Goal: Feedback & Contribution: Contribute content

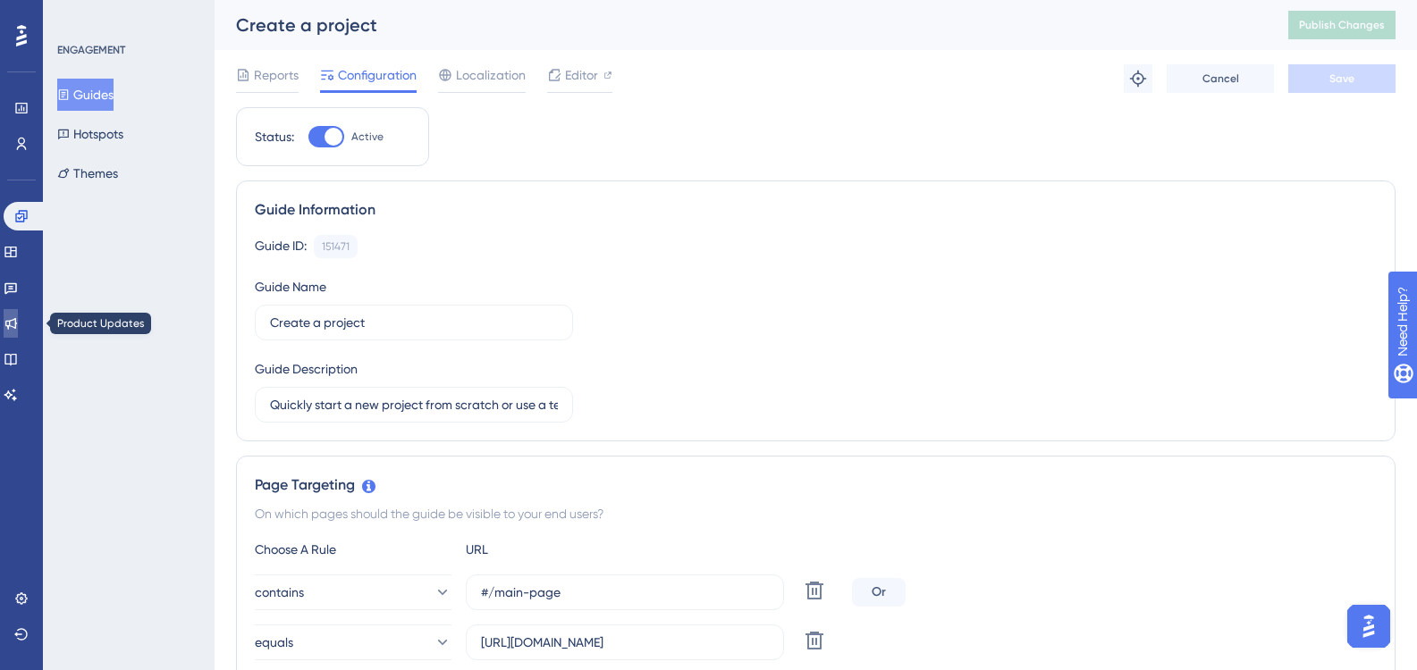
click at [17, 319] on icon at bounding box center [11, 324] width 12 height 12
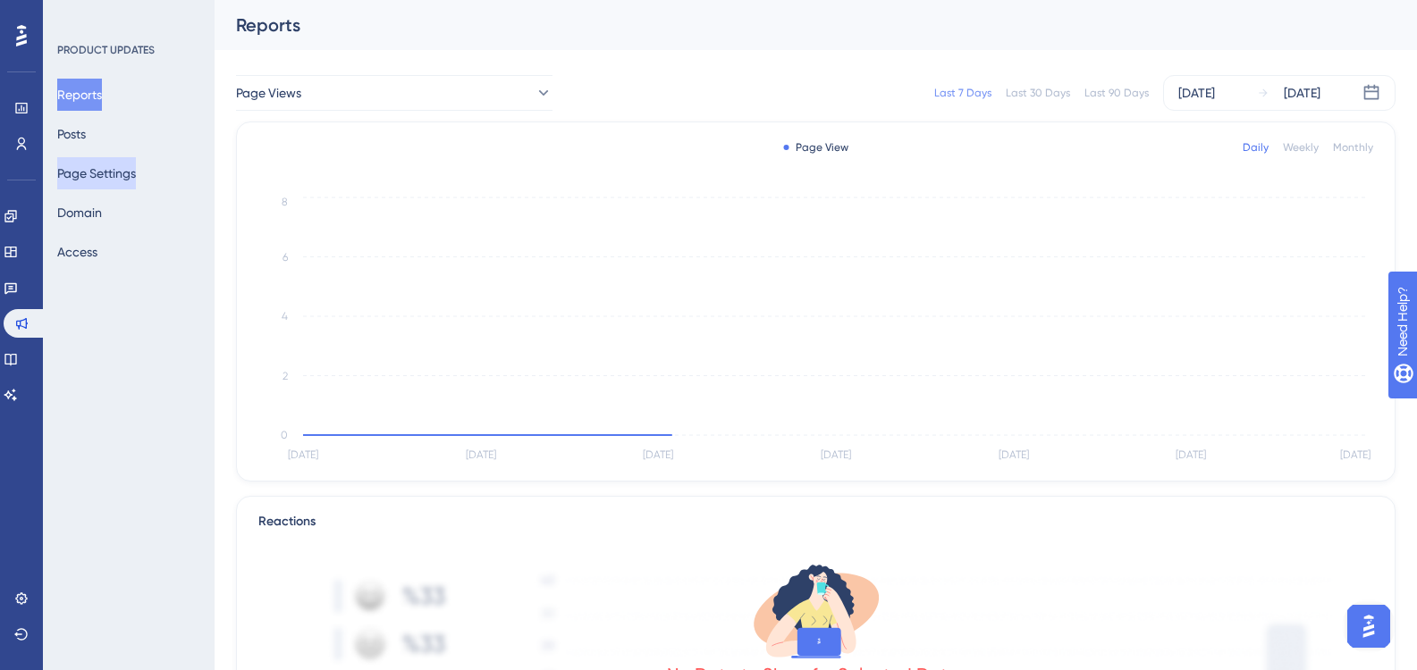
click at [124, 172] on button "Page Settings" at bounding box center [96, 173] width 79 height 32
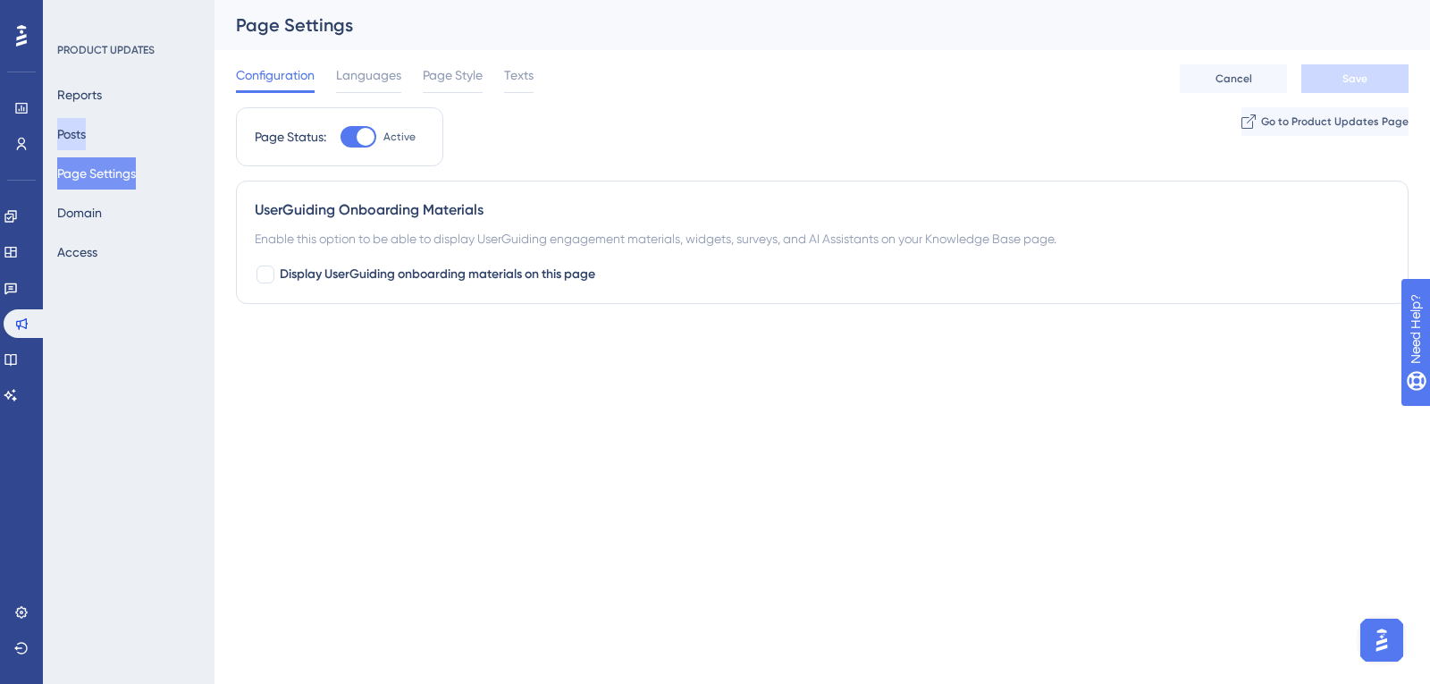
click at [86, 140] on button "Posts" at bounding box center [71, 134] width 29 height 32
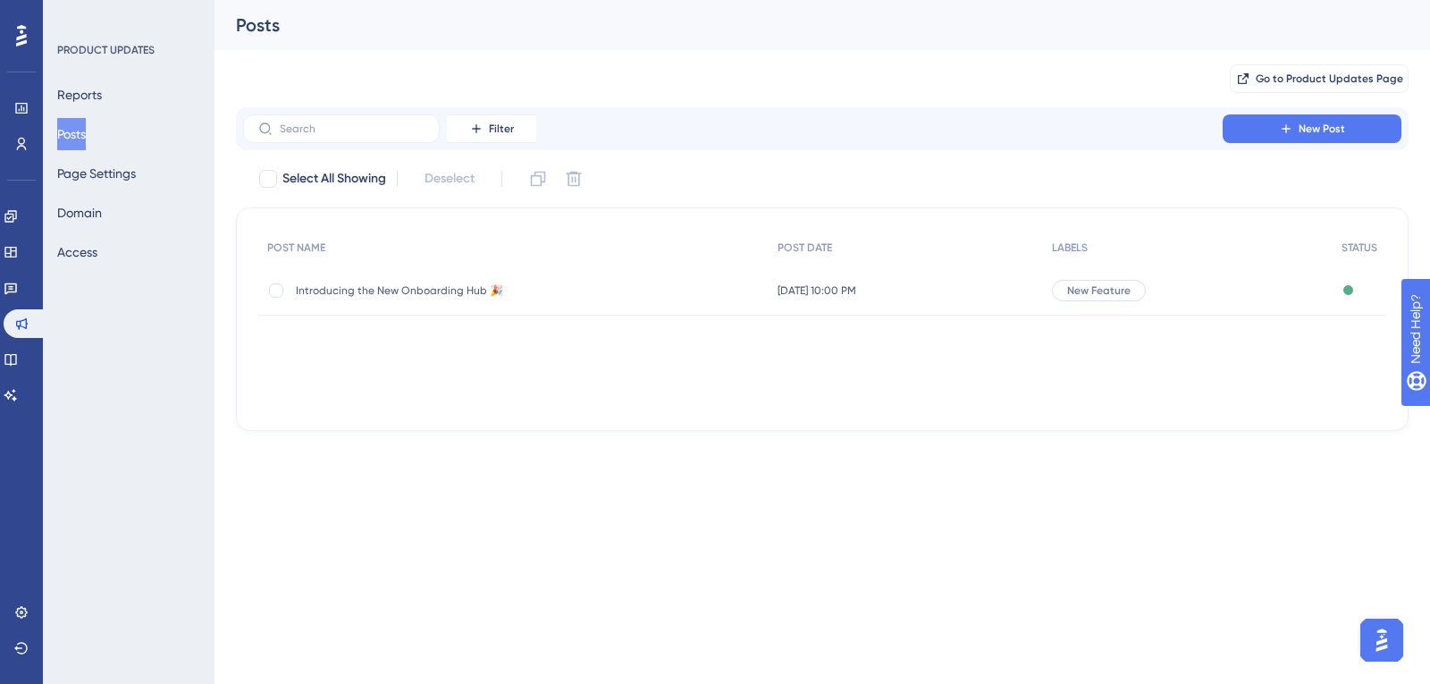
click at [795, 281] on div "[DATE] 10:00 PM [DATE] 10:00 PM" at bounding box center [906, 290] width 274 height 50
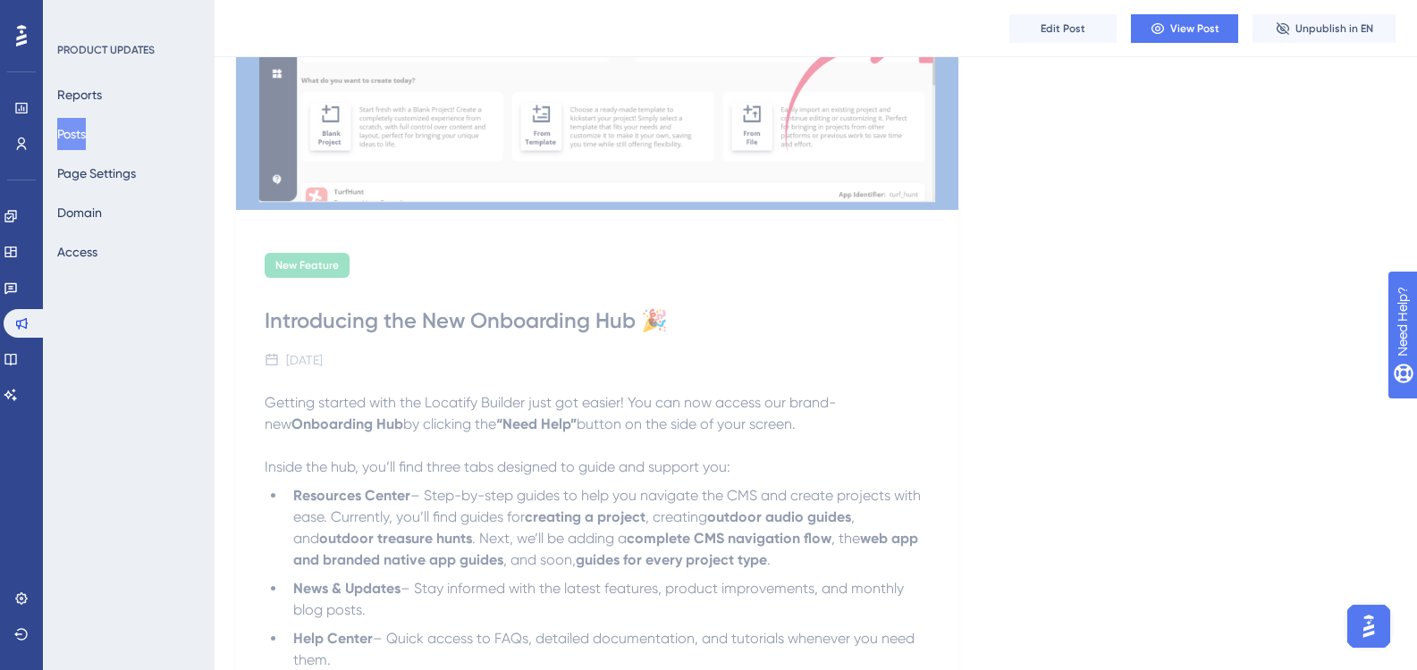
scroll to position [188, 0]
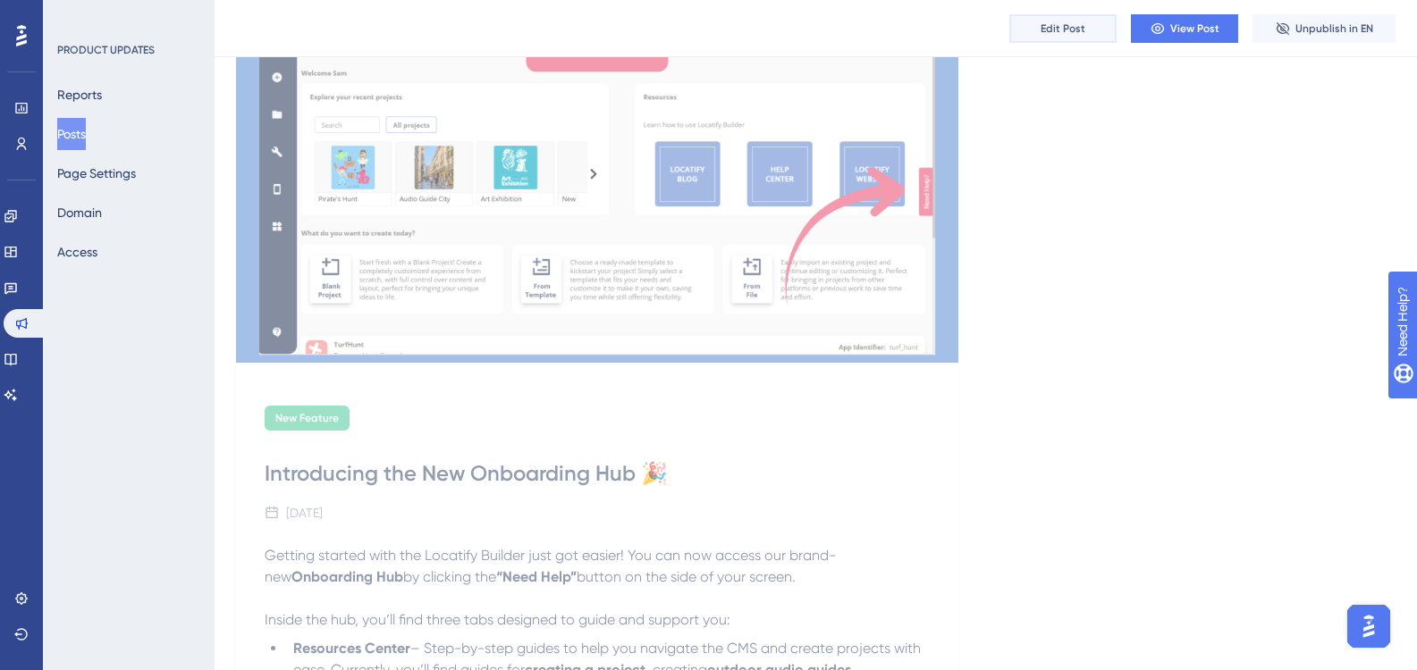
click at [1069, 24] on span "Edit Post" at bounding box center [1062, 28] width 45 height 14
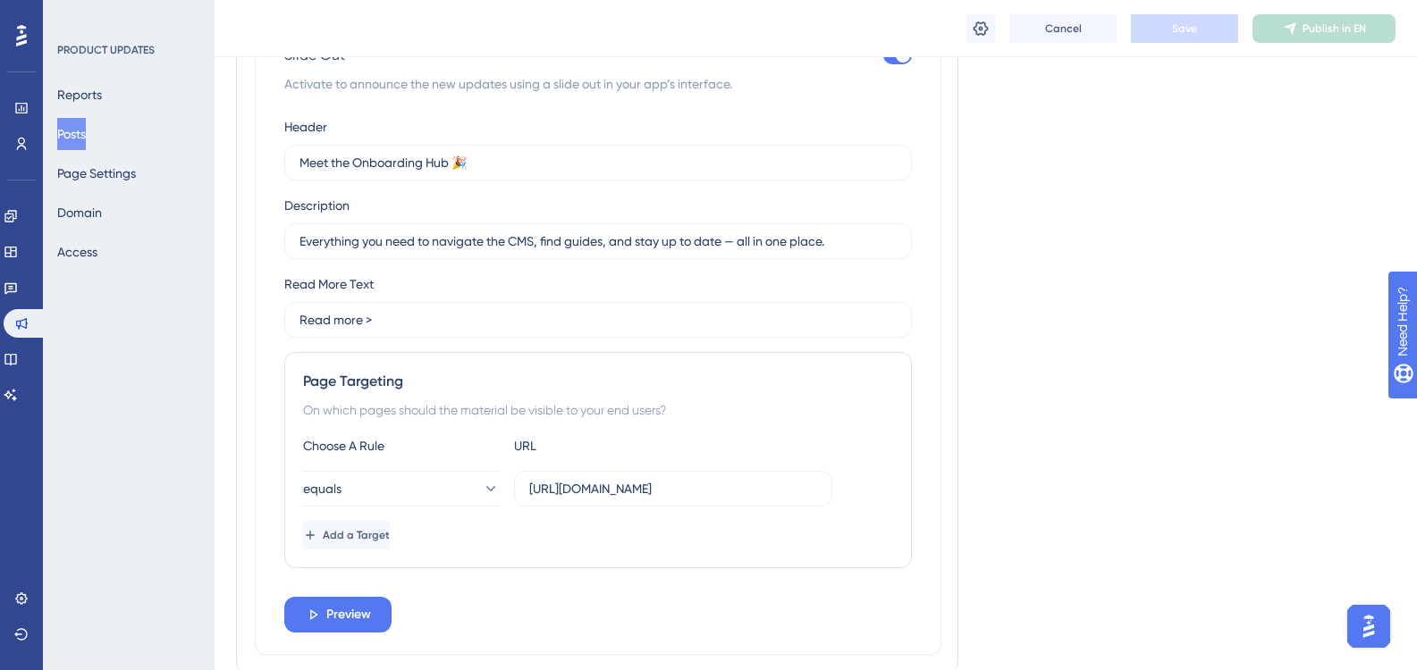
scroll to position [1494, 0]
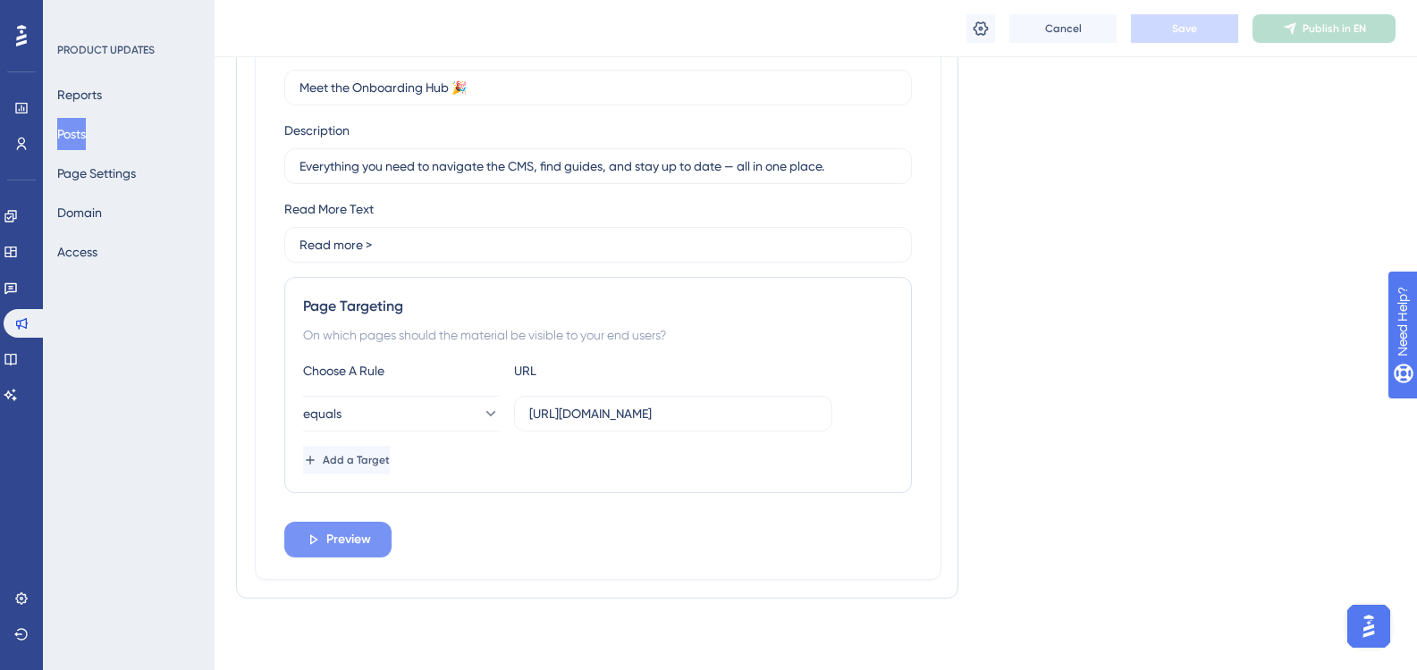
click at [386, 534] on button "Preview" at bounding box center [337, 540] width 107 height 36
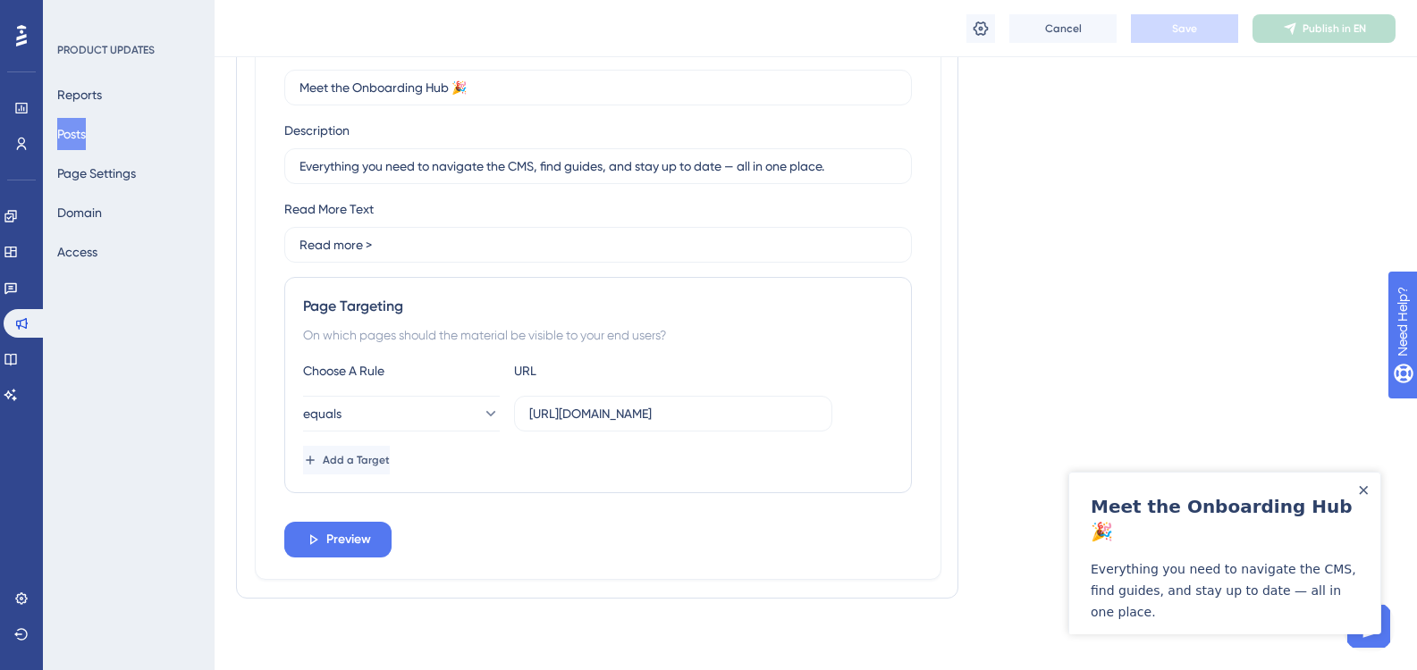
scroll to position [0, 0]
click at [1330, 637] on link "Read more >" at bounding box center [1324, 647] width 82 height 21
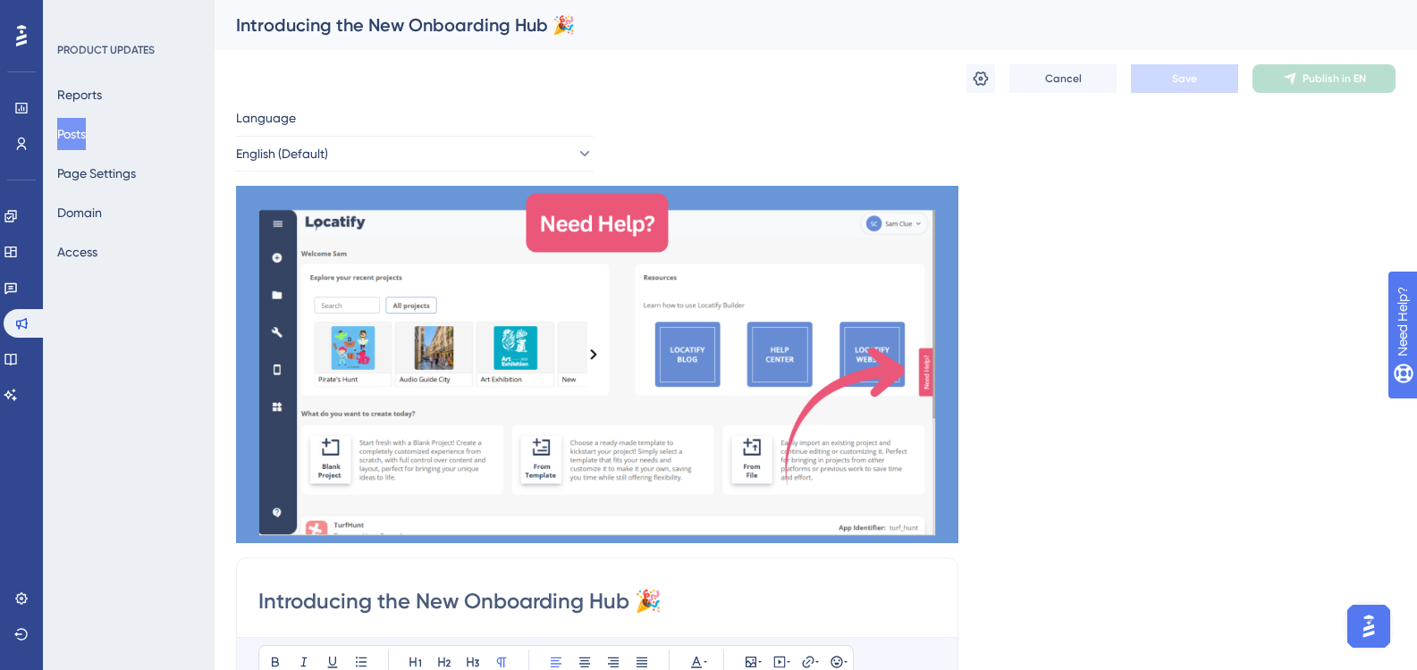
click at [159, 184] on div "Reports Posts Page Settings Domain Access" at bounding box center [129, 173] width 145 height 189
click at [119, 167] on button "Page Settings" at bounding box center [96, 173] width 79 height 32
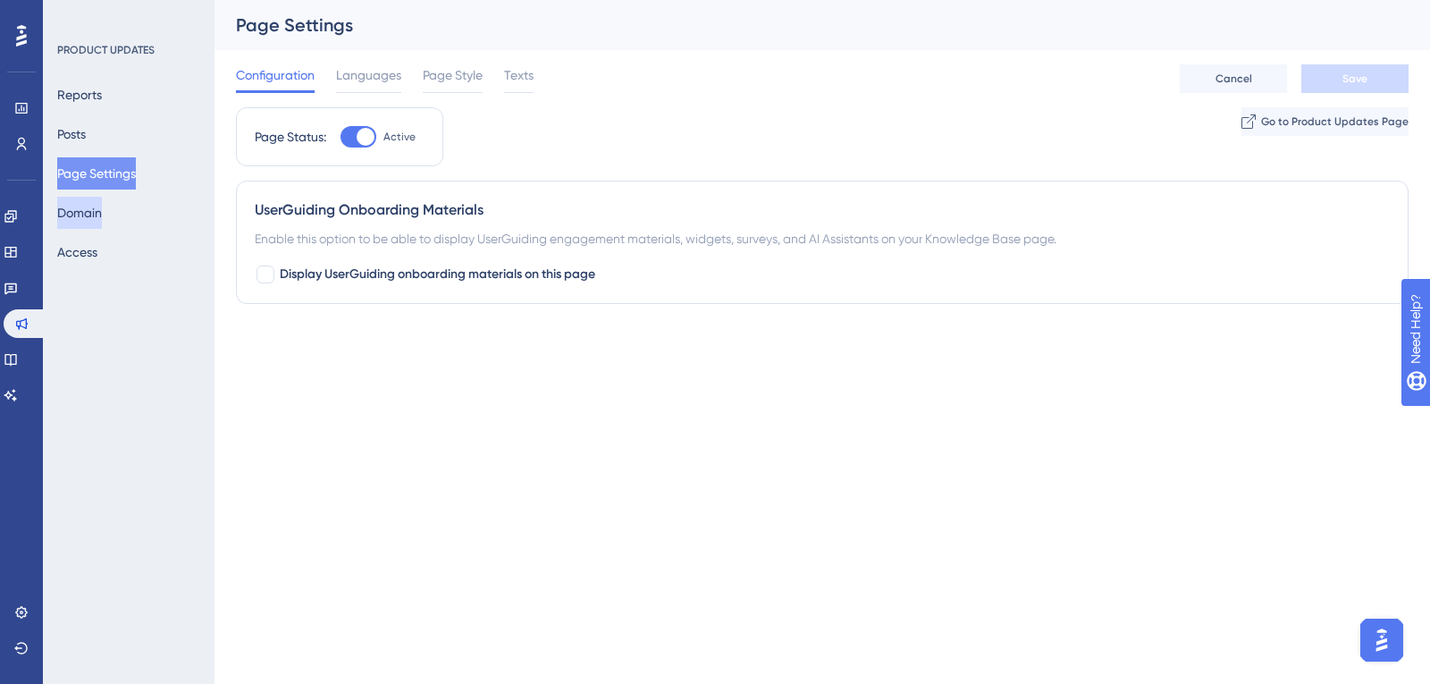
click at [102, 211] on button "Domain" at bounding box center [79, 213] width 45 height 32
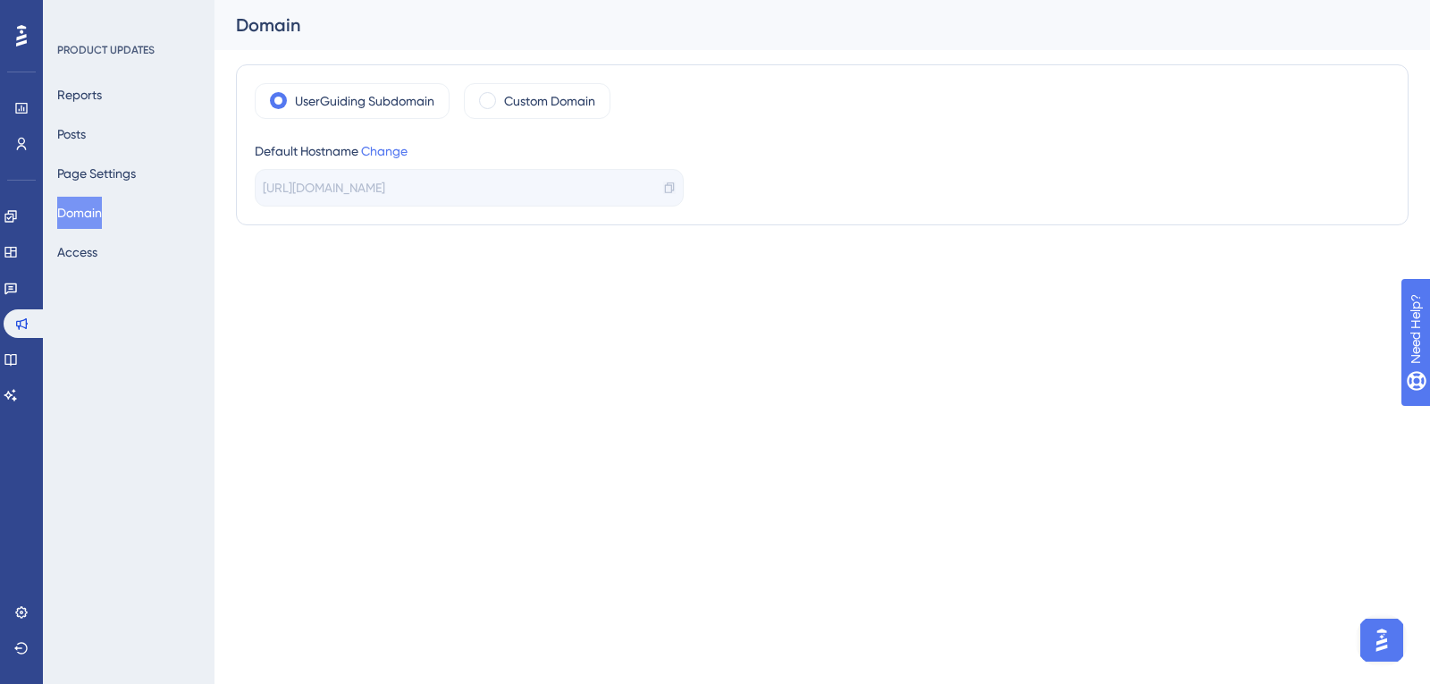
click at [669, 183] on icon at bounding box center [669, 187] width 9 height 11
click at [97, 263] on button "Access" at bounding box center [77, 252] width 40 height 32
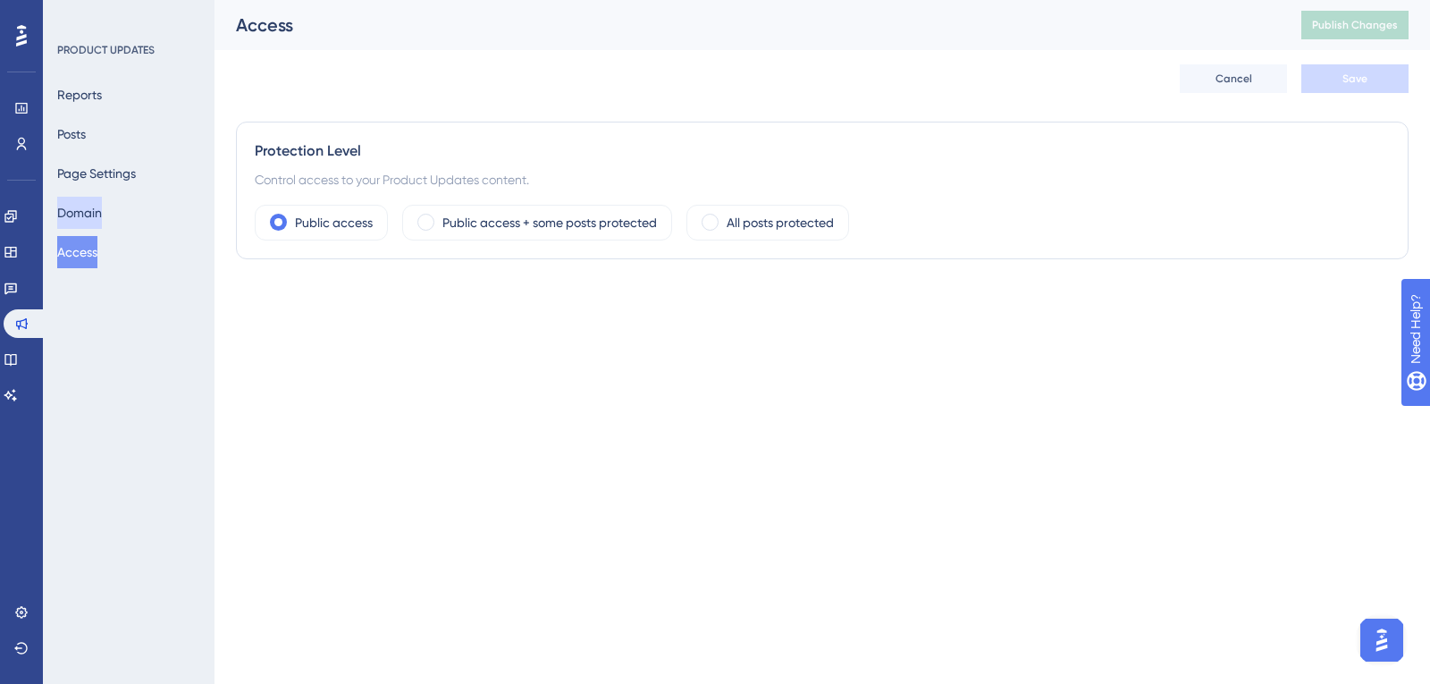
click at [102, 198] on button "Domain" at bounding box center [79, 213] width 45 height 32
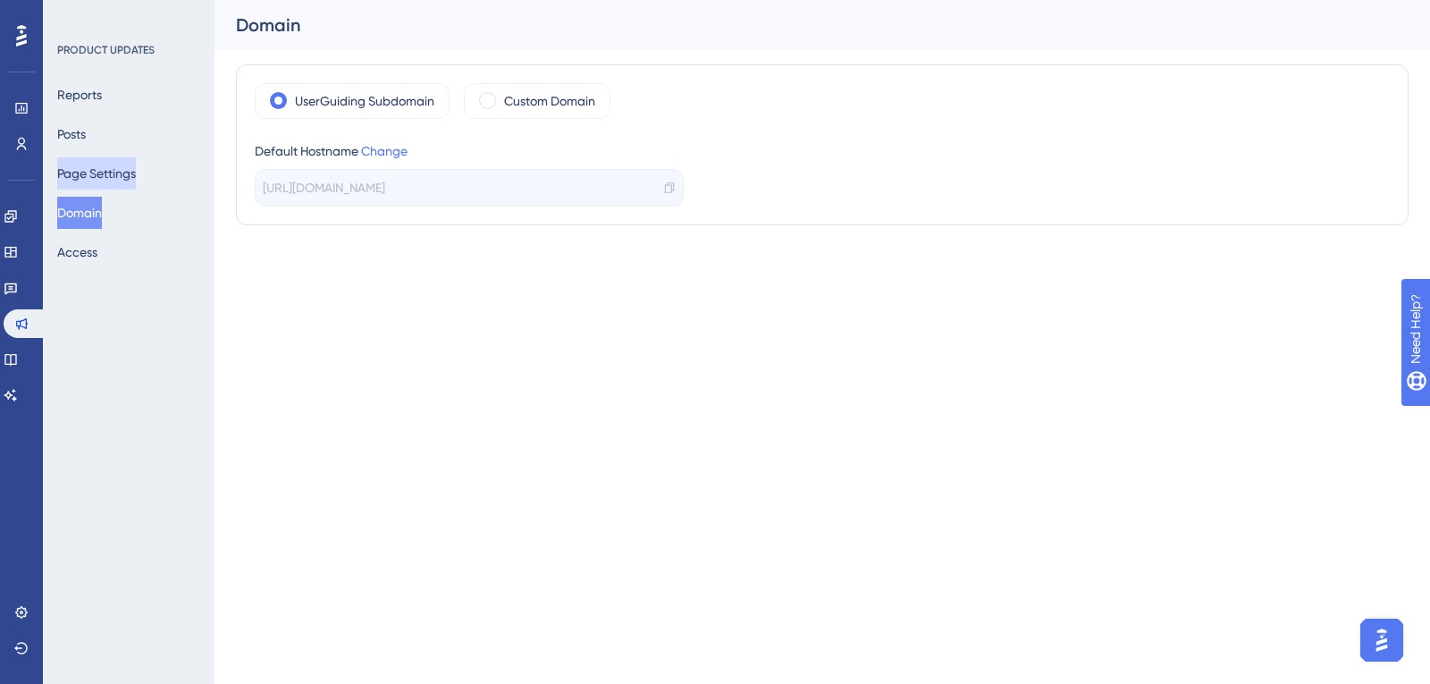
click at [119, 170] on button "Page Settings" at bounding box center [96, 173] width 79 height 32
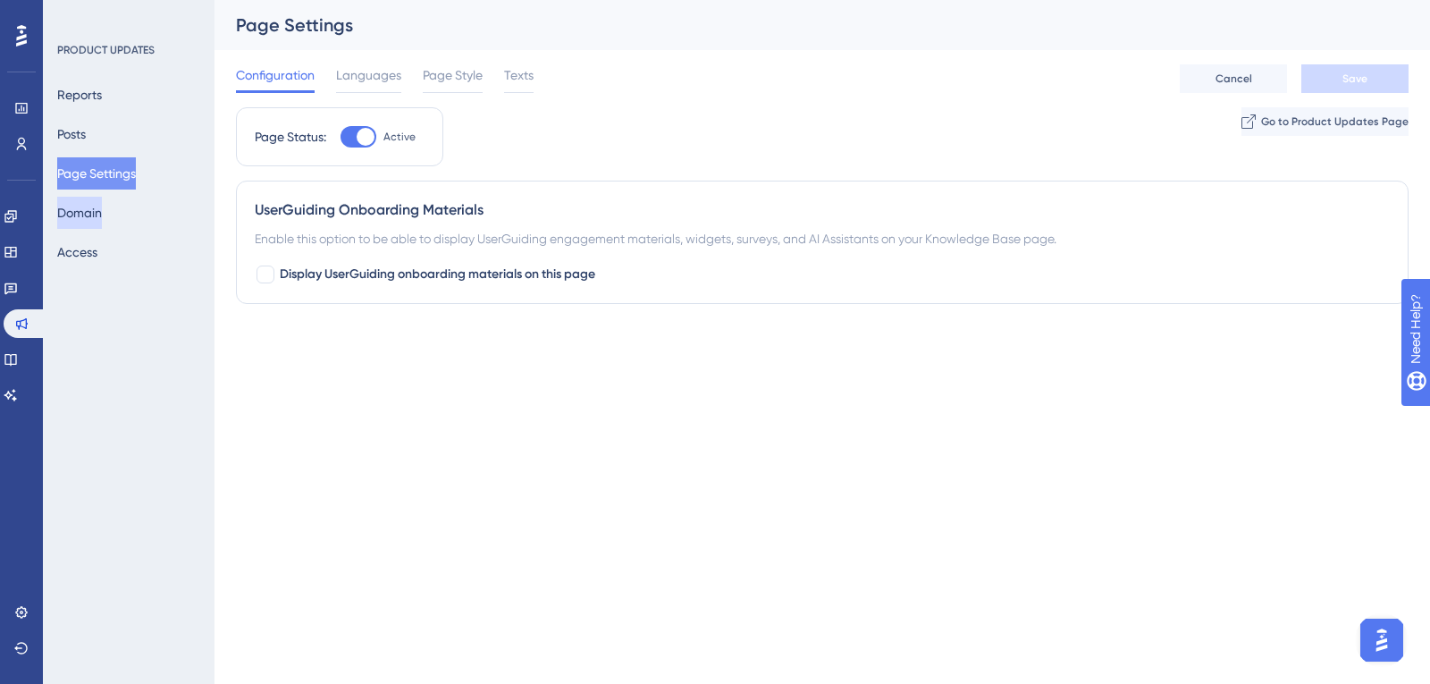
click at [102, 217] on button "Domain" at bounding box center [79, 213] width 45 height 32
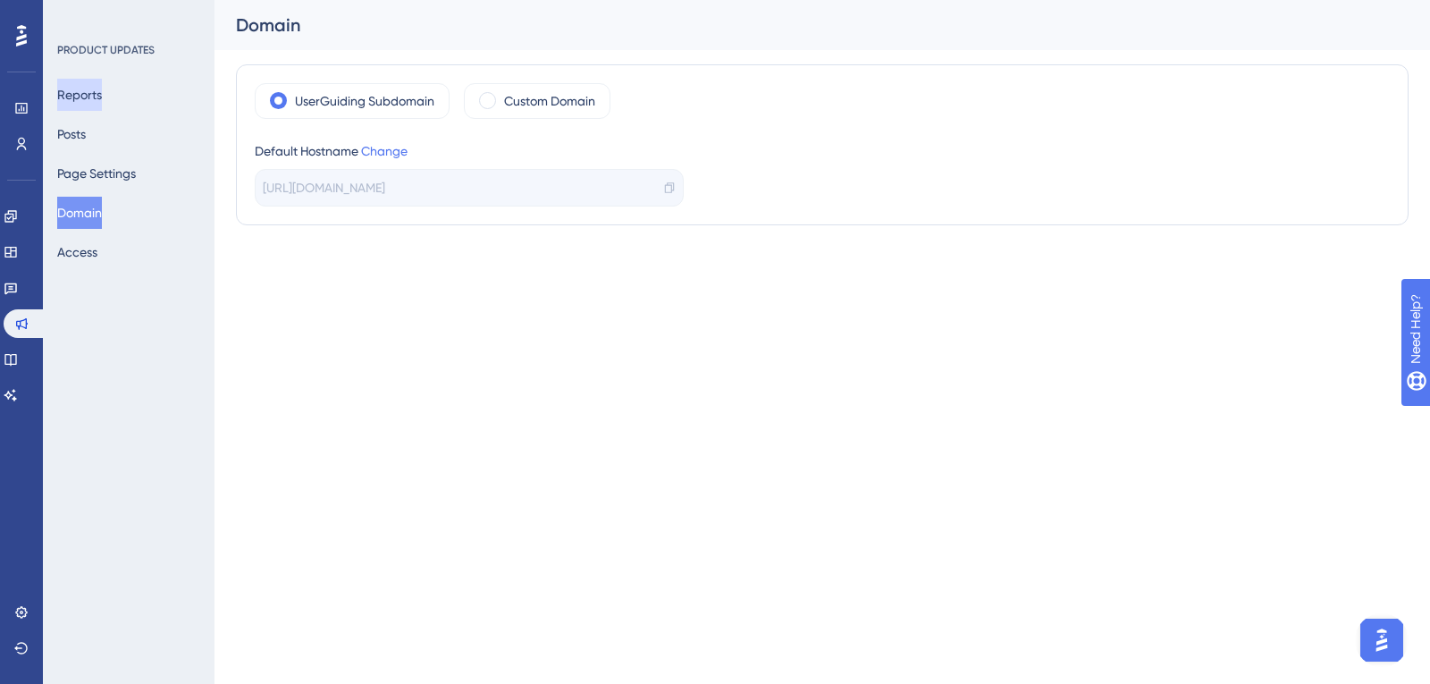
click at [102, 104] on button "Reports" at bounding box center [79, 95] width 45 height 32
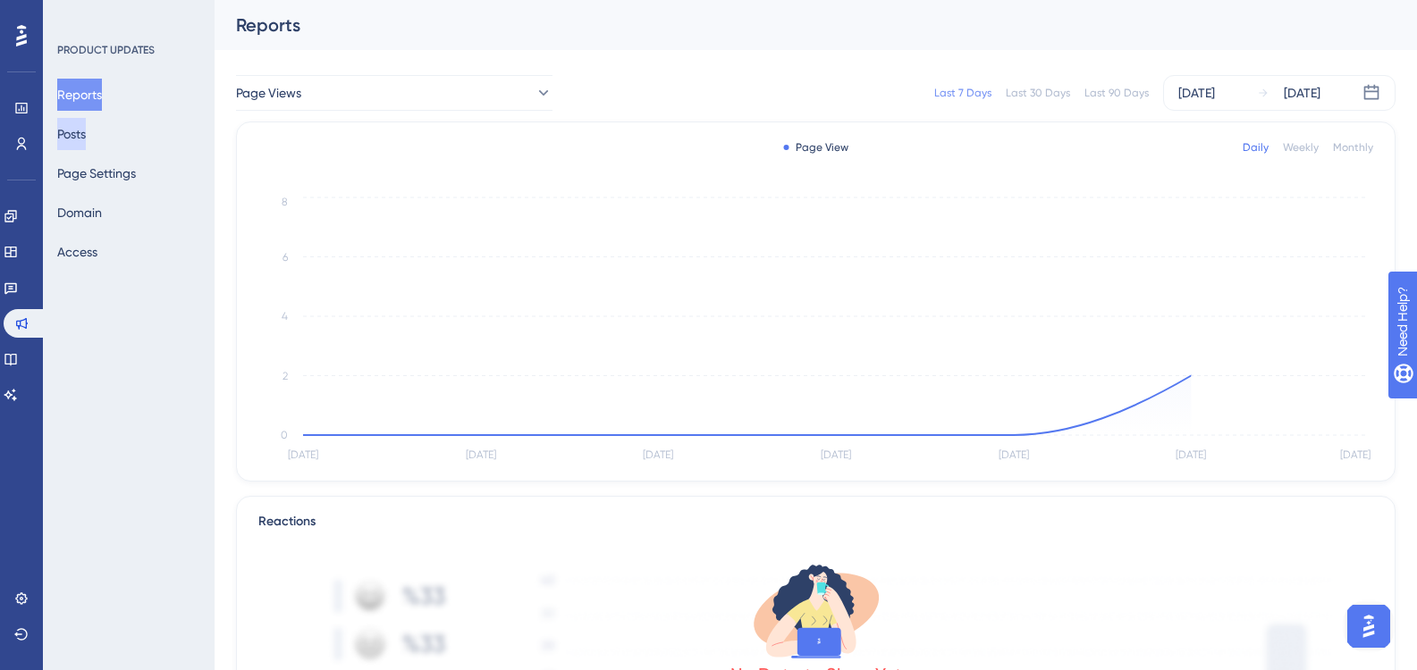
click at [78, 132] on button "Posts" at bounding box center [71, 134] width 29 height 32
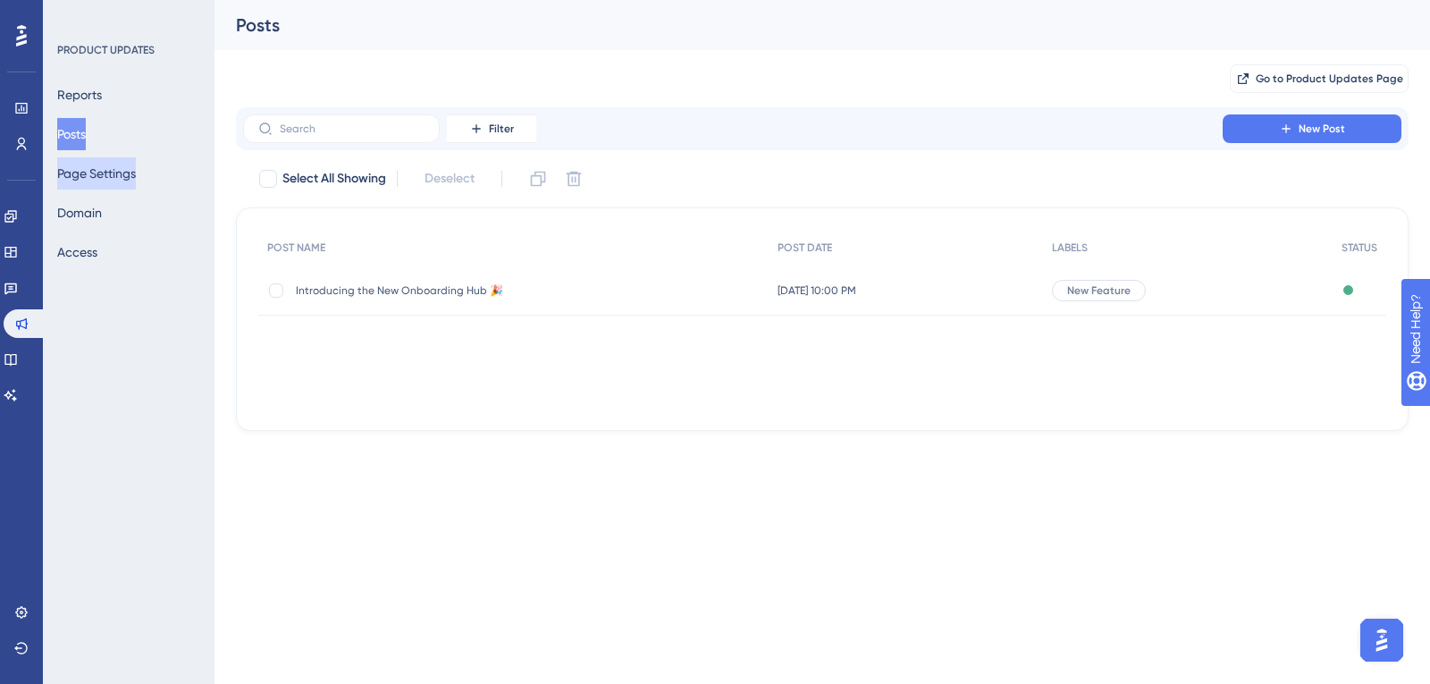
click at [92, 179] on button "Page Settings" at bounding box center [96, 173] width 79 height 32
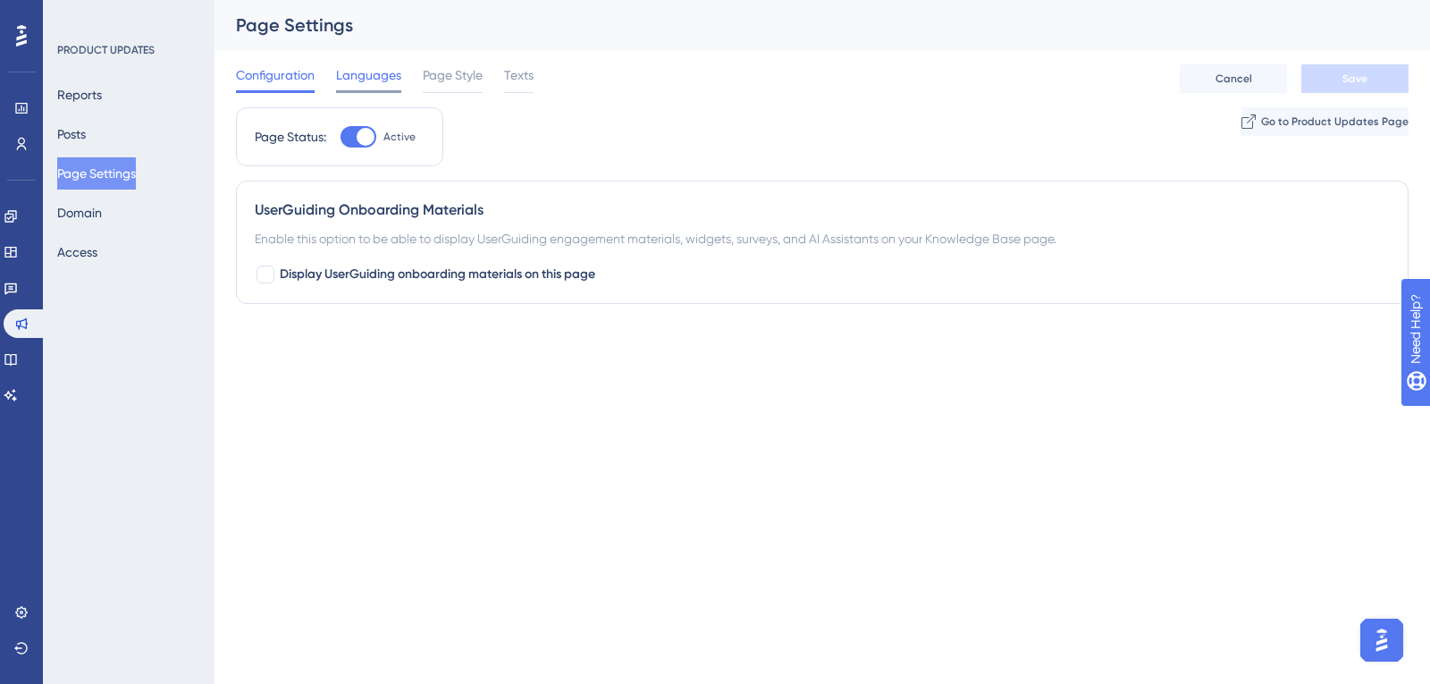
click at [374, 88] on div "Languages" at bounding box center [368, 78] width 65 height 29
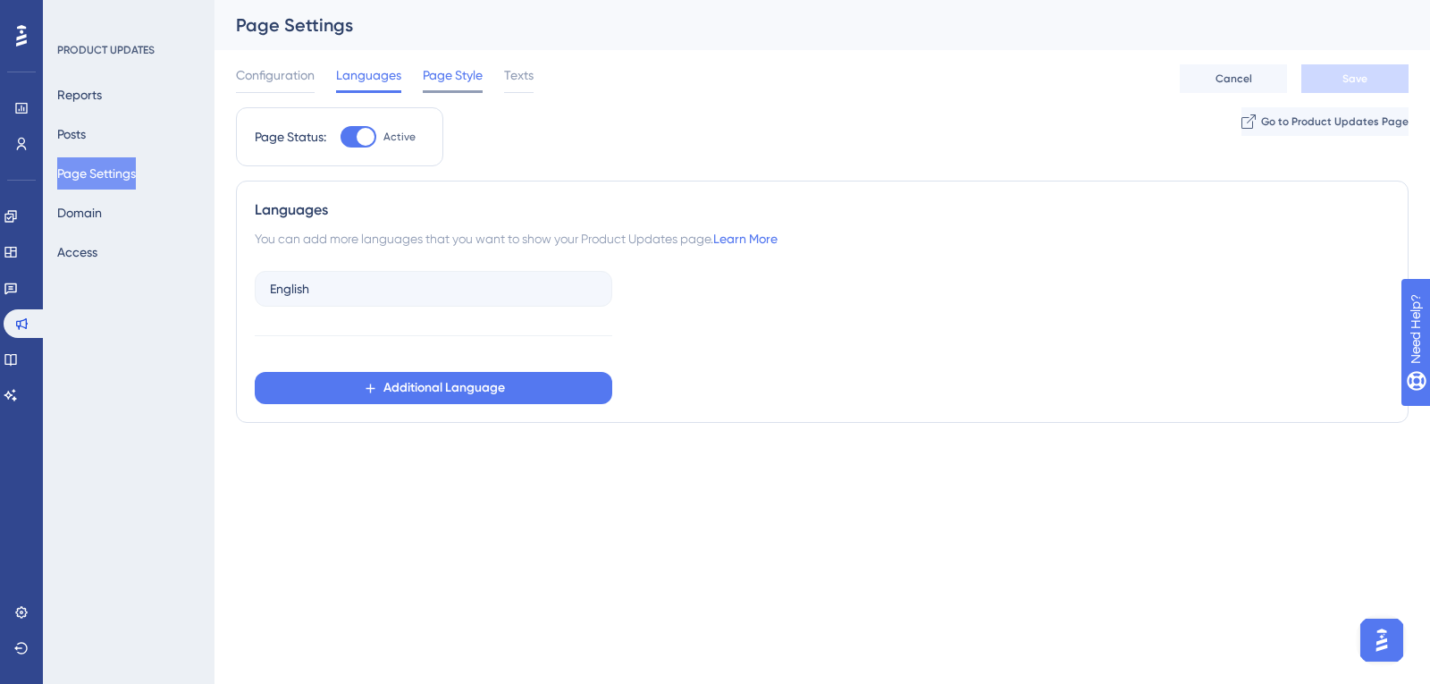
click at [455, 83] on span "Page Style" at bounding box center [453, 74] width 60 height 21
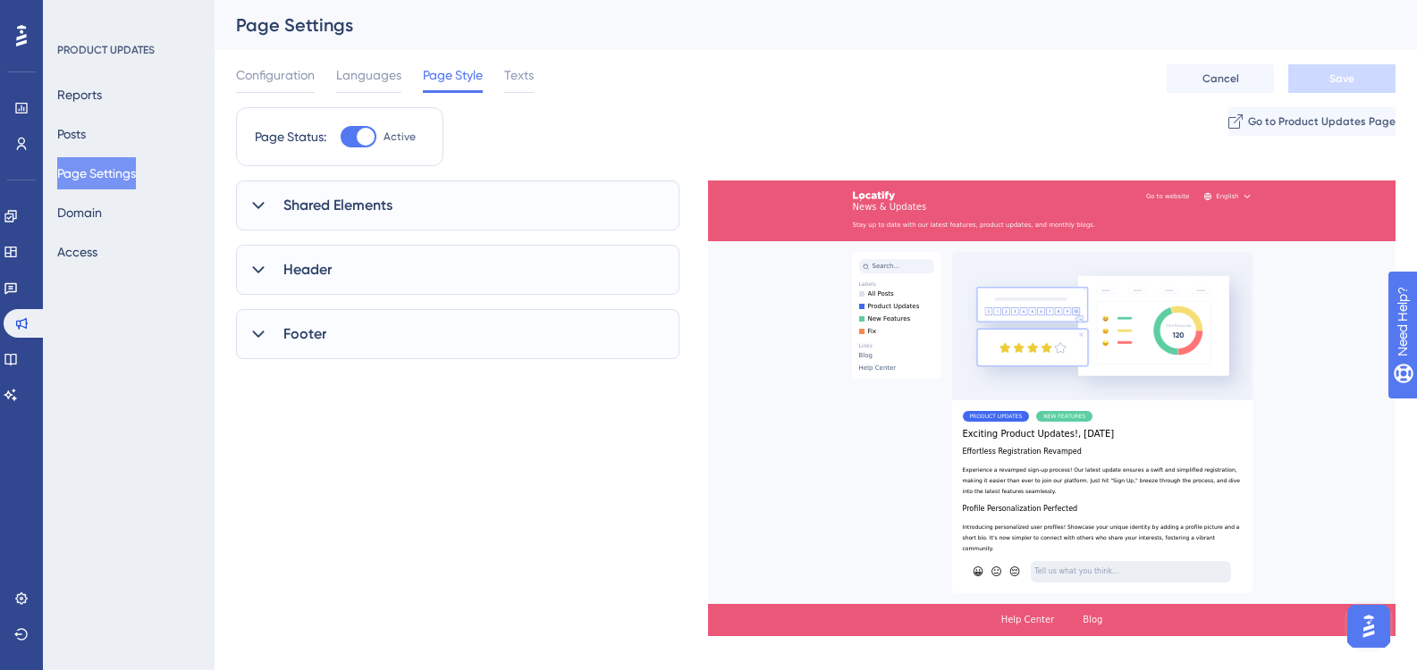
click at [541, 82] on div "Configuration Languages Page Style Texts Cancel Save" at bounding box center [815, 78] width 1159 height 57
click at [394, 209] on div "Shared Elements" at bounding box center [457, 206] width 443 height 50
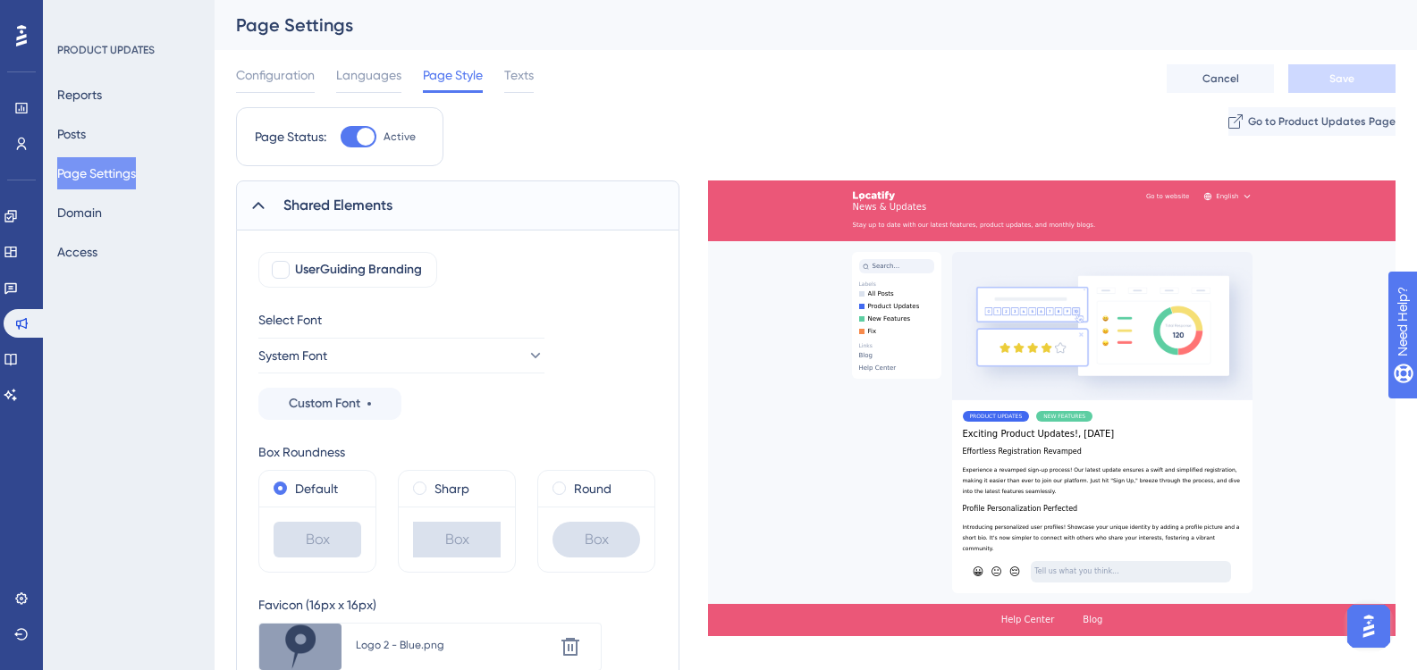
click at [270, 55] on div "Configuration Languages Page Style Texts Cancel Save" at bounding box center [815, 78] width 1159 height 57
click at [271, 67] on span "Configuration" at bounding box center [275, 74] width 79 height 21
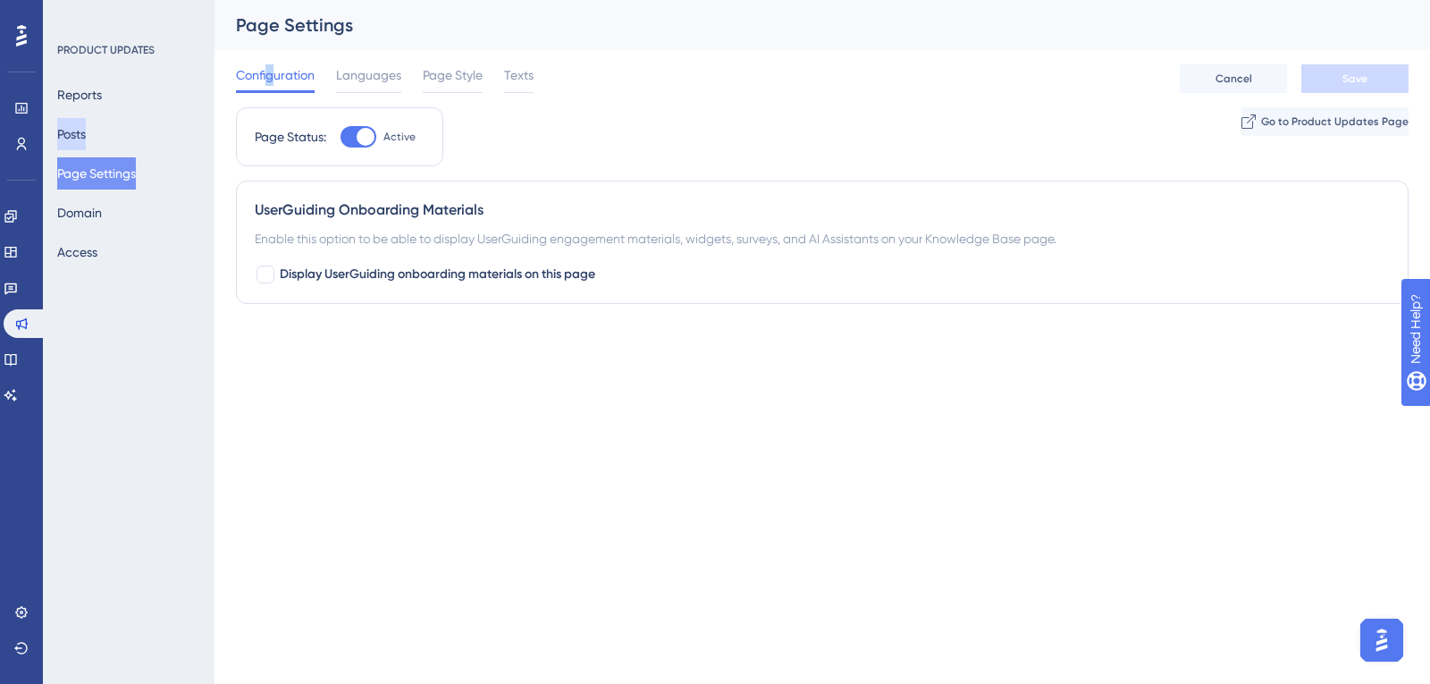
click at [81, 129] on button "Posts" at bounding box center [71, 134] width 29 height 32
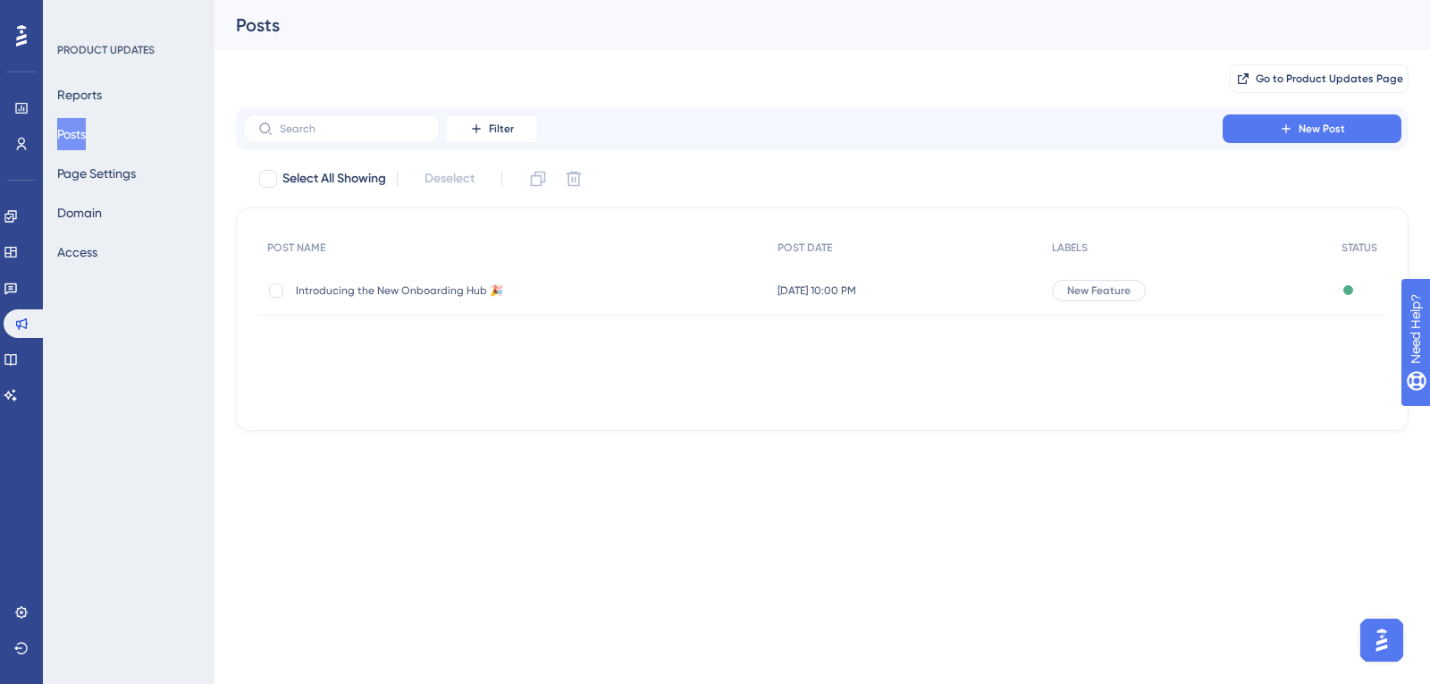
click at [628, 282] on div "Introducing the New Onboarding Hub 🎉 Introducing the New Onboarding Hub 🎉" at bounding box center [513, 290] width 510 height 50
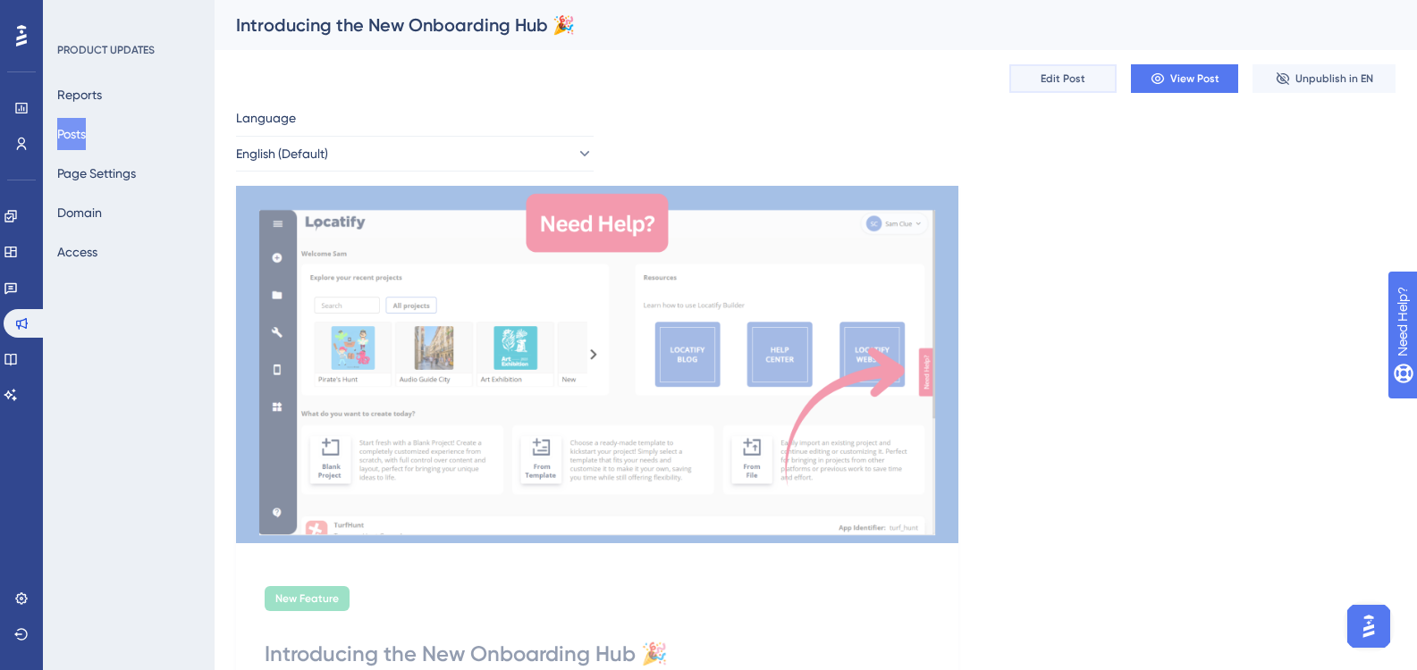
click at [1109, 71] on button "Edit Post" at bounding box center [1062, 78] width 107 height 29
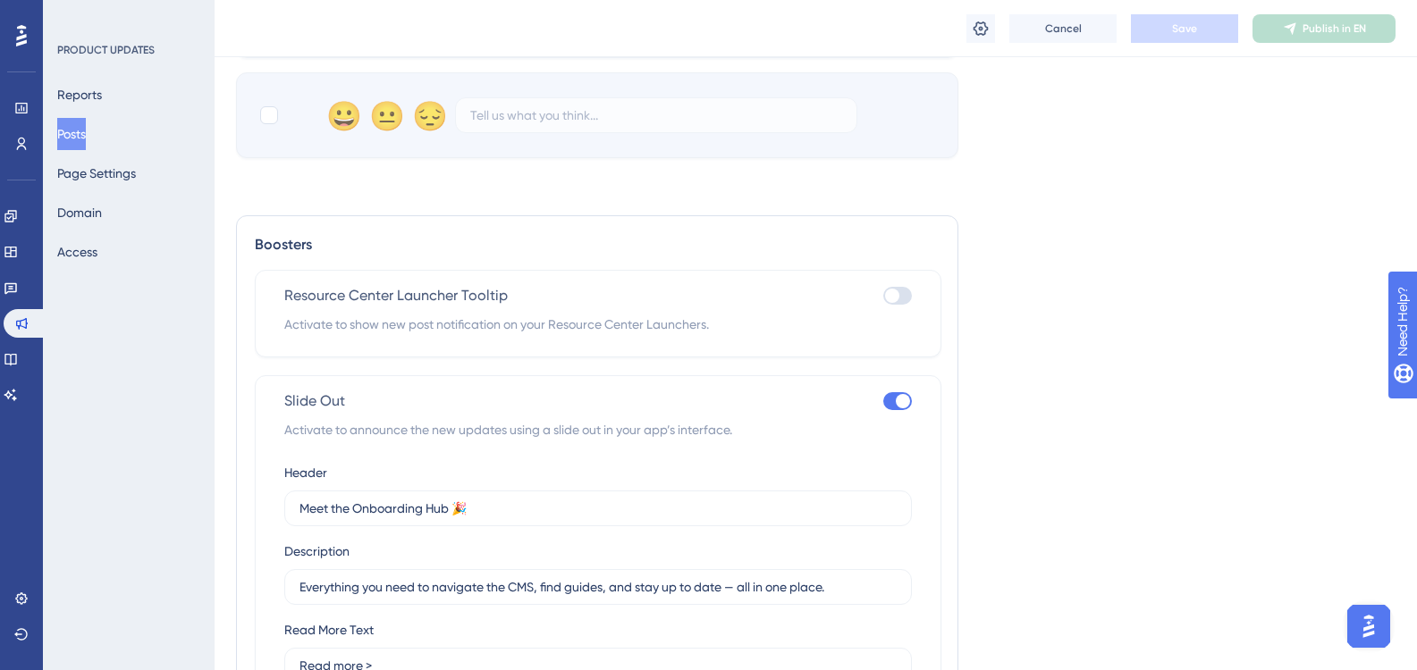
scroll to position [1102, 0]
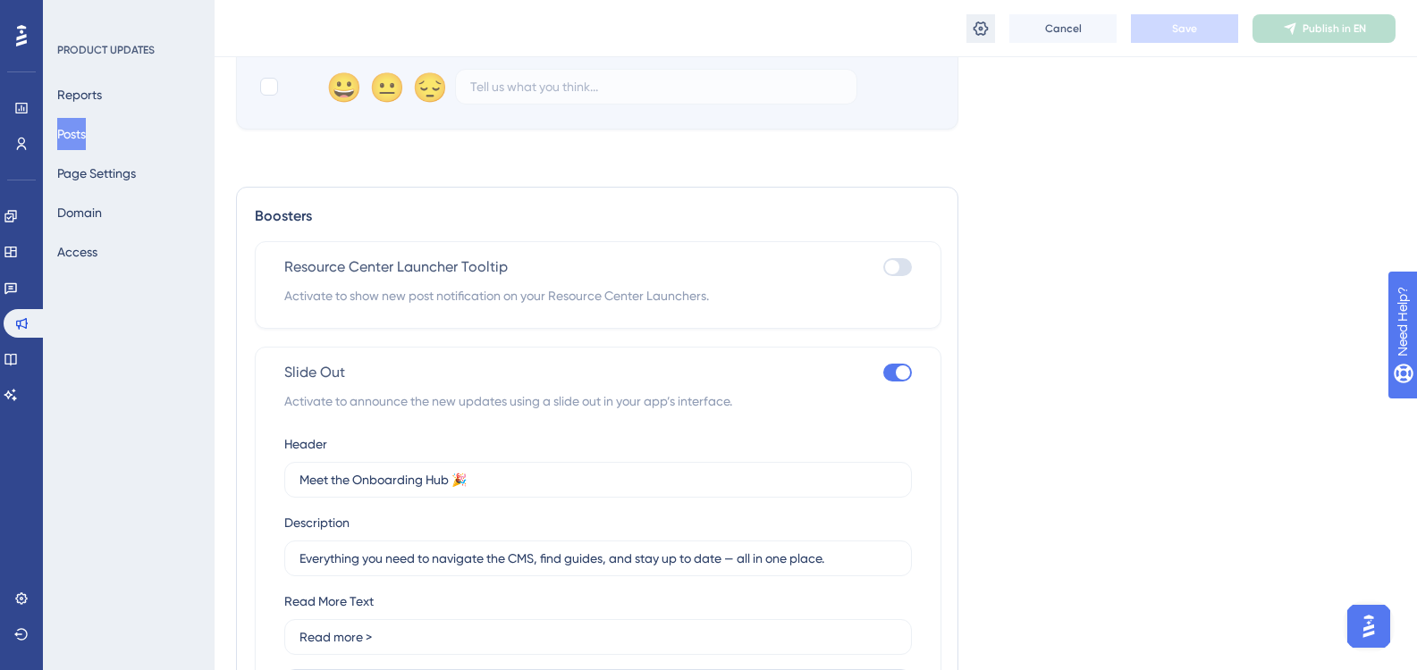
click at [993, 22] on button at bounding box center [980, 28] width 29 height 29
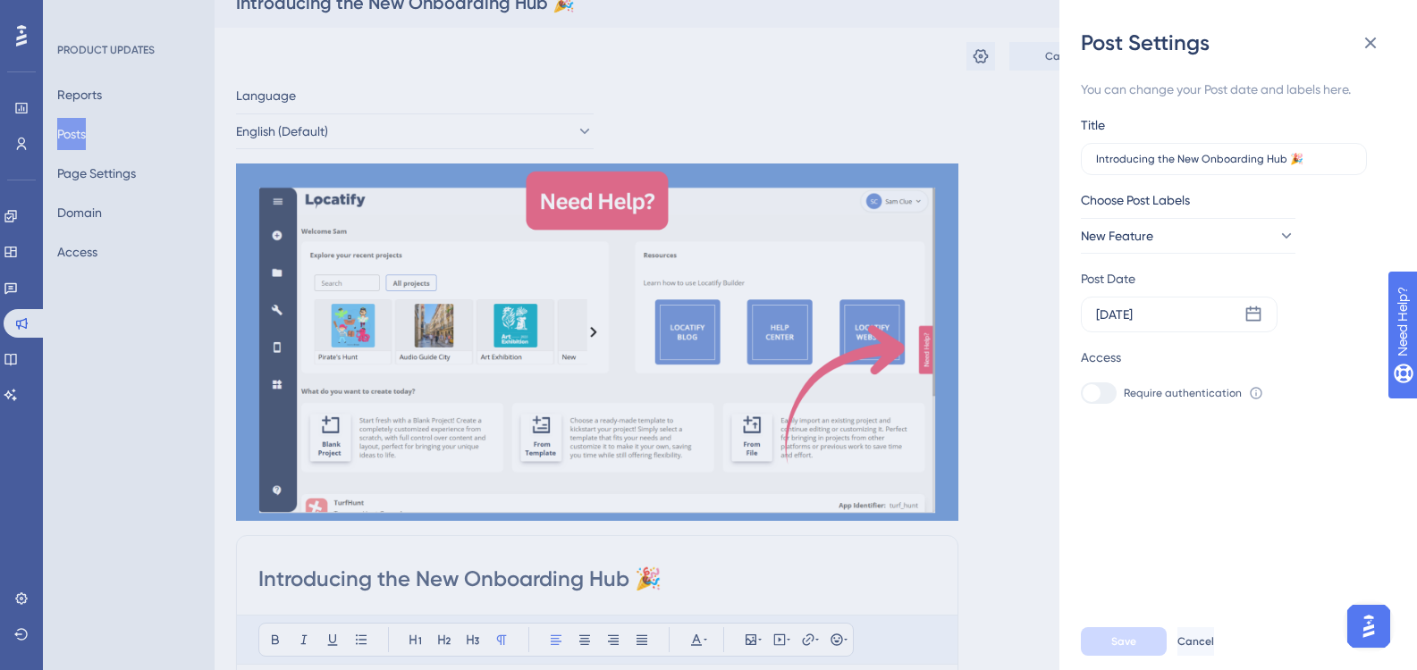
scroll to position [0, 0]
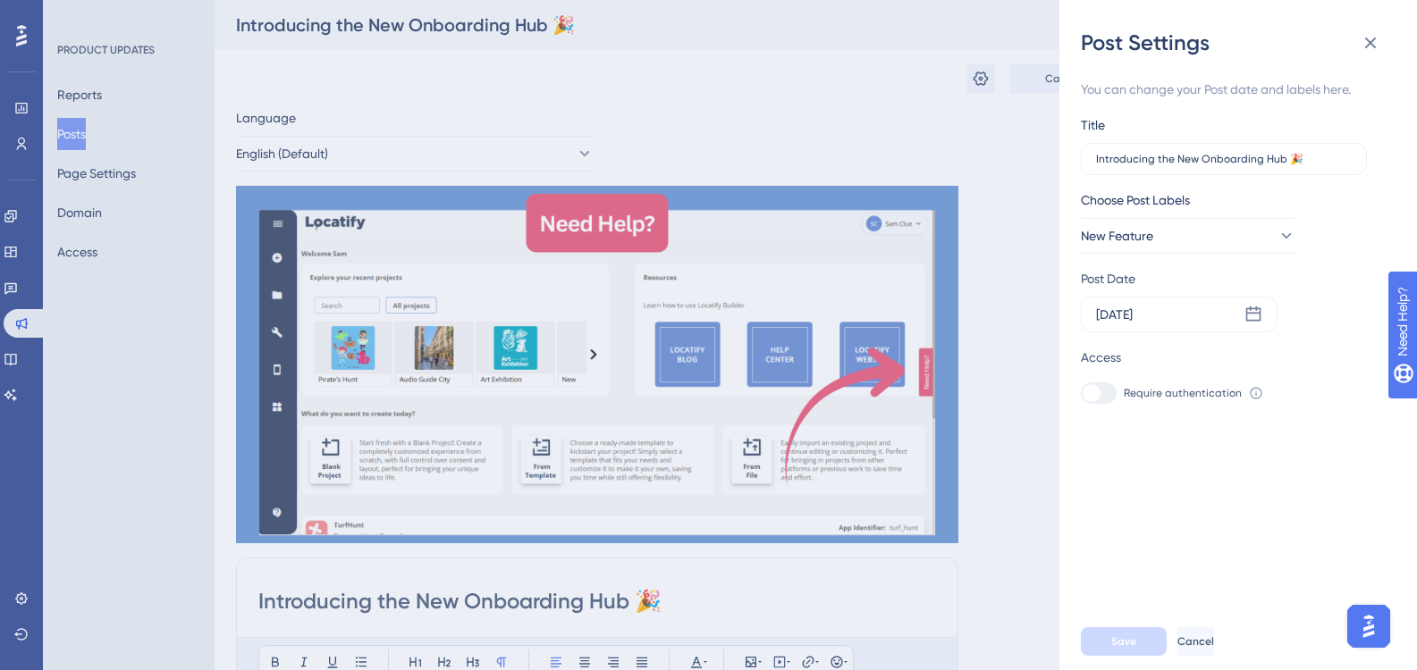
click at [1261, 83] on div "You can change your Post date and labels here." at bounding box center [1231, 89] width 300 height 21
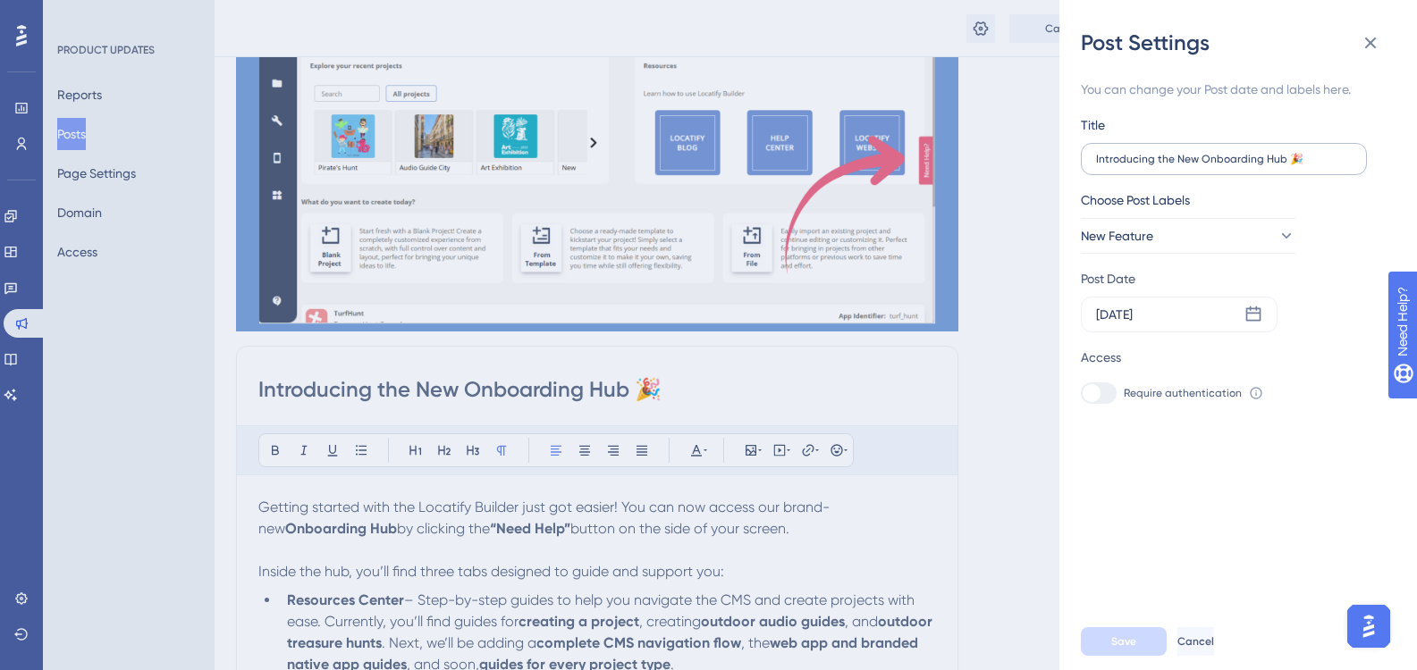
scroll to position [268, 0]
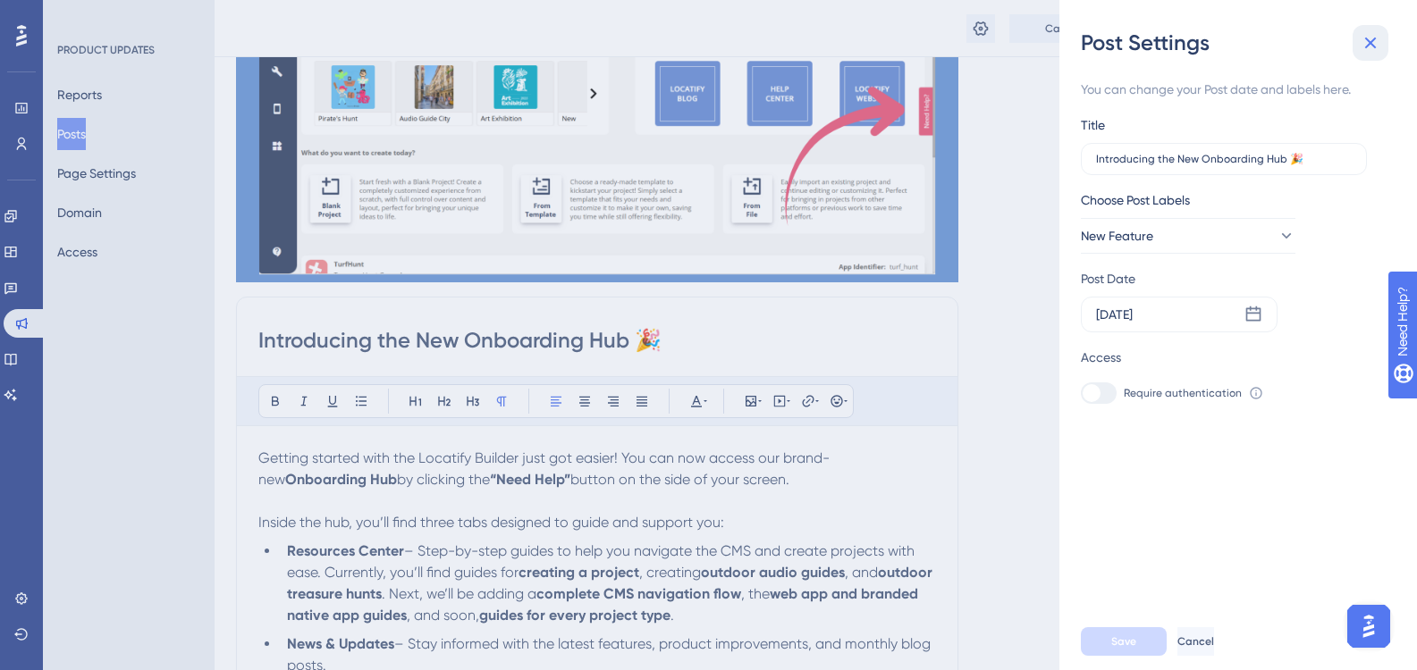
click at [1368, 33] on icon at bounding box center [1369, 42] width 21 height 21
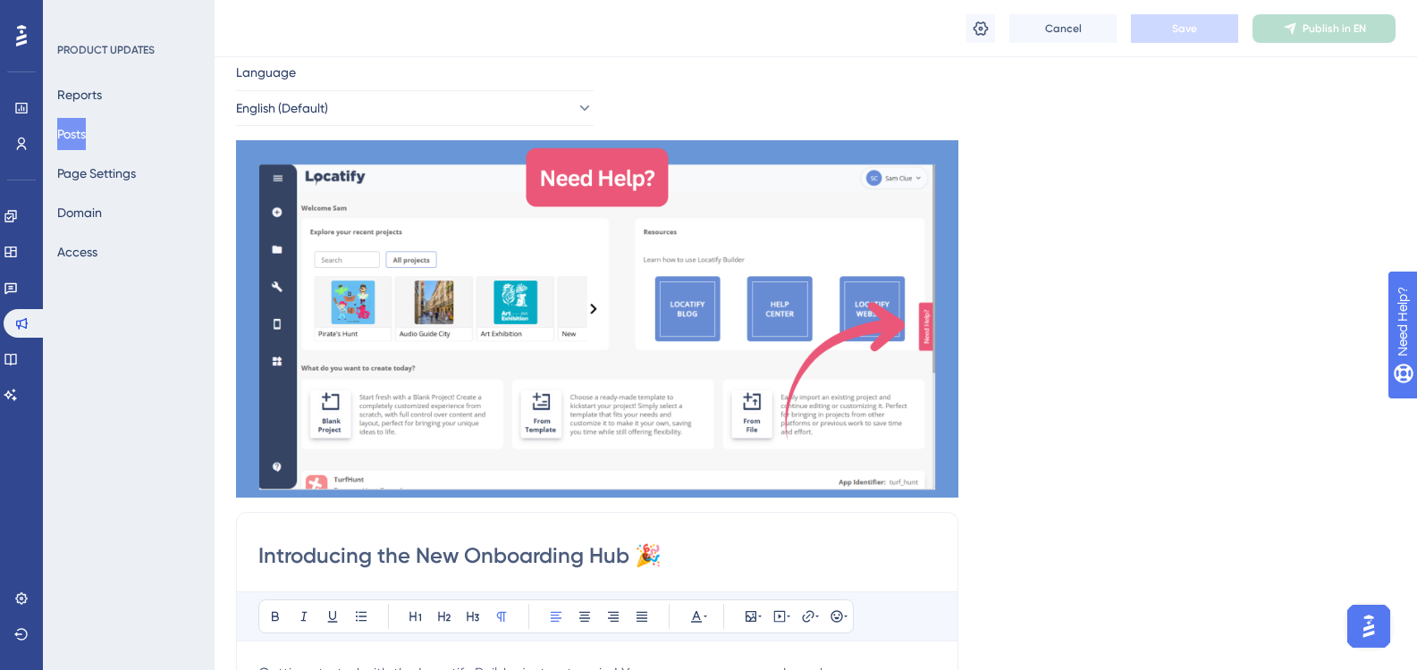
scroll to position [0, 0]
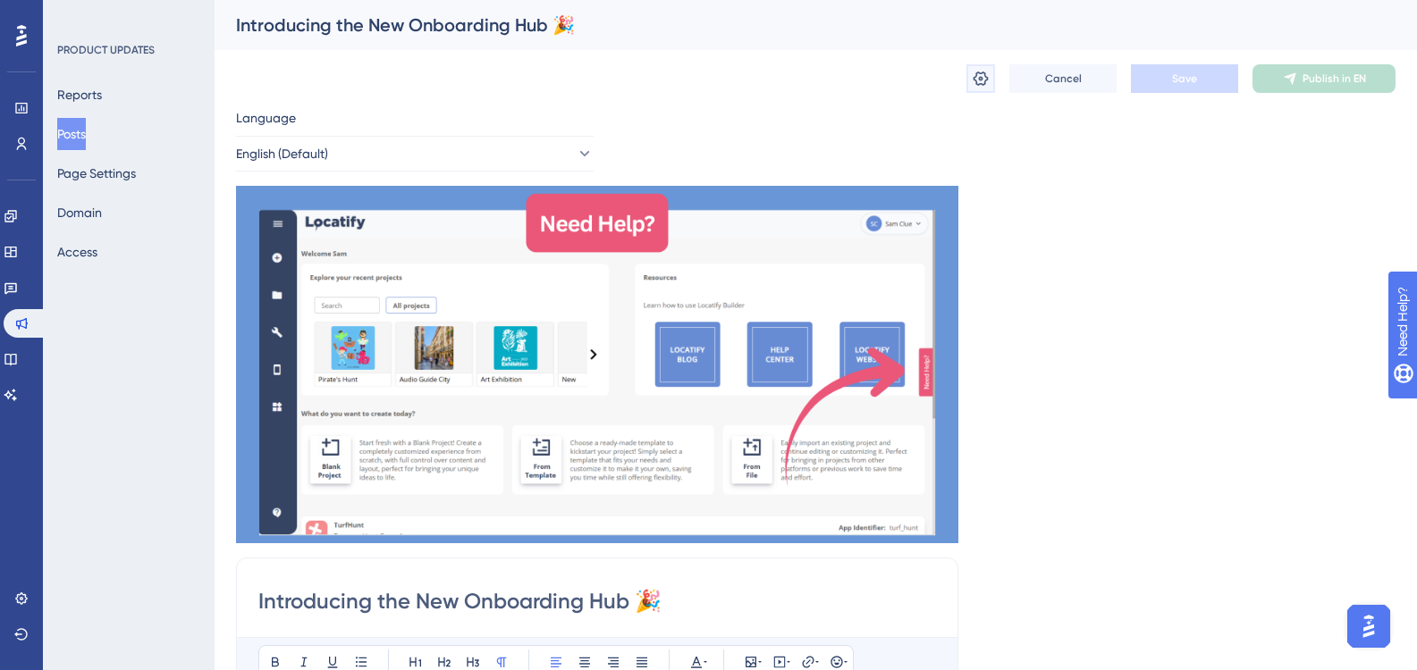
click at [988, 82] on icon at bounding box center [980, 79] width 18 height 18
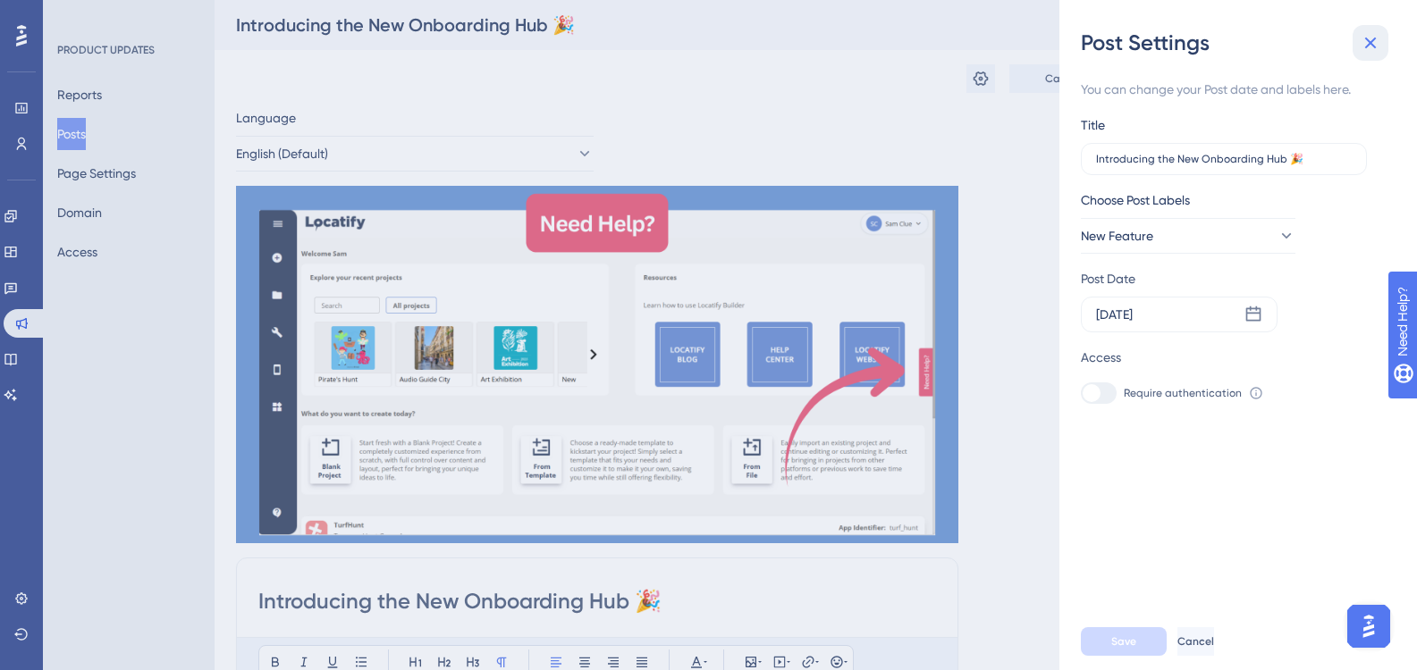
click at [1372, 45] on icon at bounding box center [1371, 44] width 12 height 12
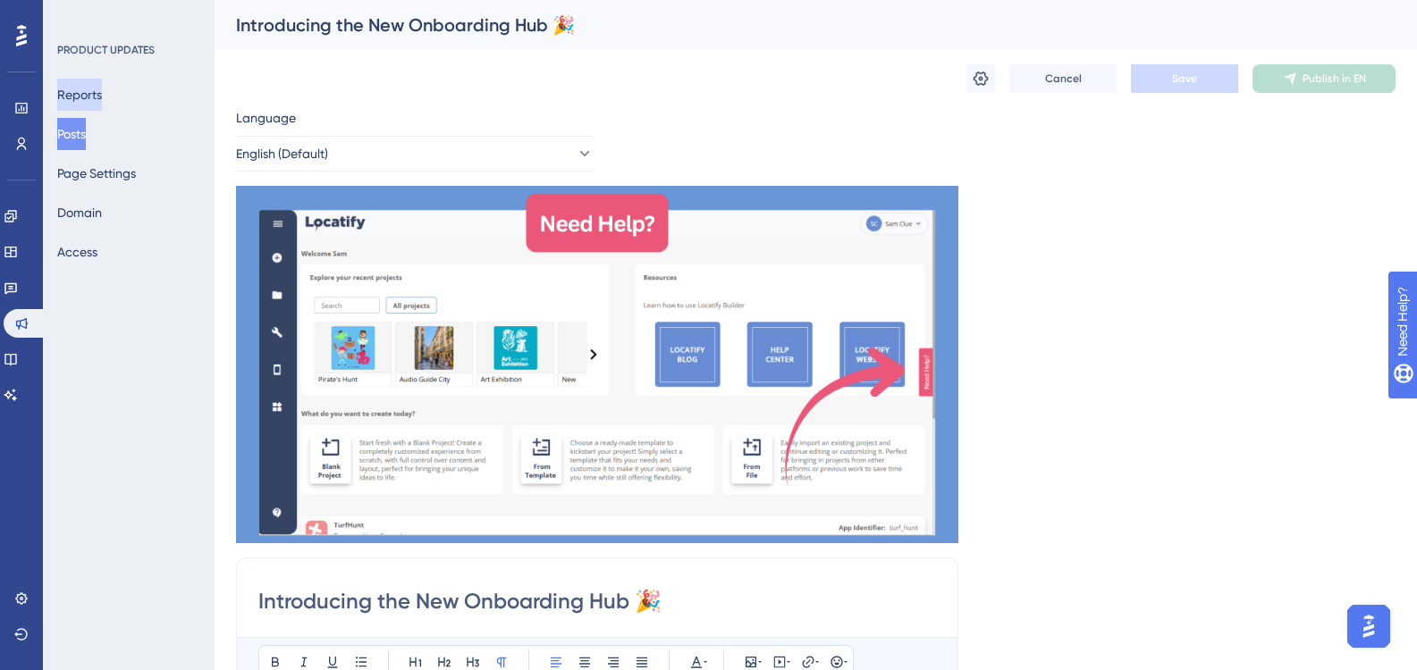
click at [101, 87] on button "Reports" at bounding box center [79, 95] width 45 height 32
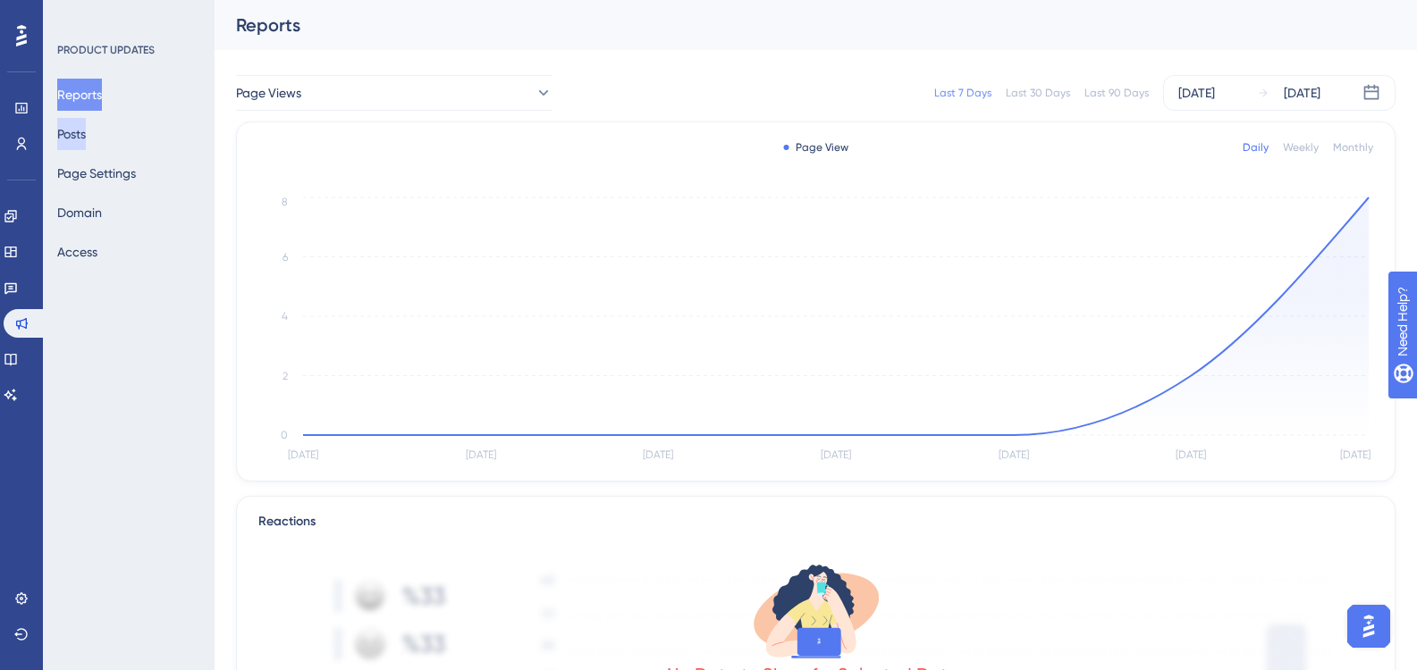
click at [86, 125] on button "Posts" at bounding box center [71, 134] width 29 height 32
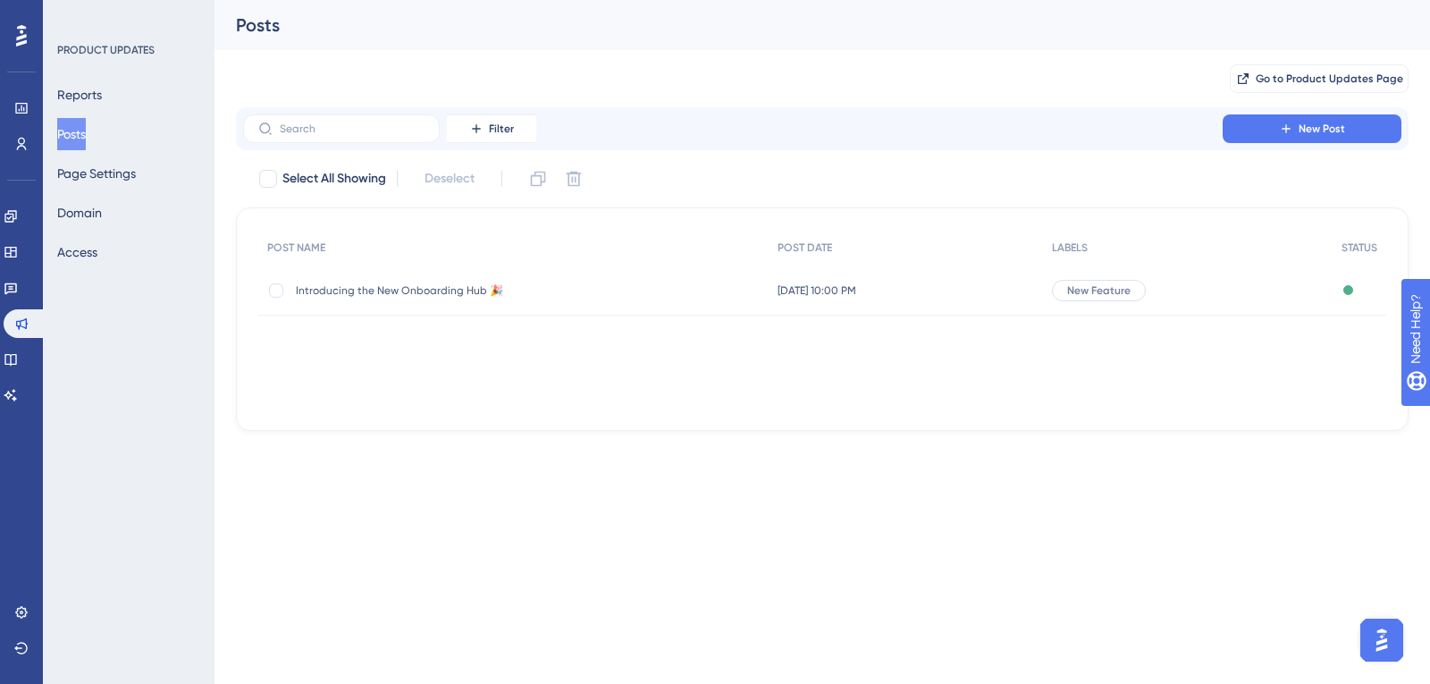
click at [1091, 297] on span "New Feature" at bounding box center [1098, 290] width 63 height 14
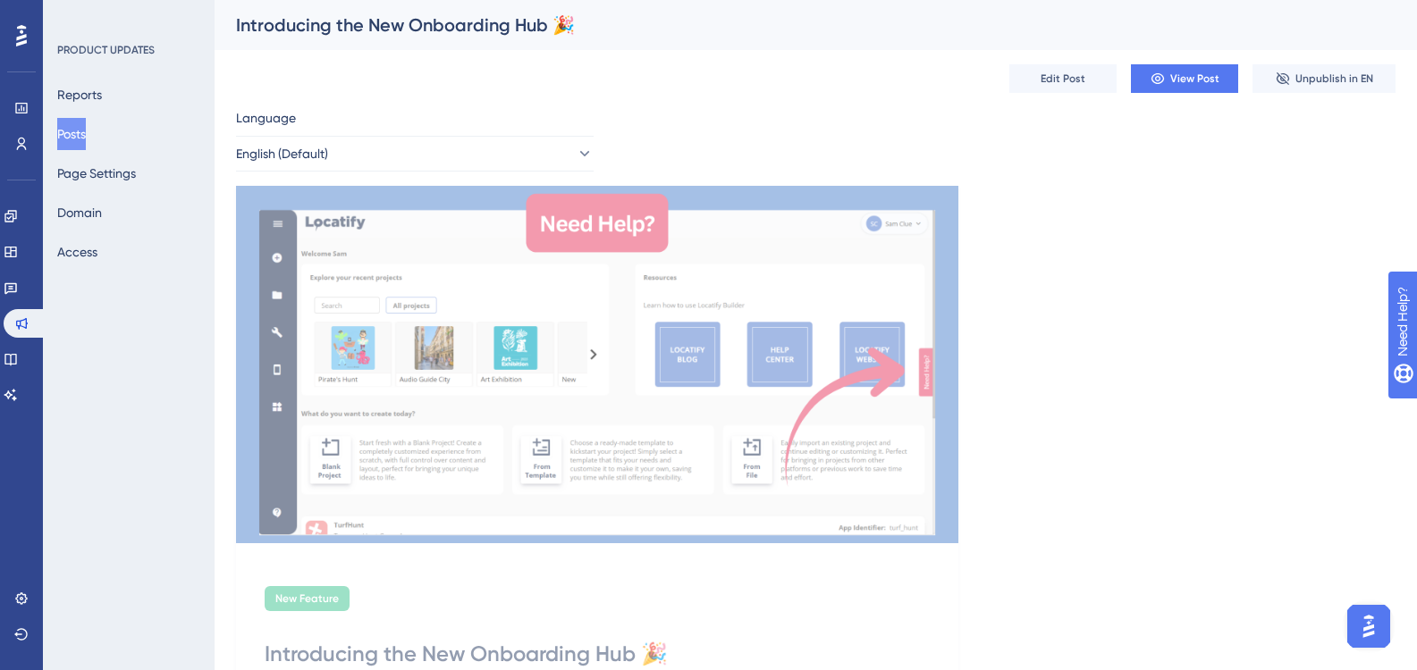
click at [83, 129] on button "Posts" at bounding box center [71, 134] width 29 height 32
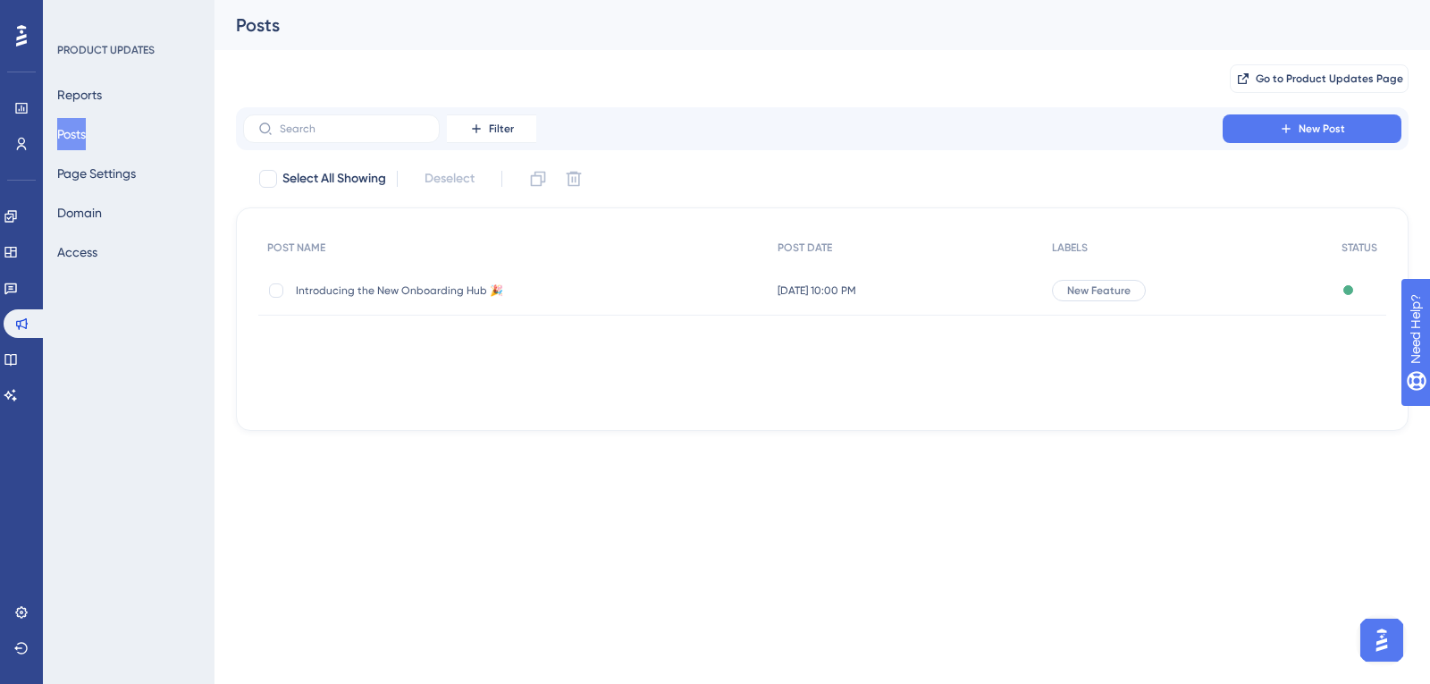
click at [387, 299] on div "Introducing the New Onboarding Hub 🎉 Introducing the New Onboarding Hub 🎉" at bounding box center [439, 290] width 286 height 50
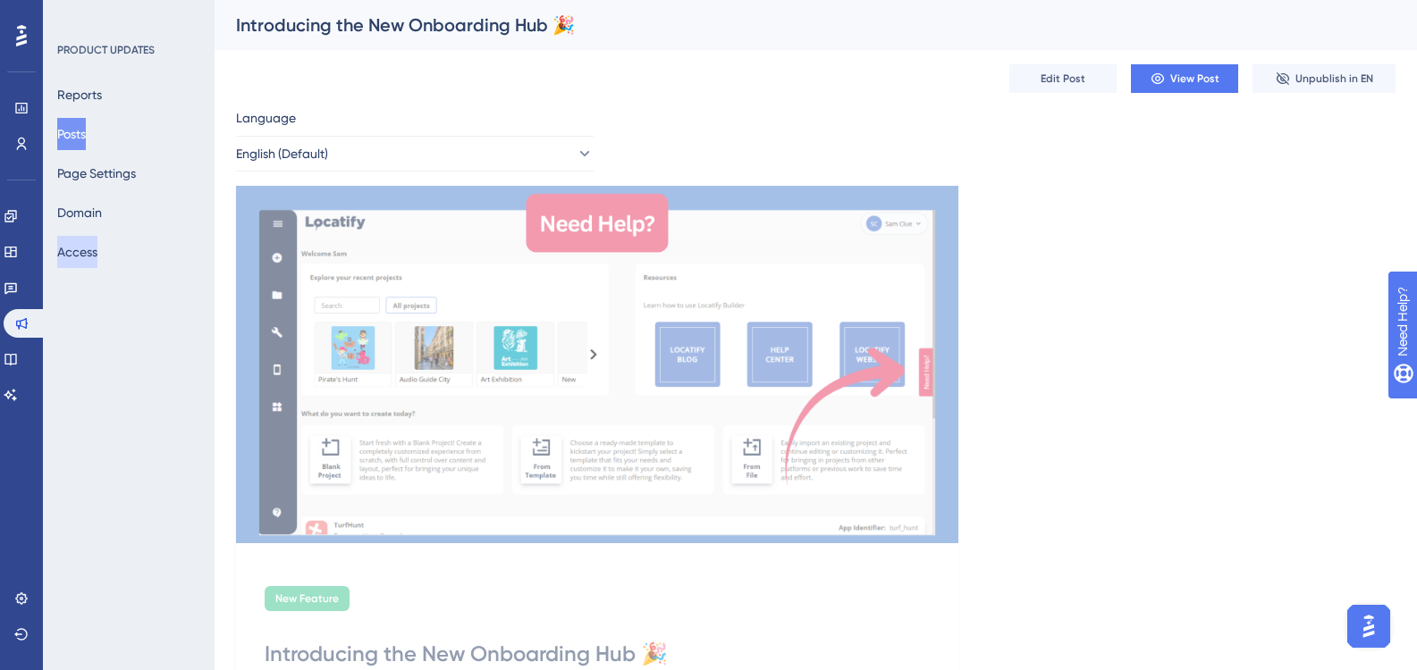
click at [85, 256] on button "Access" at bounding box center [77, 252] width 40 height 32
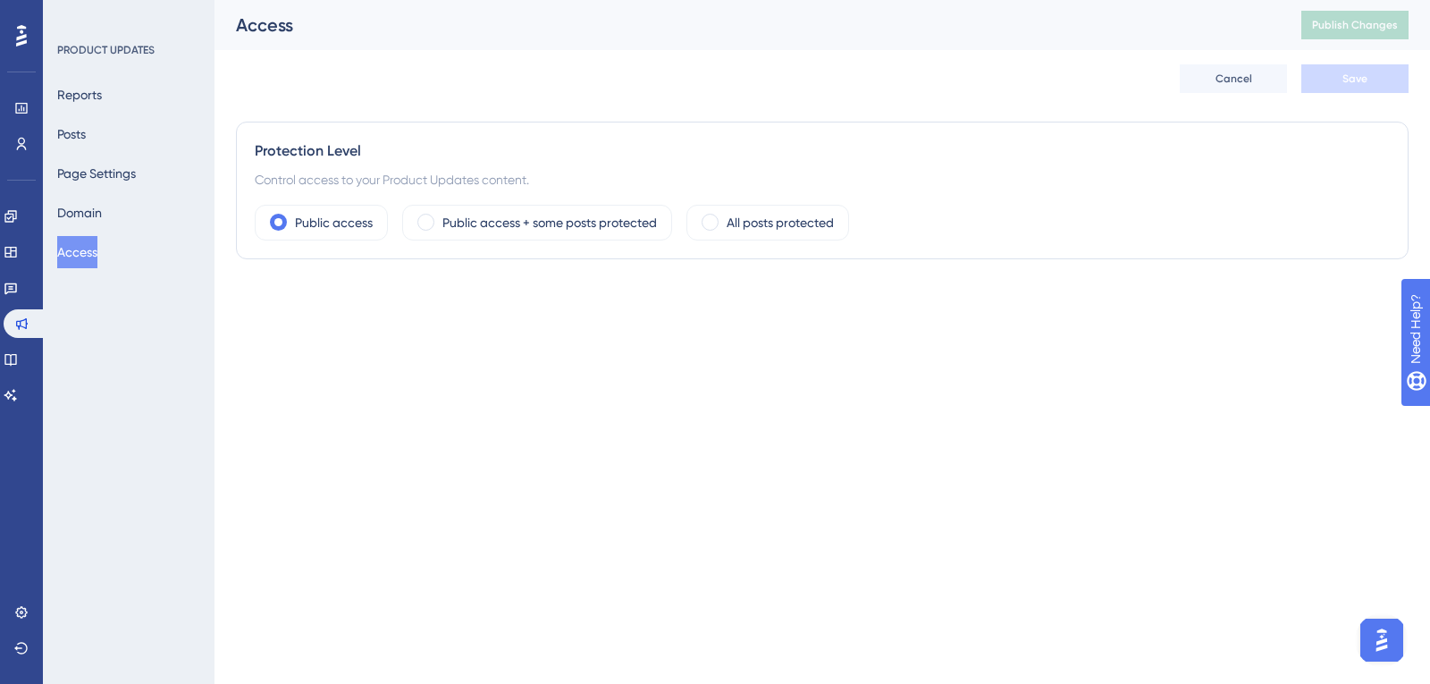
click at [123, 214] on div "Reports Posts Page Settings Domain Access" at bounding box center [129, 173] width 145 height 189
click at [102, 214] on button "Domain" at bounding box center [79, 213] width 45 height 32
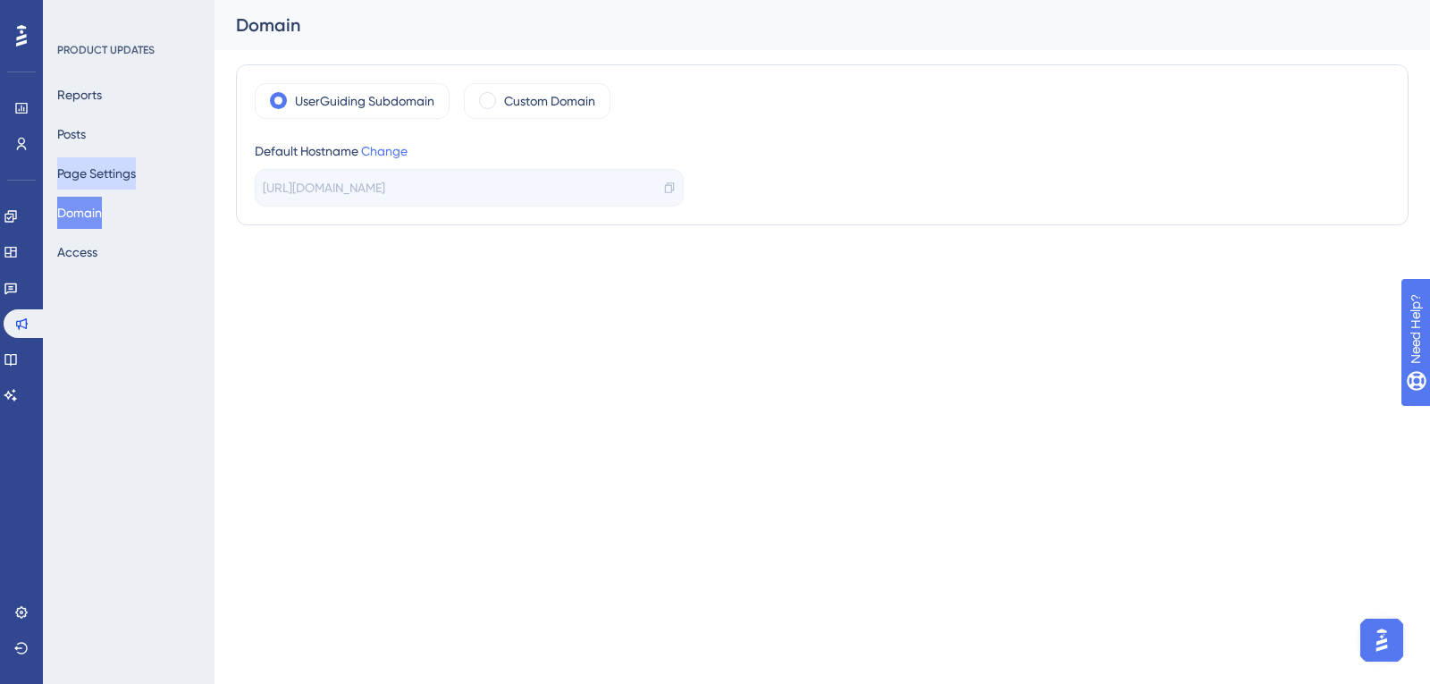
click at [107, 177] on button "Page Settings" at bounding box center [96, 173] width 79 height 32
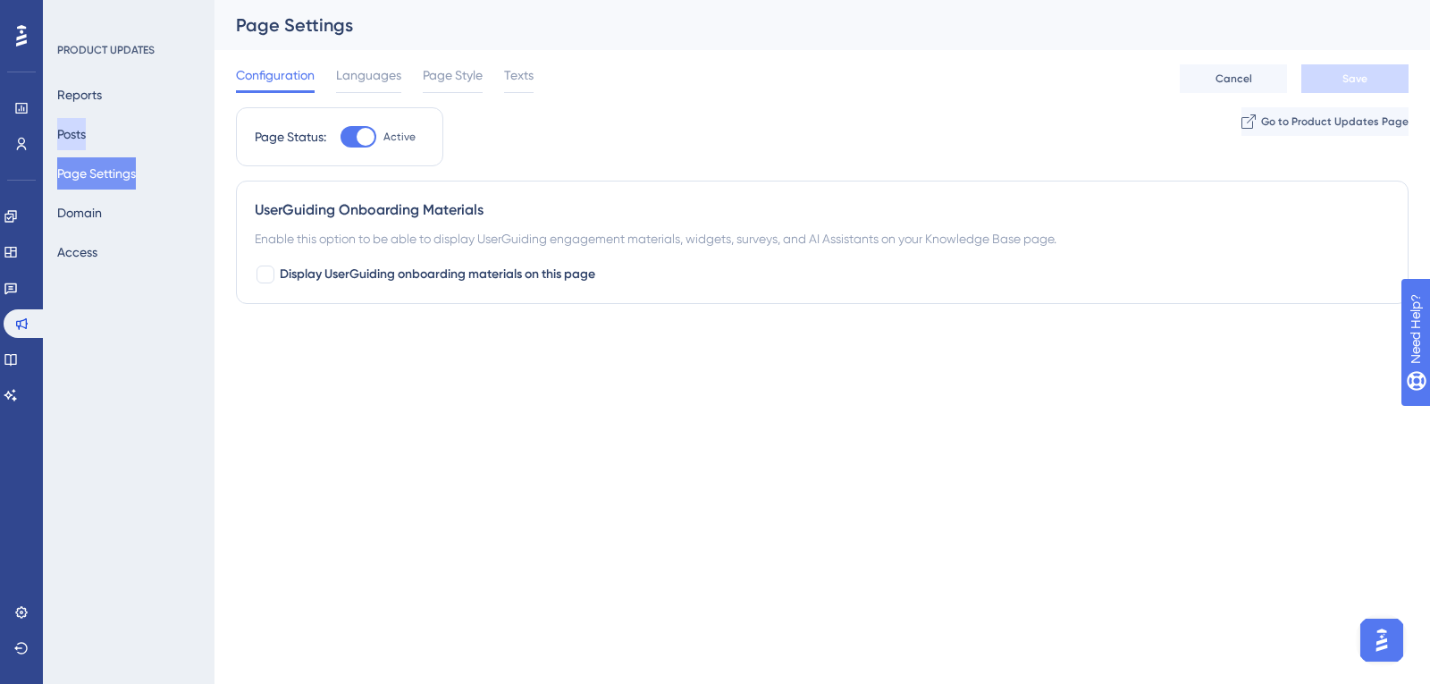
click at [86, 135] on button "Posts" at bounding box center [71, 134] width 29 height 32
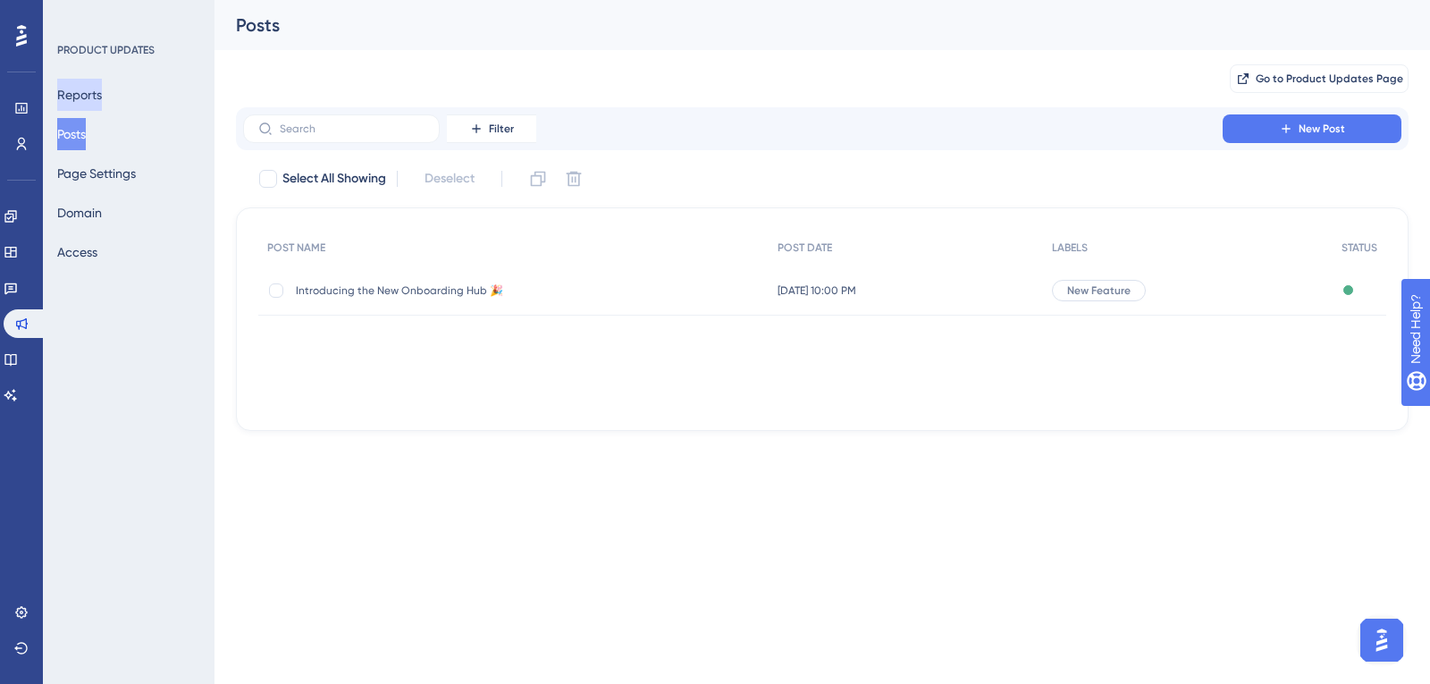
click at [102, 108] on button "Reports" at bounding box center [79, 95] width 45 height 32
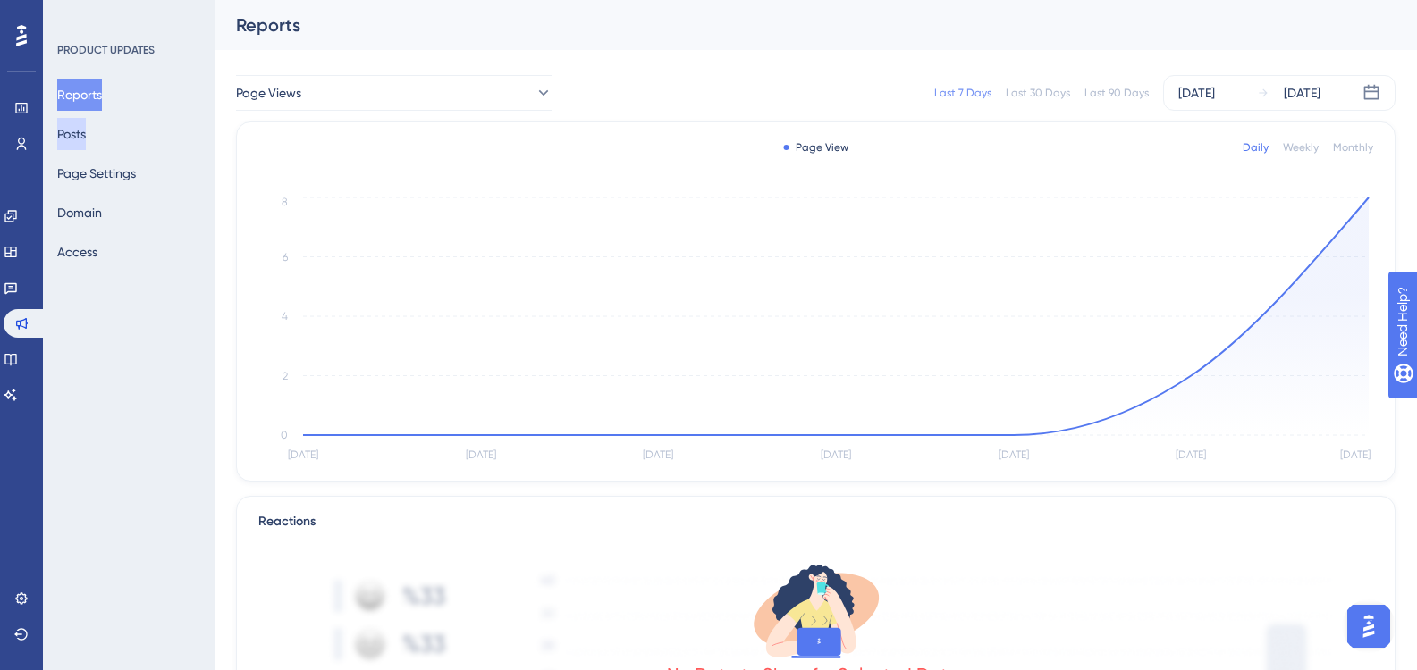
click at [86, 133] on button "Posts" at bounding box center [71, 134] width 29 height 32
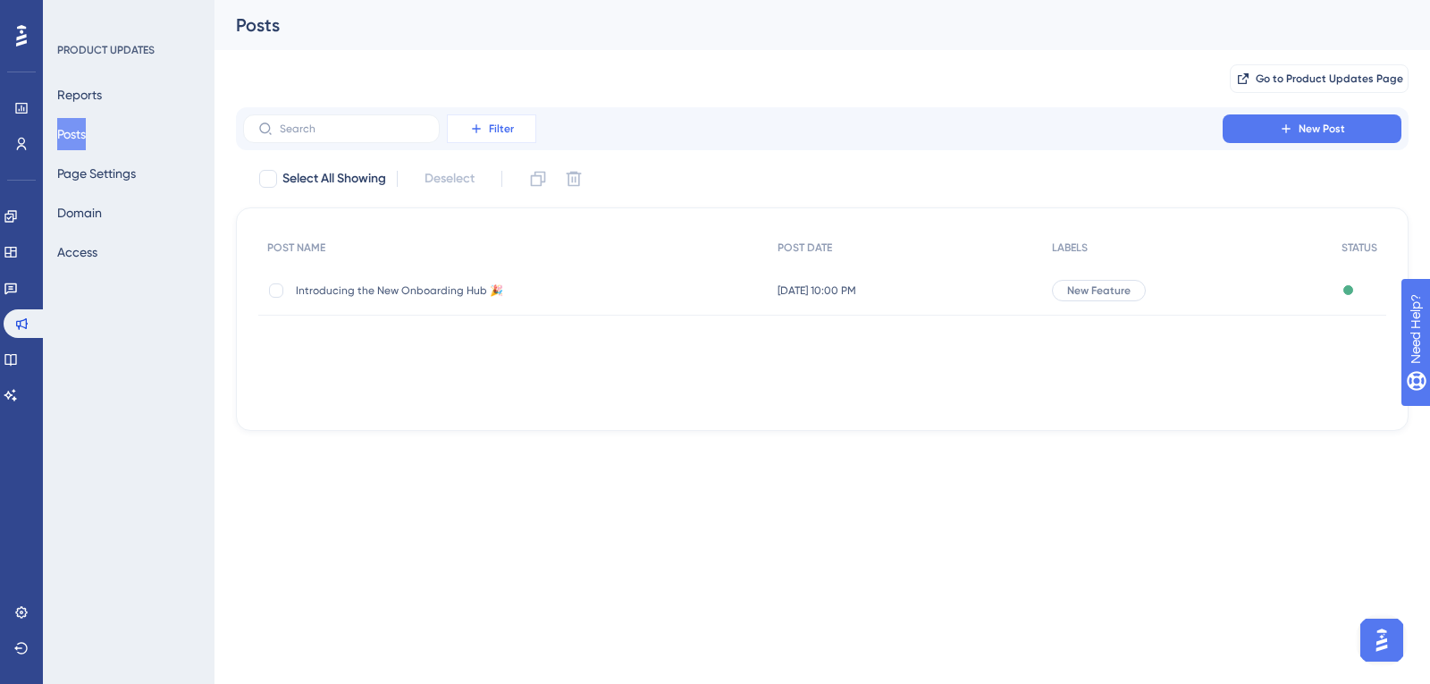
click at [493, 129] on span "Filter" at bounding box center [501, 129] width 25 height 14
click at [163, 208] on div "Reports Posts Page Settings Domain Access" at bounding box center [129, 173] width 145 height 189
click at [136, 186] on button "Page Settings" at bounding box center [96, 173] width 79 height 32
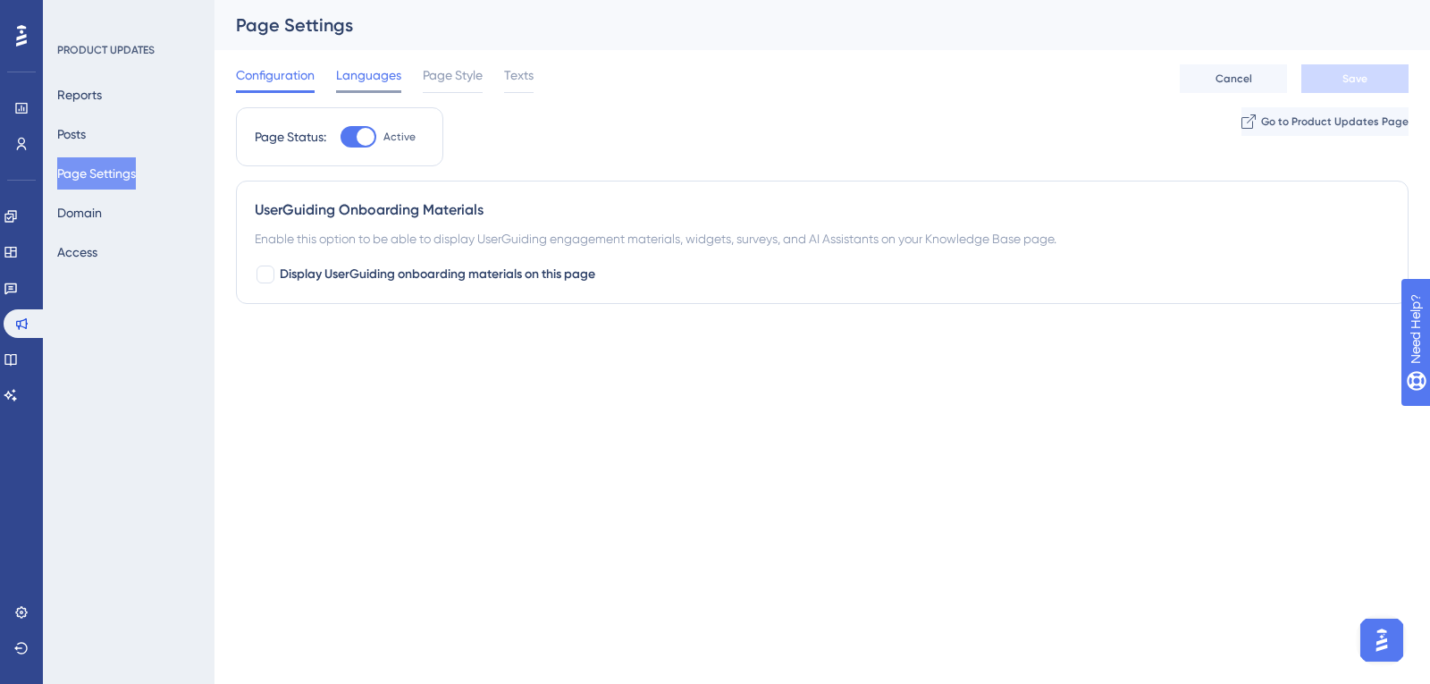
click at [383, 78] on span "Languages" at bounding box center [368, 74] width 65 height 21
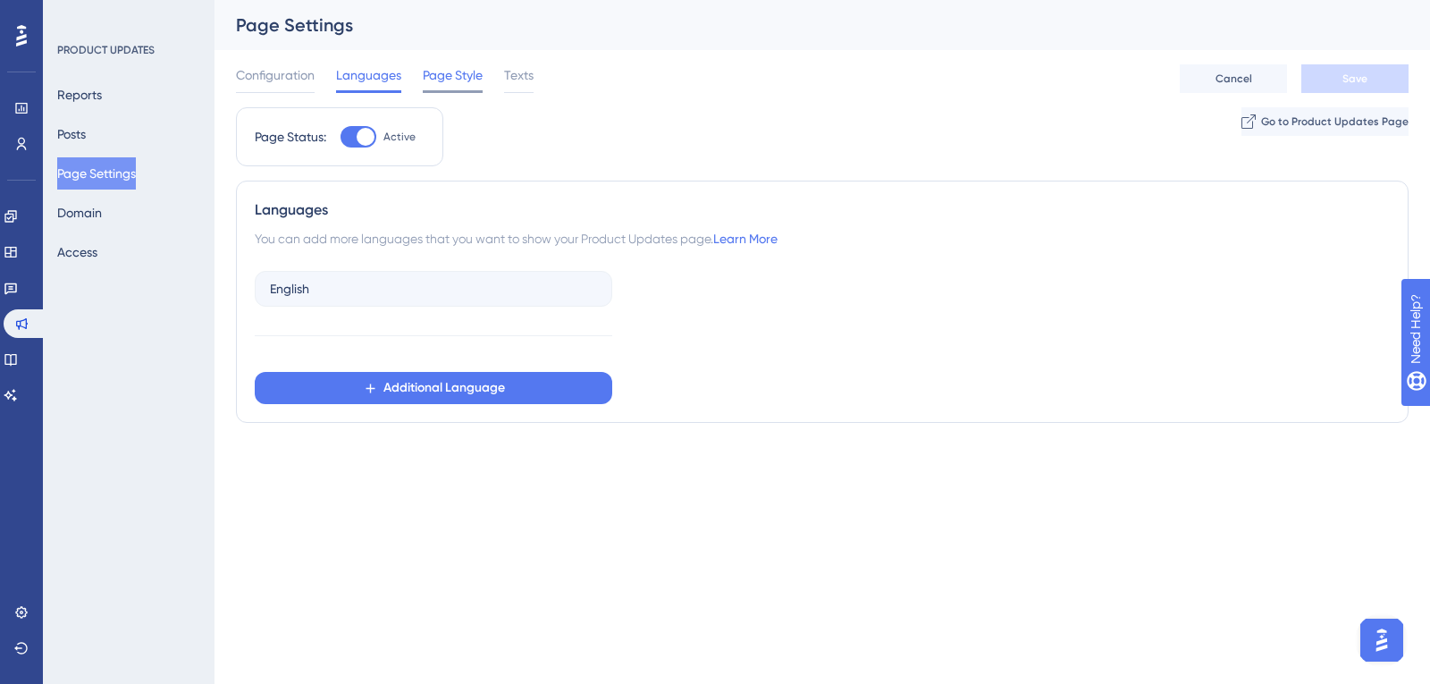
click at [473, 78] on span "Page Style" at bounding box center [453, 74] width 60 height 21
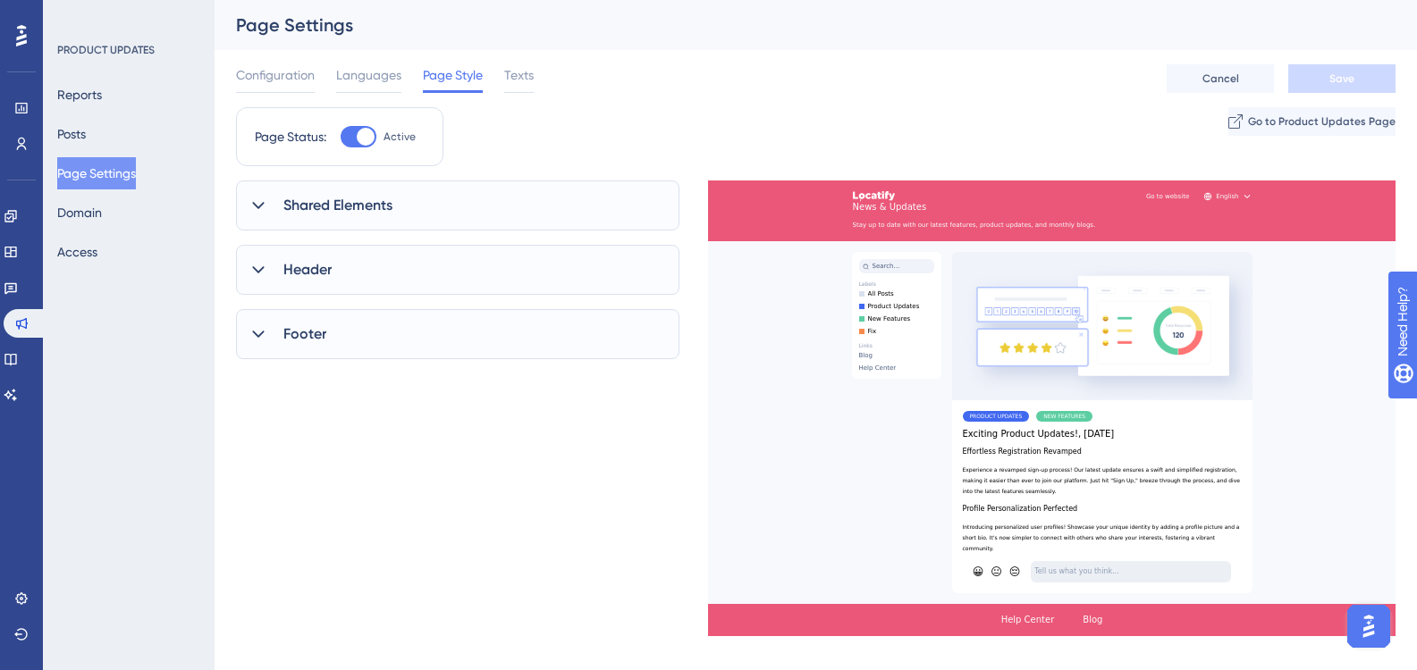
click at [369, 206] on span "Shared Elements" at bounding box center [337, 205] width 109 height 21
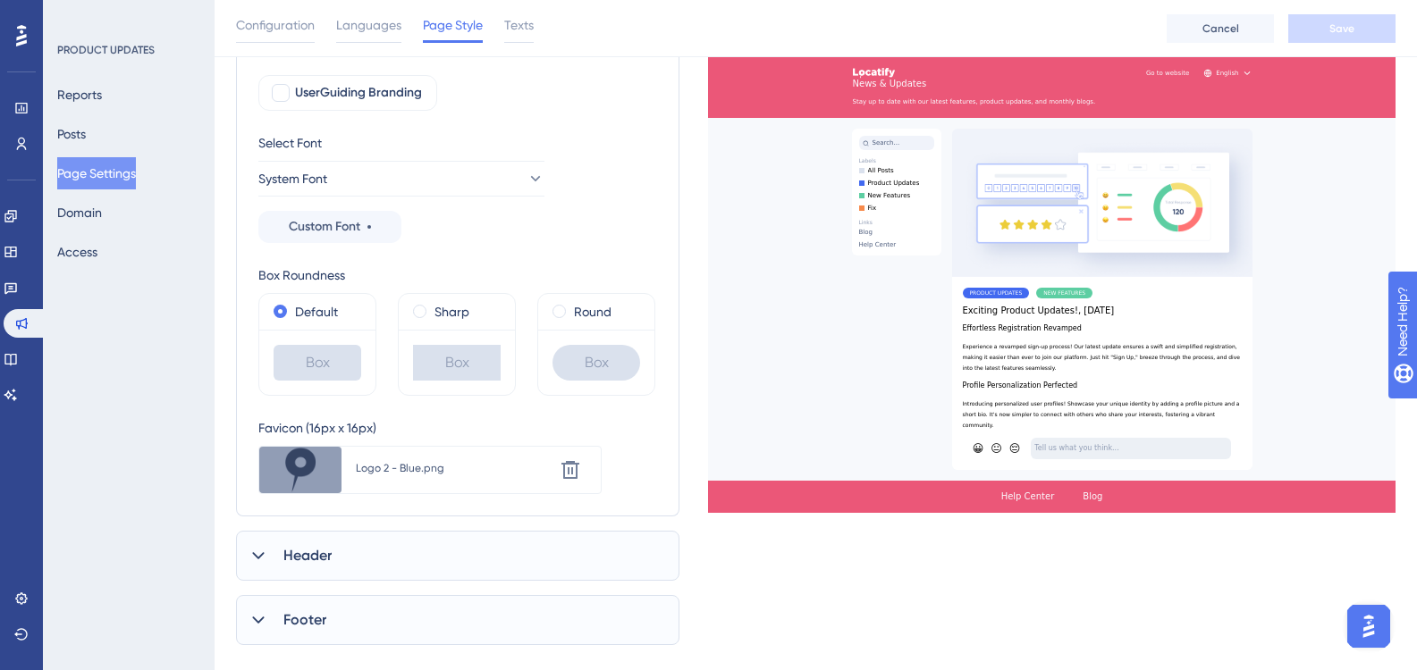
scroll to position [268, 0]
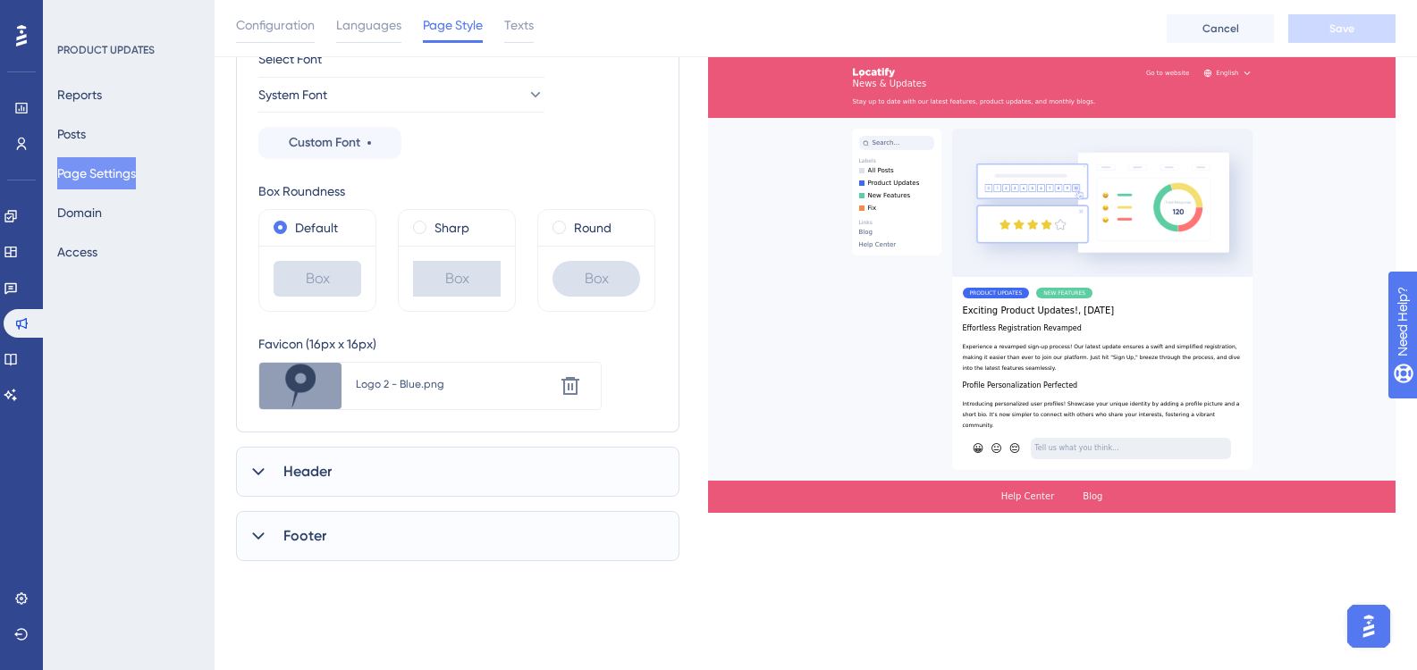
click at [374, 500] on div "Shared Elements UserGuiding Branding Select Font System Font Custom Font Box Ro…" at bounding box center [457, 241] width 443 height 642
click at [374, 489] on div "Header" at bounding box center [457, 472] width 443 height 50
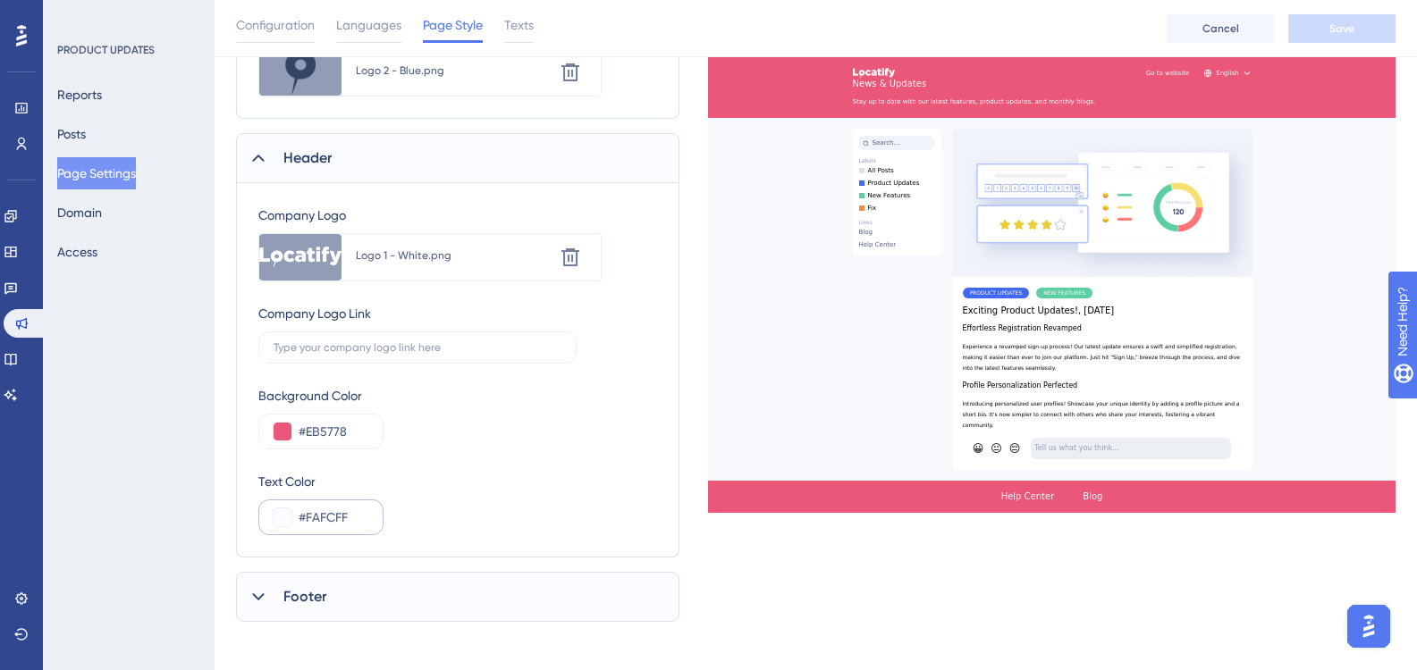
scroll to position [591, 0]
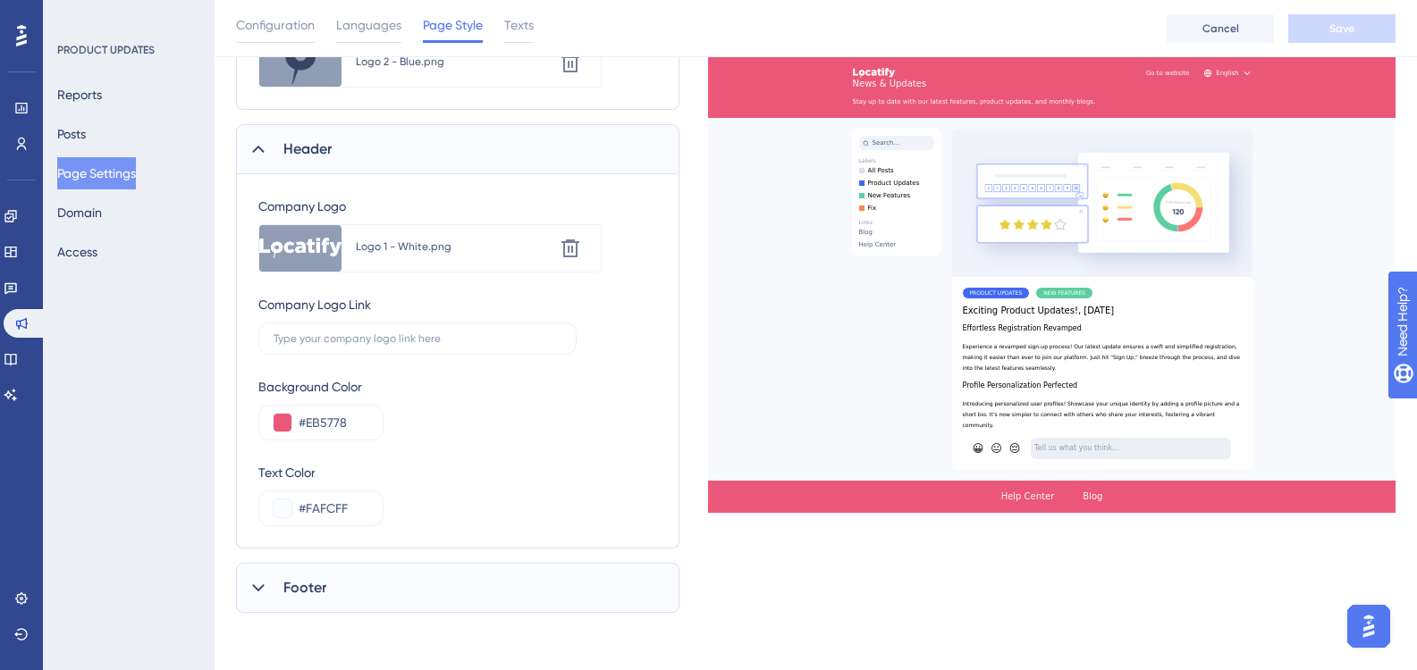
click at [356, 576] on div "Footer" at bounding box center [457, 588] width 443 height 50
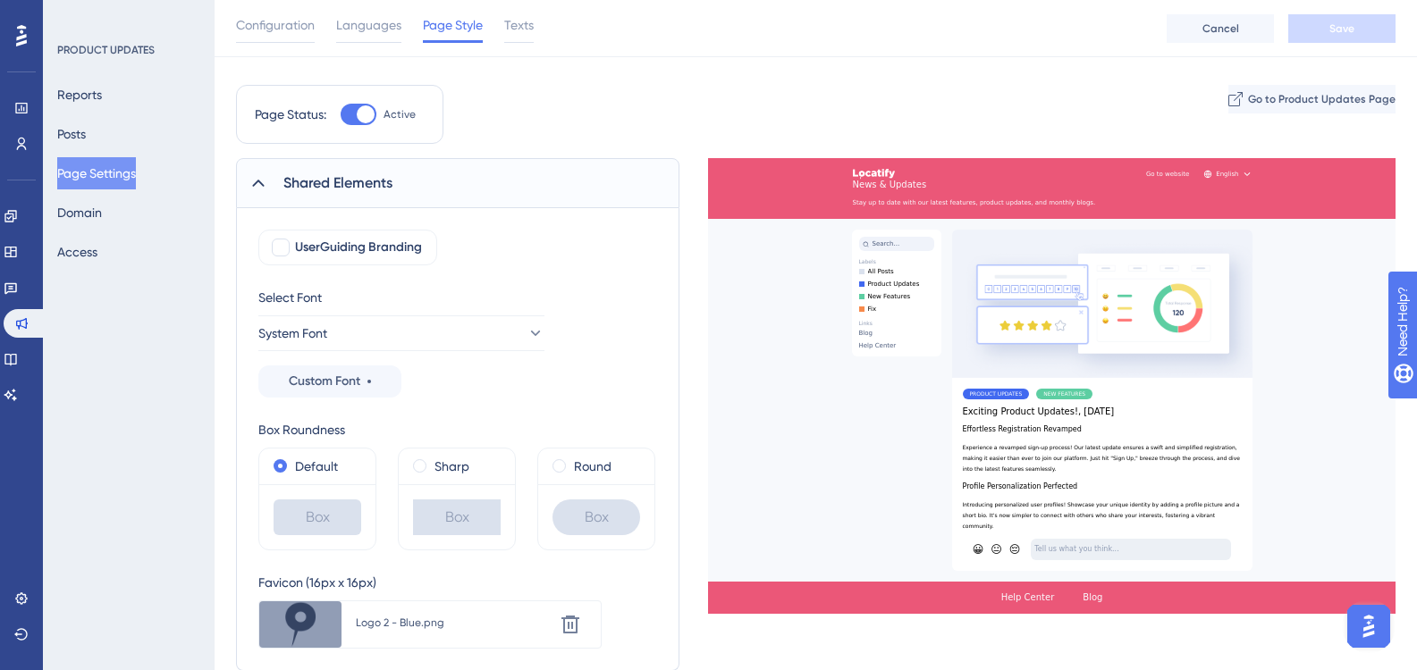
scroll to position [0, 0]
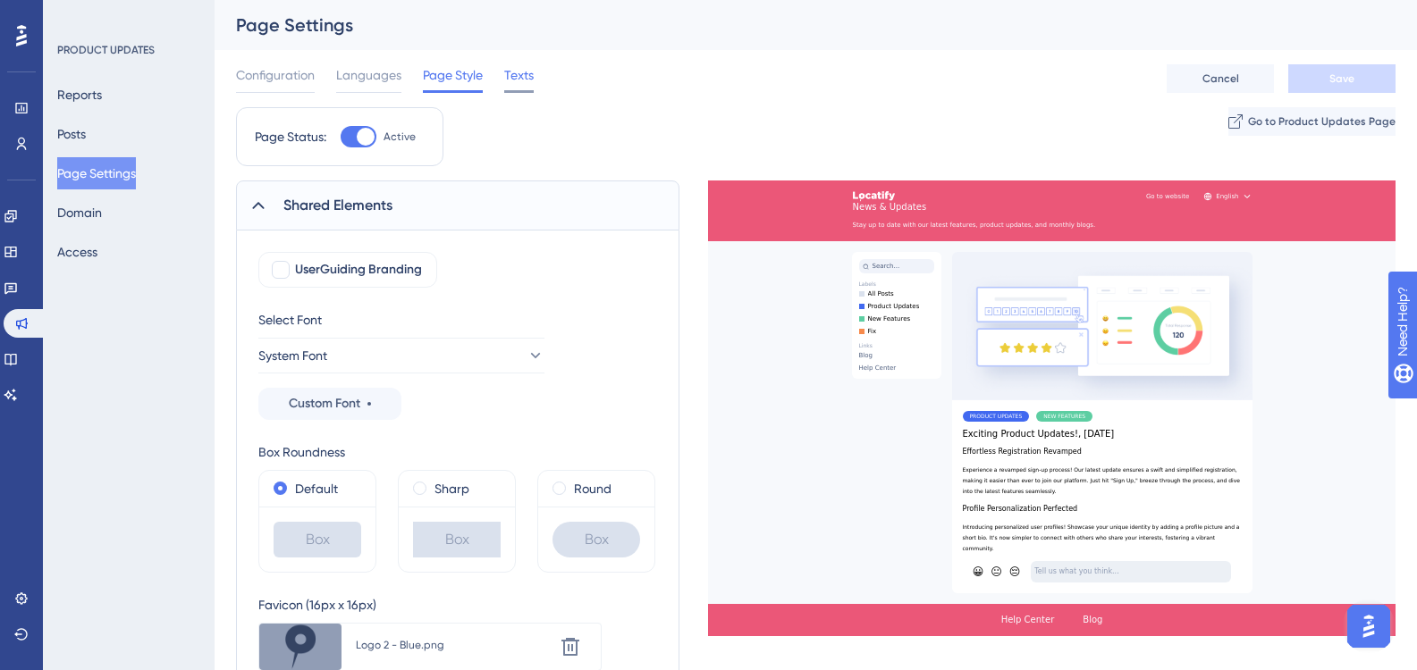
click at [520, 69] on span "Texts" at bounding box center [518, 74] width 29 height 21
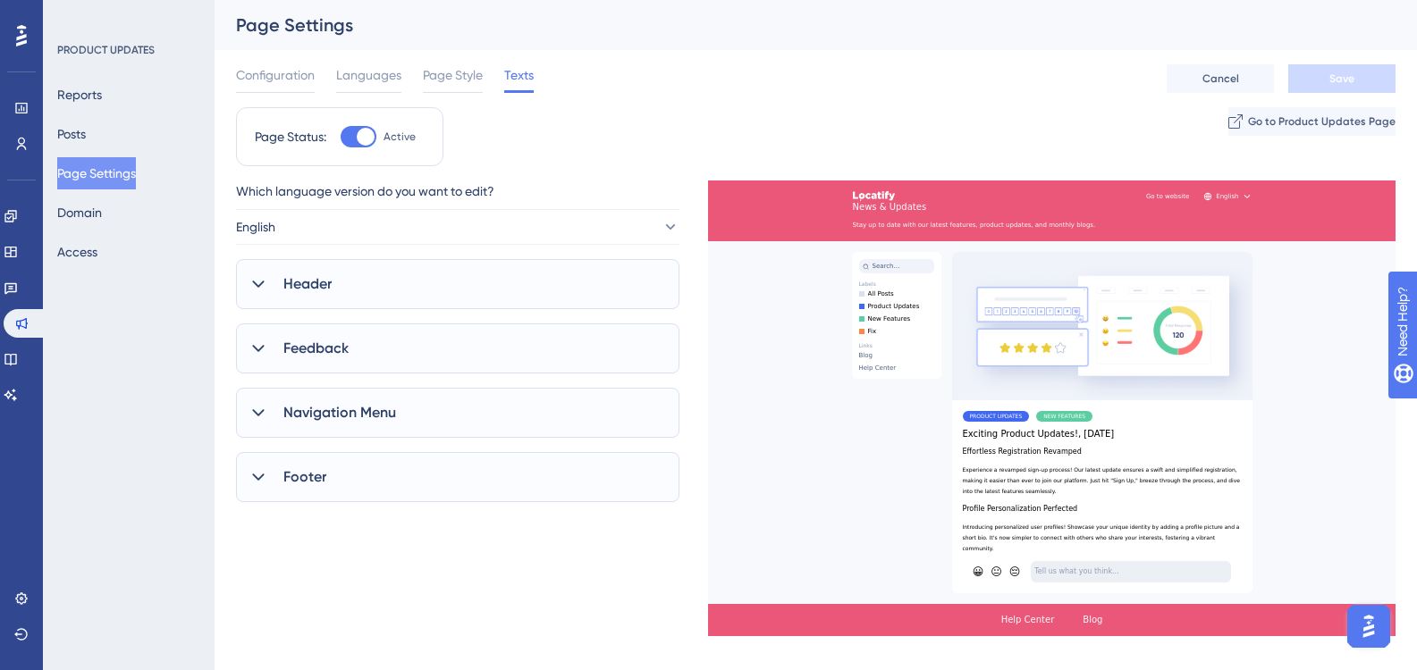
click at [401, 283] on div "Header" at bounding box center [457, 284] width 443 height 50
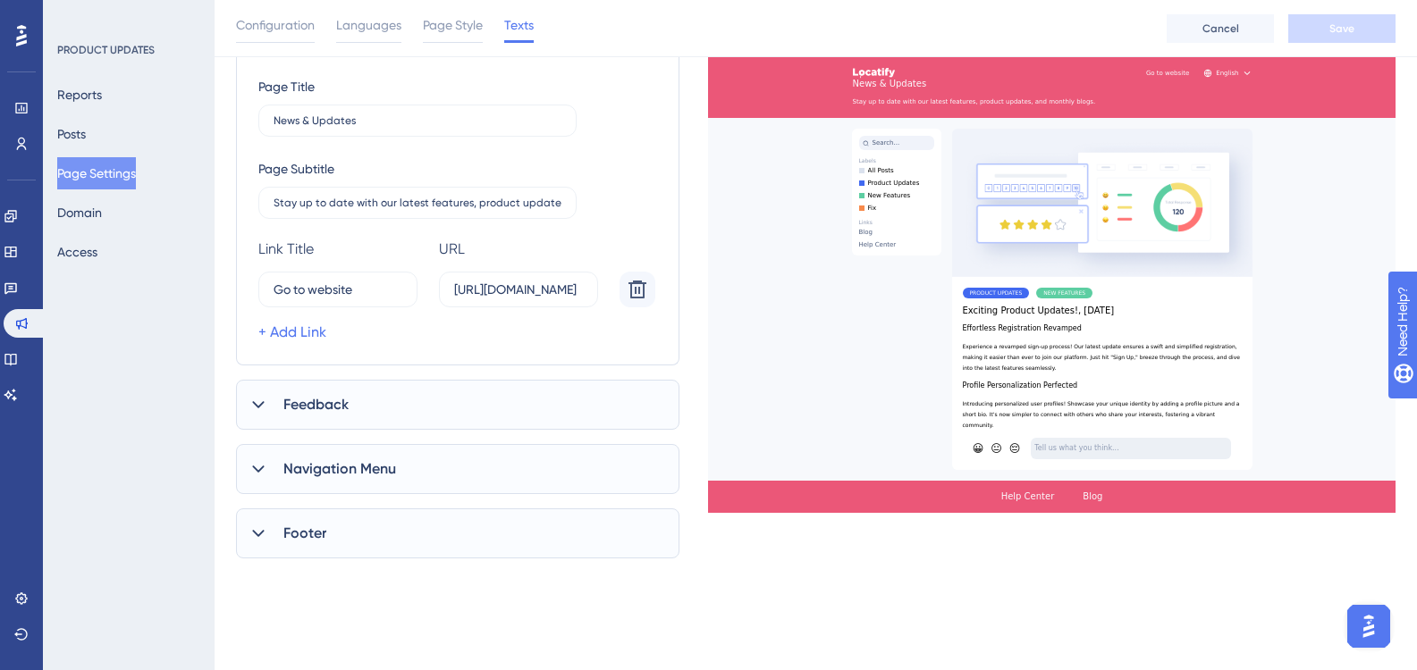
scroll to position [357, 0]
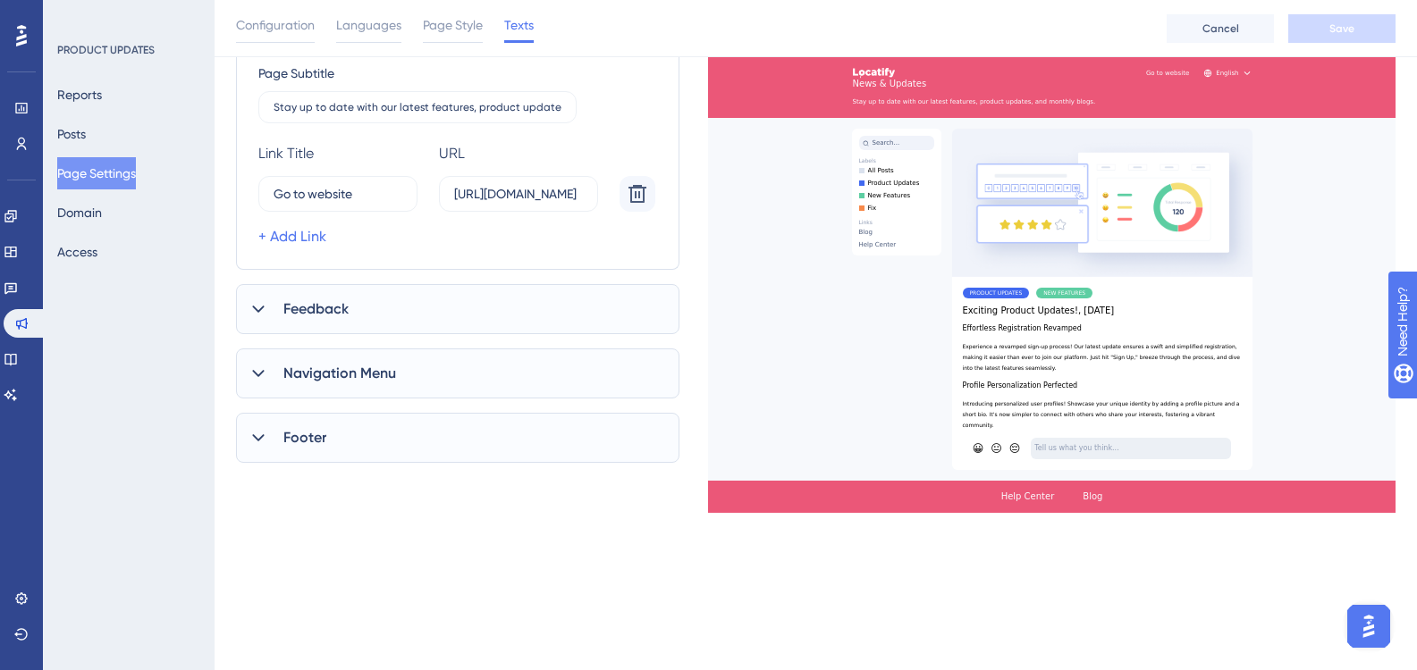
click at [391, 307] on div "Feedback" at bounding box center [457, 309] width 443 height 50
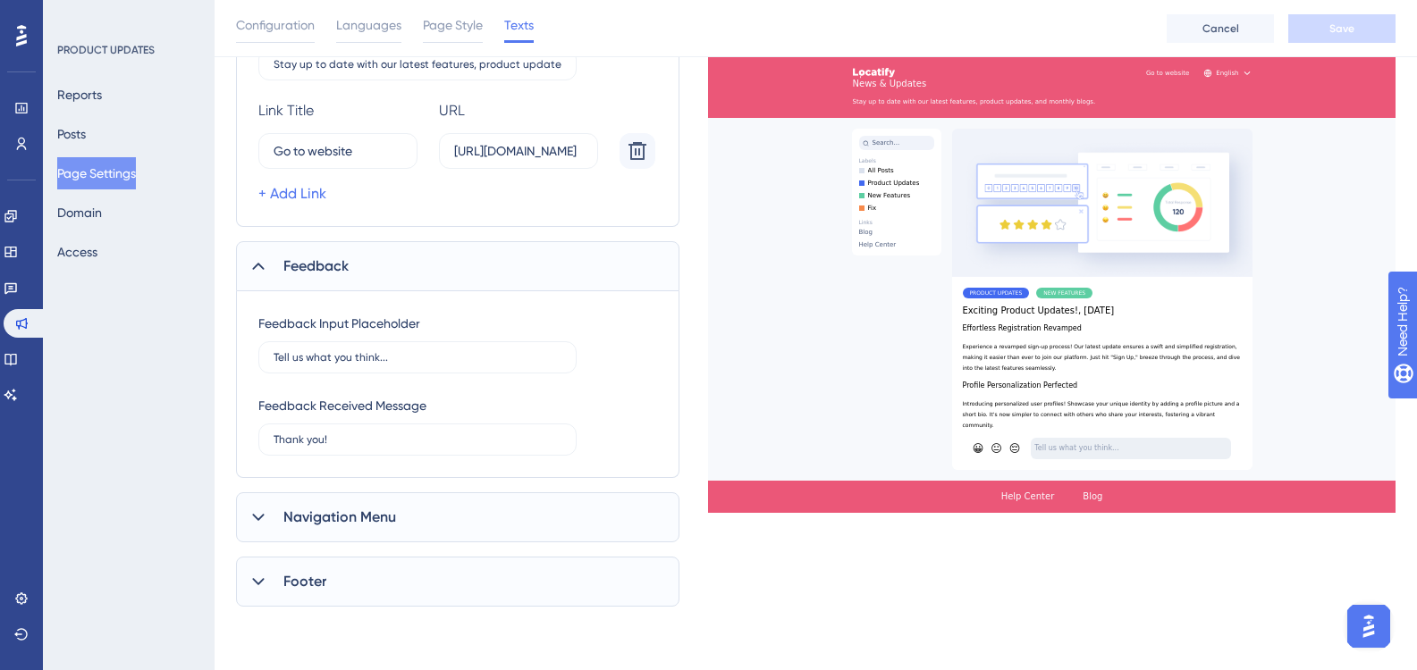
click at [394, 497] on div "Navigation Menu" at bounding box center [457, 517] width 443 height 50
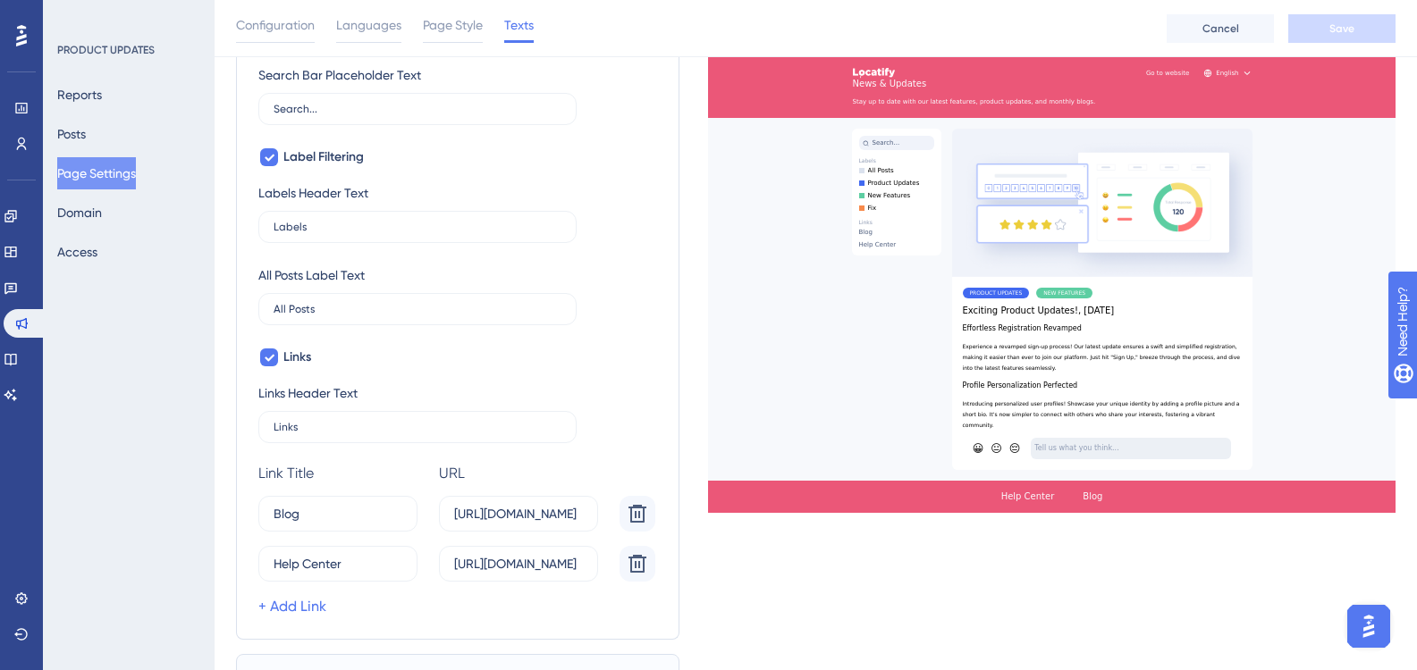
scroll to position [991, 0]
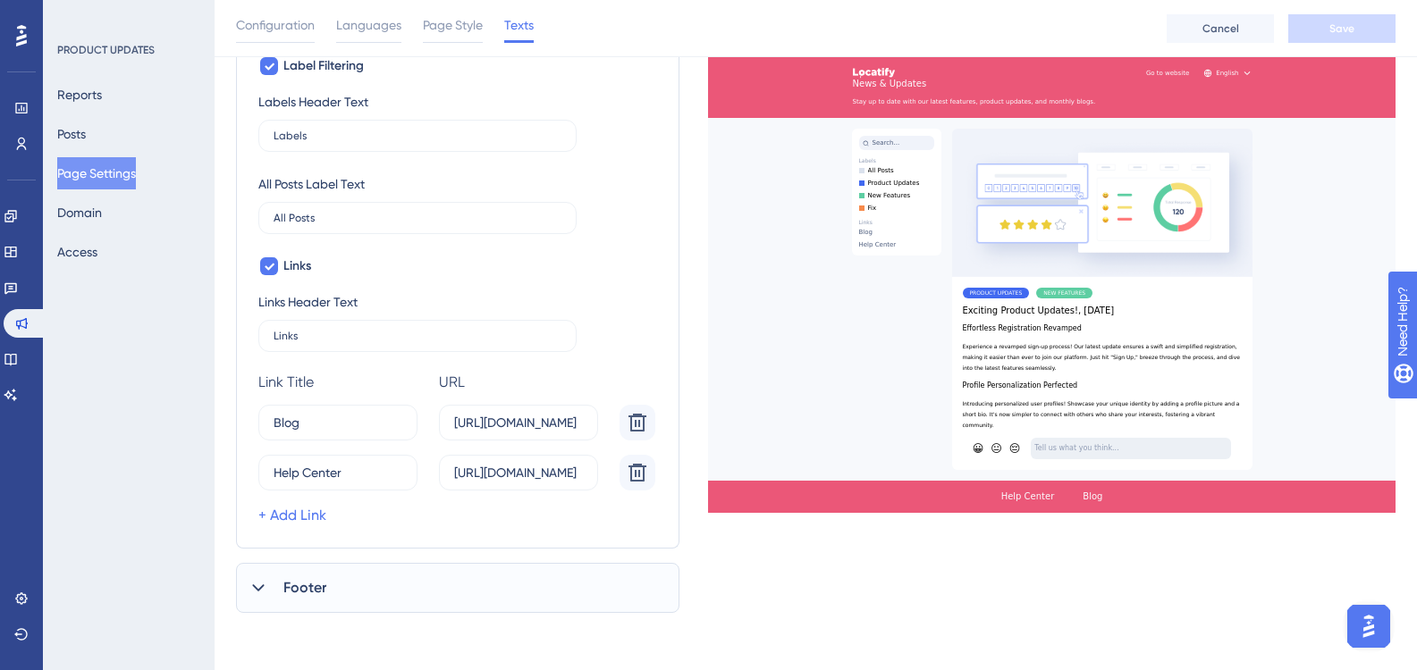
click at [394, 585] on div "Footer" at bounding box center [457, 588] width 443 height 50
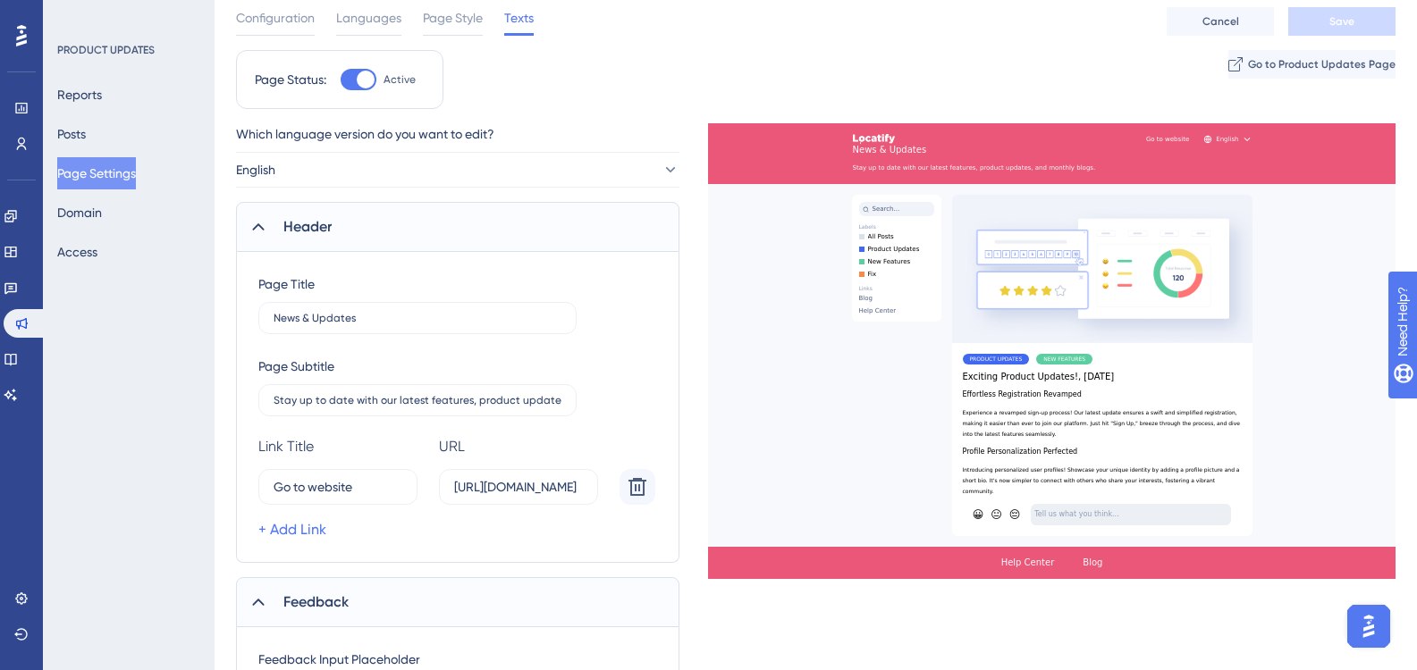
scroll to position [0, 0]
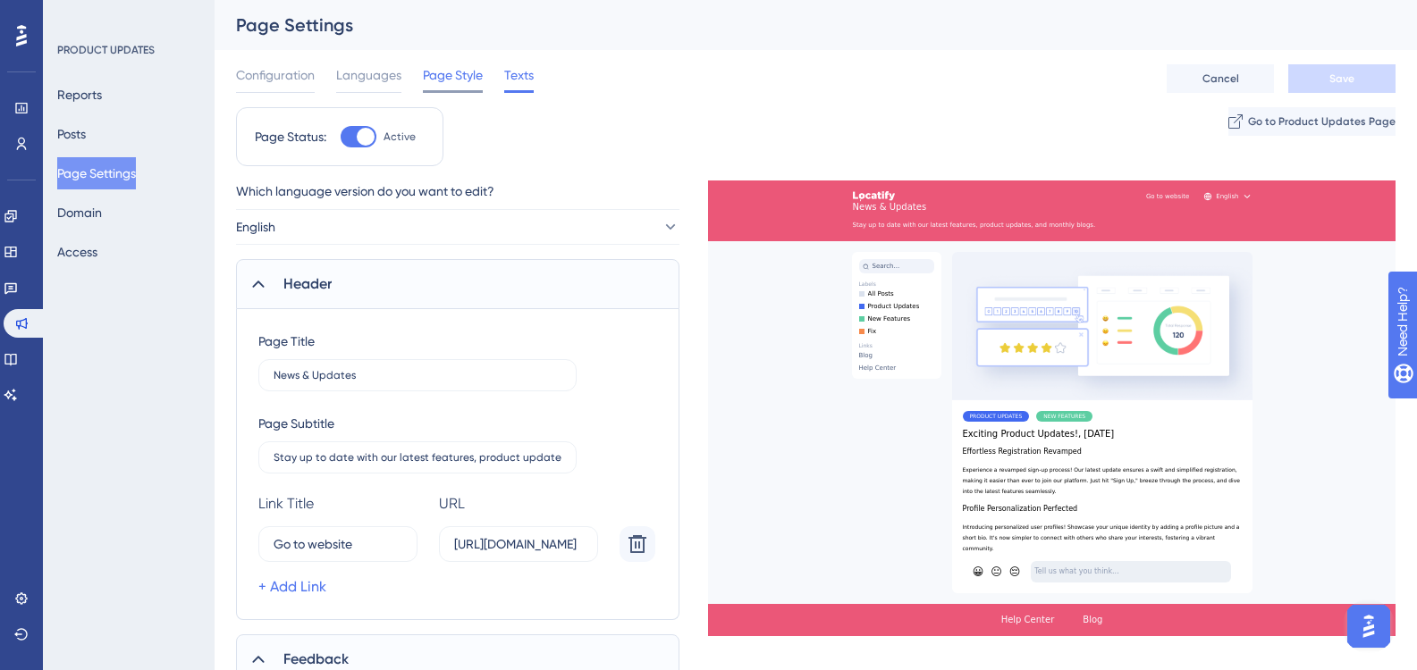
click at [432, 82] on span "Page Style" at bounding box center [453, 74] width 60 height 21
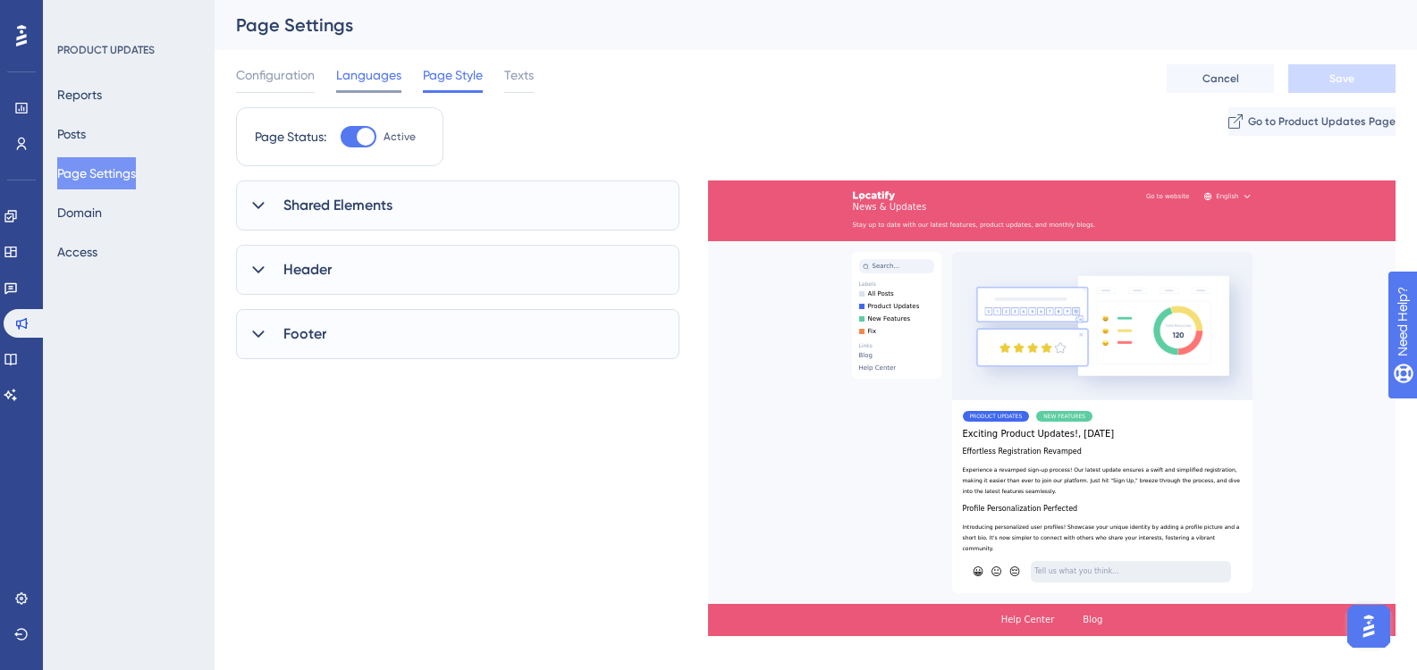
click at [393, 88] on div "Languages" at bounding box center [368, 78] width 65 height 29
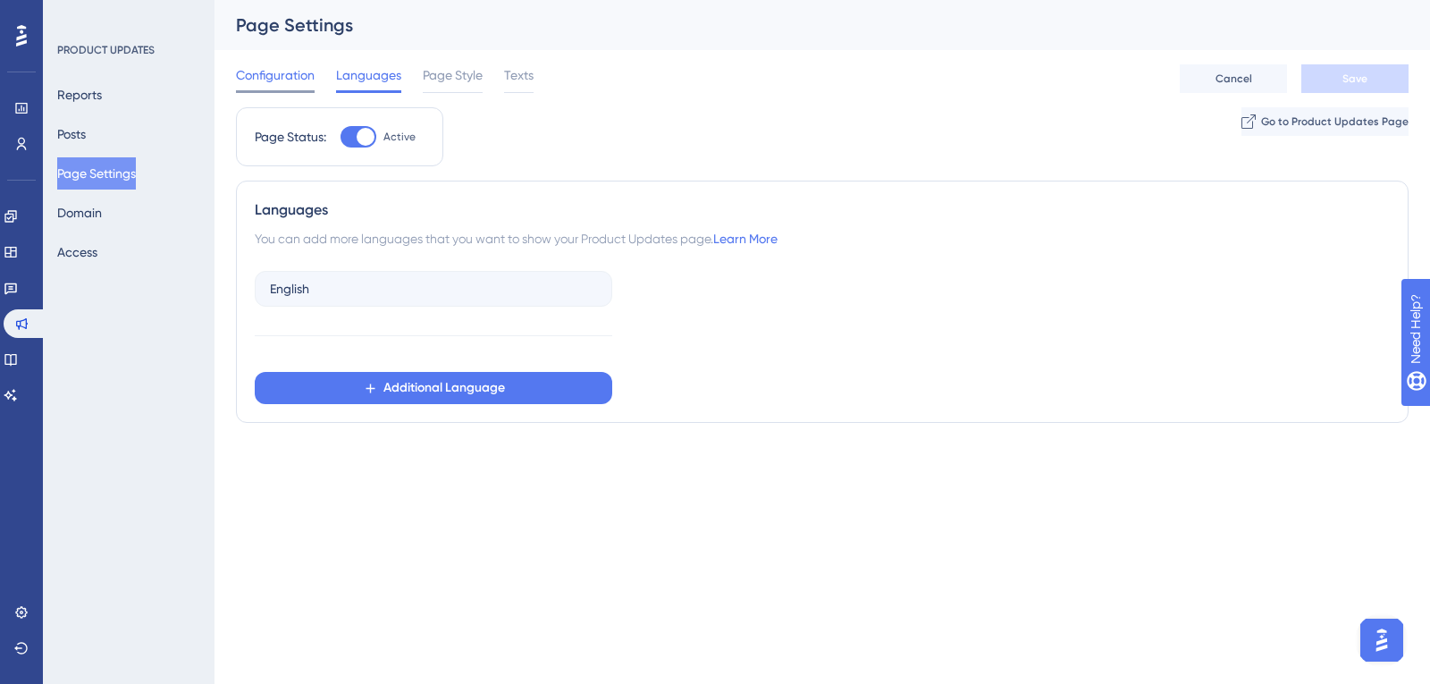
click at [308, 86] on div "Configuration" at bounding box center [275, 78] width 79 height 29
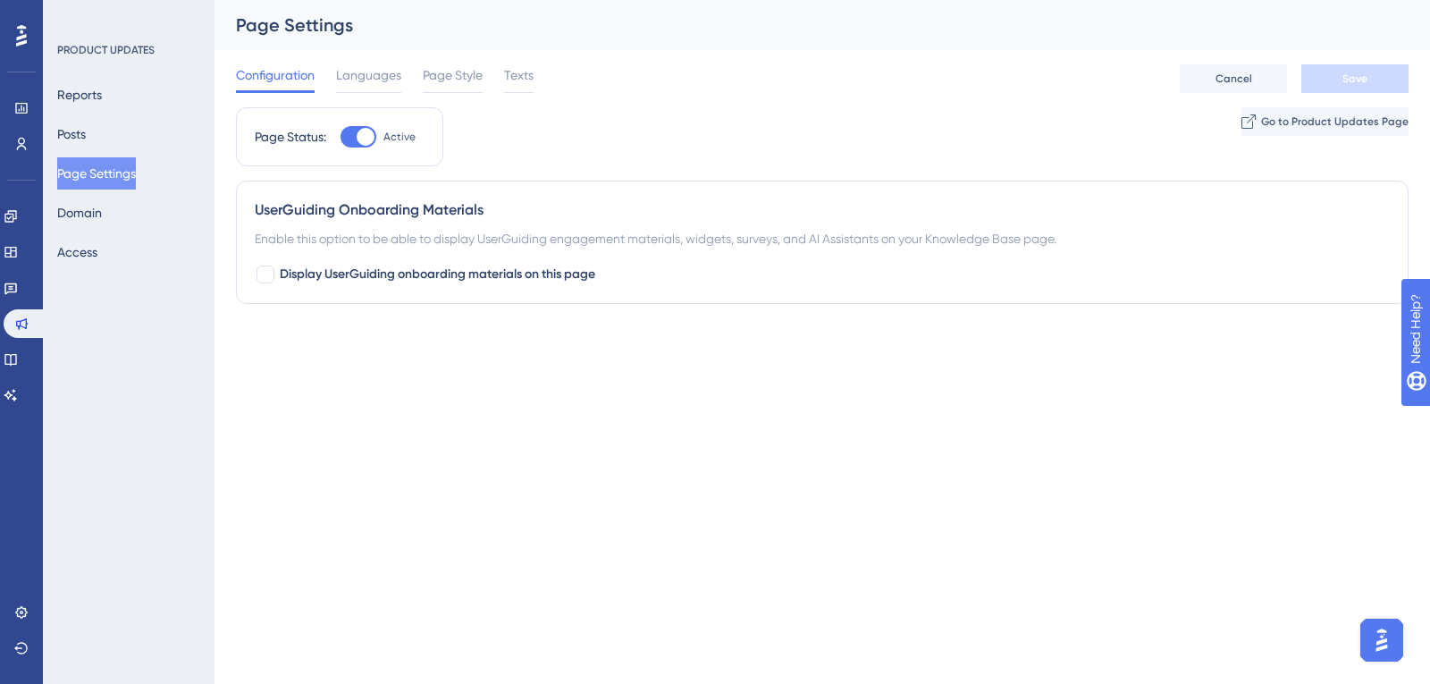
click at [89, 231] on div "Reports Posts Page Settings Domain Access" at bounding box center [129, 173] width 145 height 189
click at [91, 223] on button "Domain" at bounding box center [79, 213] width 45 height 32
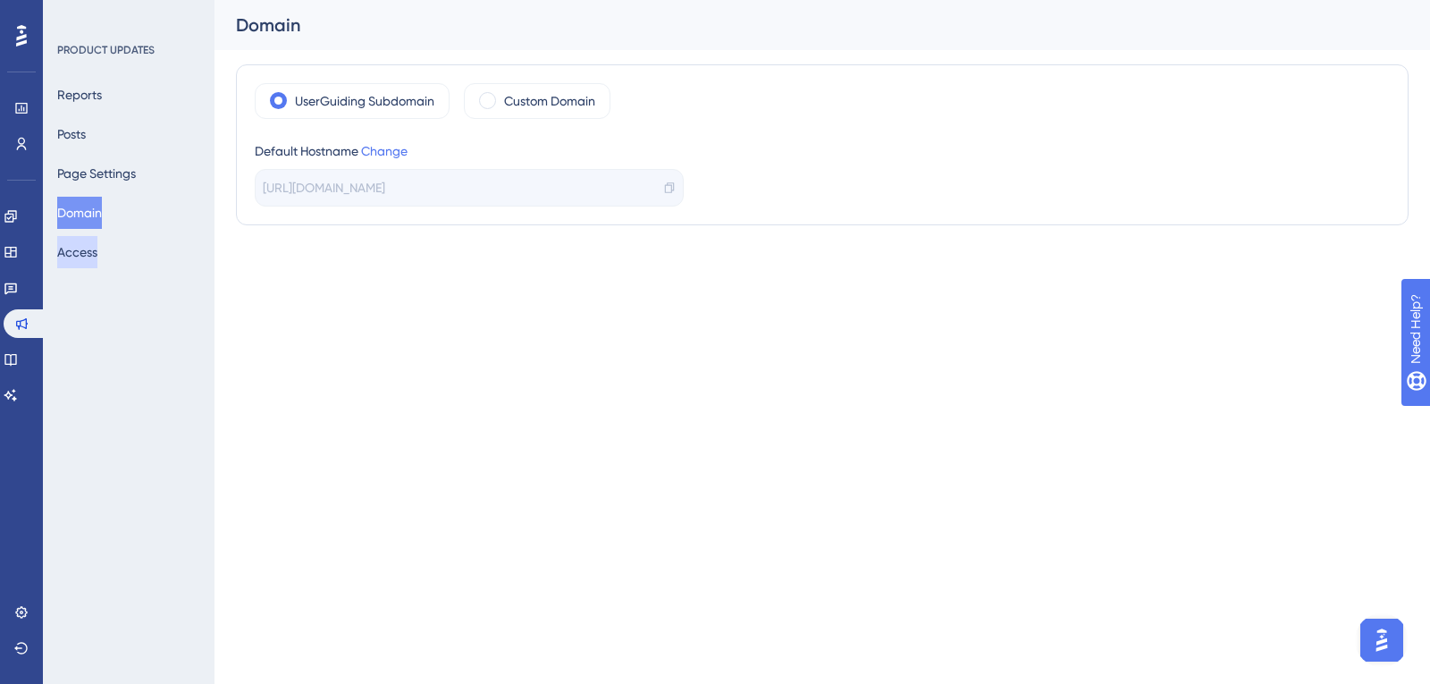
click at [92, 253] on button "Access" at bounding box center [77, 252] width 40 height 32
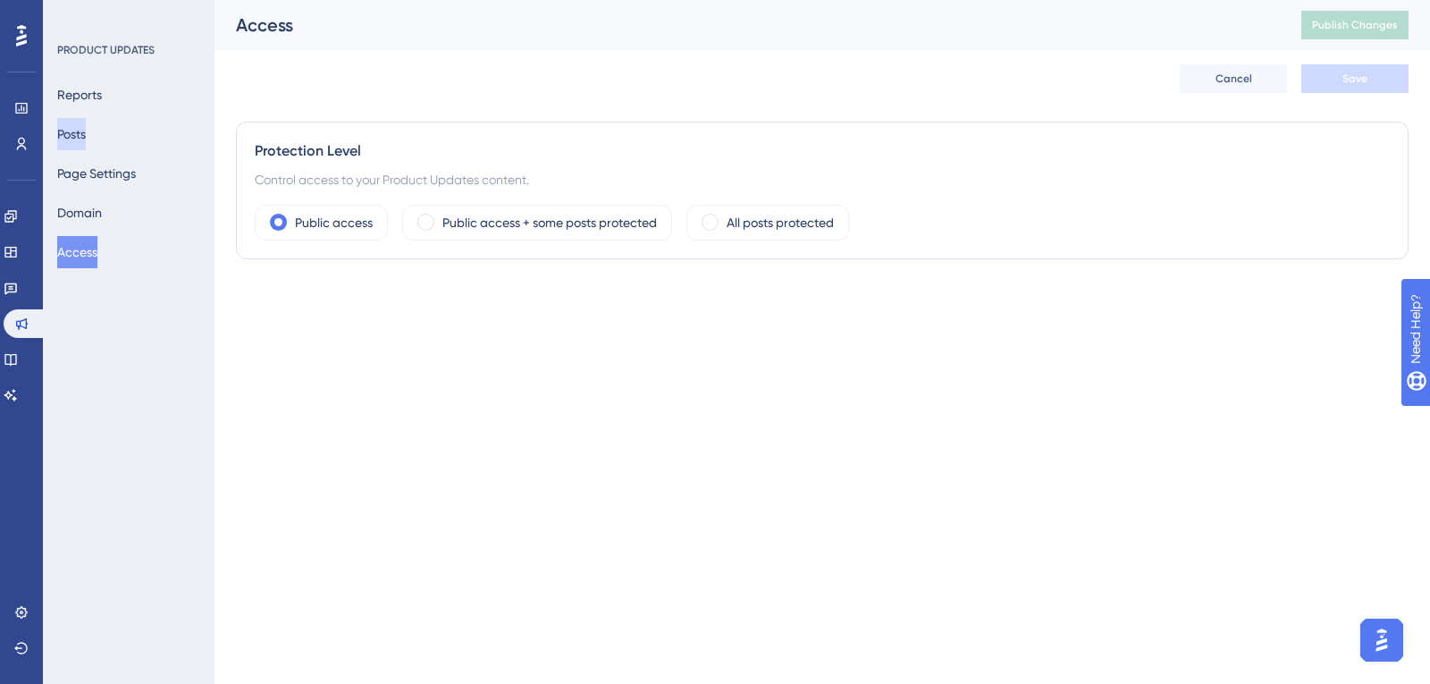
click at [86, 144] on button "Posts" at bounding box center [71, 134] width 29 height 32
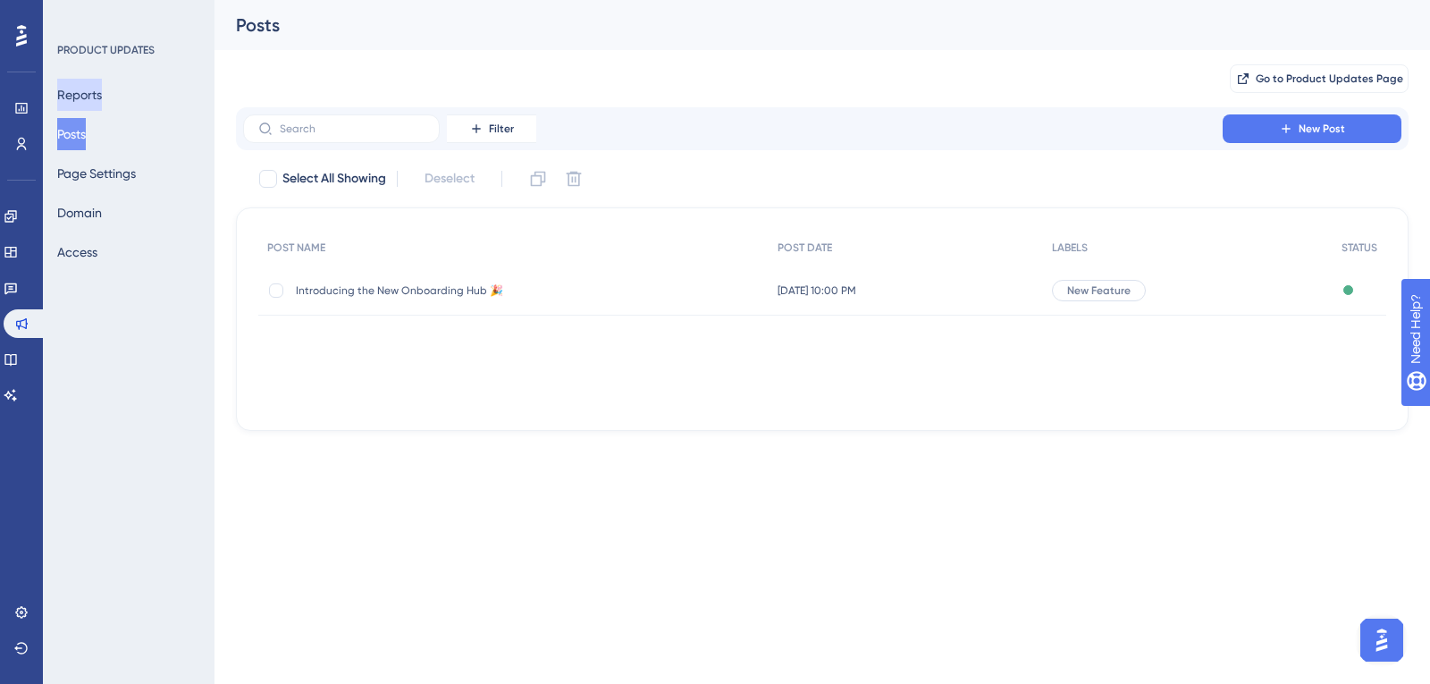
click at [101, 103] on button "Reports" at bounding box center [79, 95] width 45 height 32
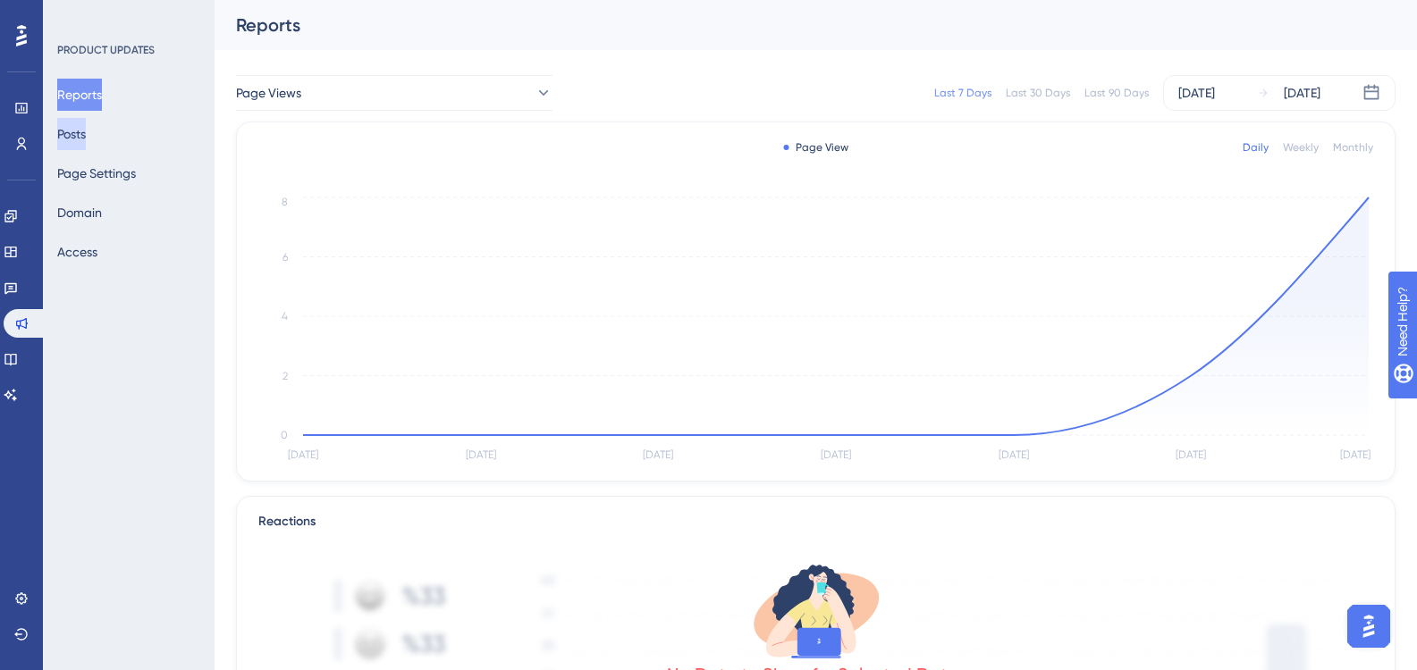
click at [86, 130] on button "Posts" at bounding box center [71, 134] width 29 height 32
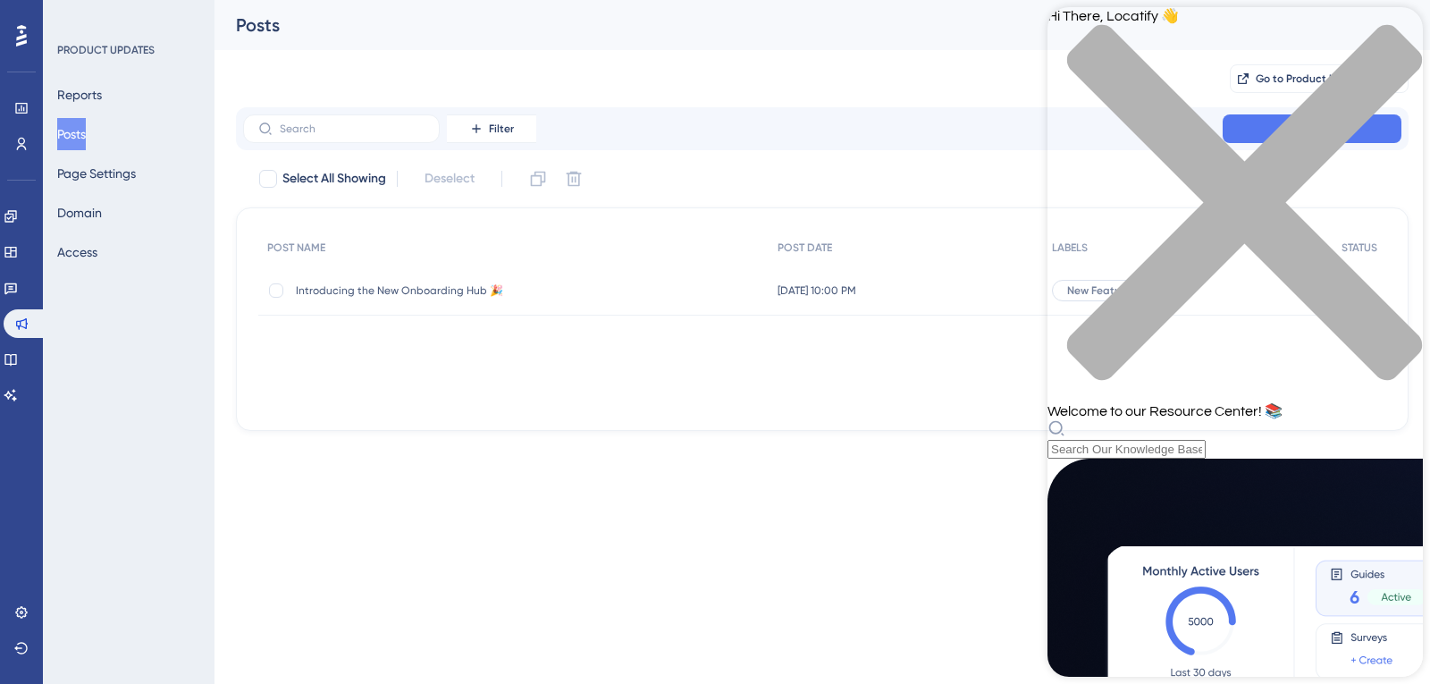
click at [1192, 109] on div "Hi There, Locatify 👋 Welcome to our Resource Center! 📚" at bounding box center [1234, 232] width 375 height 451
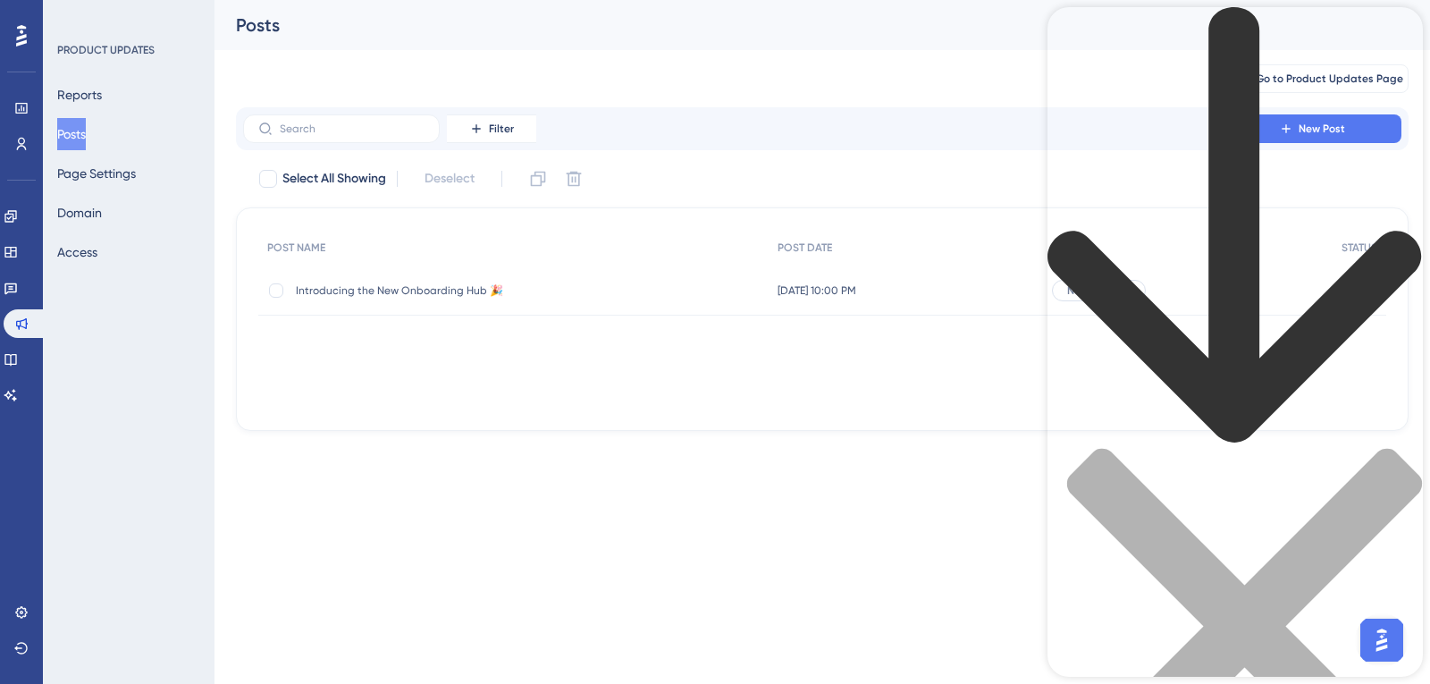
type input "How to edit labels in product update"
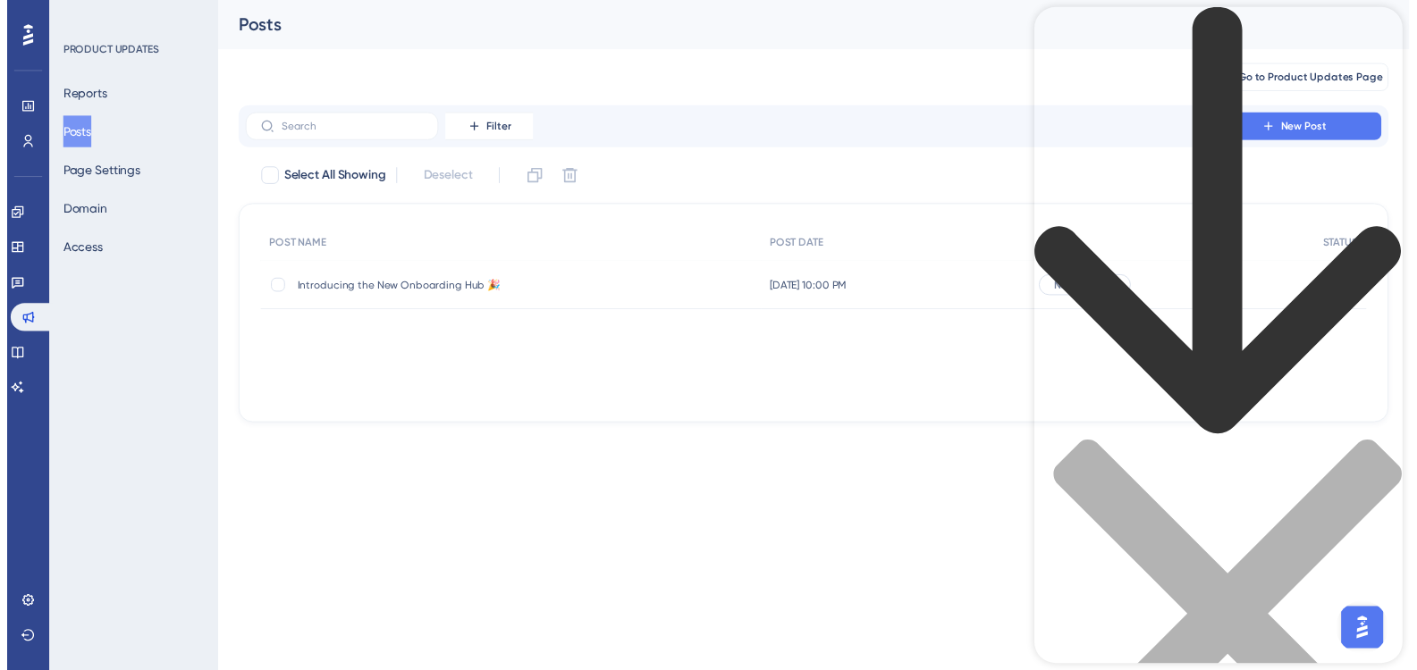
scroll to position [357, 0]
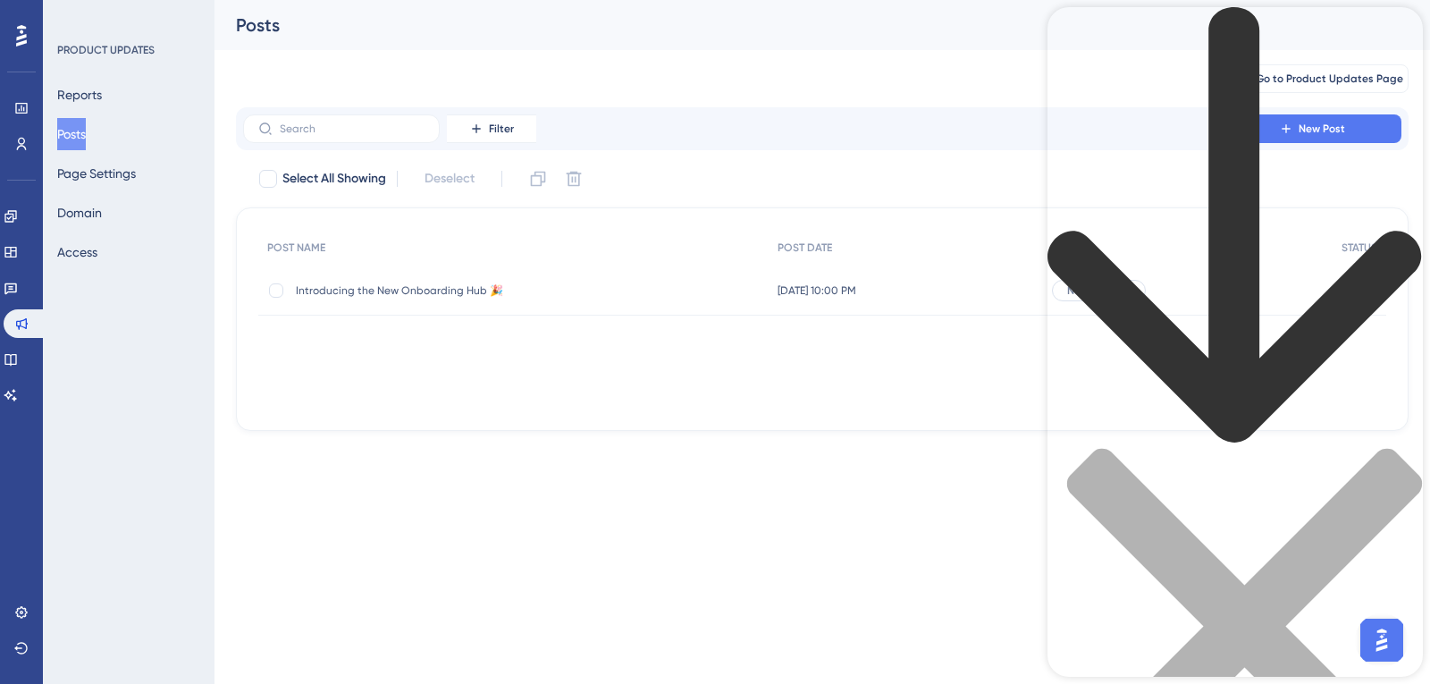
click at [360, 169] on span "Select All Showing" at bounding box center [334, 178] width 104 height 21
checkbox input "true"
click at [352, 174] on span "Select All Showing" at bounding box center [334, 178] width 104 height 21
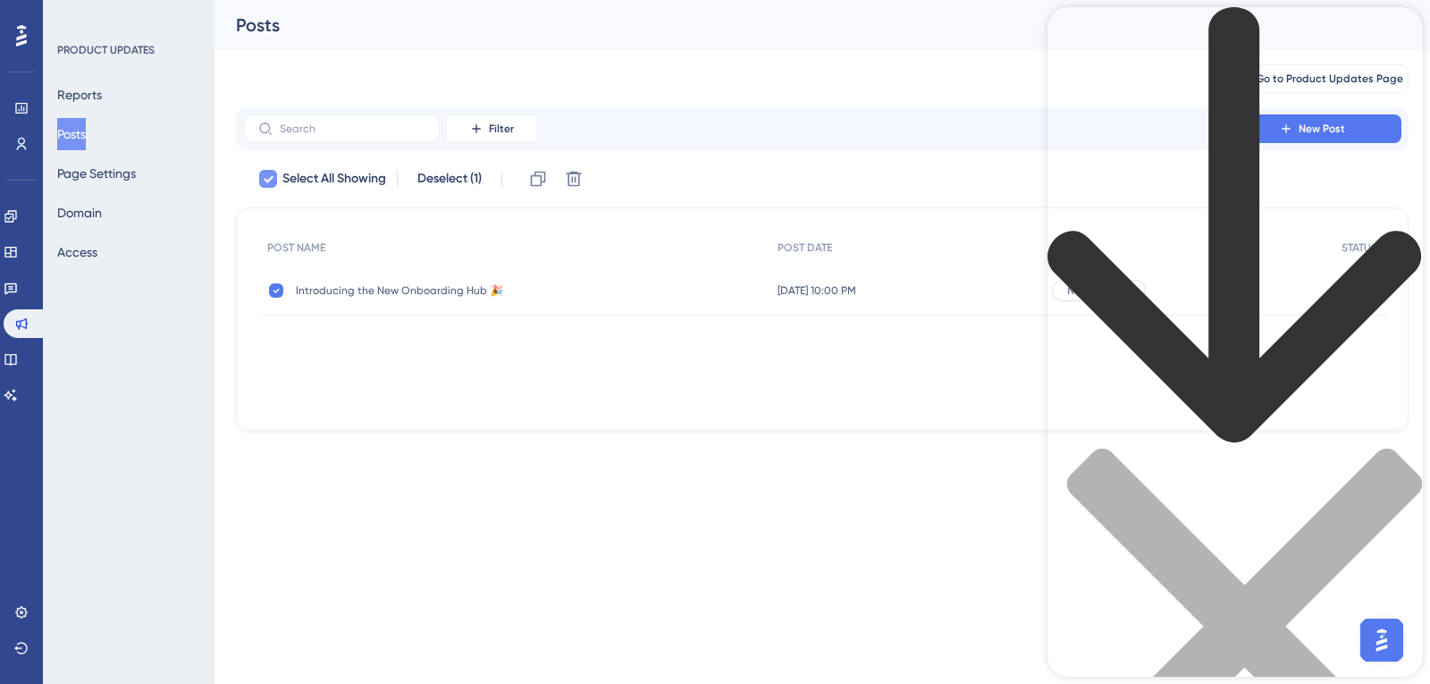
checkbox input "false"
click at [1399, 448] on div "close resource center" at bounding box center [1234, 637] width 375 height 378
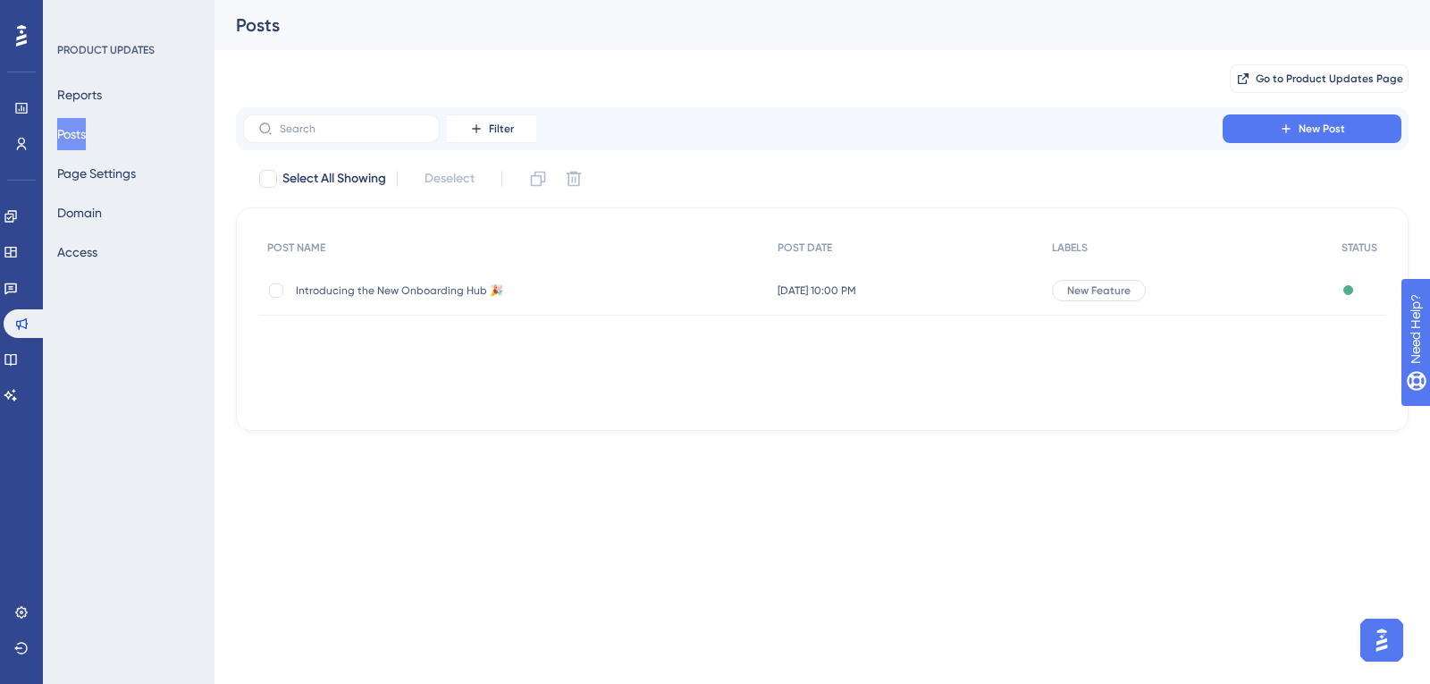
click at [1091, 288] on span "New Feature" at bounding box center [1098, 290] width 63 height 14
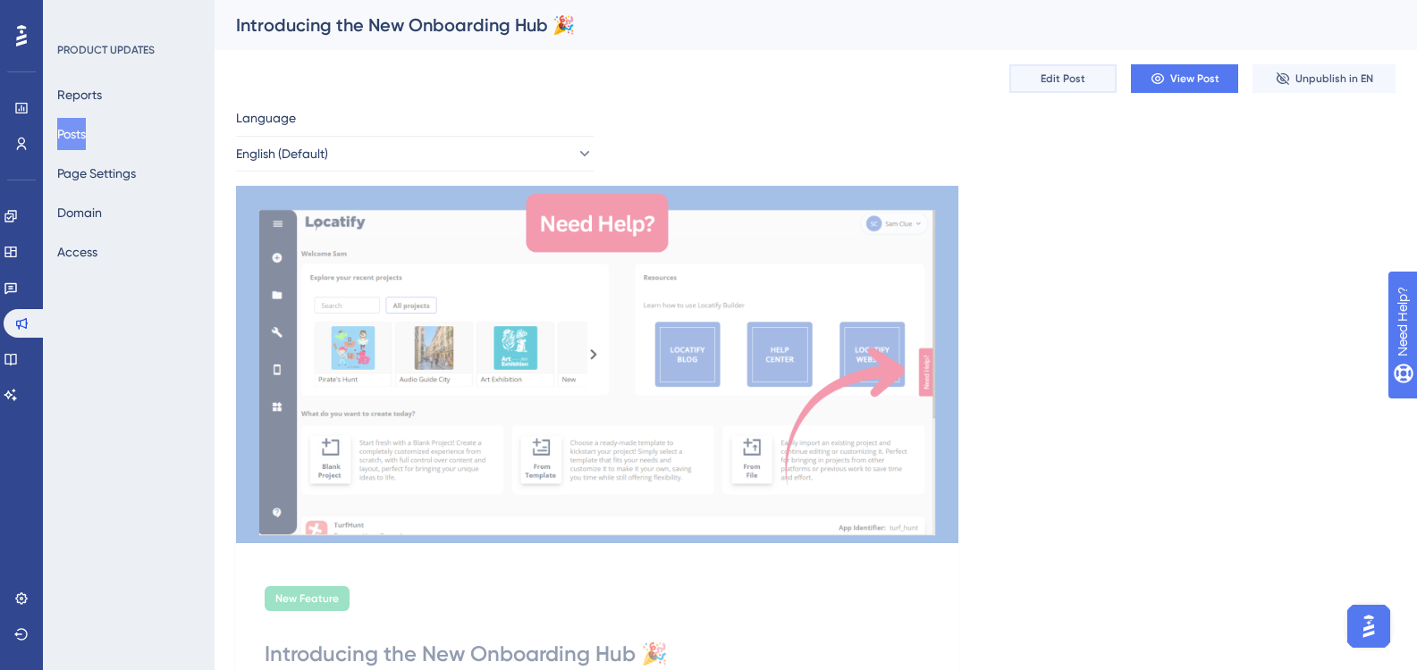
click at [1064, 71] on span "Edit Post" at bounding box center [1062, 78] width 45 height 14
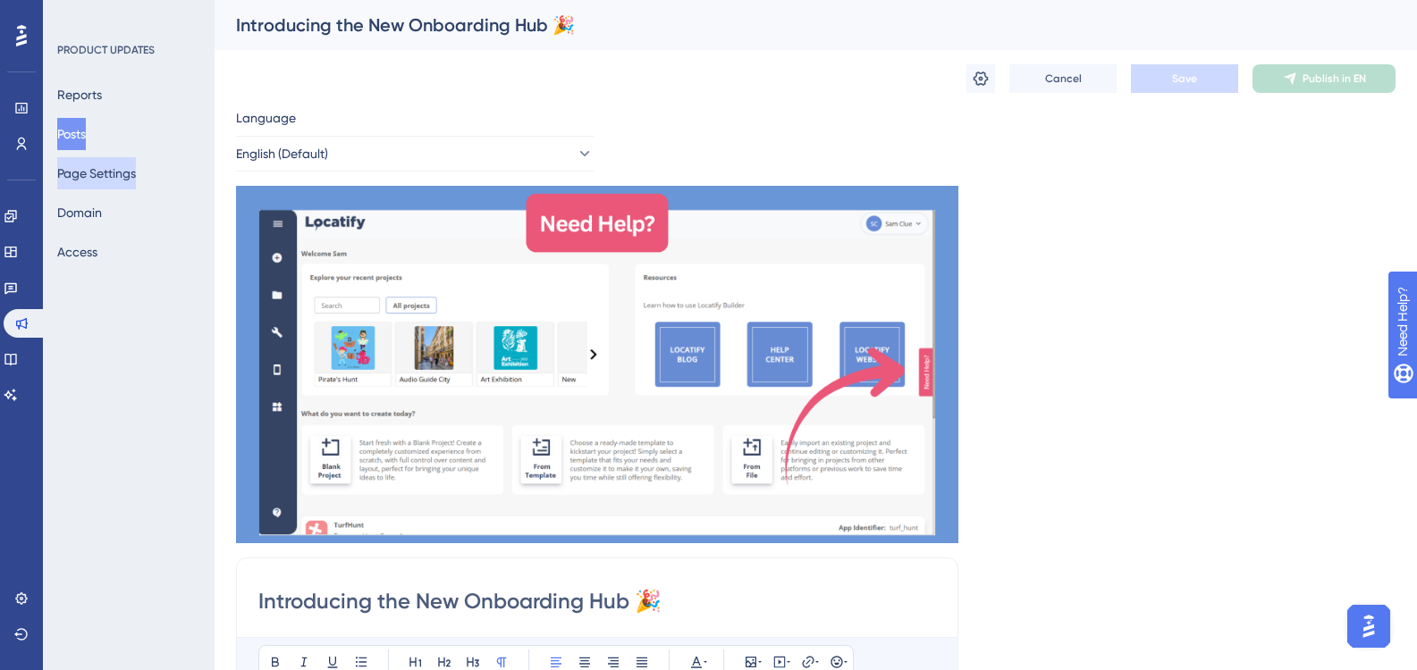
click at [129, 188] on button "Page Settings" at bounding box center [96, 173] width 79 height 32
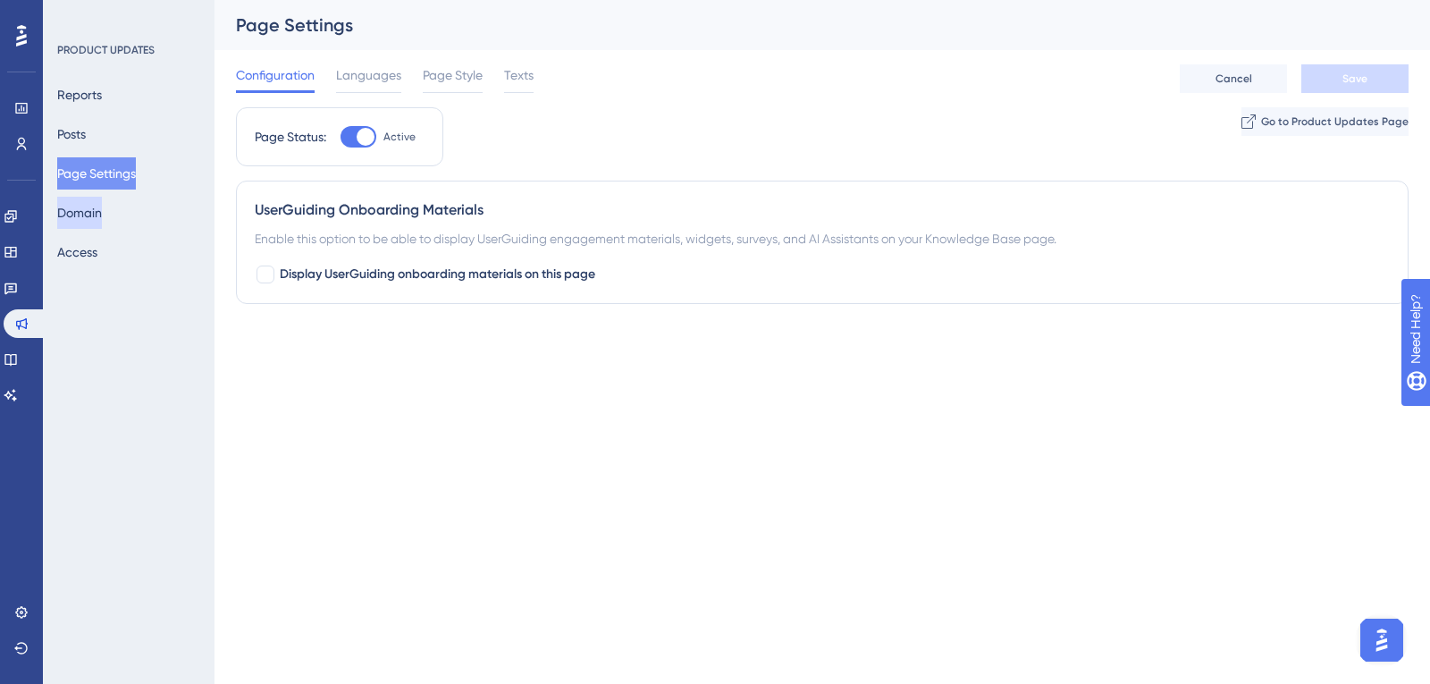
click at [102, 212] on button "Domain" at bounding box center [79, 213] width 45 height 32
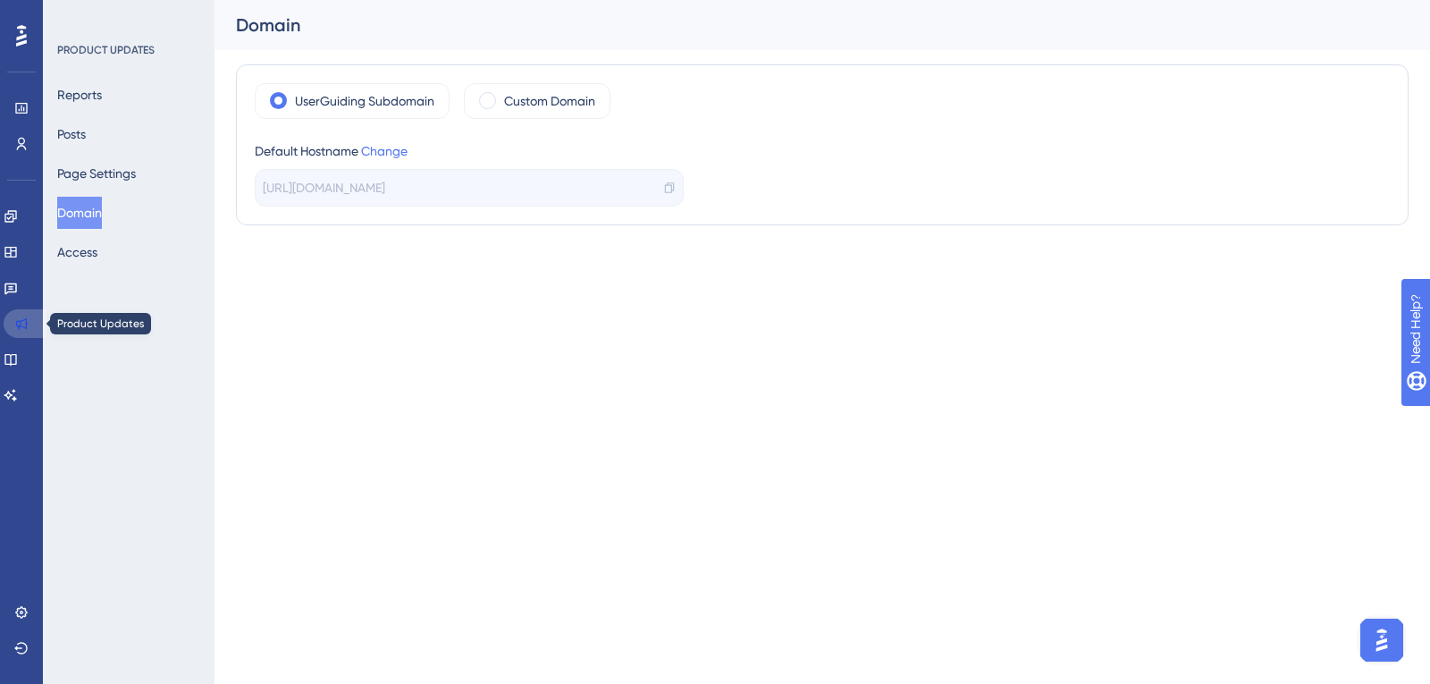
click at [38, 325] on link at bounding box center [25, 323] width 43 height 29
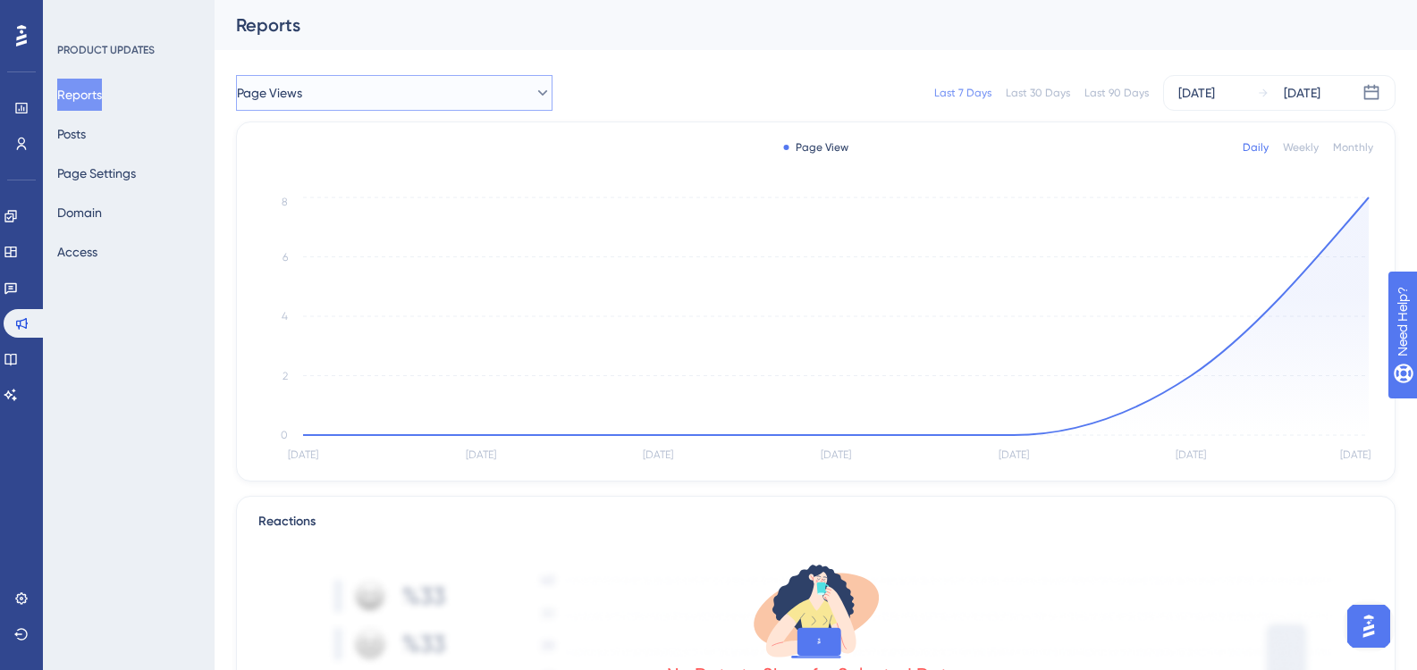
click at [463, 80] on button "Page Views" at bounding box center [394, 93] width 316 height 36
click at [78, 254] on button "Access" at bounding box center [77, 252] width 40 height 32
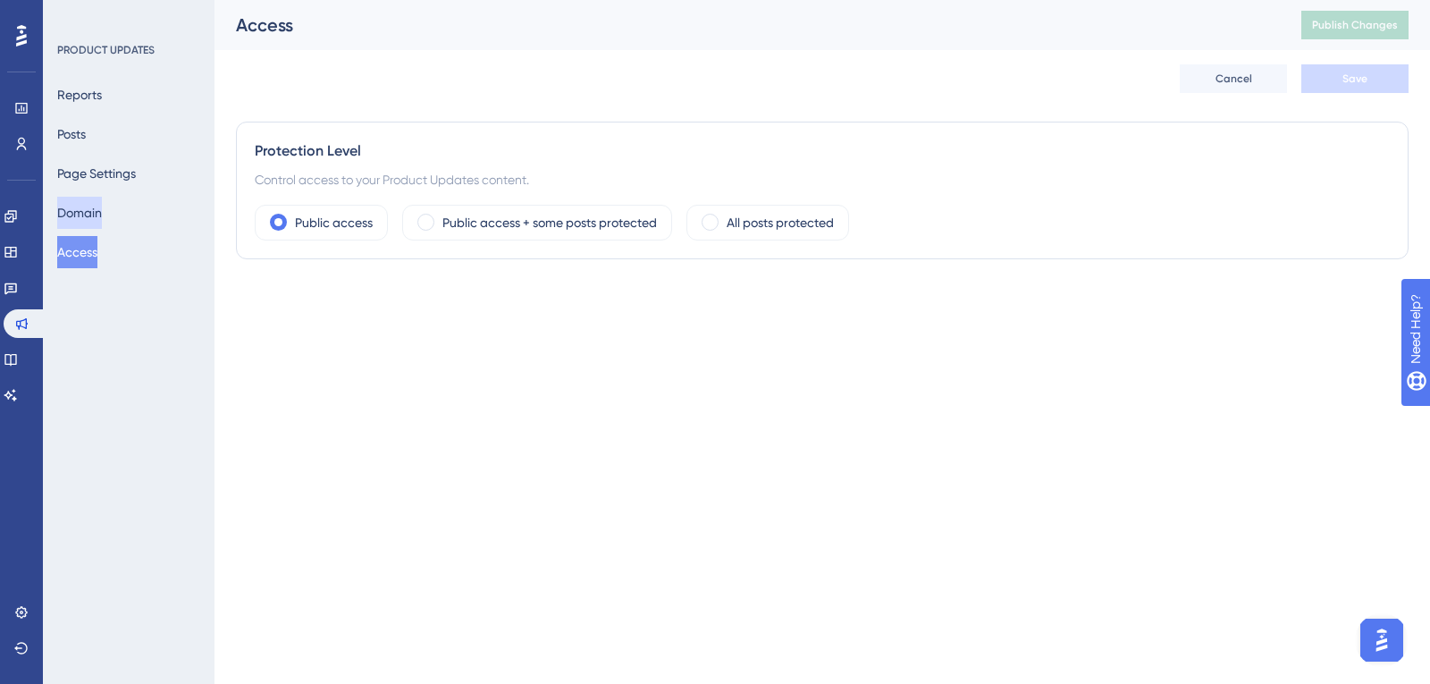
click at [84, 220] on button "Domain" at bounding box center [79, 213] width 45 height 32
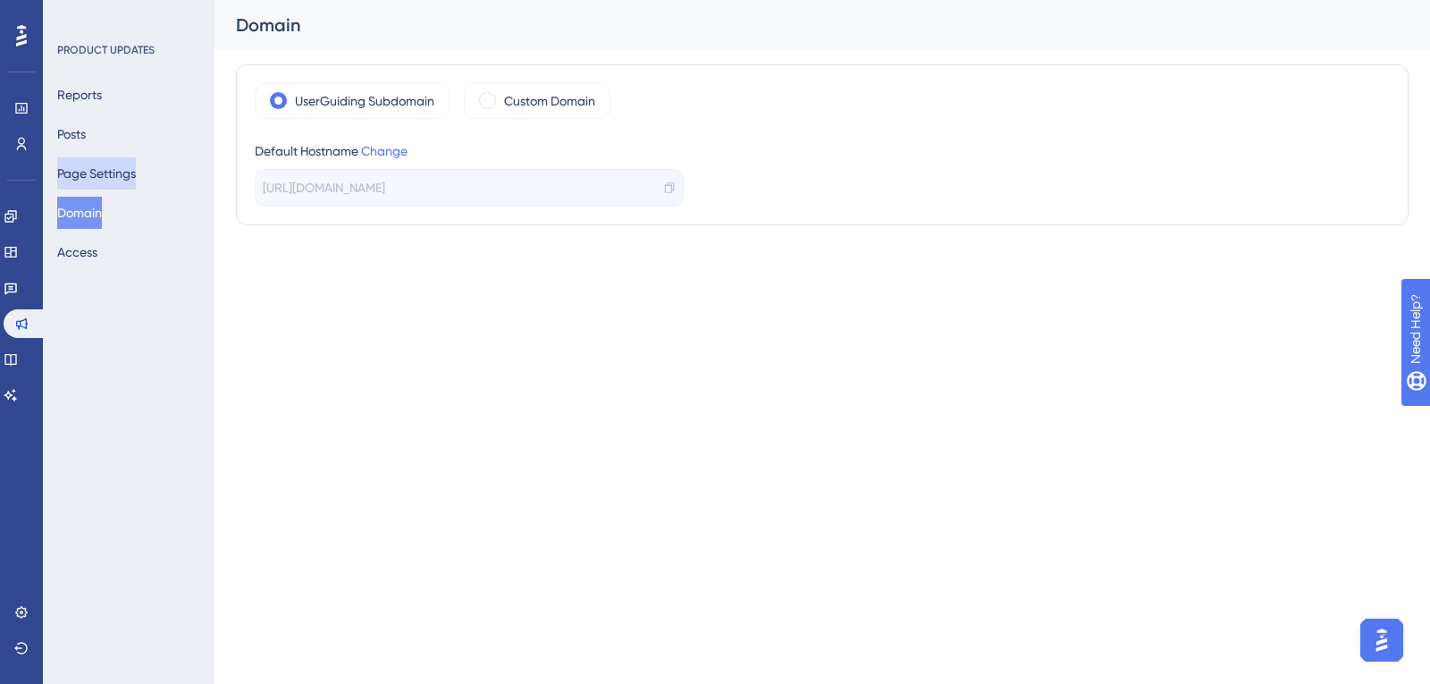
click at [114, 166] on button "Page Settings" at bounding box center [96, 173] width 79 height 32
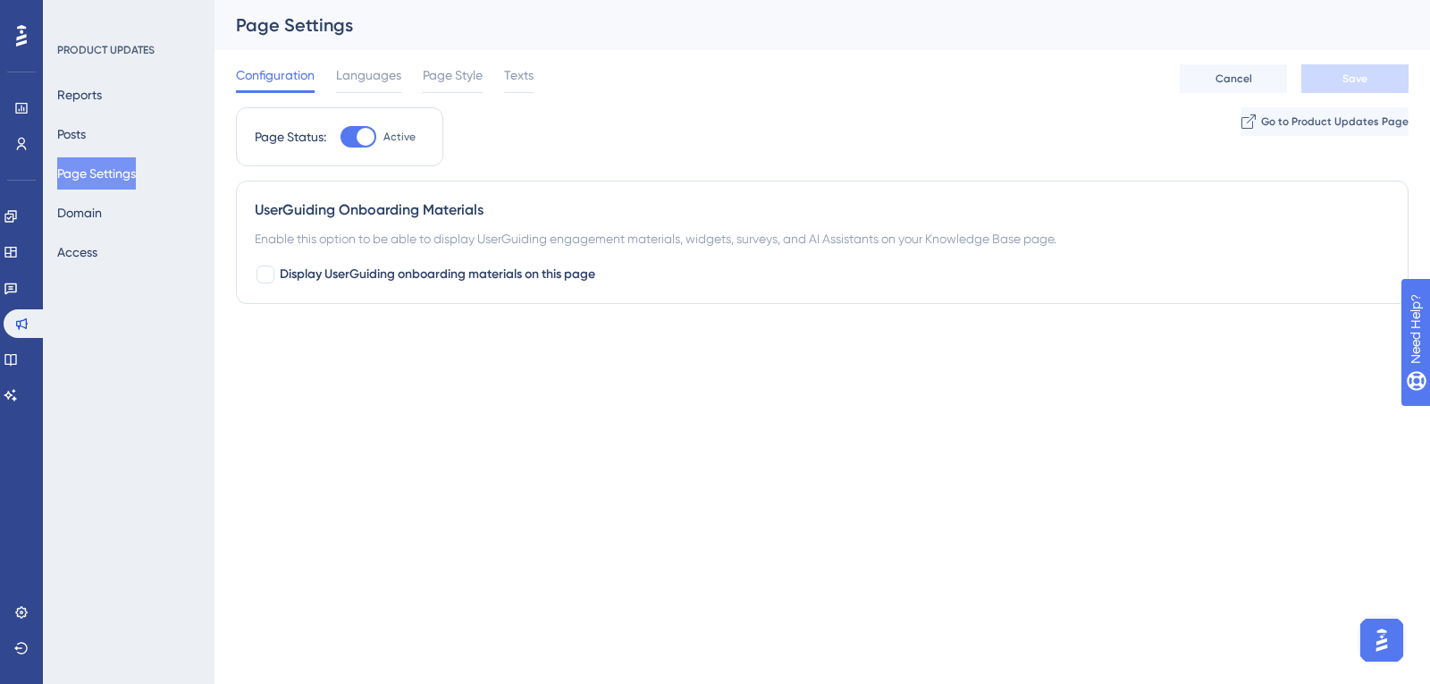
click at [109, 143] on div "Reports Posts Page Settings Domain Access" at bounding box center [129, 173] width 145 height 189
click at [86, 132] on button "Posts" at bounding box center [71, 134] width 29 height 32
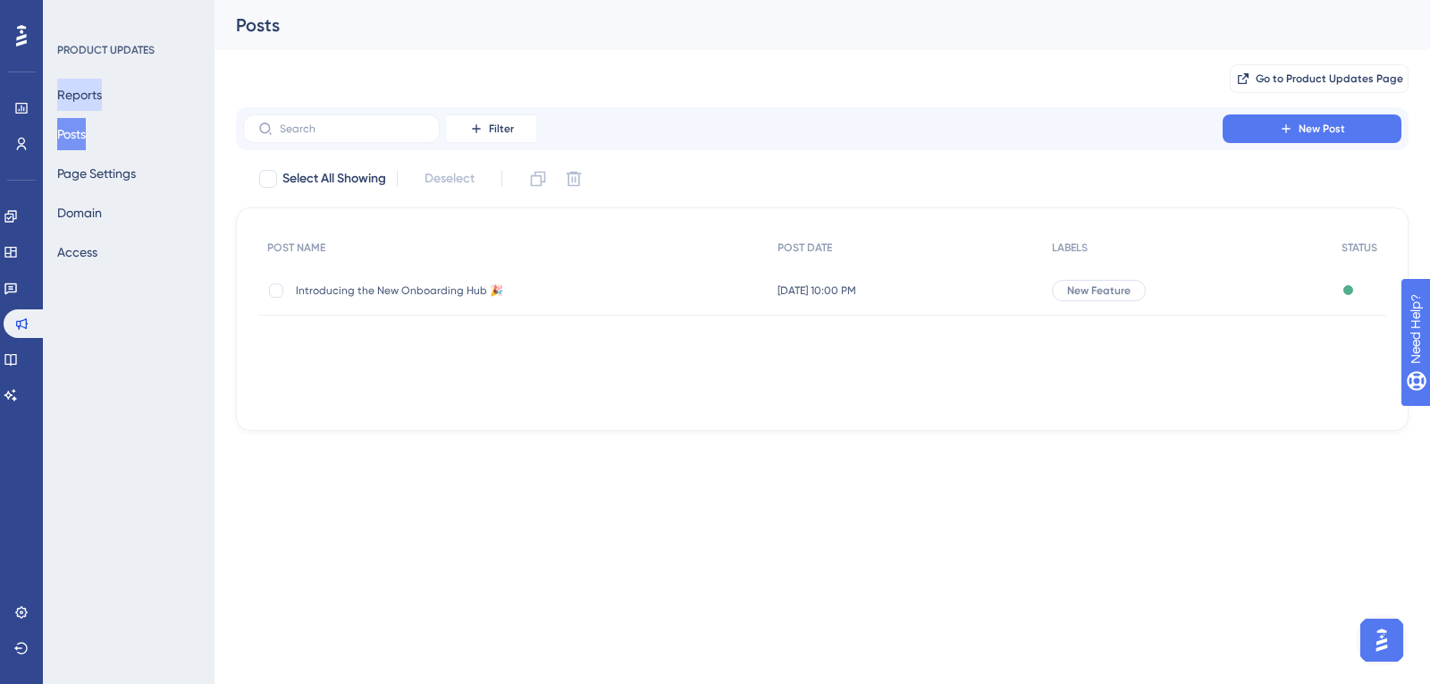
click at [76, 109] on button "Reports" at bounding box center [79, 95] width 45 height 32
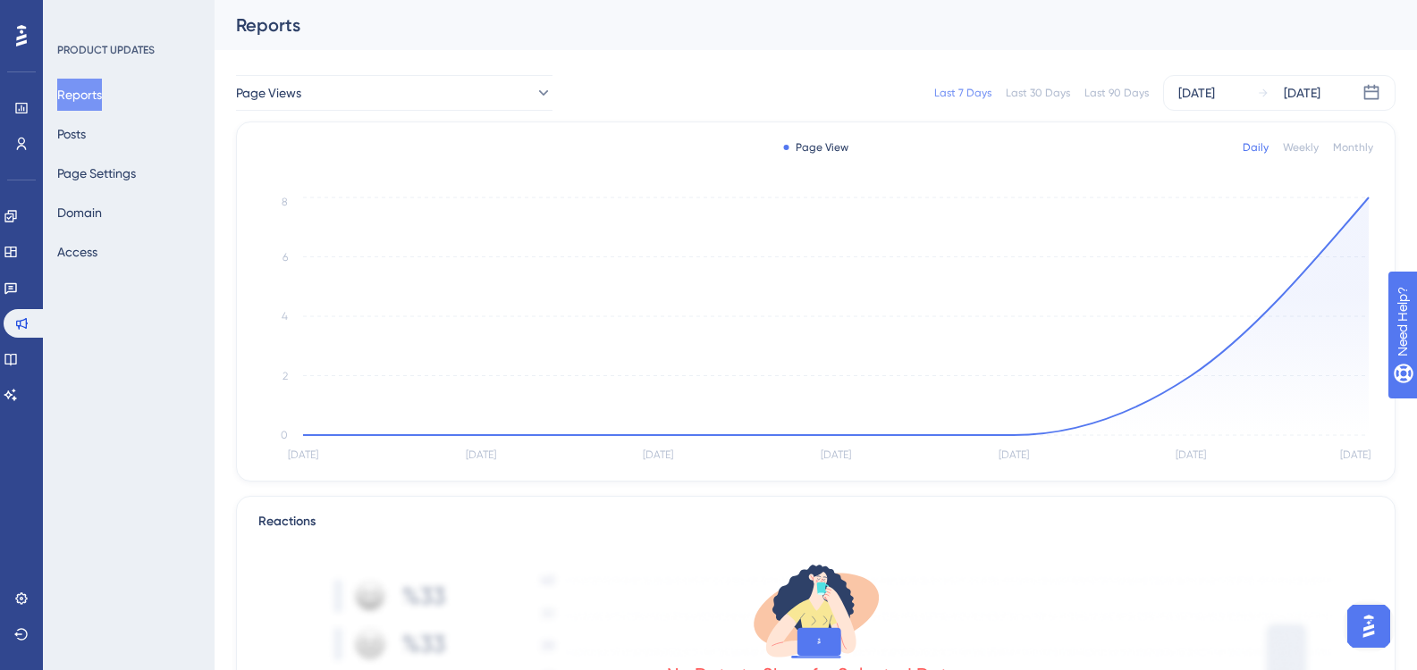
click at [135, 223] on div "Reports Posts Page Settings Domain Access" at bounding box center [129, 173] width 145 height 189
click at [102, 220] on button "Domain" at bounding box center [79, 213] width 45 height 32
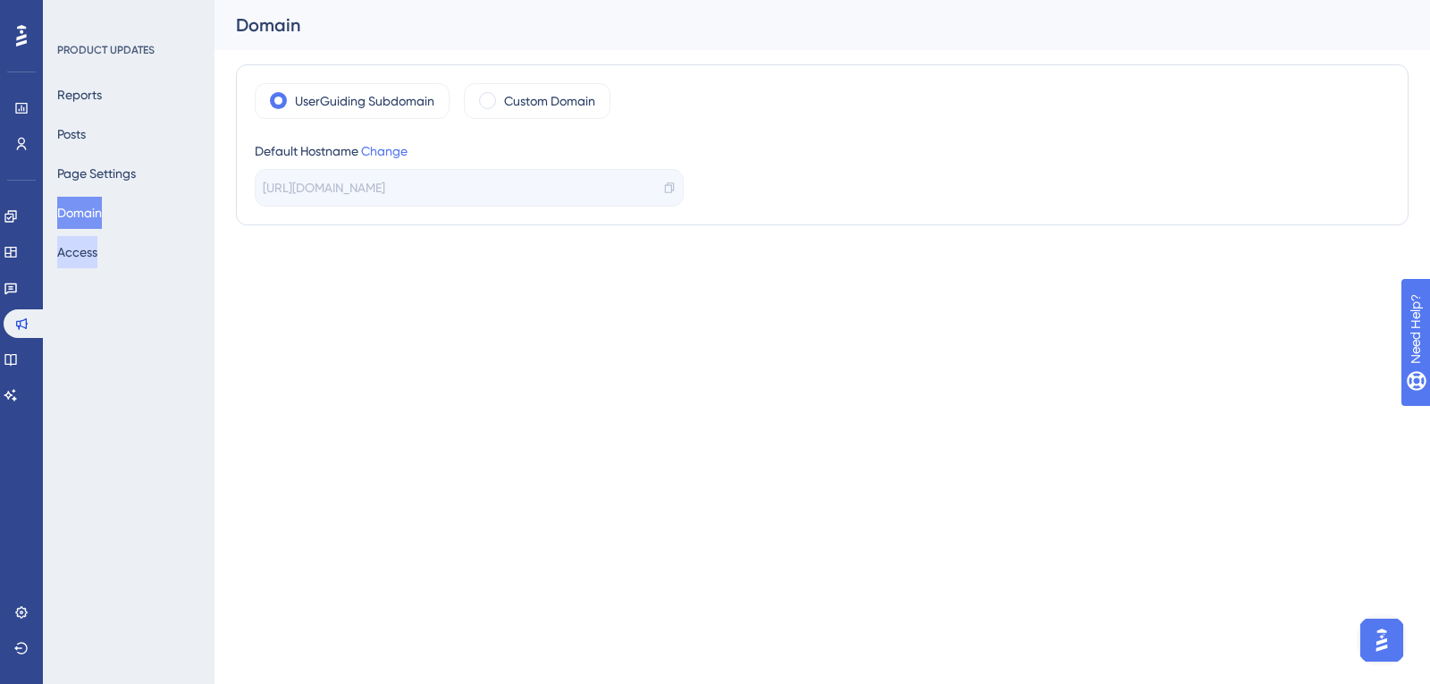
click at [97, 253] on button "Access" at bounding box center [77, 252] width 40 height 32
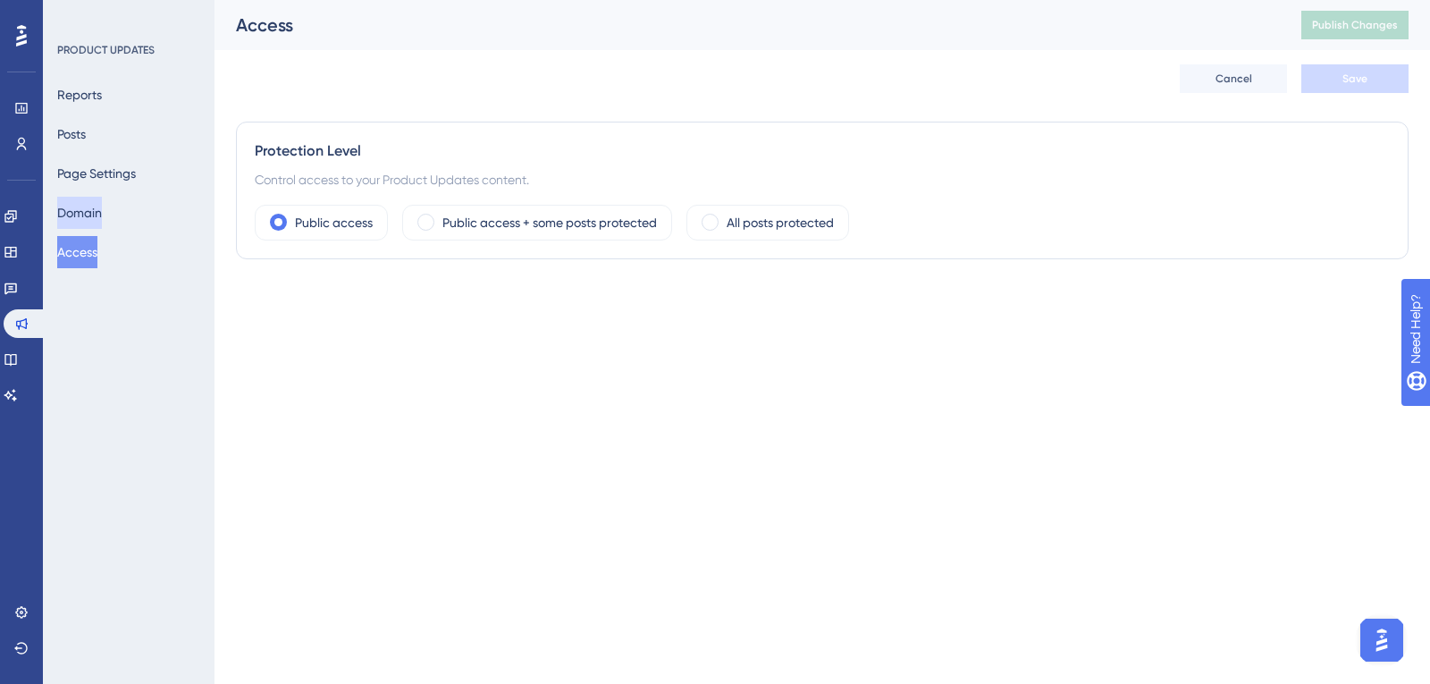
click at [95, 221] on button "Domain" at bounding box center [79, 213] width 45 height 32
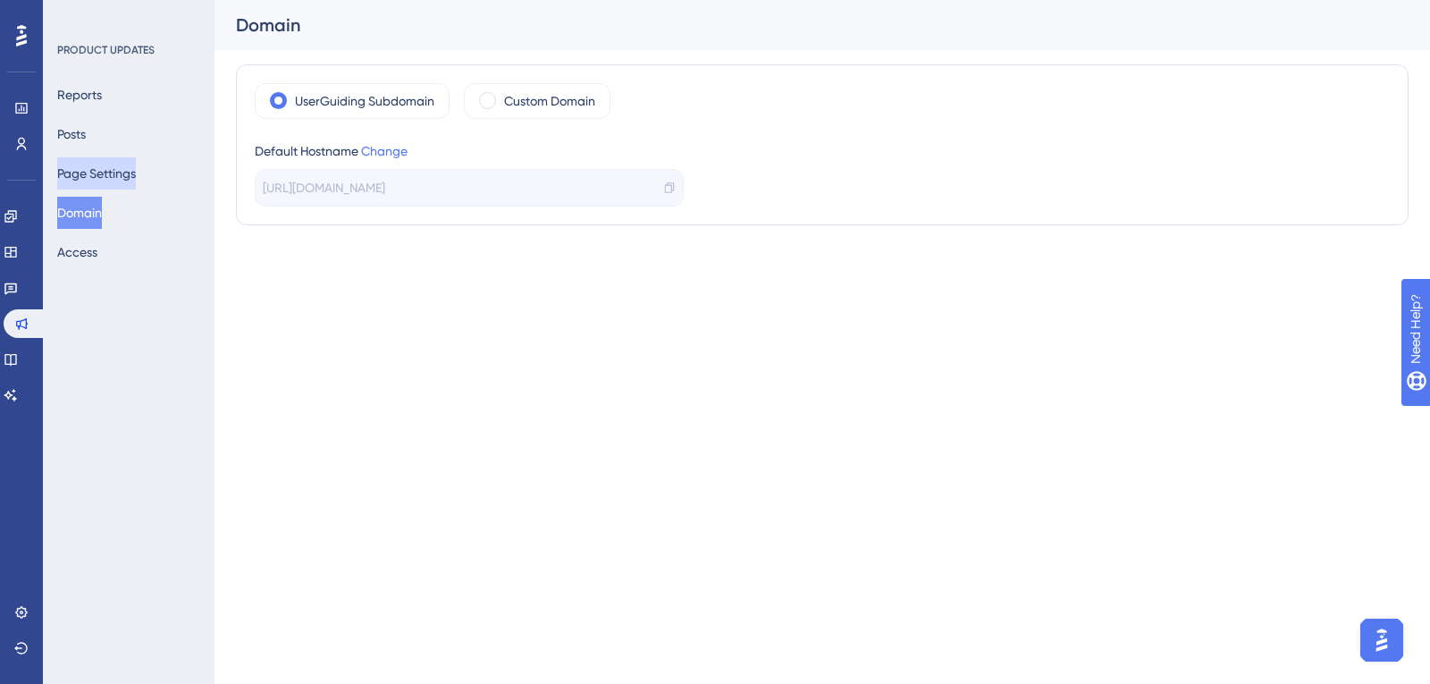
click at [119, 170] on button "Page Settings" at bounding box center [96, 173] width 79 height 32
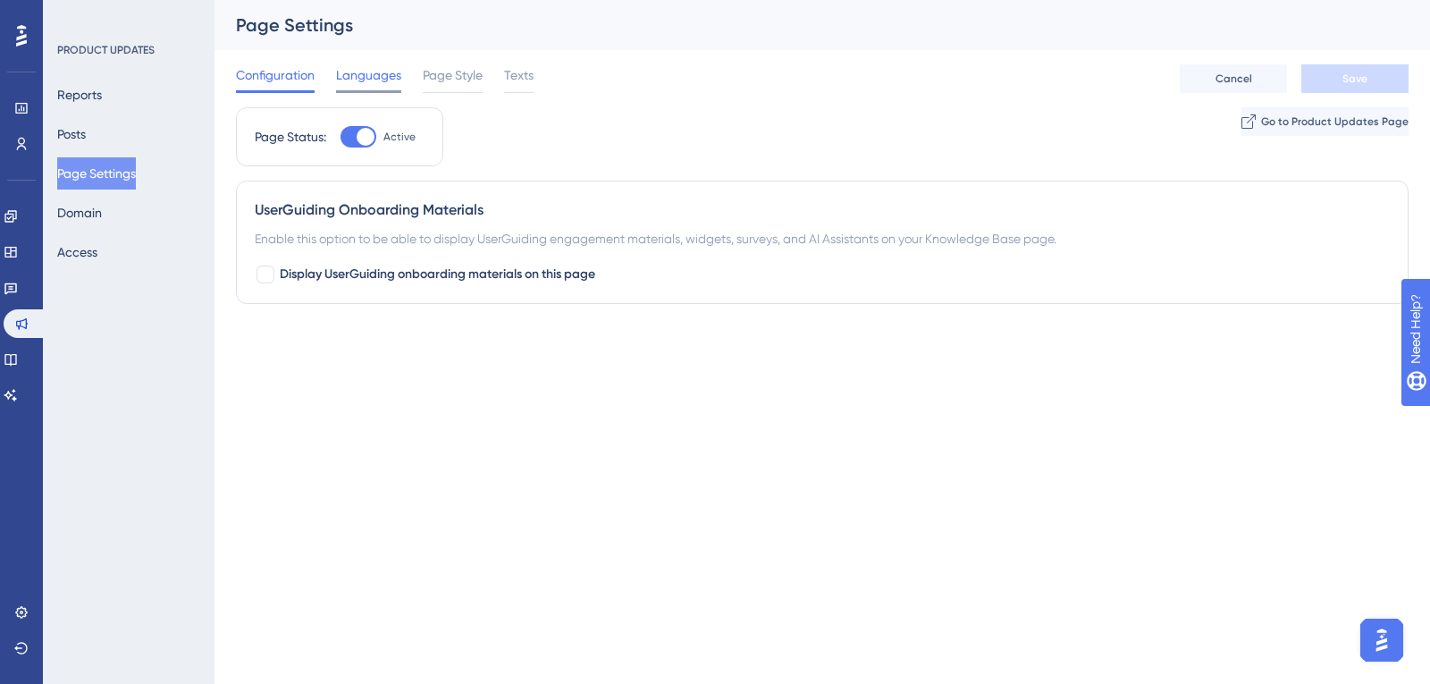
click at [366, 89] on div "Languages" at bounding box center [368, 78] width 65 height 29
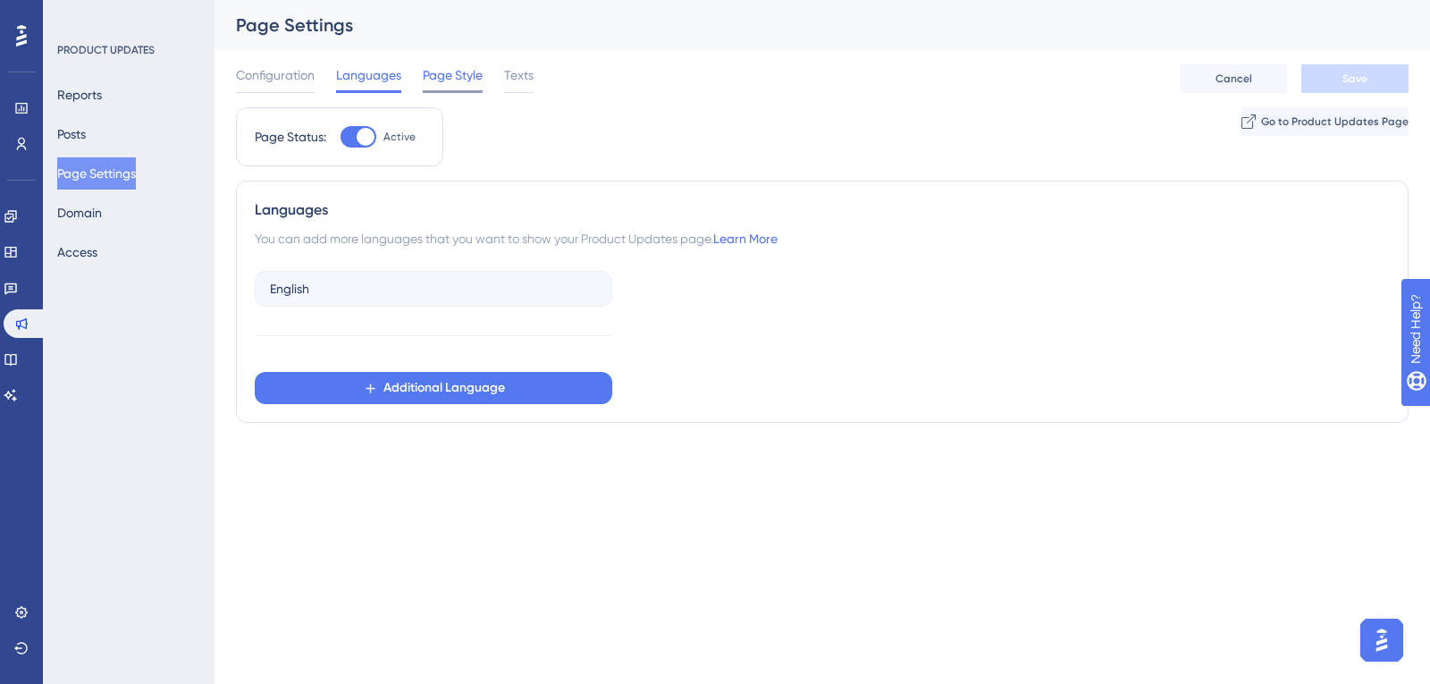
click at [448, 75] on span "Page Style" at bounding box center [453, 74] width 60 height 21
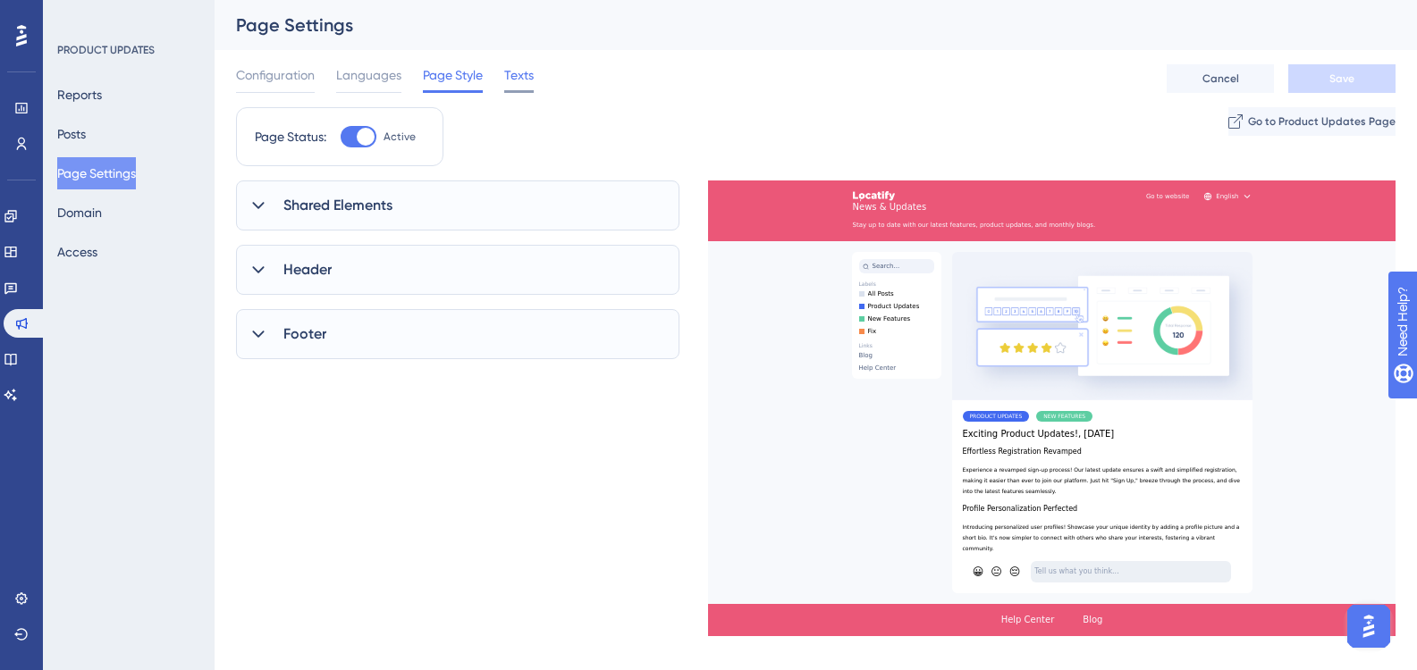
click at [515, 76] on span "Texts" at bounding box center [518, 74] width 29 height 21
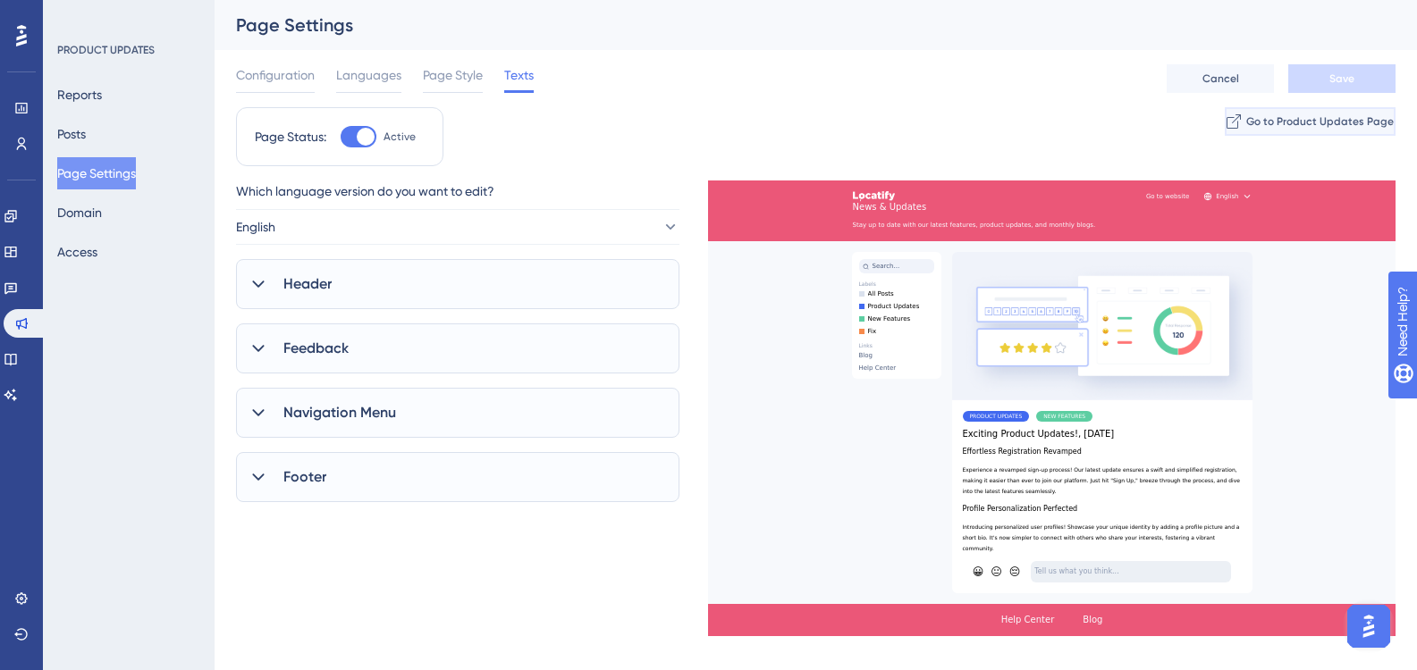
click at [1246, 119] on span "Go to Product Updates Page" at bounding box center [1319, 121] width 147 height 14
click at [88, 214] on button "Domain" at bounding box center [79, 213] width 45 height 32
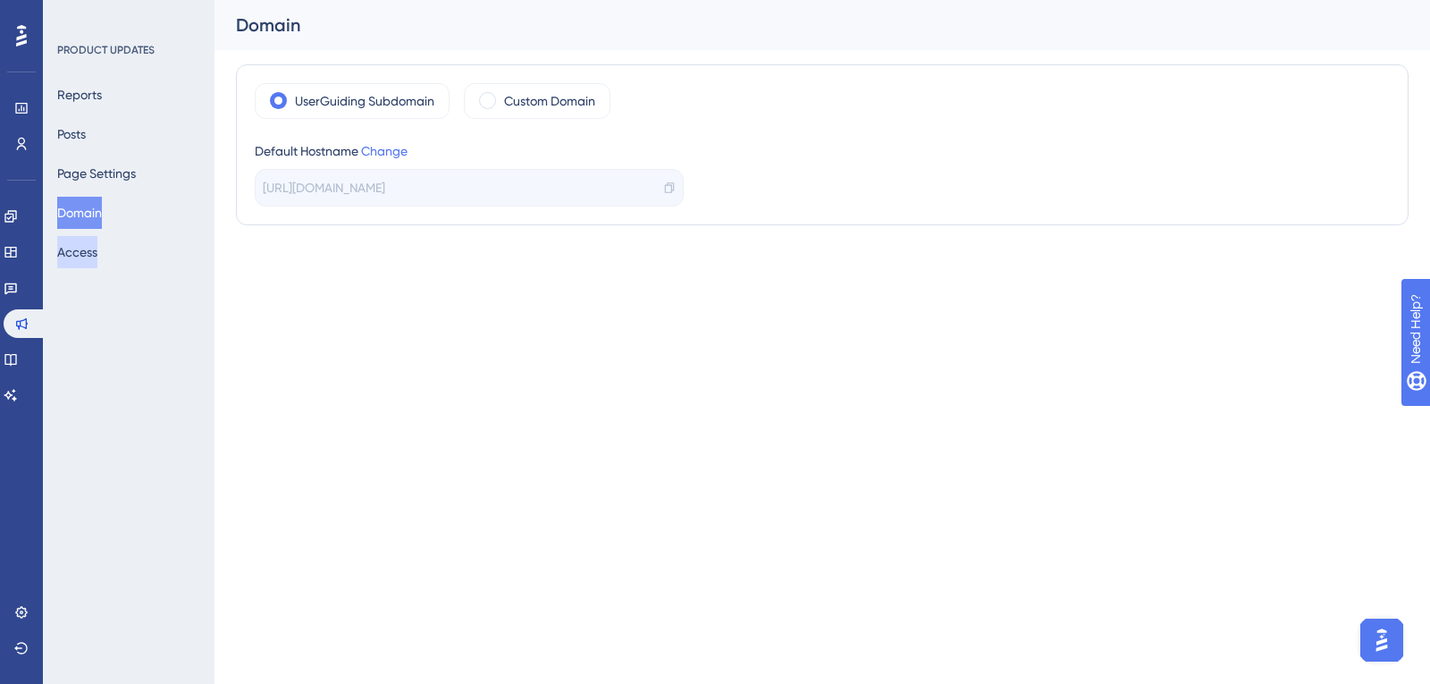
click at [86, 248] on button "Access" at bounding box center [77, 252] width 40 height 32
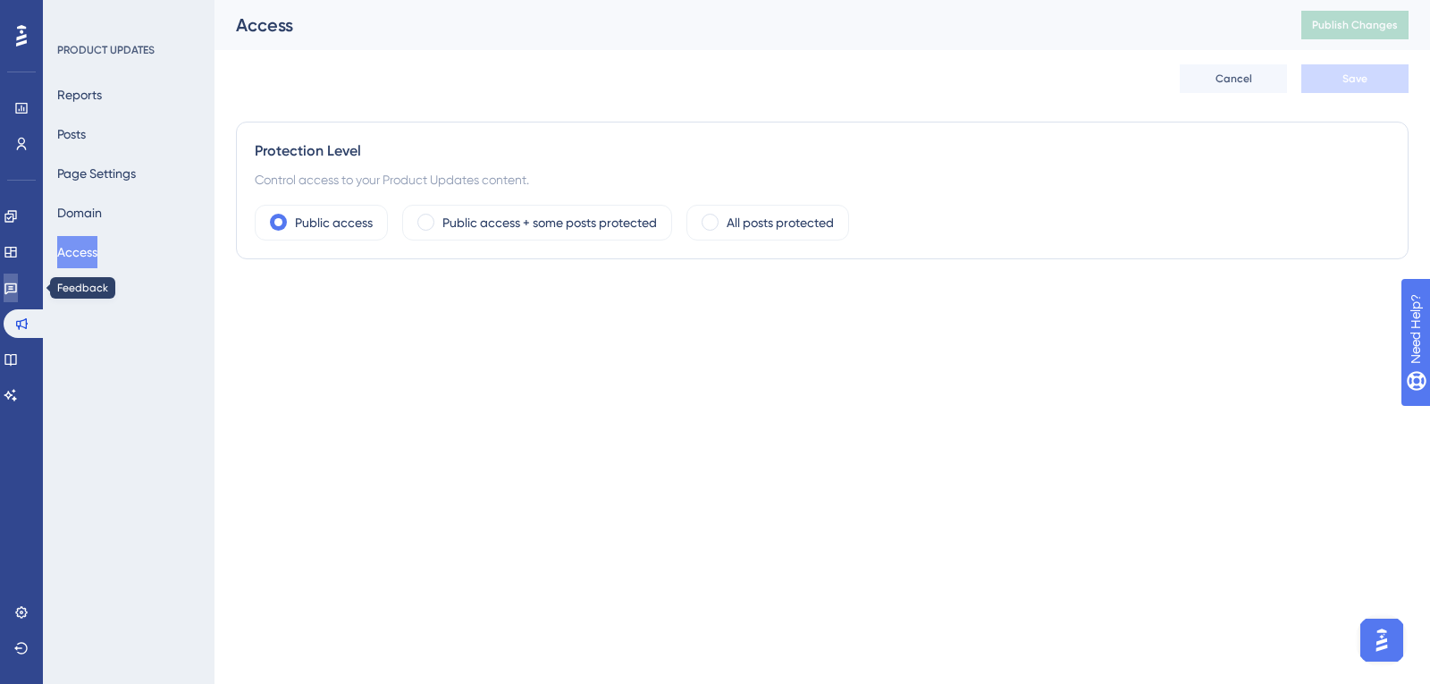
click at [17, 289] on icon at bounding box center [10, 289] width 13 height 12
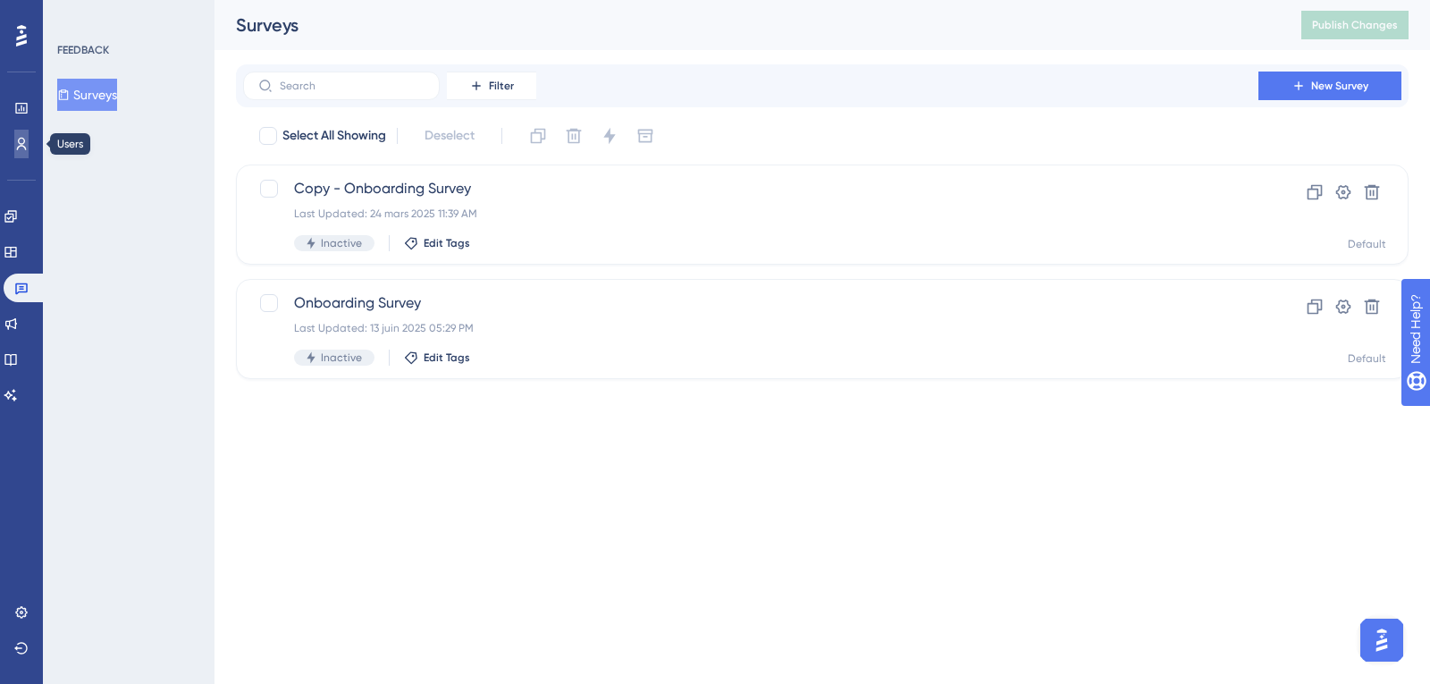
click at [29, 146] on link at bounding box center [21, 144] width 14 height 29
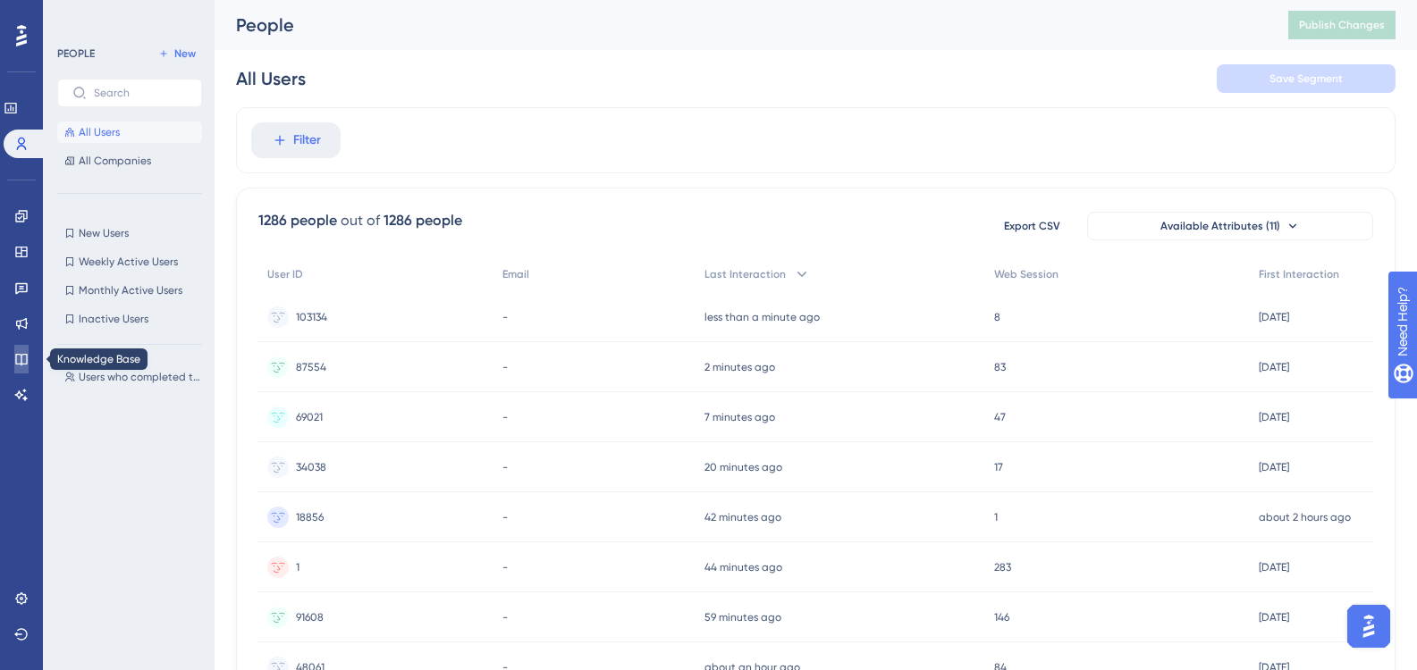
click at [14, 355] on link at bounding box center [21, 359] width 14 height 29
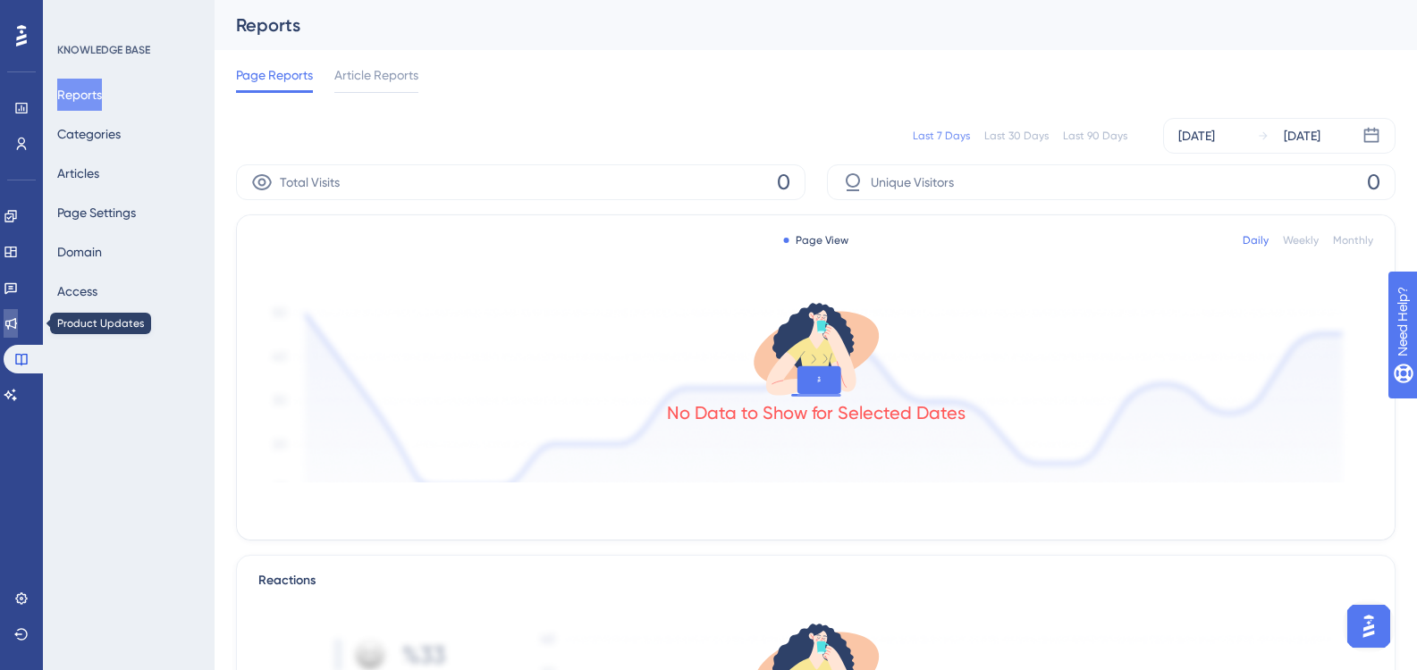
click at [18, 317] on icon at bounding box center [11, 323] width 14 height 14
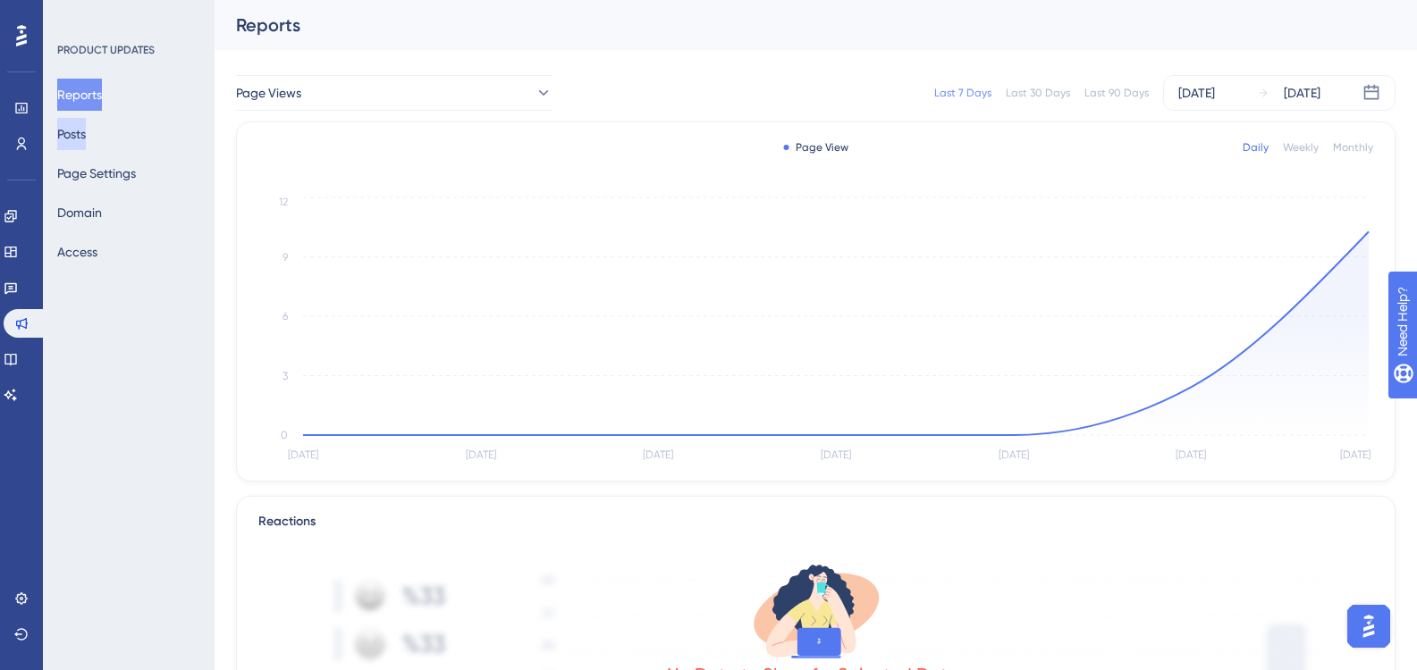
click at [85, 139] on button "Posts" at bounding box center [71, 134] width 29 height 32
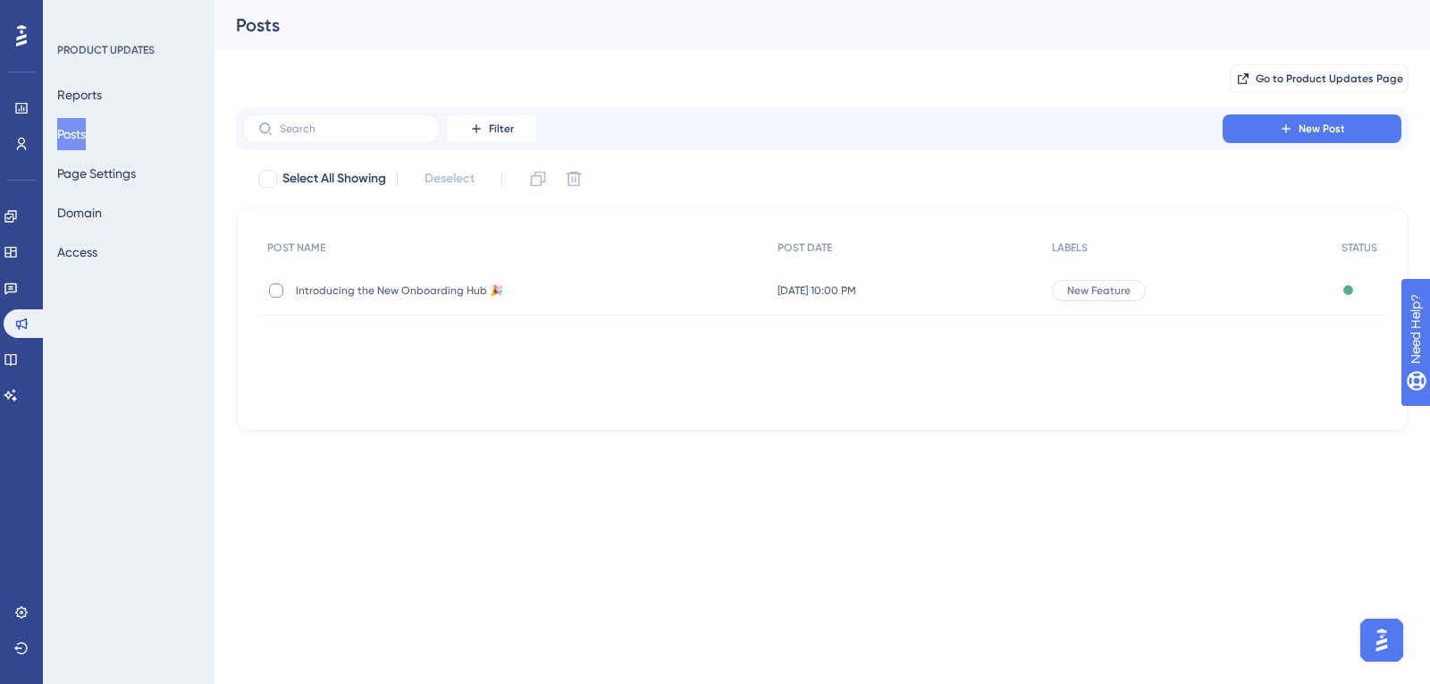
click at [284, 284] on label at bounding box center [277, 291] width 21 height 18
checkbox input "true"
drag, startPoint x: 1119, startPoint y: 288, endPoint x: 1093, endPoint y: 290, distance: 26.0
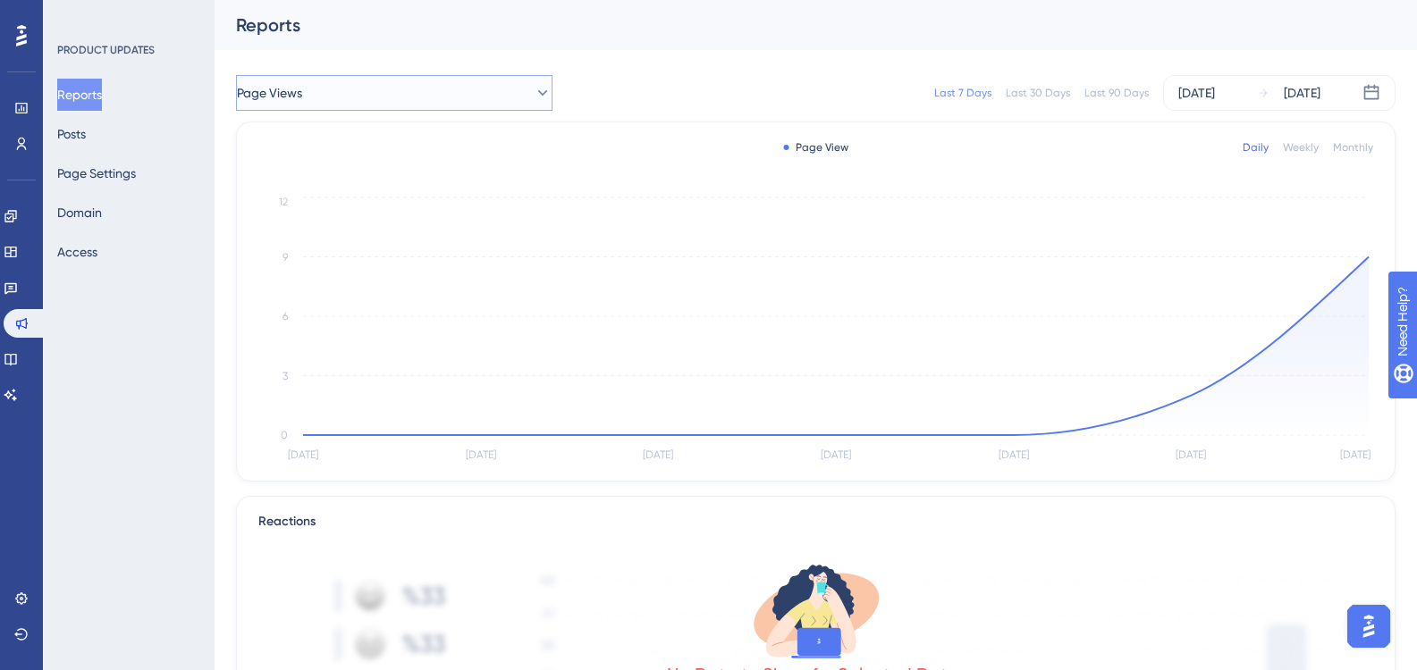
click at [364, 93] on button "Page Views" at bounding box center [394, 93] width 316 height 36
click at [355, 175] on span "Introducing the New Onboarding Hub 🎉" at bounding box center [378, 182] width 232 height 21
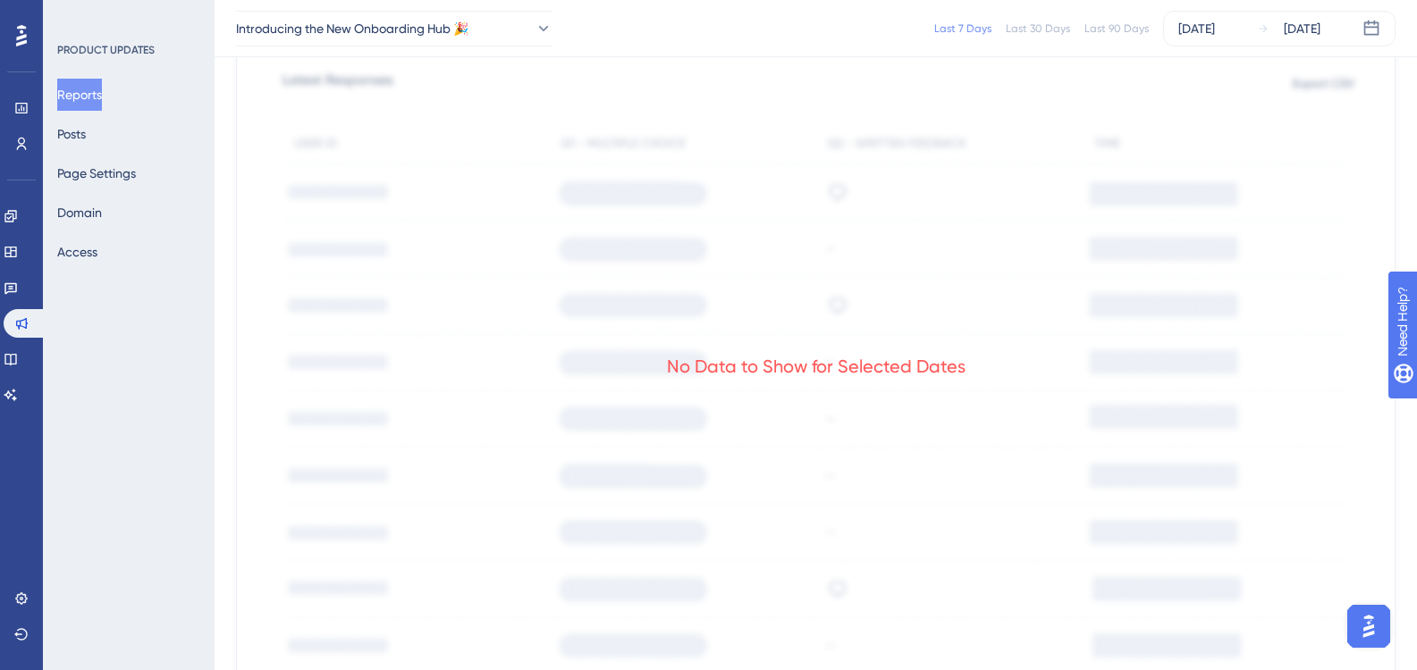
scroll to position [804, 0]
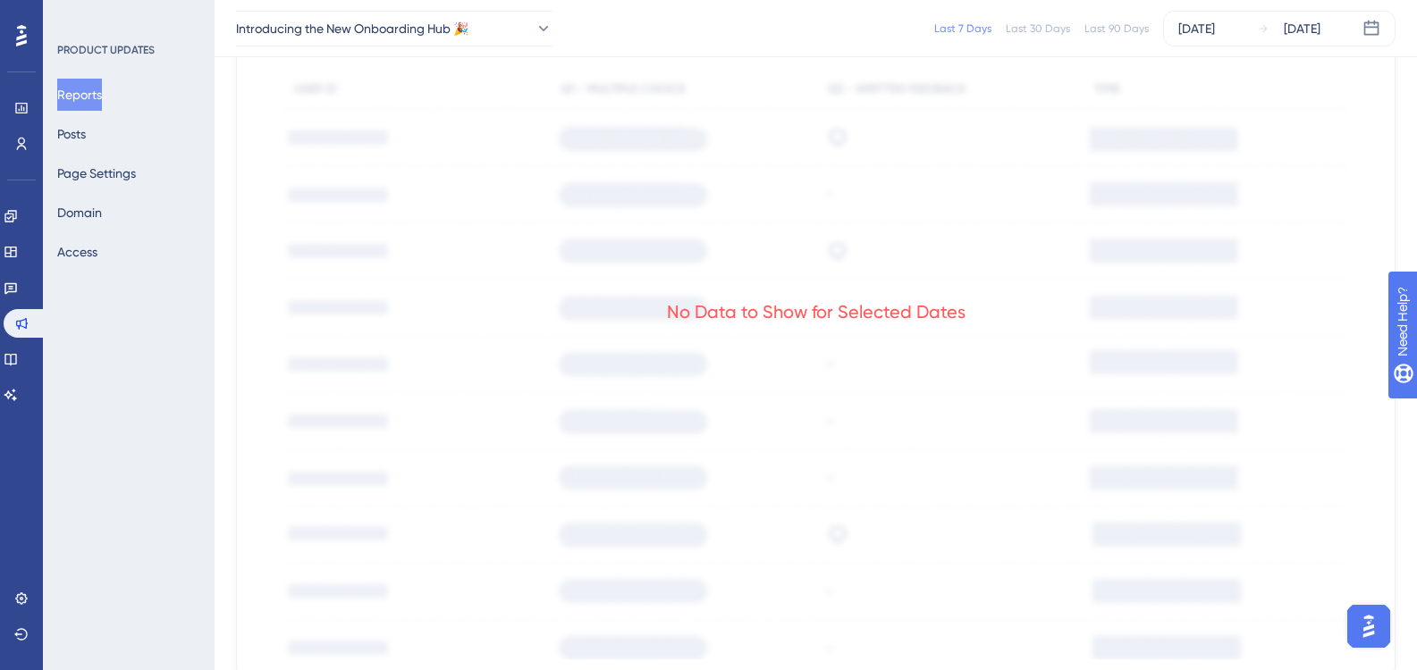
click at [97, 268] on div "PRODUCT UPDATES Reports Posts Page Settings Domain Access" at bounding box center [129, 335] width 172 height 670
click at [97, 259] on button "Access" at bounding box center [77, 252] width 40 height 32
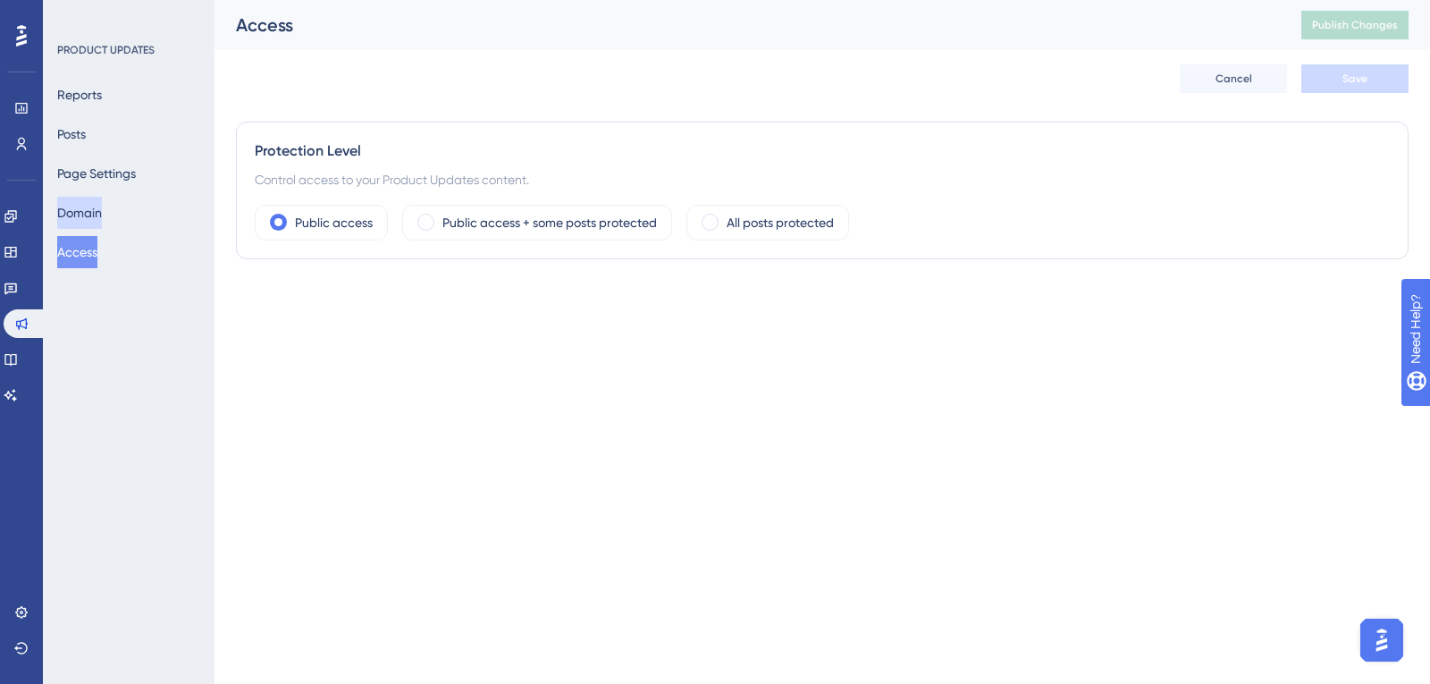
click at [91, 210] on button "Domain" at bounding box center [79, 213] width 45 height 32
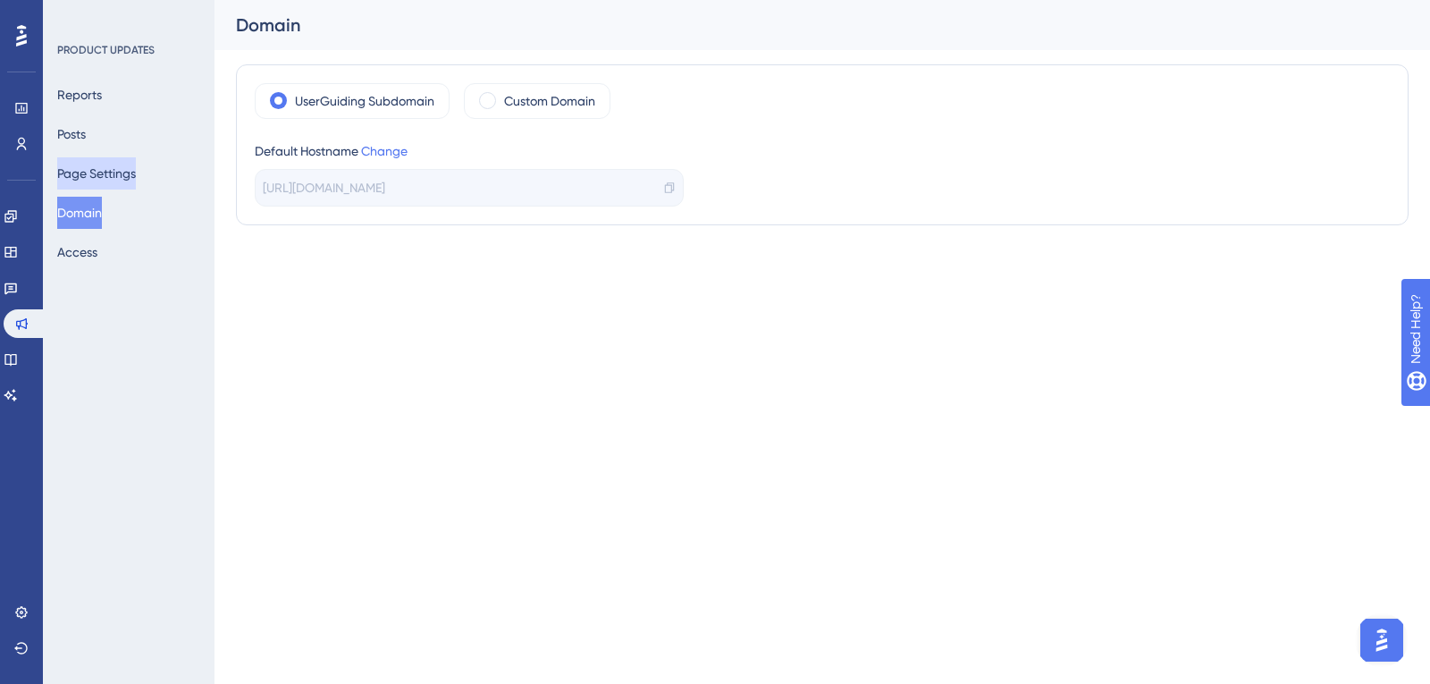
click at [92, 170] on button "Page Settings" at bounding box center [96, 173] width 79 height 32
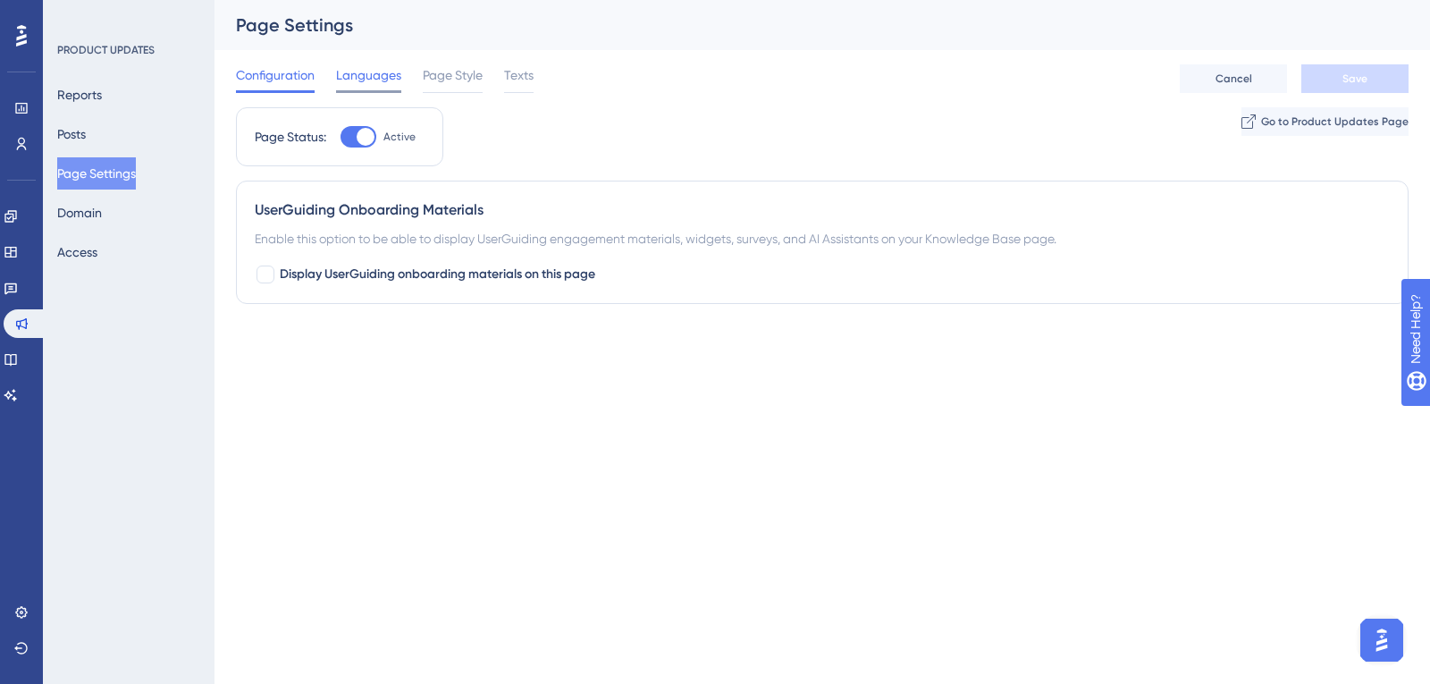
click at [378, 71] on span "Languages" at bounding box center [368, 74] width 65 height 21
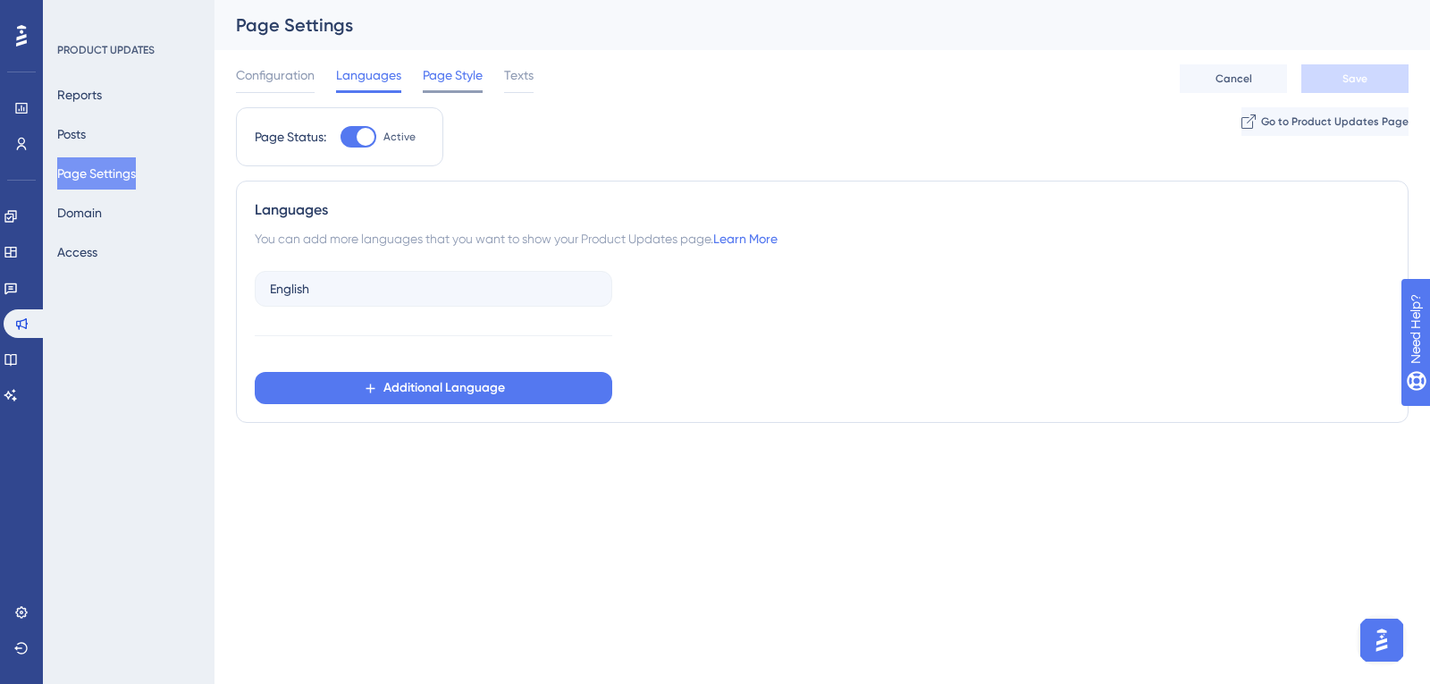
click at [455, 76] on span "Page Style" at bounding box center [453, 74] width 60 height 21
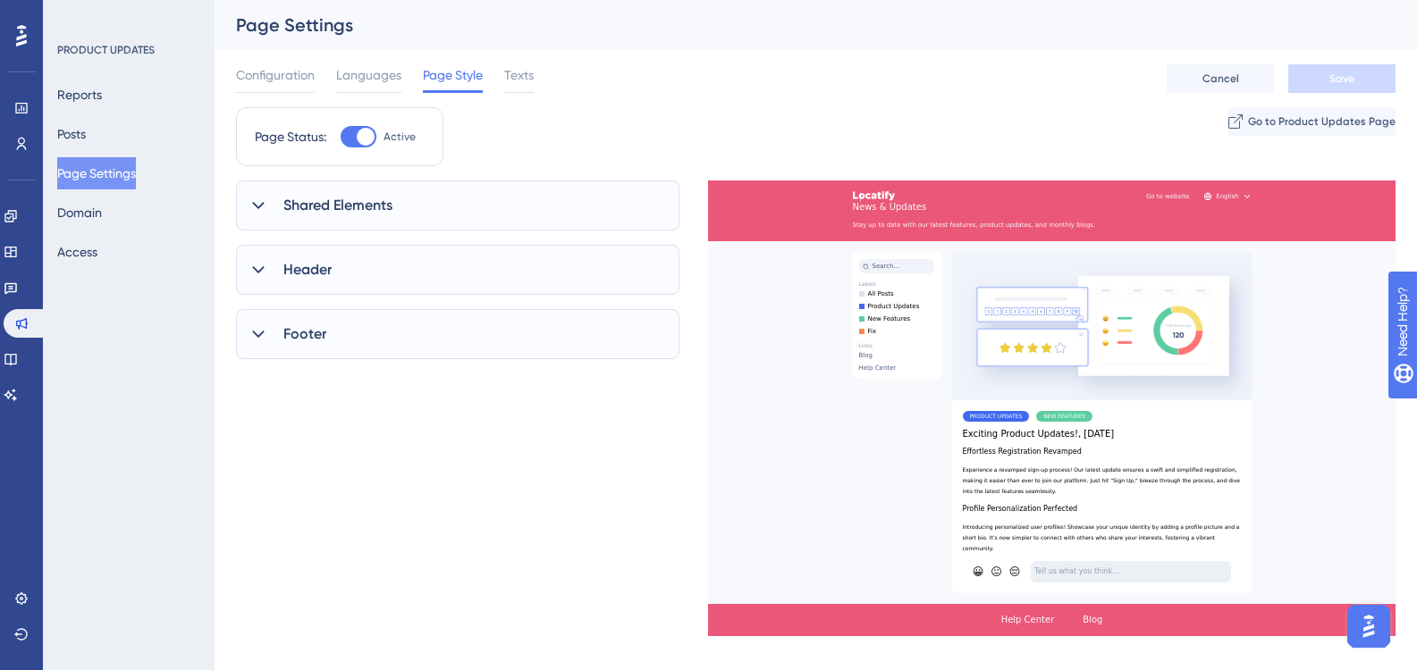
click at [379, 197] on span "Shared Elements" at bounding box center [337, 205] width 109 height 21
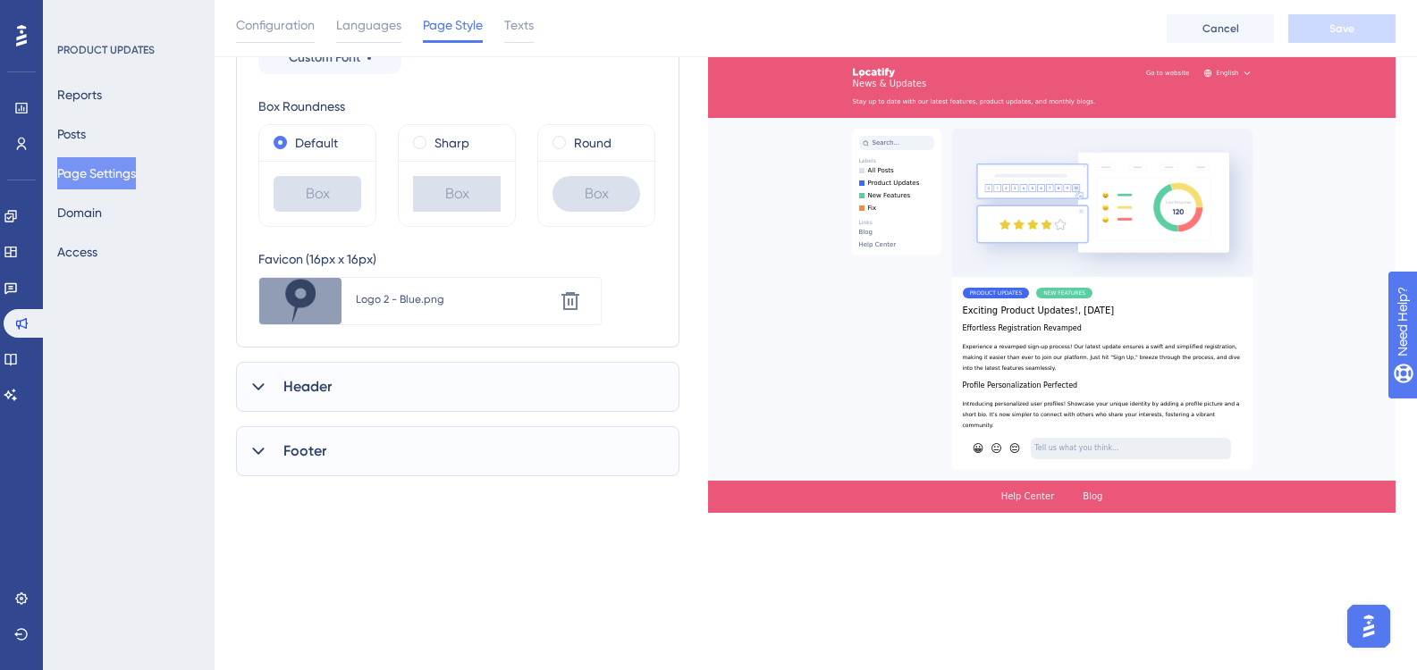
scroll to position [357, 0]
click at [426, 389] on div "Header" at bounding box center [457, 382] width 443 height 50
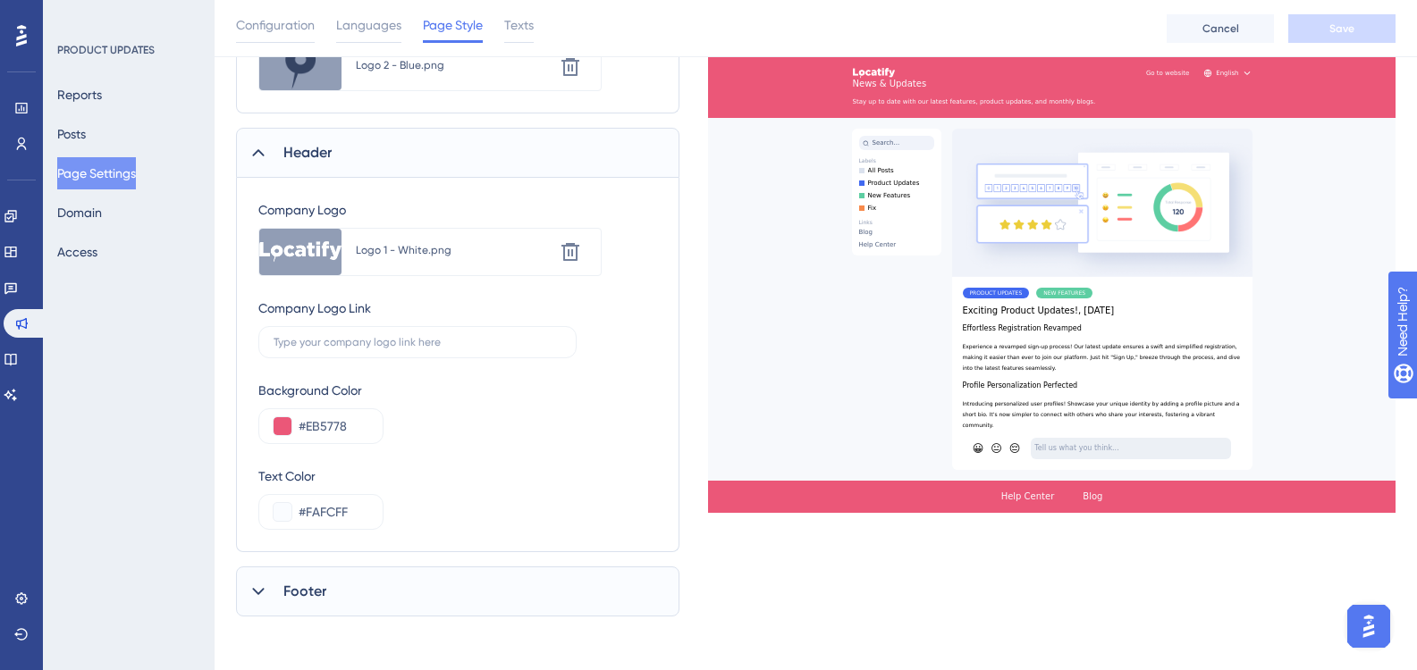
scroll to position [591, 0]
click at [366, 582] on div "Footer" at bounding box center [457, 588] width 443 height 50
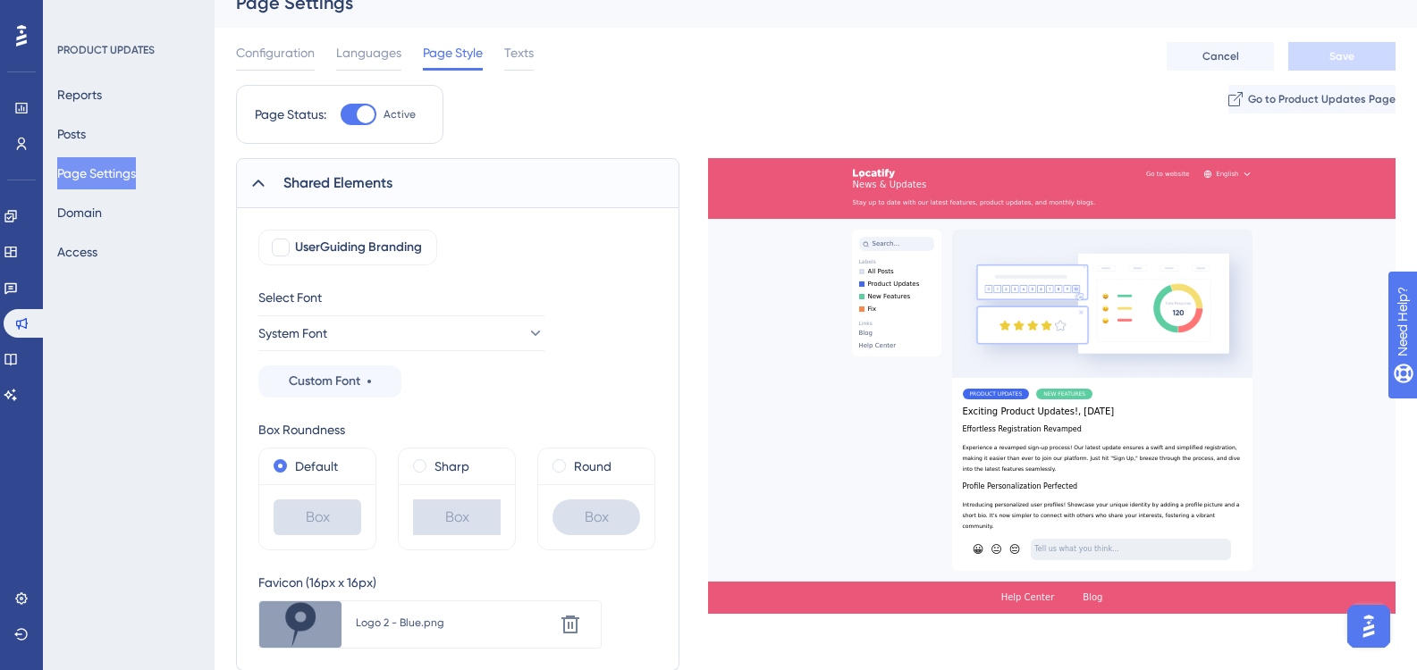
scroll to position [0, 0]
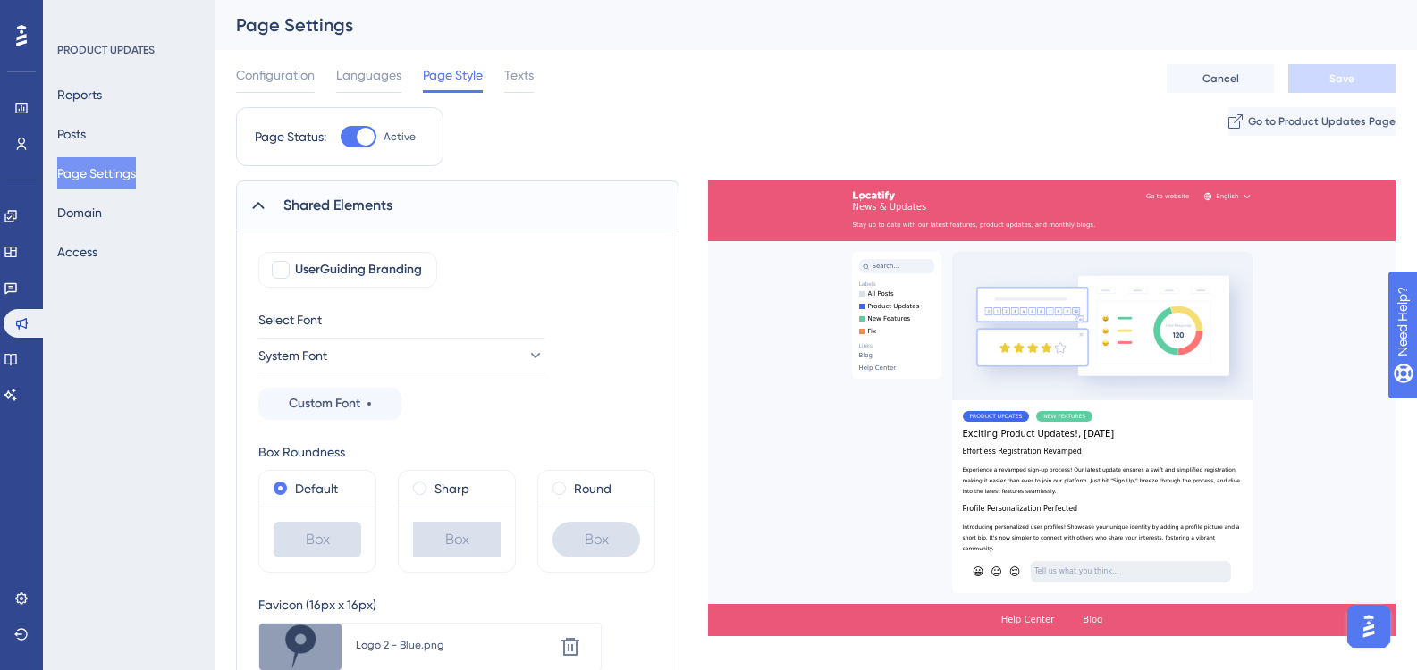
click at [542, 63] on div "Configuration Languages Page Style Texts Cancel Save" at bounding box center [815, 78] width 1159 height 57
click at [520, 78] on span "Texts" at bounding box center [518, 74] width 29 height 21
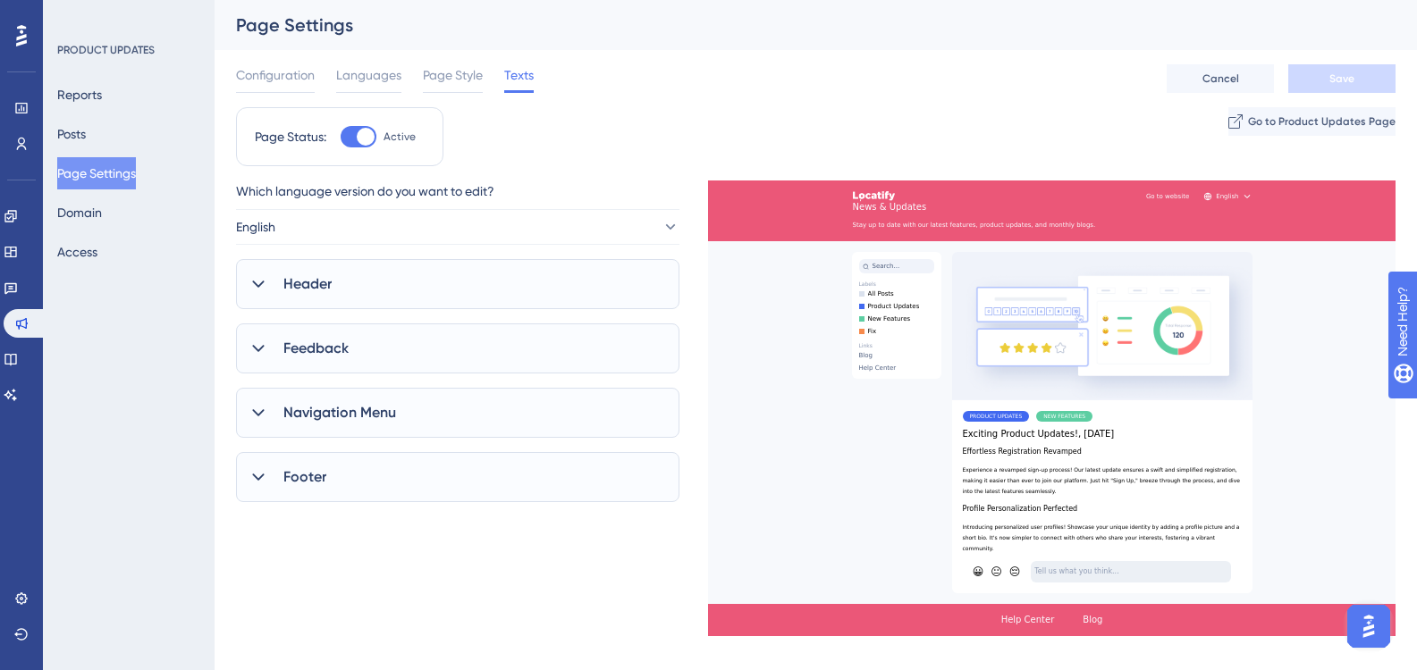
click at [414, 281] on div "Header" at bounding box center [457, 284] width 443 height 50
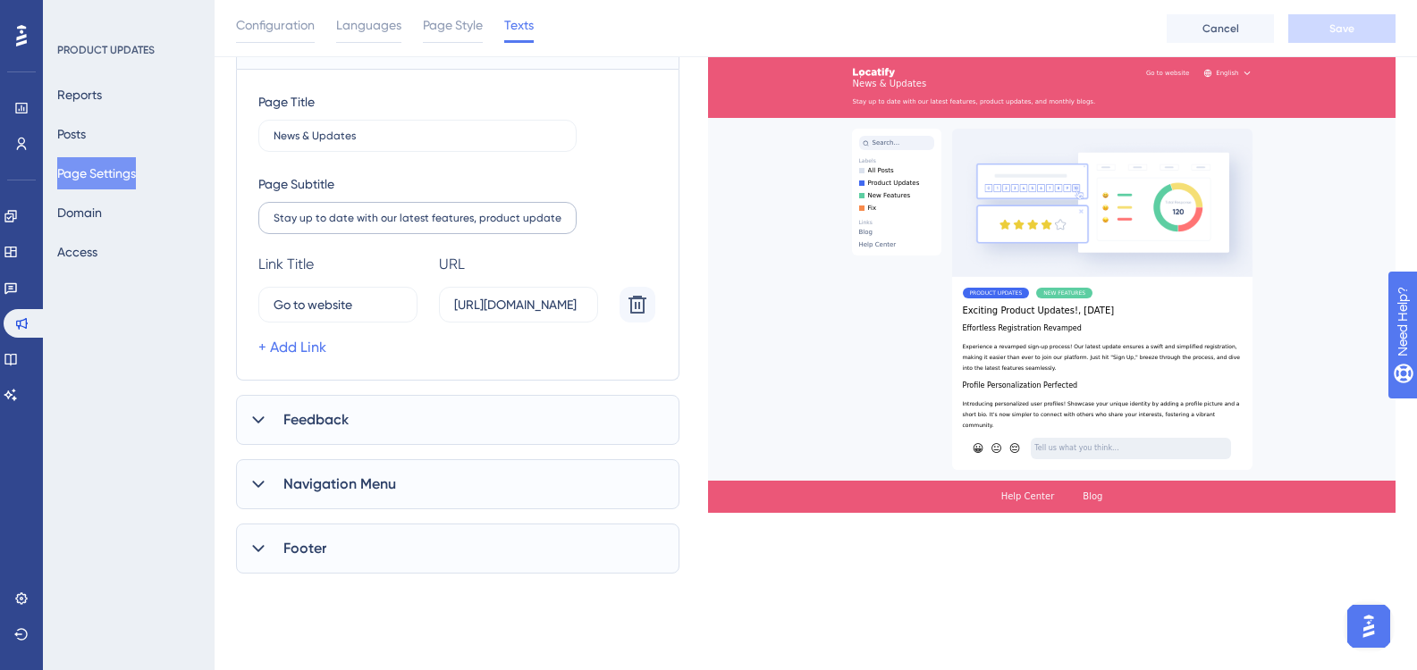
scroll to position [357, 0]
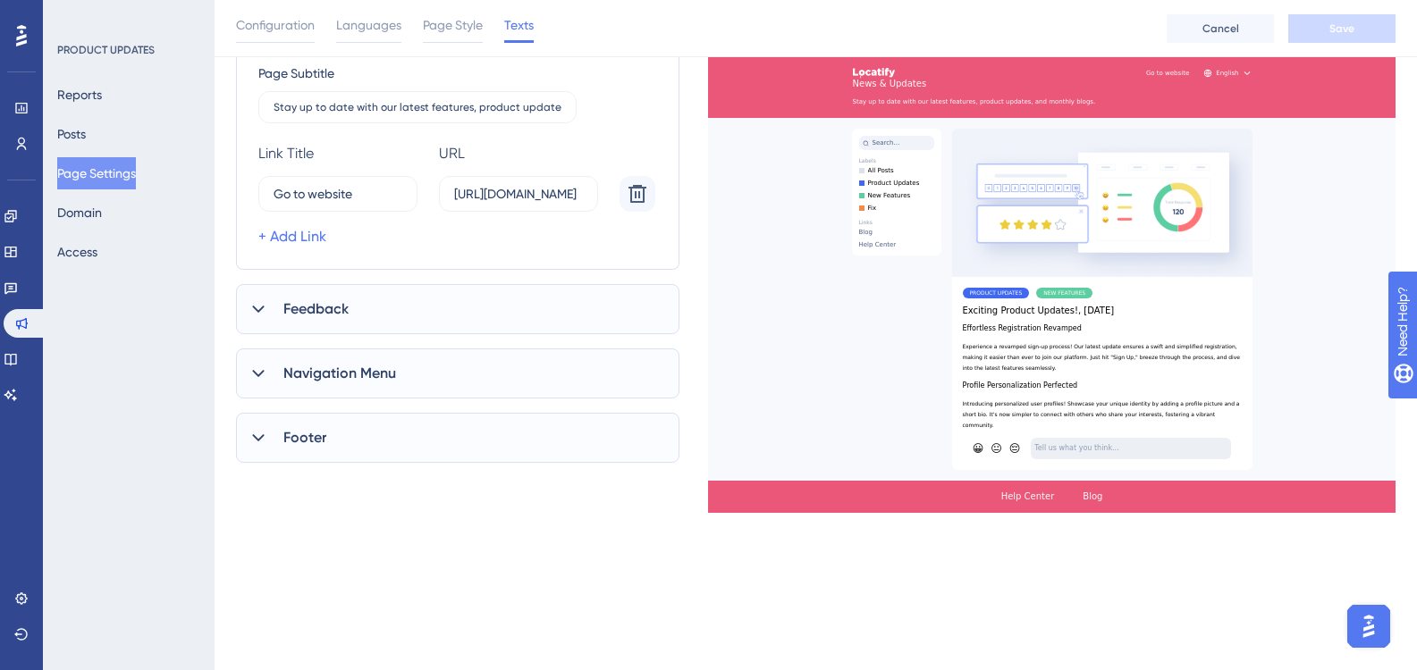
click at [463, 296] on div "Feedback" at bounding box center [457, 309] width 443 height 50
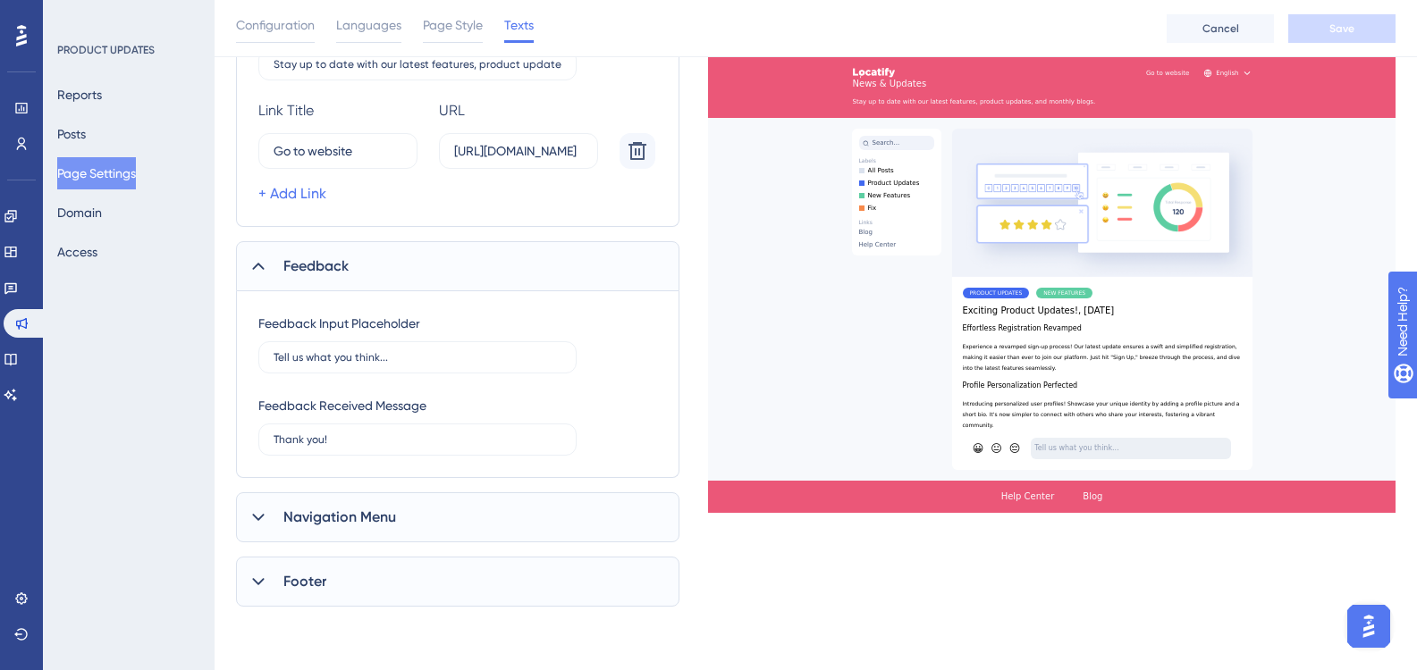
click at [382, 516] on span "Navigation Menu" at bounding box center [339, 517] width 113 height 21
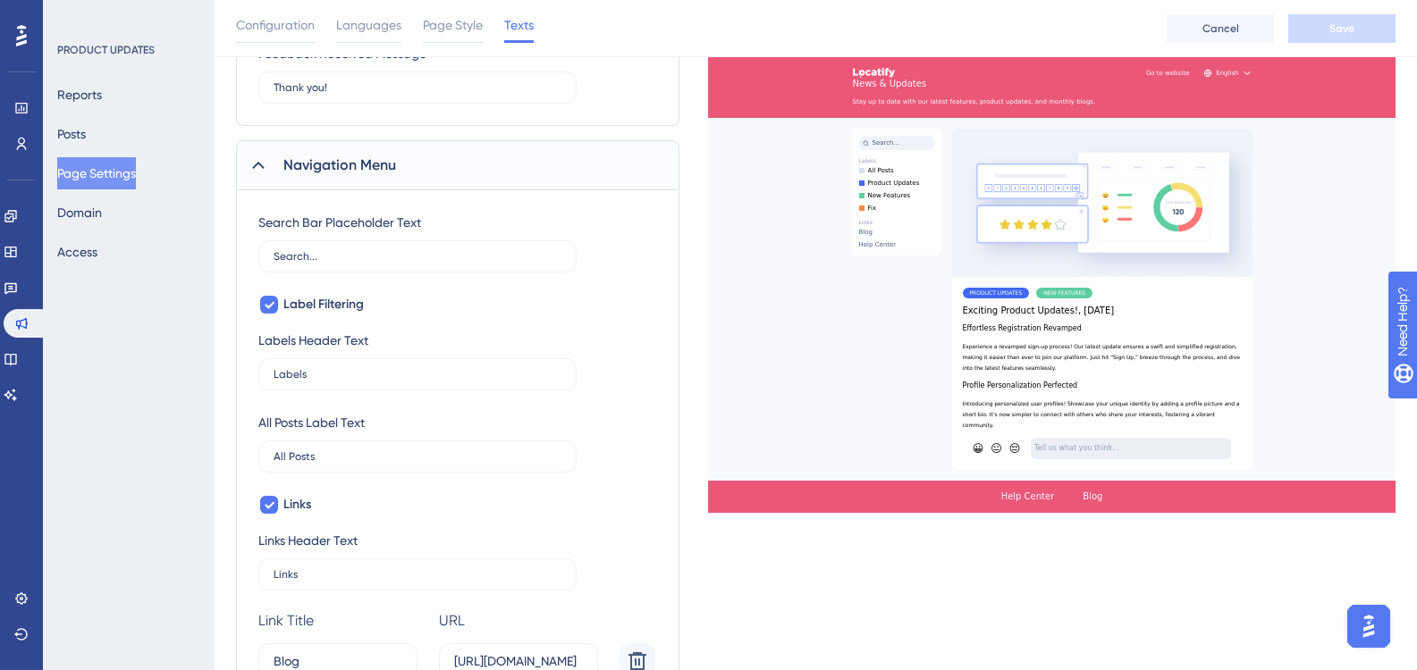
scroll to position [758, 0]
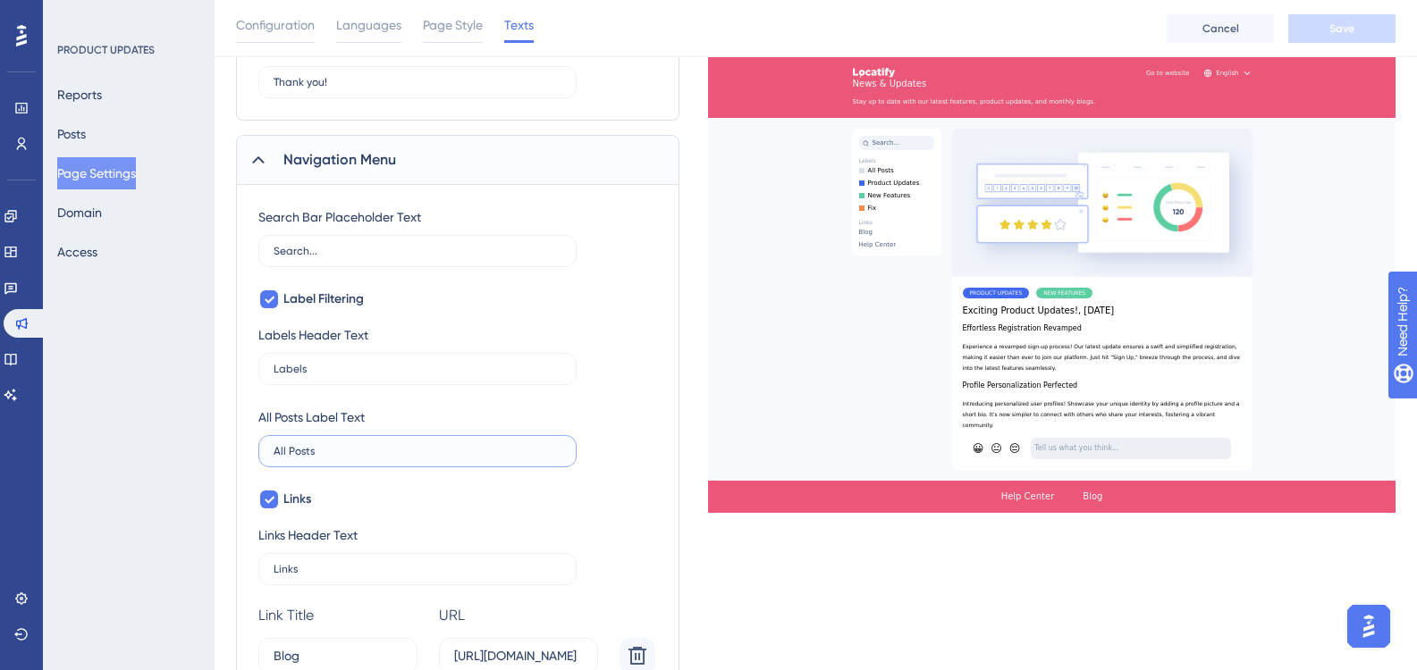
click at [328, 455] on input "All Posts" at bounding box center [417, 451] width 288 height 13
click at [270, 306] on icon at bounding box center [269, 299] width 11 height 14
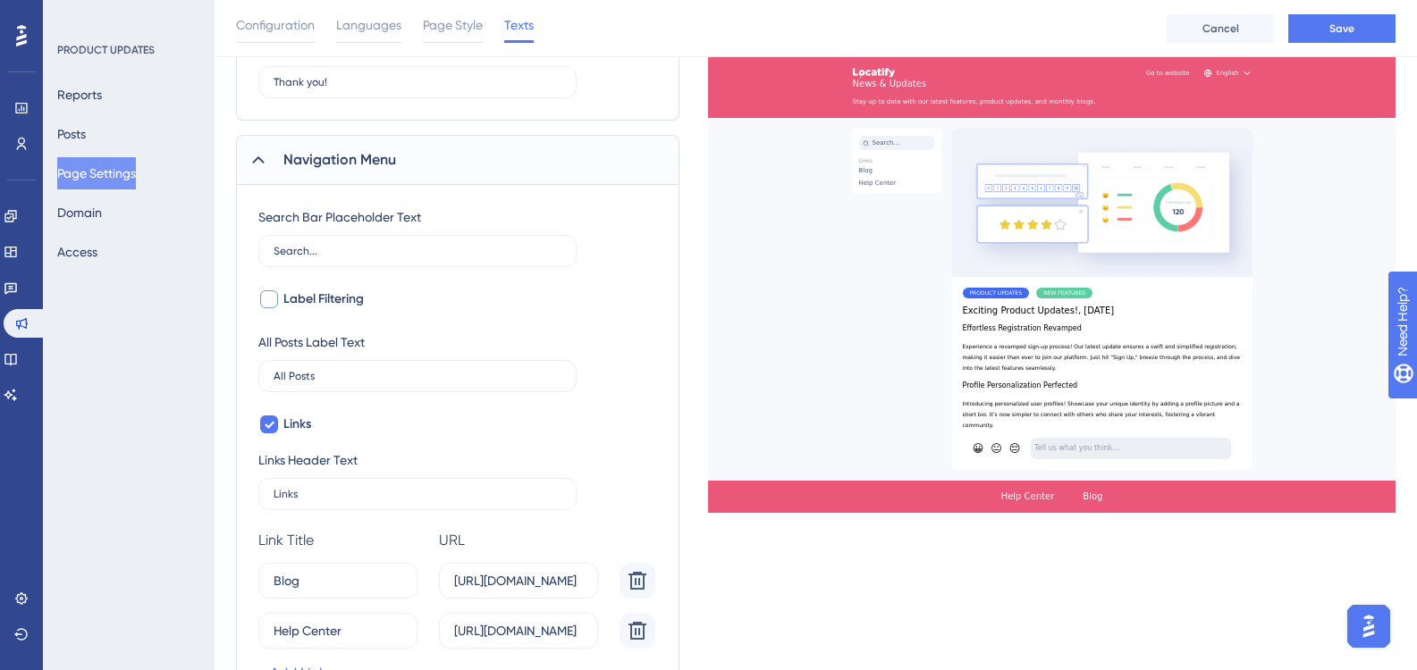
click at [270, 306] on div at bounding box center [269, 299] width 18 height 18
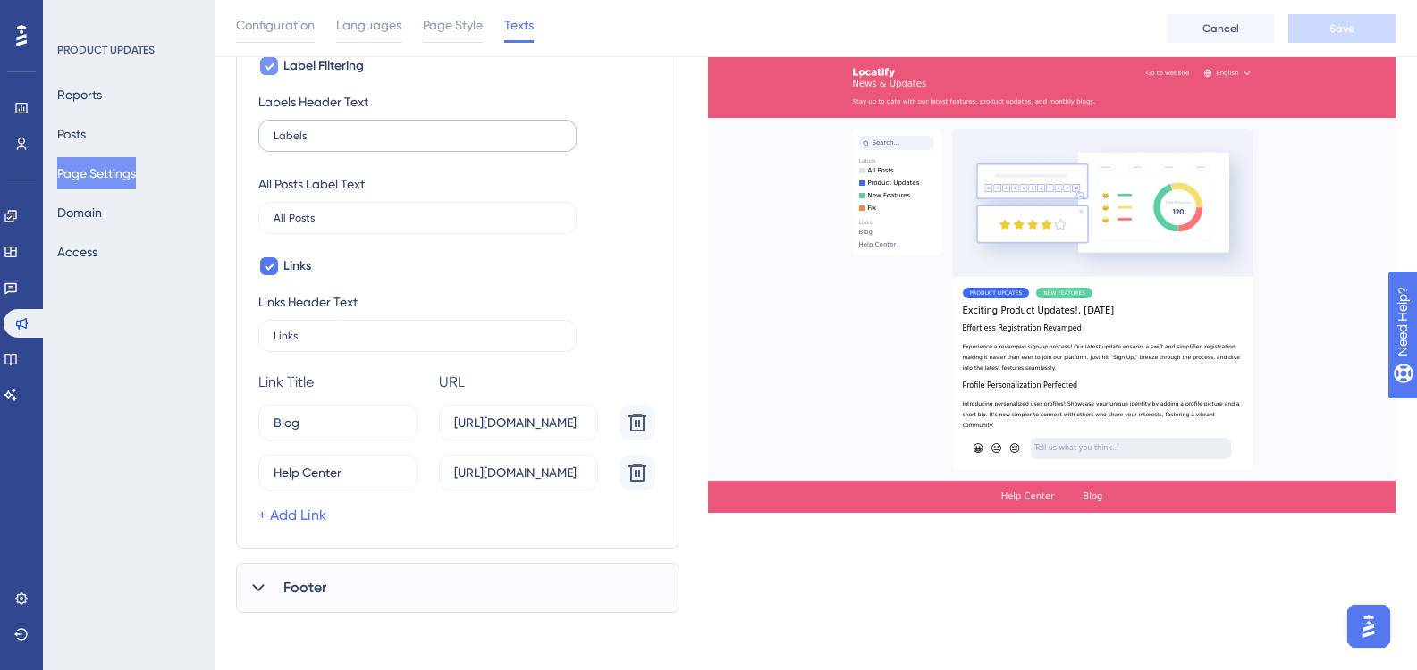
scroll to position [812, 0]
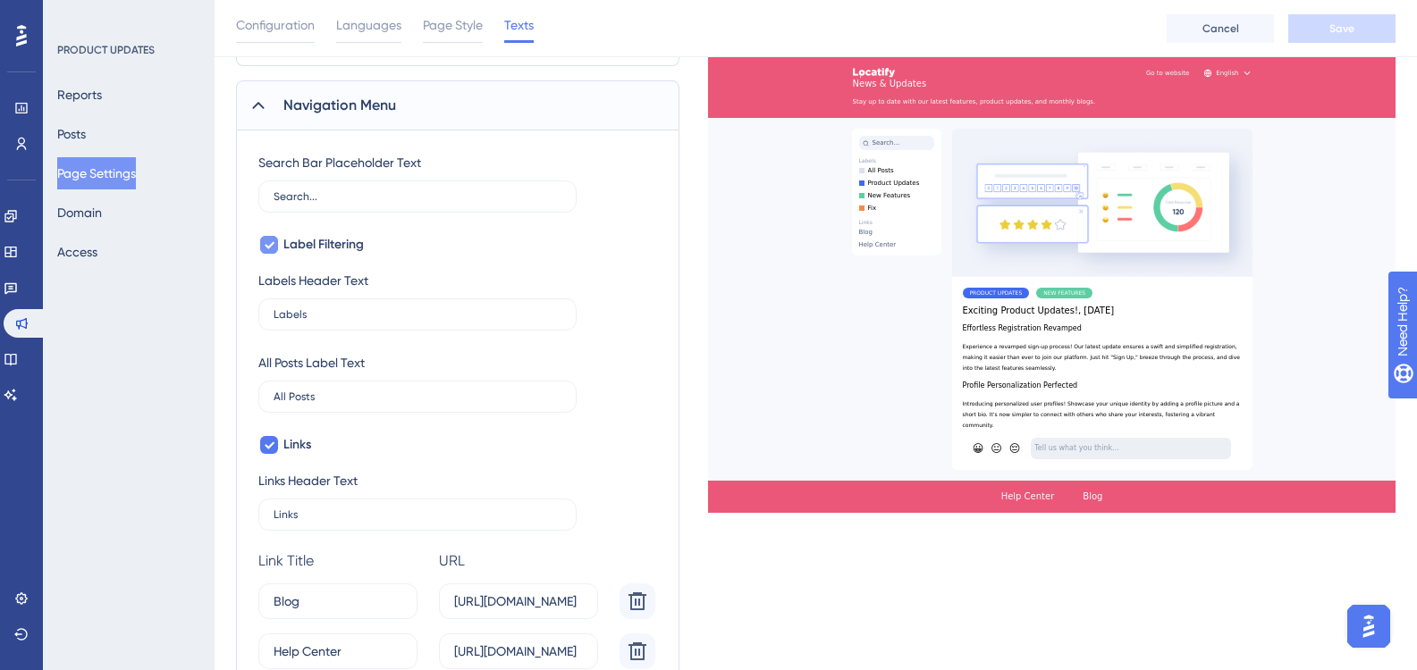
click at [274, 248] on div at bounding box center [269, 245] width 18 height 18
checkbox input "false"
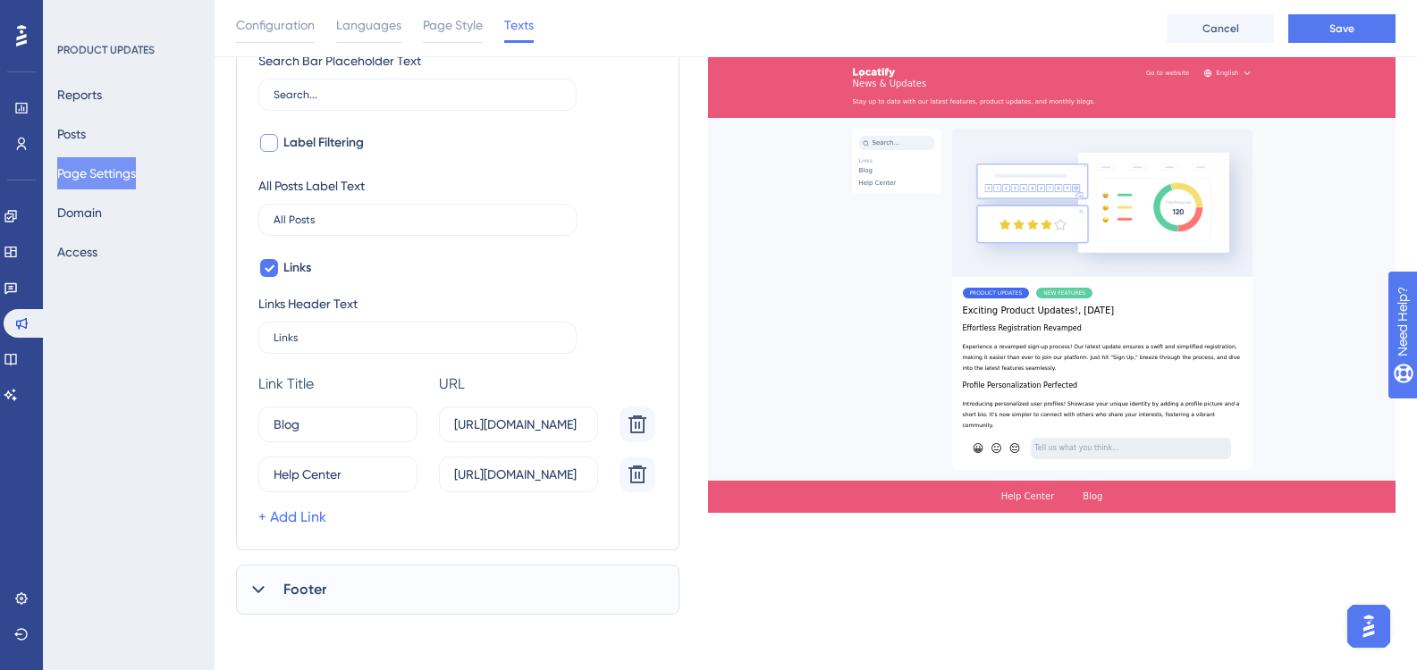
scroll to position [916, 0]
click at [300, 603] on div "Footer" at bounding box center [457, 588] width 443 height 50
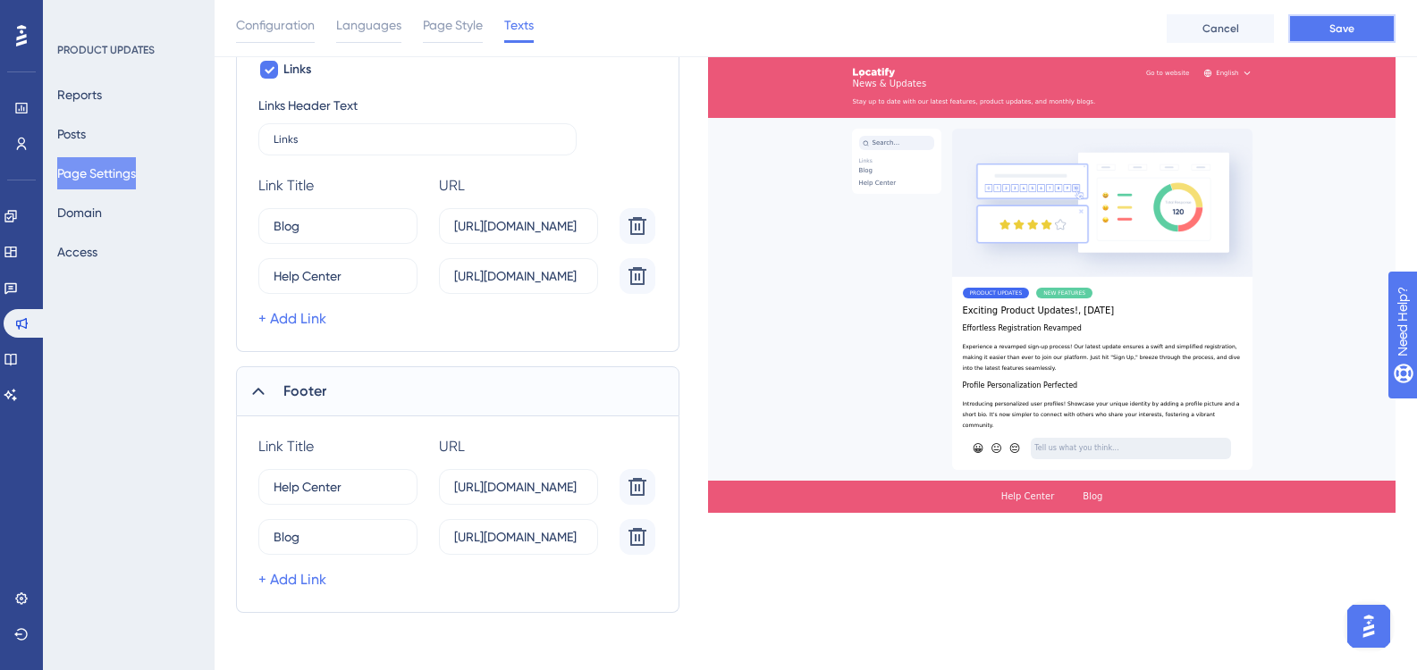
click at [1322, 40] on button "Save" at bounding box center [1341, 28] width 107 height 29
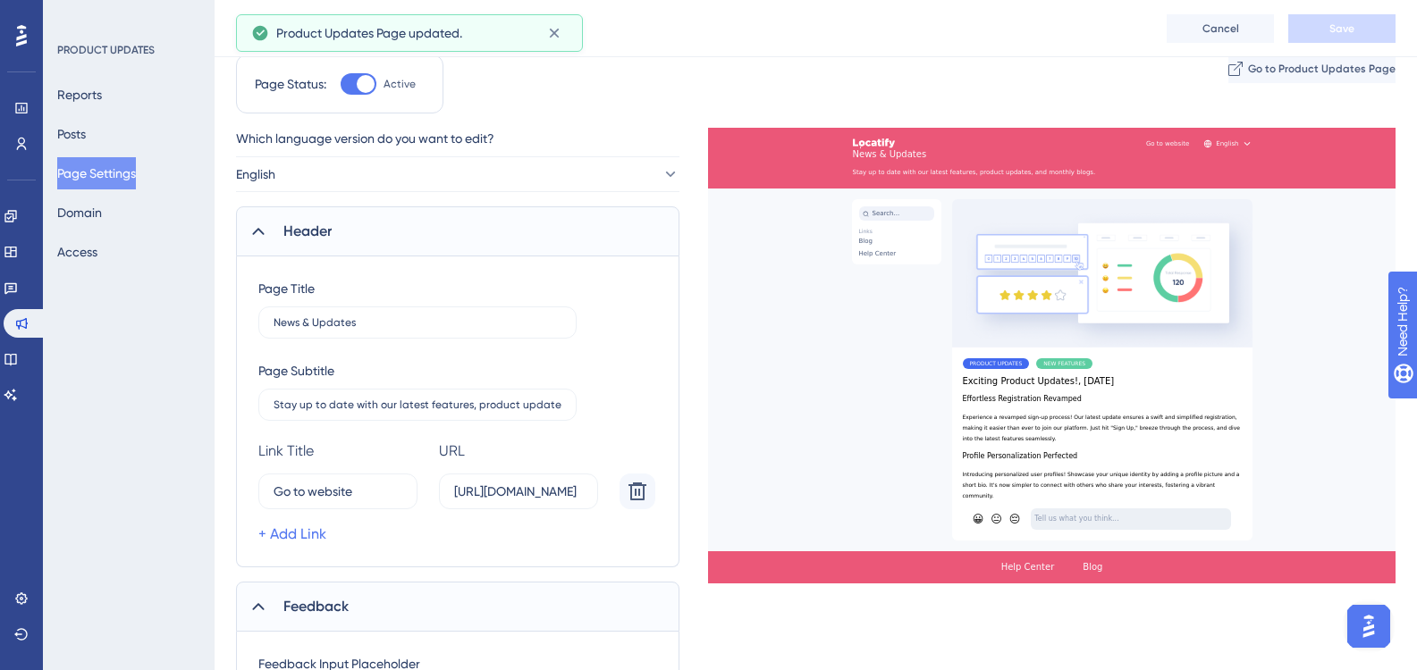
scroll to position [0, 0]
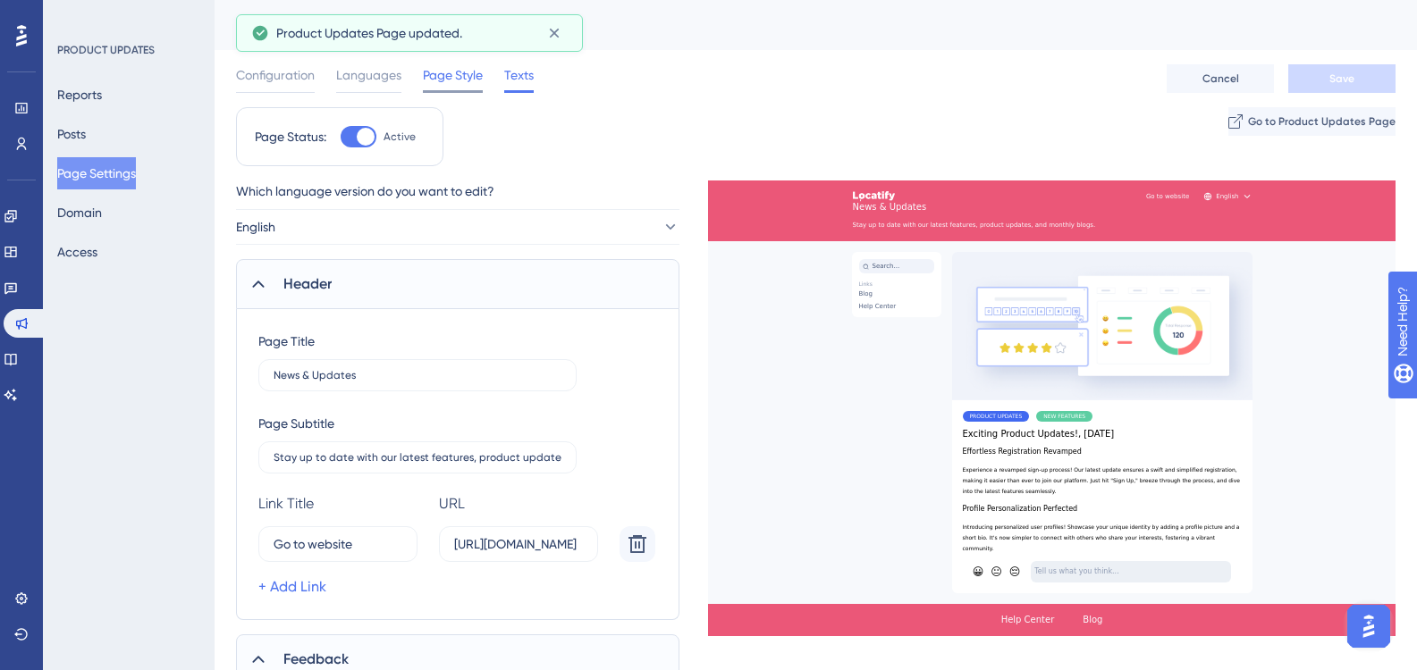
click at [443, 71] on span "Page Style" at bounding box center [453, 74] width 60 height 21
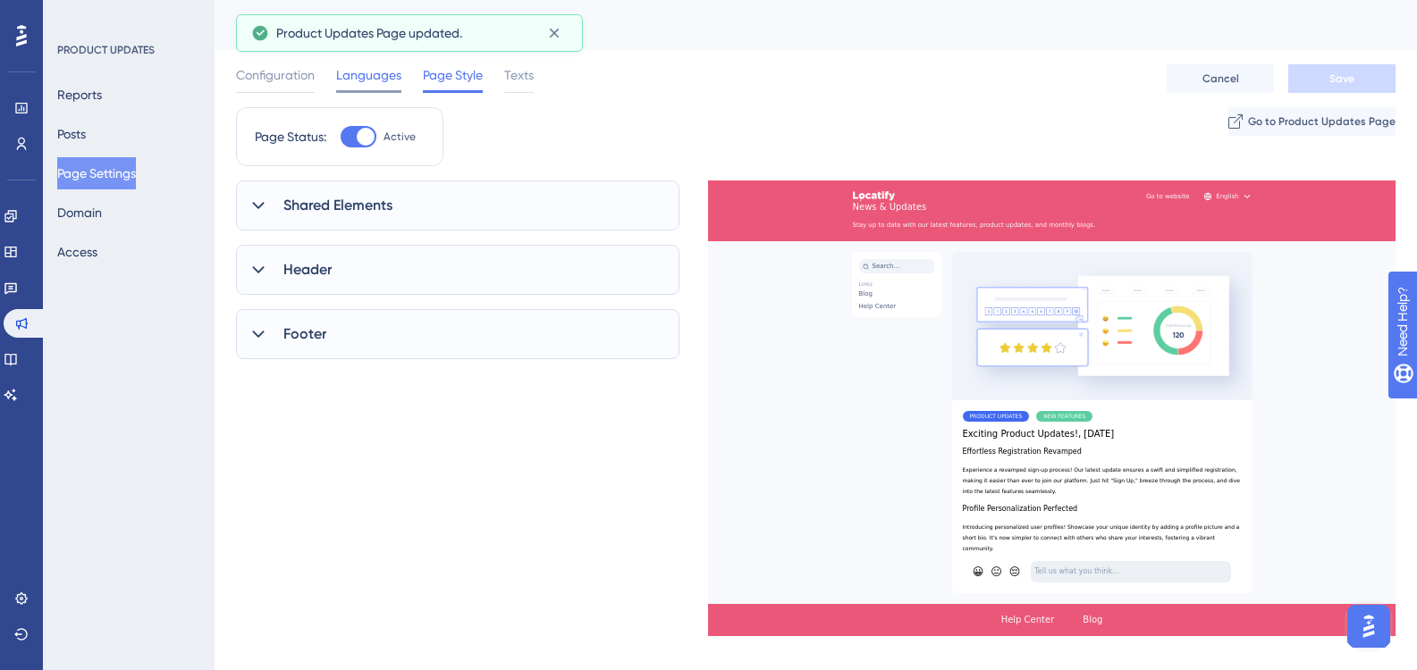
click at [388, 78] on span "Languages" at bounding box center [368, 74] width 65 height 21
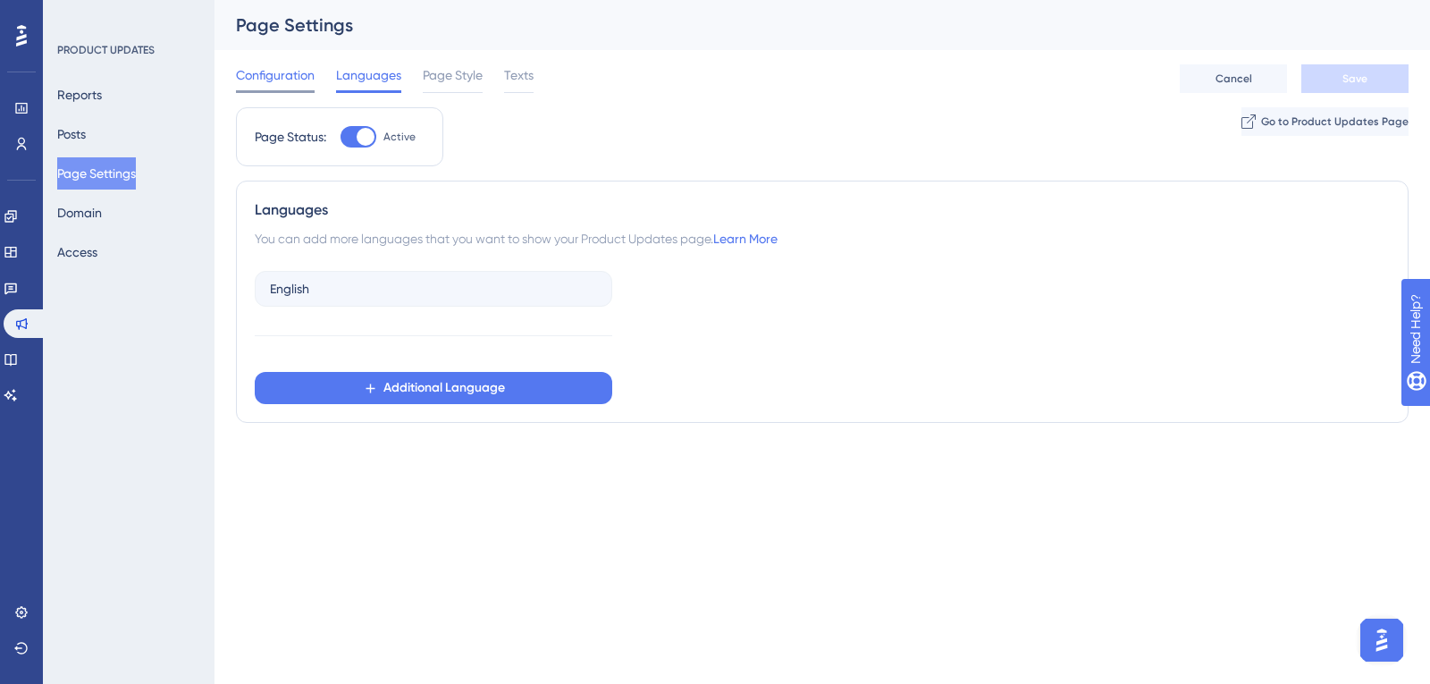
click at [296, 80] on span "Configuration" at bounding box center [275, 74] width 79 height 21
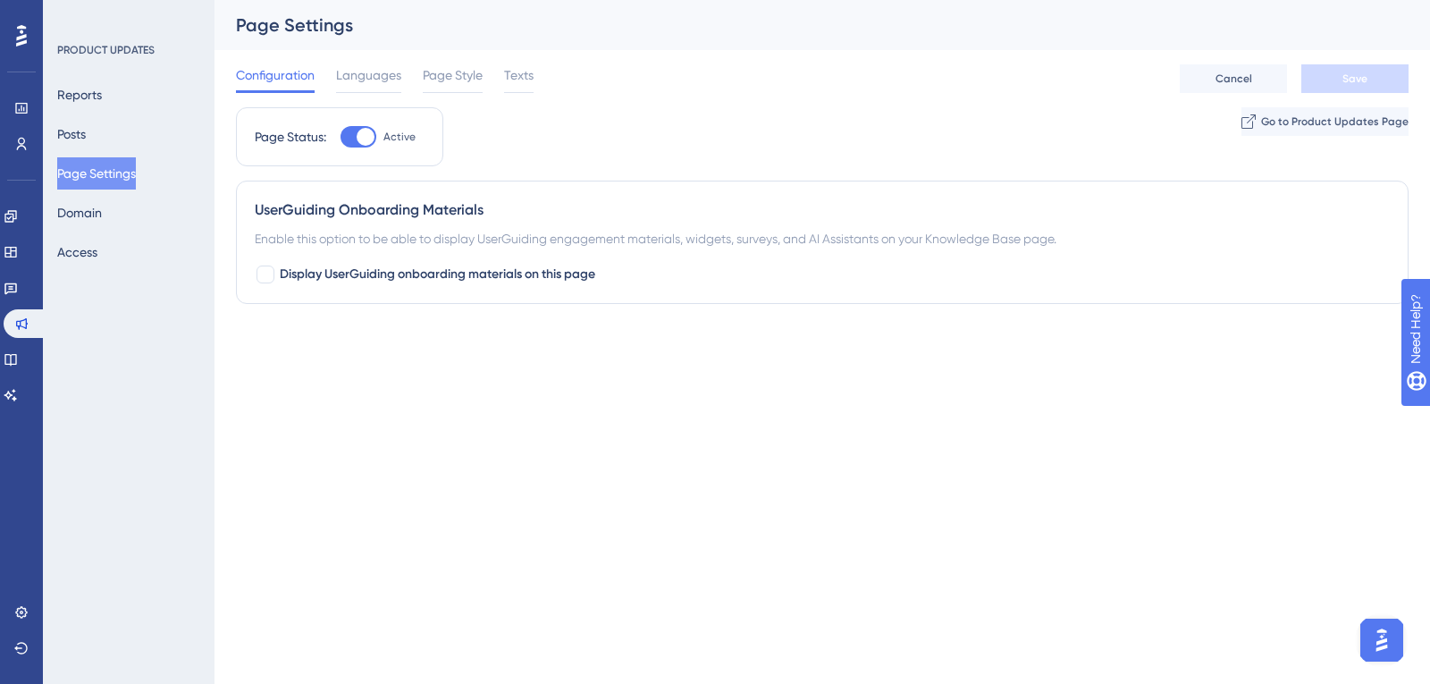
click at [125, 222] on div "Reports Posts Page Settings Domain Access" at bounding box center [129, 173] width 145 height 189
click at [98, 217] on button "Domain" at bounding box center [79, 213] width 45 height 32
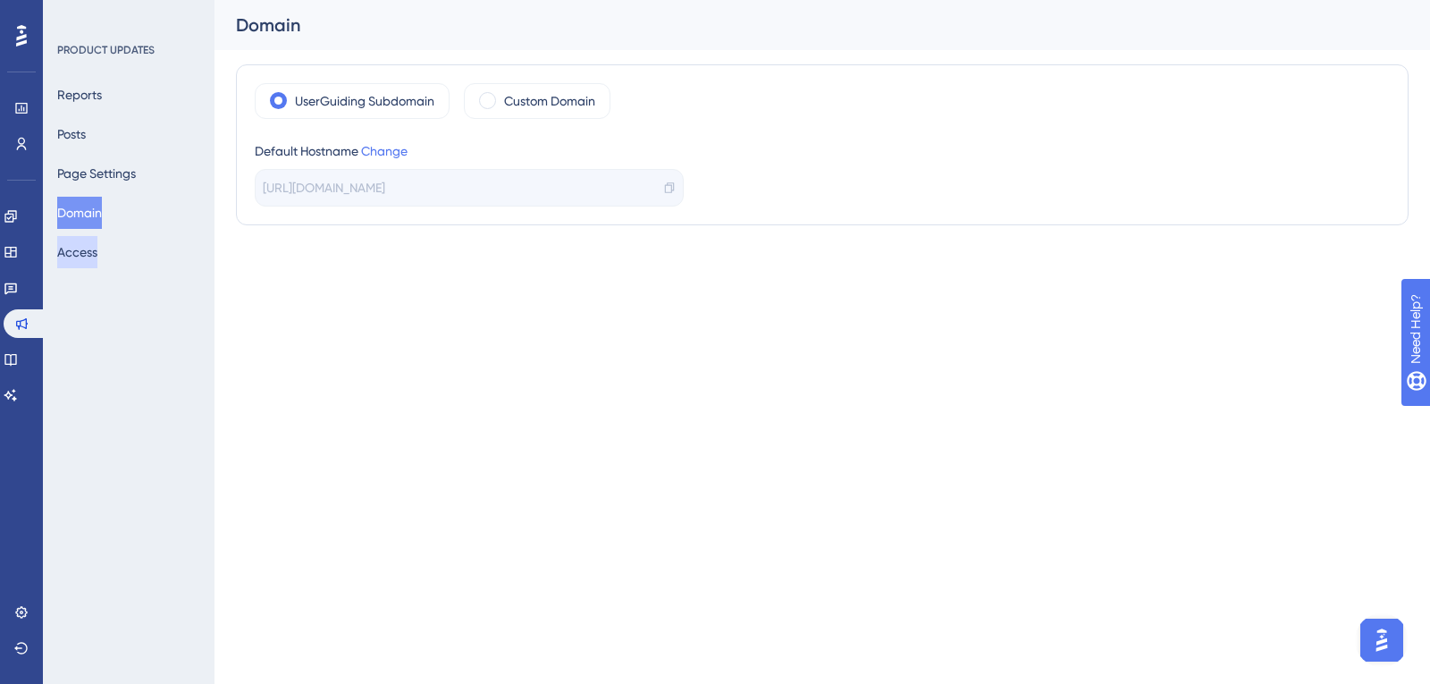
click at [97, 248] on button "Access" at bounding box center [77, 252] width 40 height 32
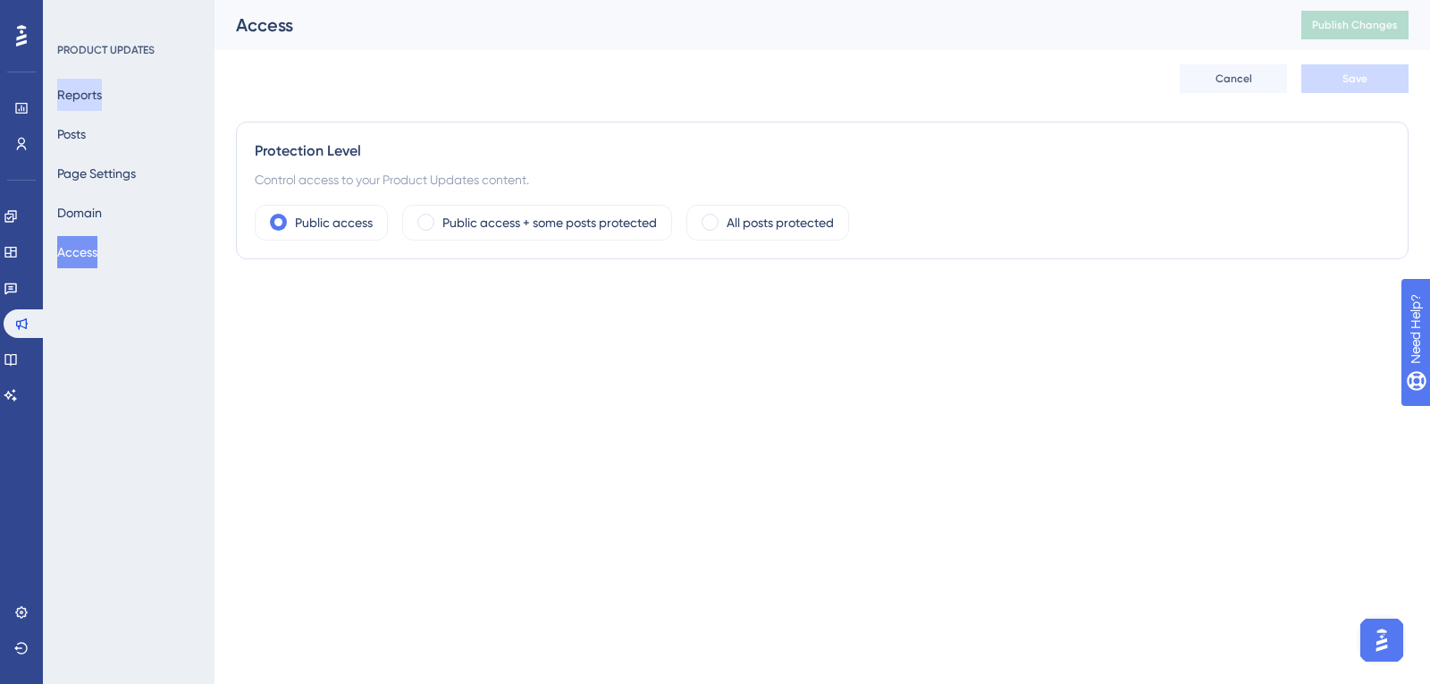
click at [102, 98] on button "Reports" at bounding box center [79, 95] width 45 height 32
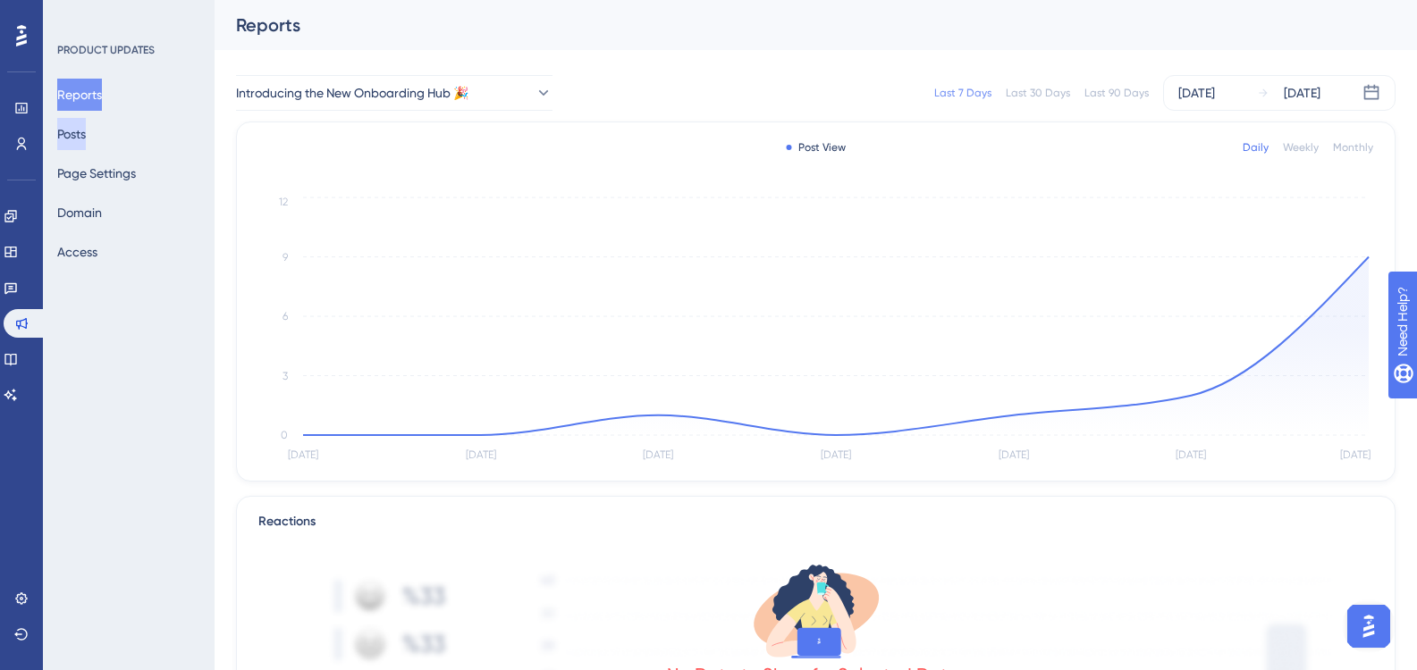
click at [86, 130] on button "Posts" at bounding box center [71, 134] width 29 height 32
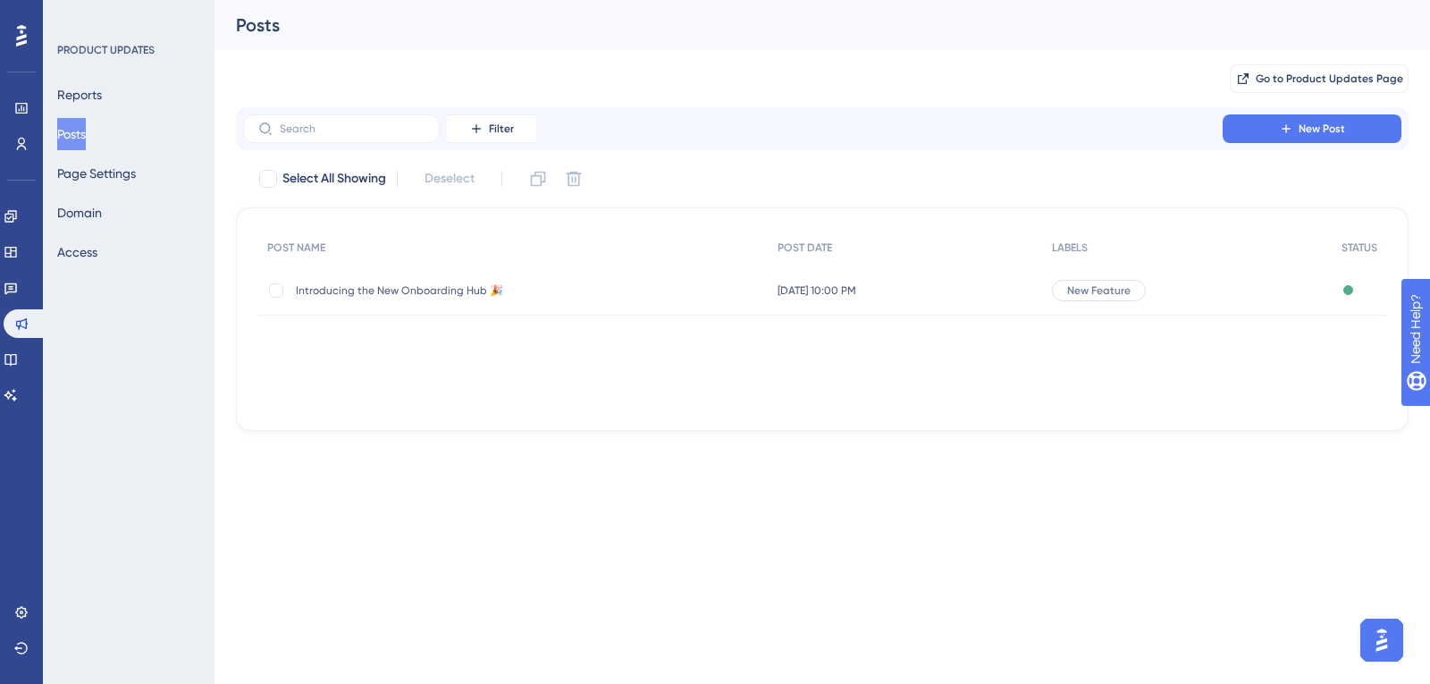
click at [1103, 283] on span "New Feature" at bounding box center [1098, 290] width 63 height 14
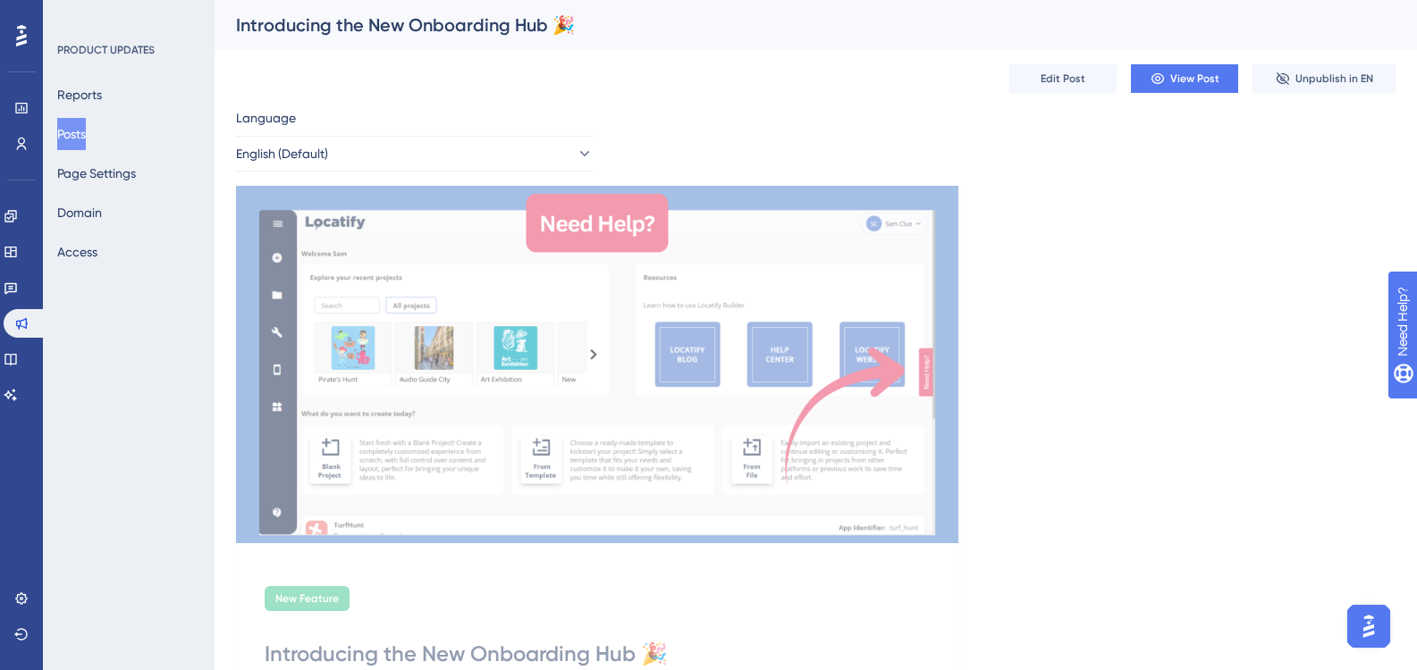
click at [75, 139] on button "Posts" at bounding box center [71, 134] width 29 height 32
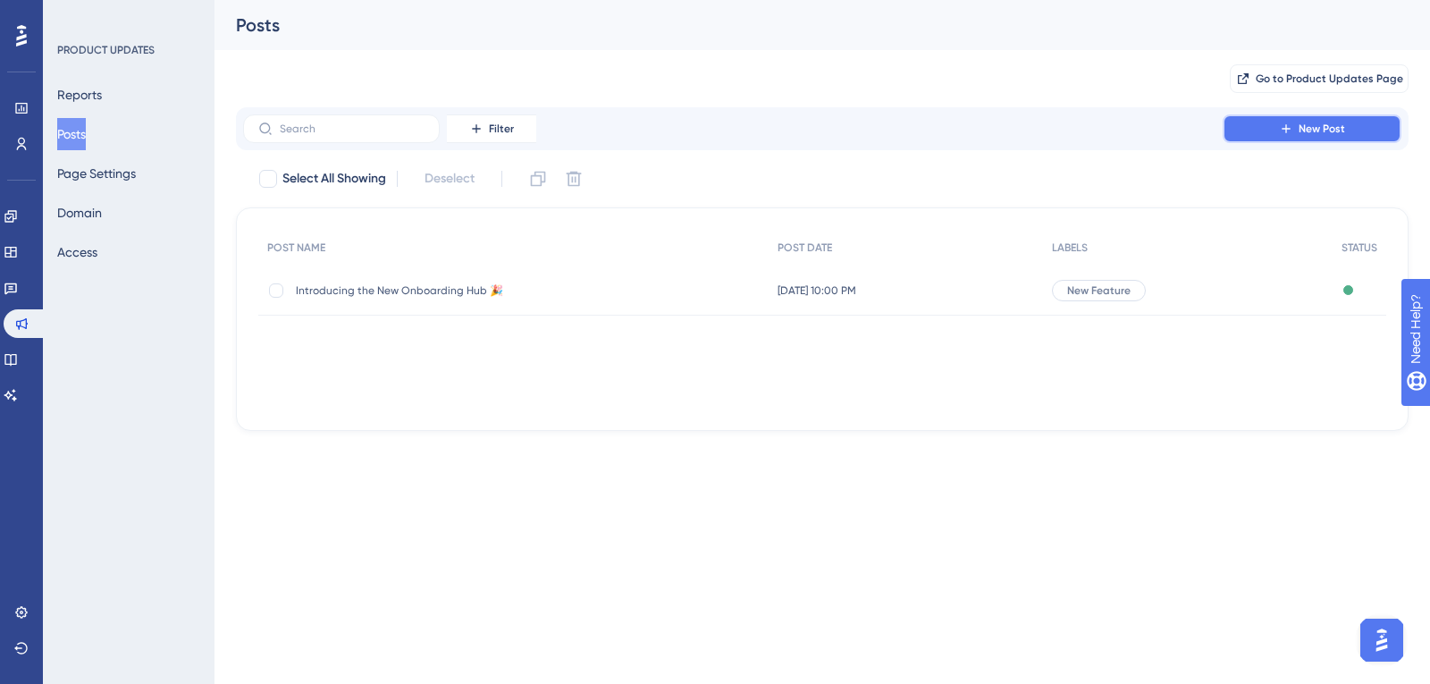
click at [1282, 116] on button "New Post" at bounding box center [1312, 128] width 179 height 29
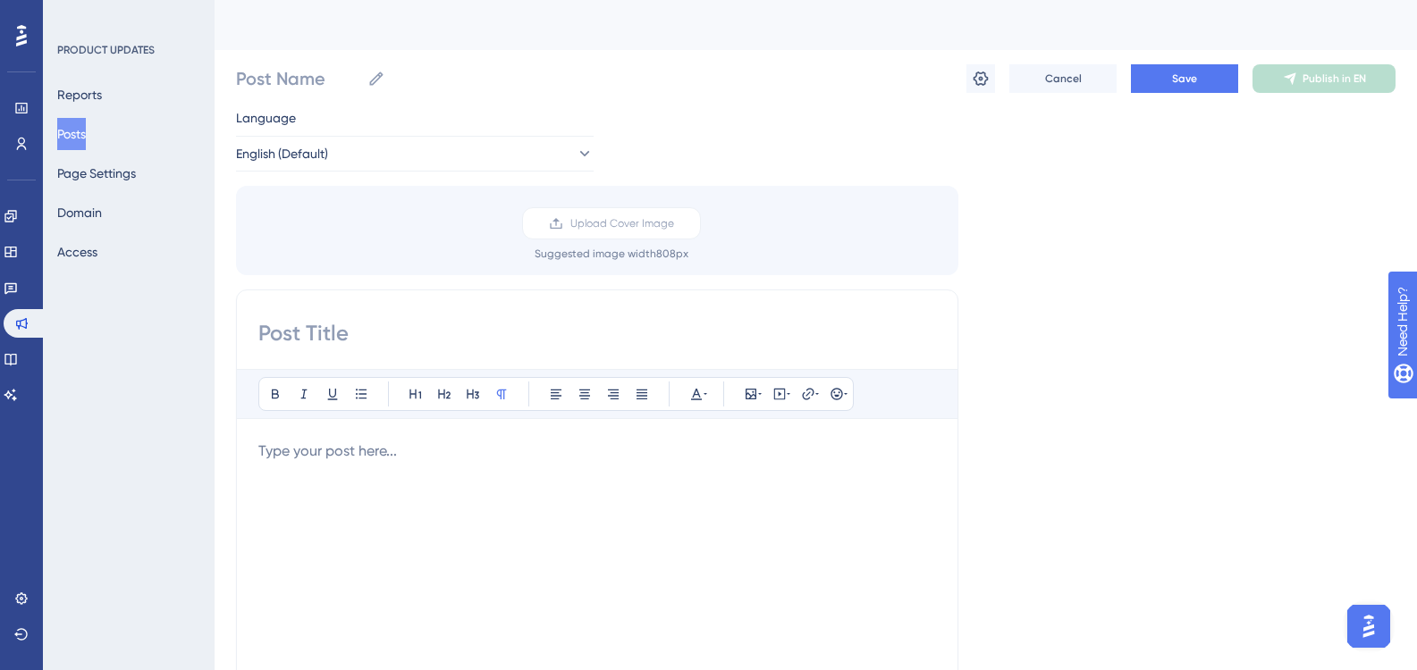
click at [458, 342] on input at bounding box center [596, 333] width 677 height 29
type input "ggggg"
click at [1203, 83] on button "Save" at bounding box center [1184, 78] width 107 height 29
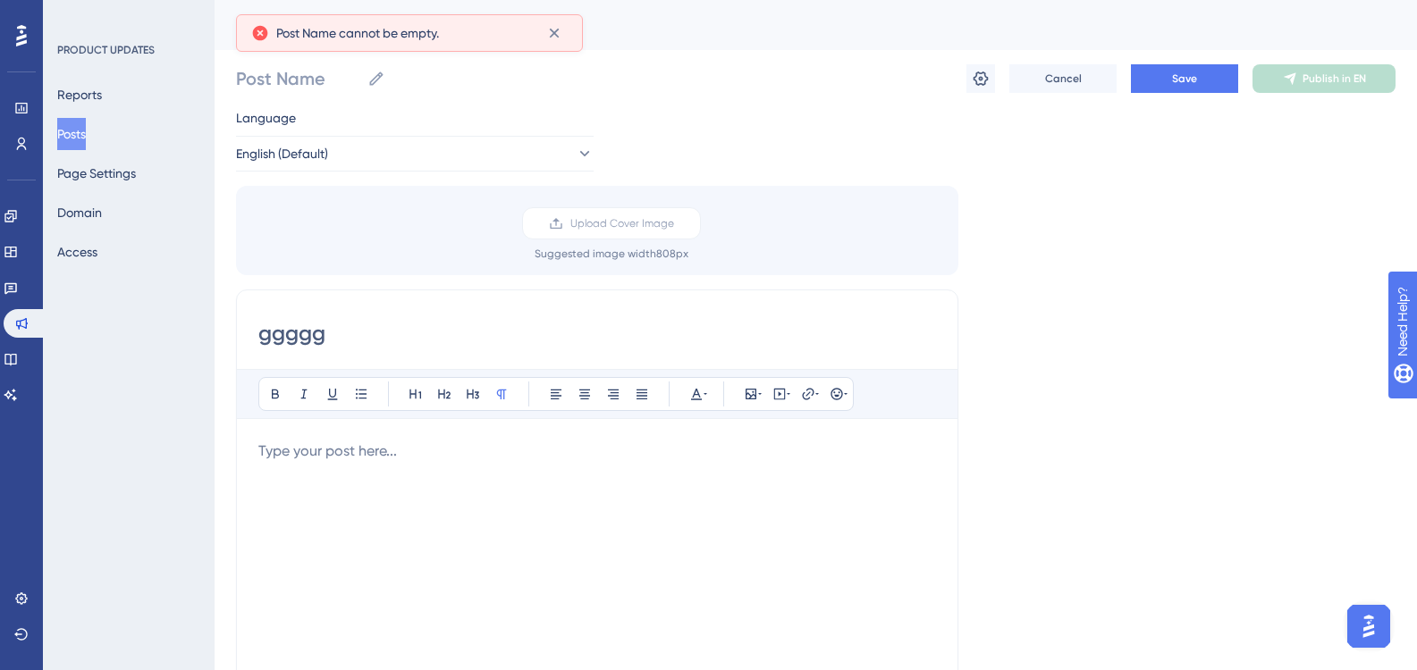
click at [369, 463] on div at bounding box center [596, 637] width 677 height 393
click at [1199, 96] on div "Post Name Cancel Save Publish in EN" at bounding box center [815, 78] width 1159 height 57
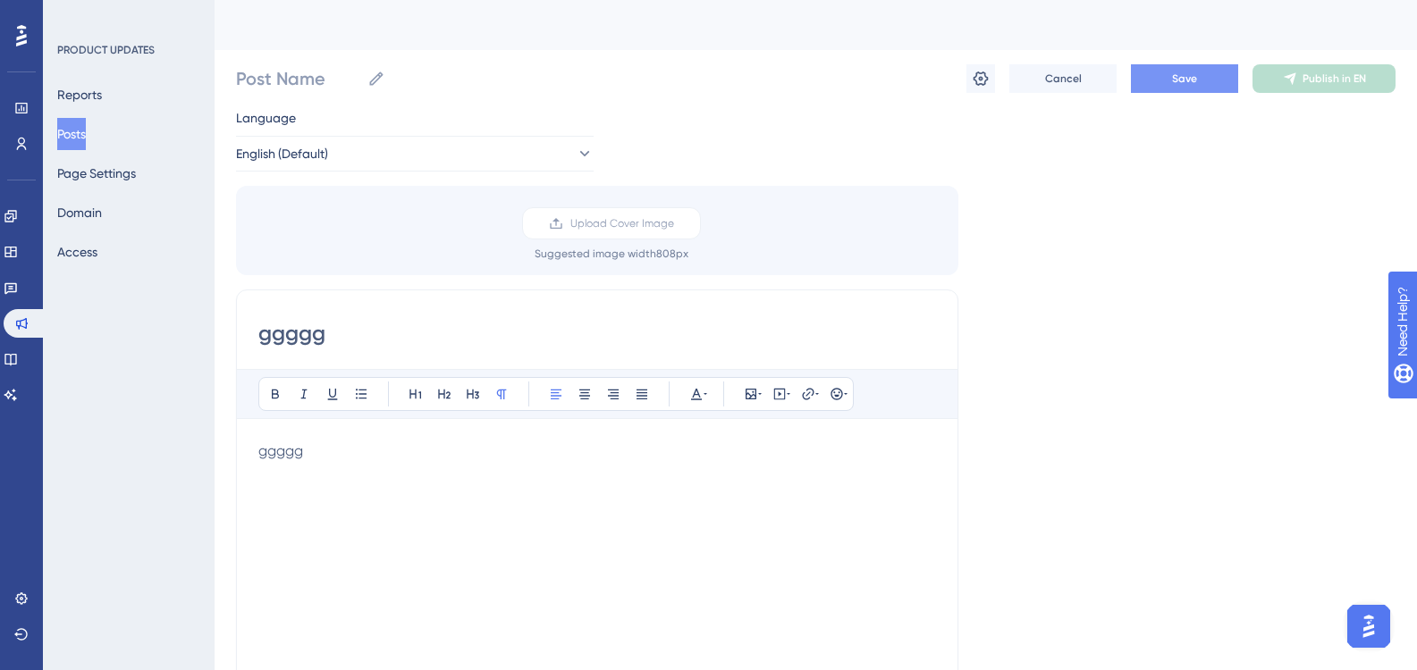
click at [1197, 83] on button "Save" at bounding box center [1184, 78] width 107 height 29
click at [354, 67] on input "Post Name" at bounding box center [298, 78] width 124 height 25
type input "gggg"
click at [1173, 73] on span "Save" at bounding box center [1184, 78] width 25 height 14
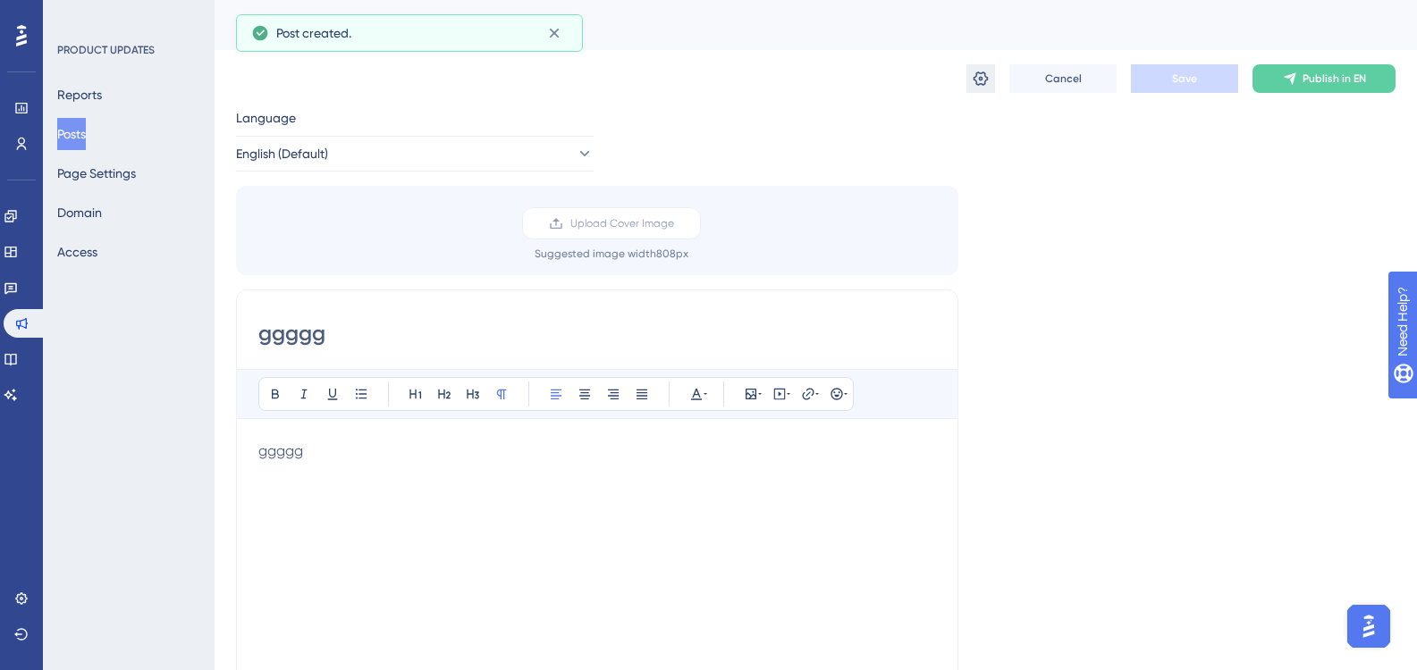
click at [980, 82] on icon at bounding box center [980, 79] width 18 height 18
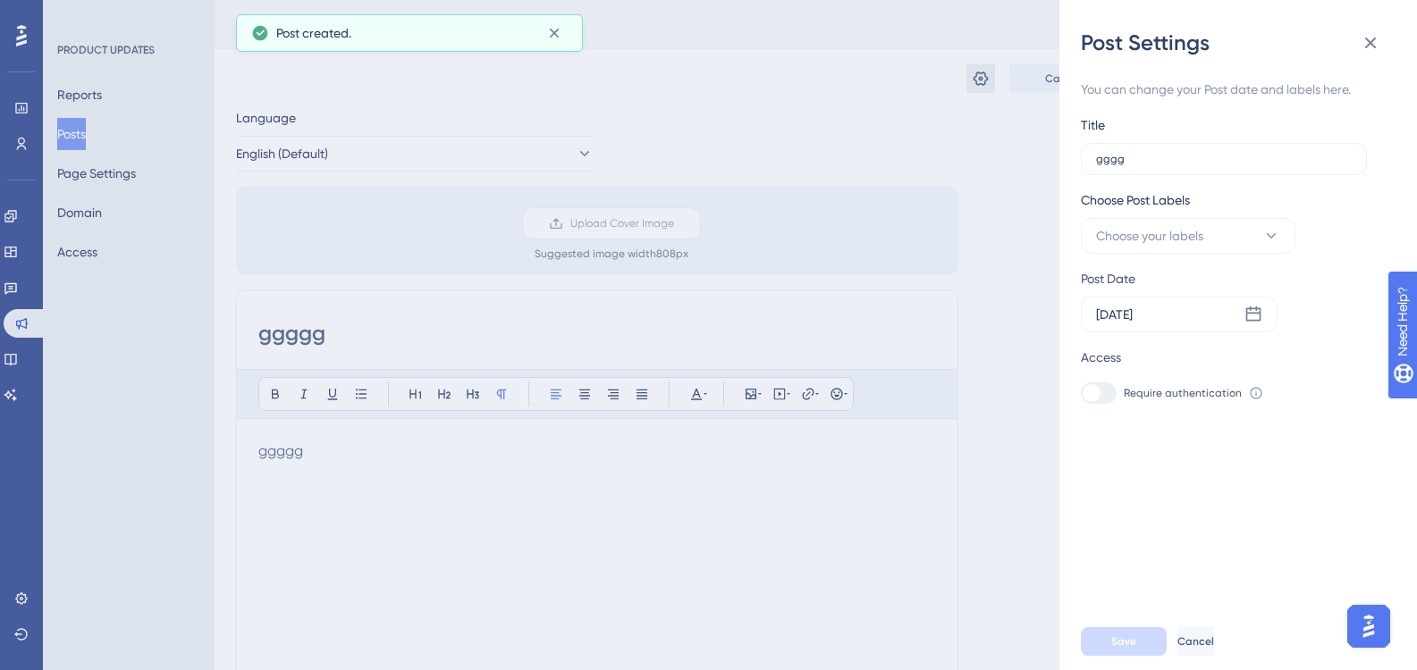
click at [980, 82] on div "Post Settings You can change your Post date and labels here. Title gggg Choose …" at bounding box center [708, 335] width 1417 height 670
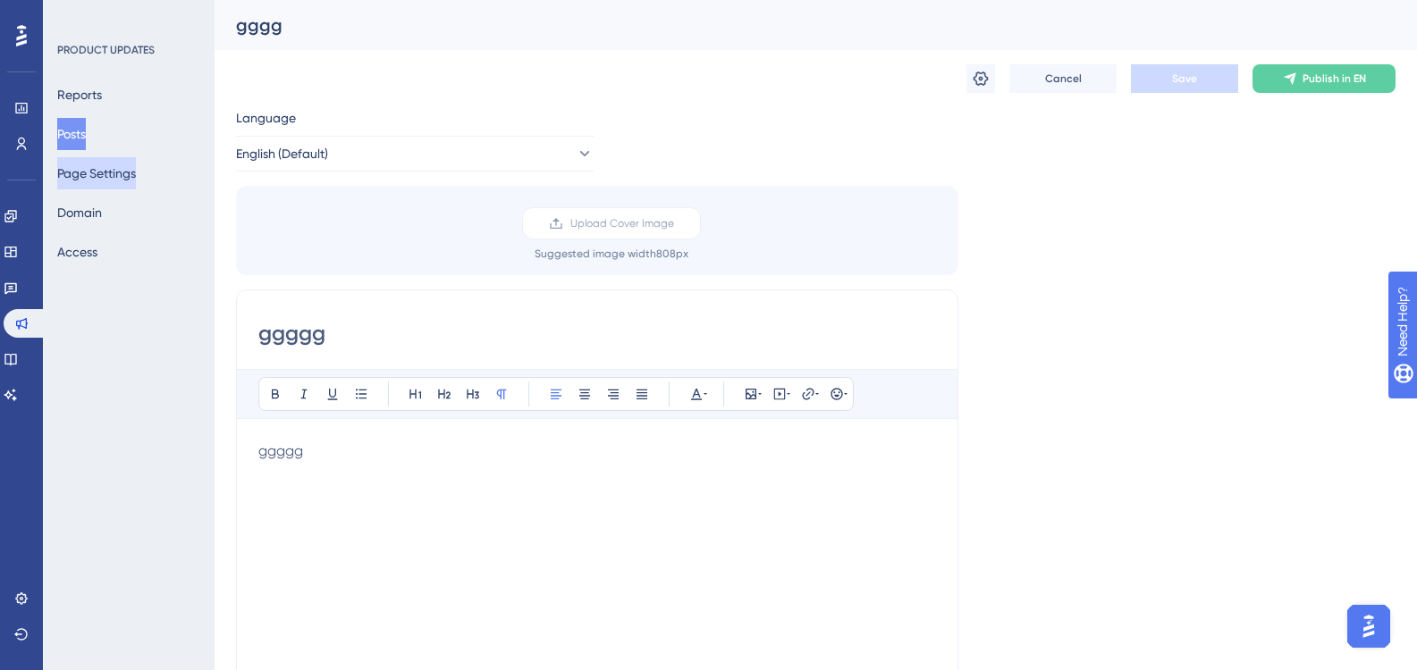
click at [107, 166] on button "Page Settings" at bounding box center [96, 173] width 79 height 32
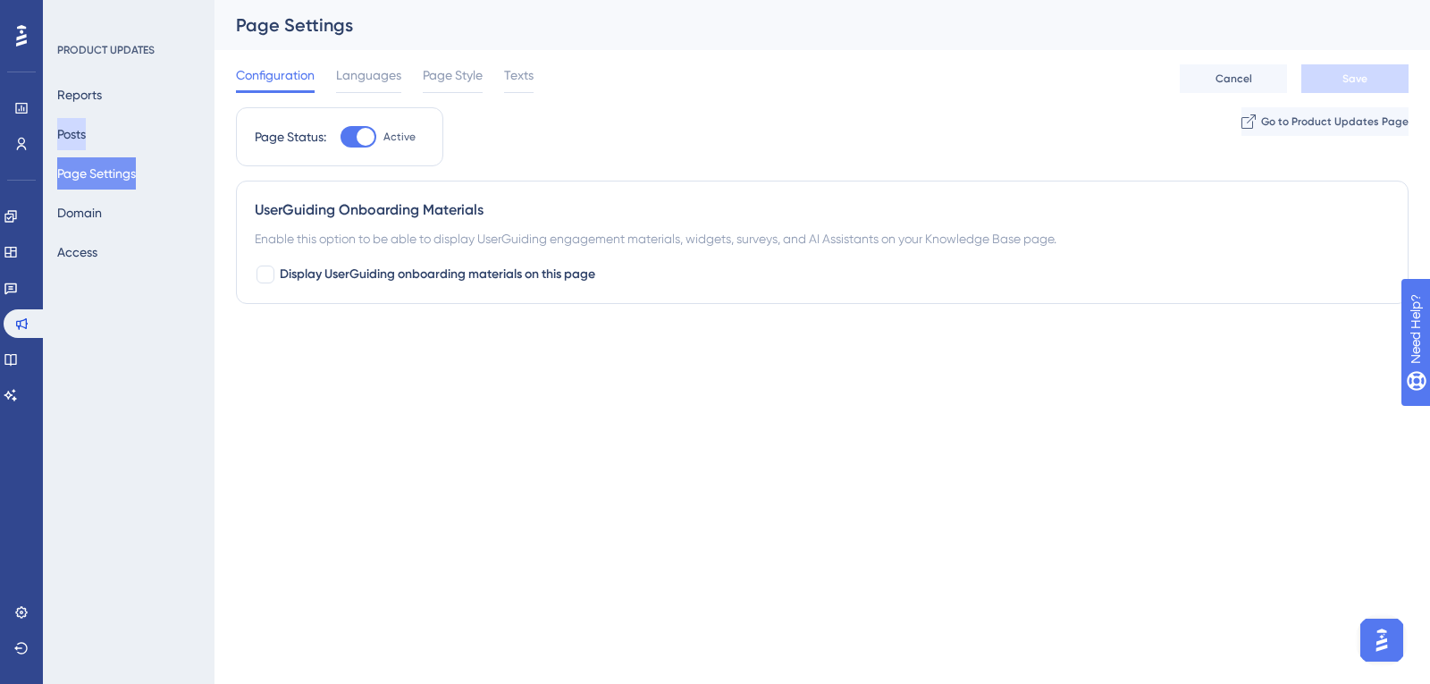
click at [83, 137] on button "Posts" at bounding box center [71, 134] width 29 height 32
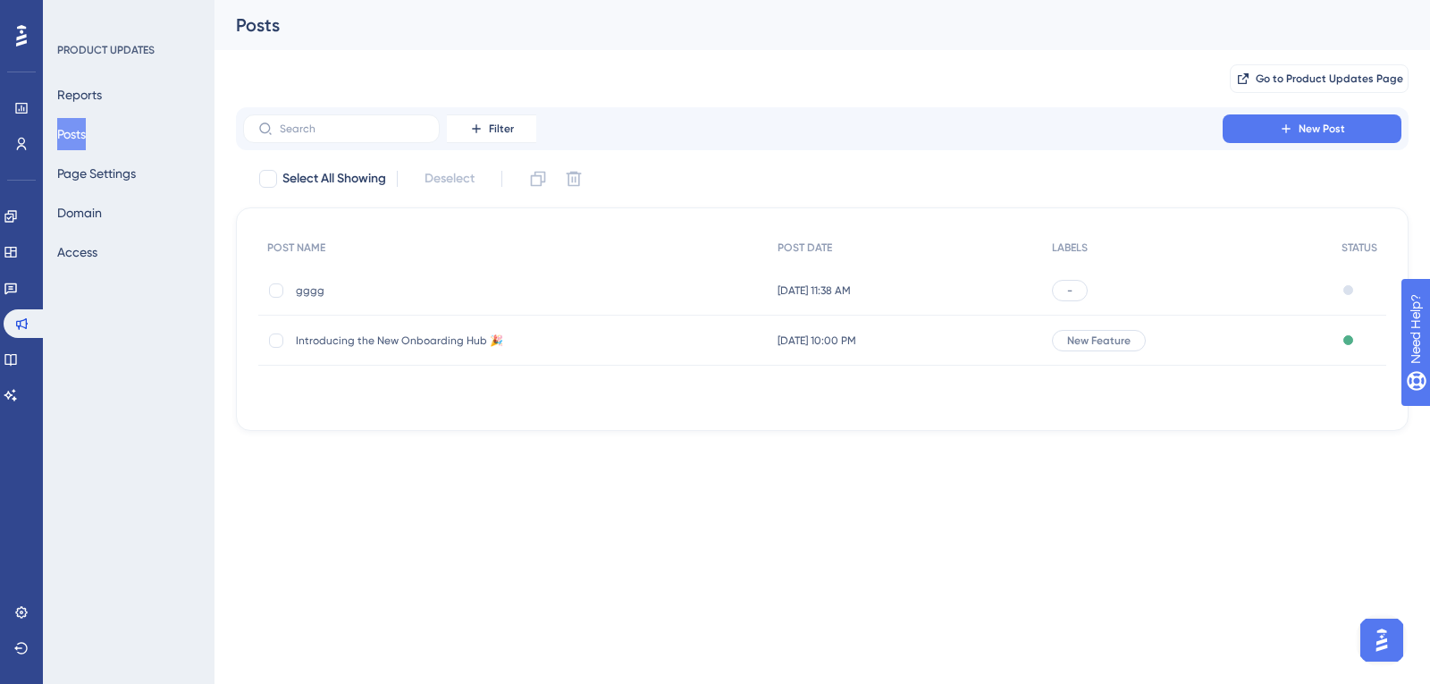
click at [1083, 299] on div "-" at bounding box center [1070, 290] width 36 height 21
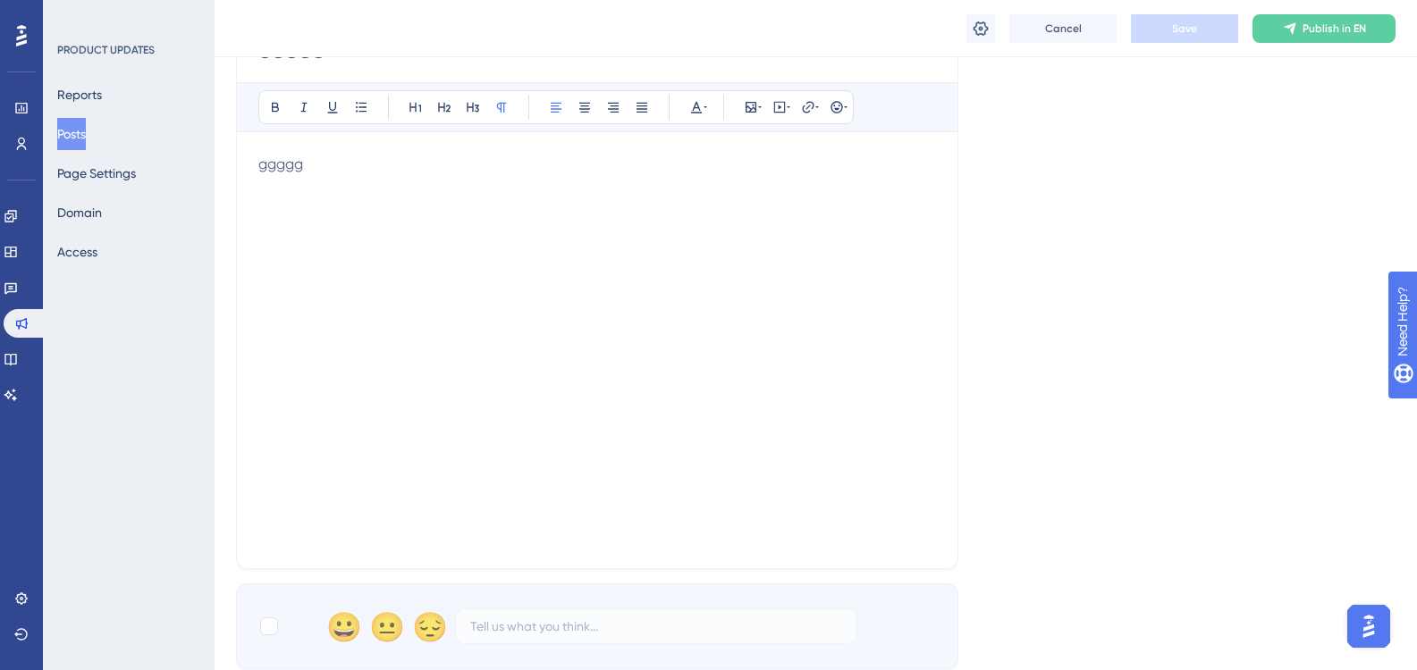
scroll to position [241, 0]
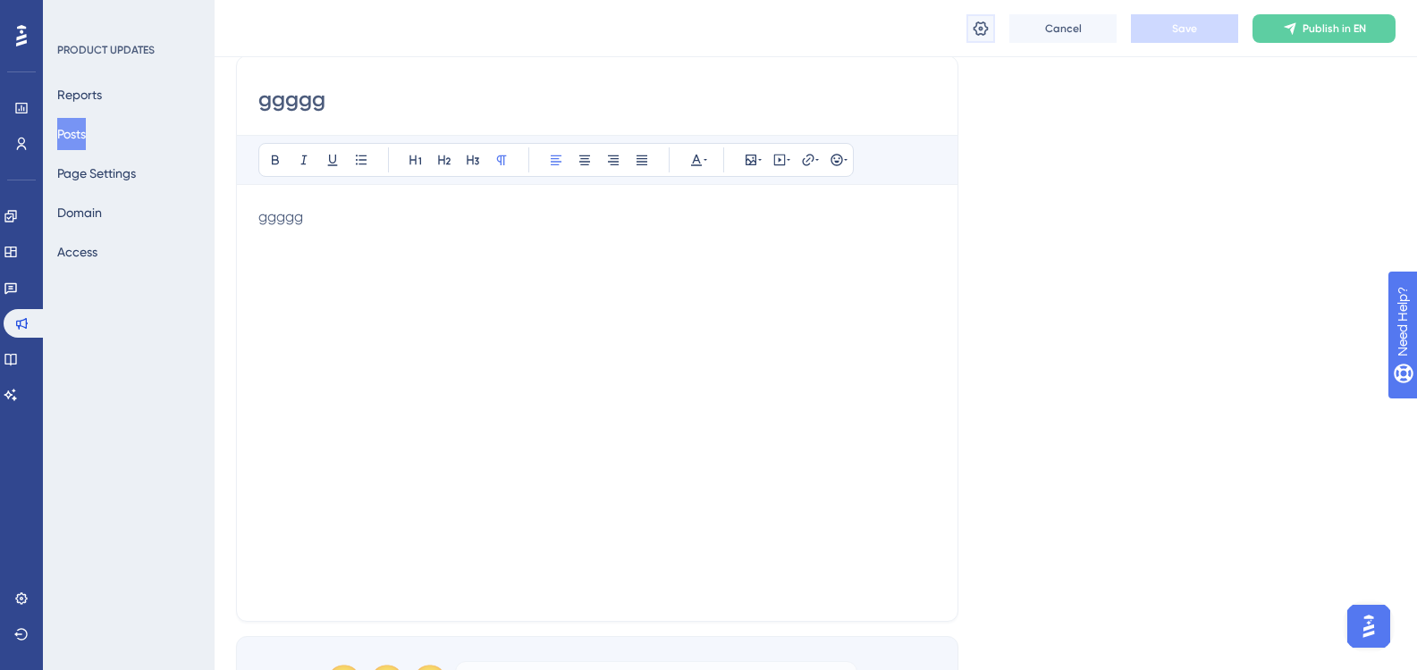
click at [980, 40] on button at bounding box center [980, 28] width 29 height 29
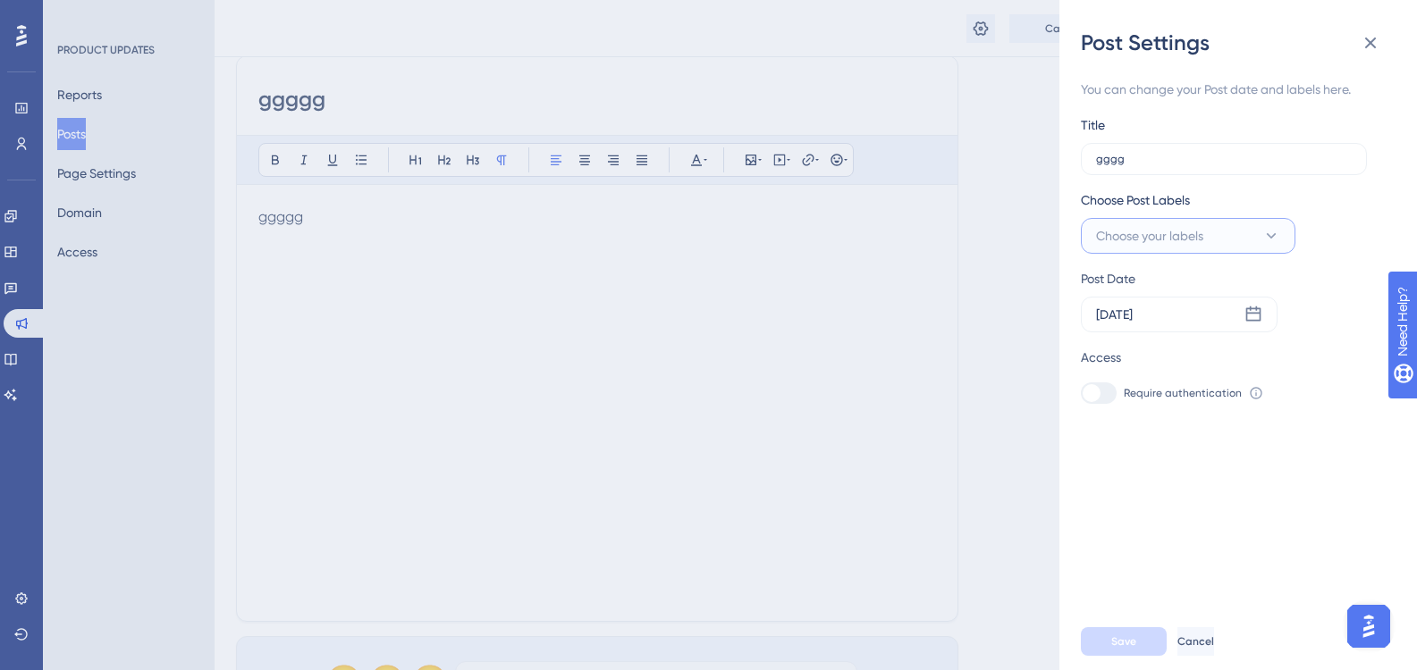
click at [1197, 235] on span "Choose your labels" at bounding box center [1149, 235] width 107 height 21
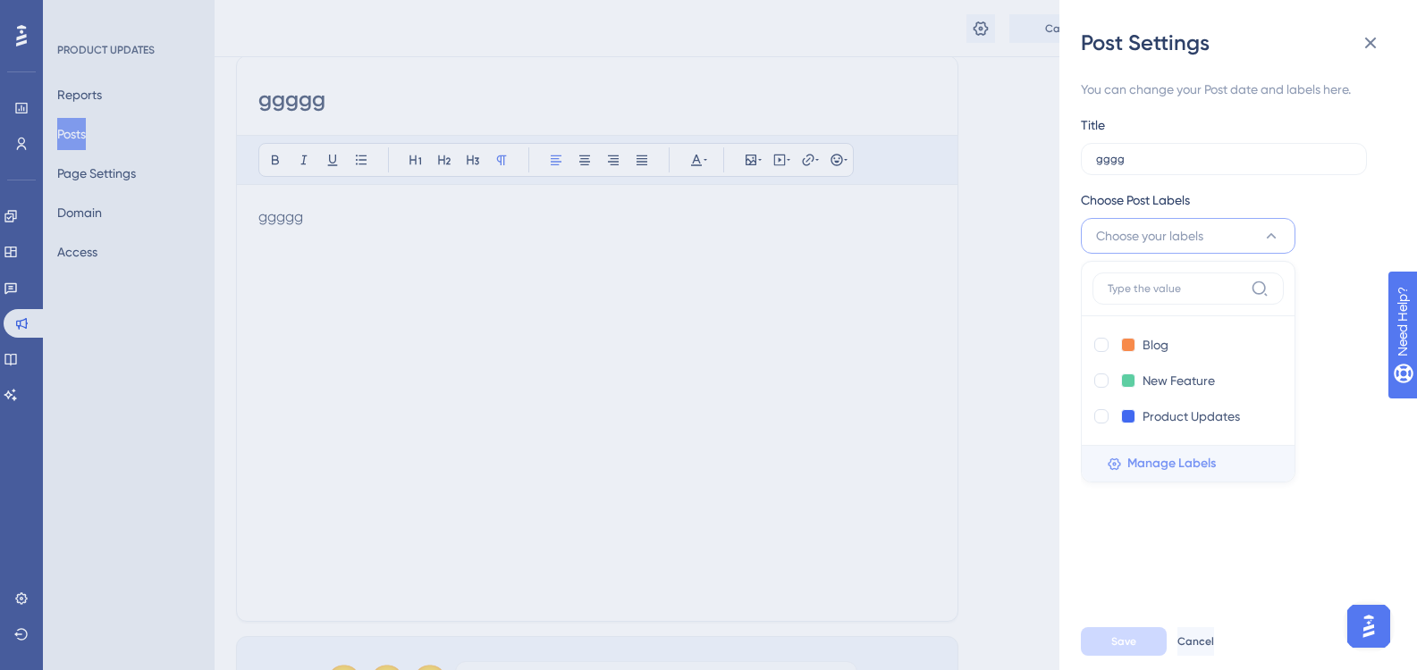
click at [1195, 465] on span "Manage Labels" at bounding box center [1171, 463] width 88 height 21
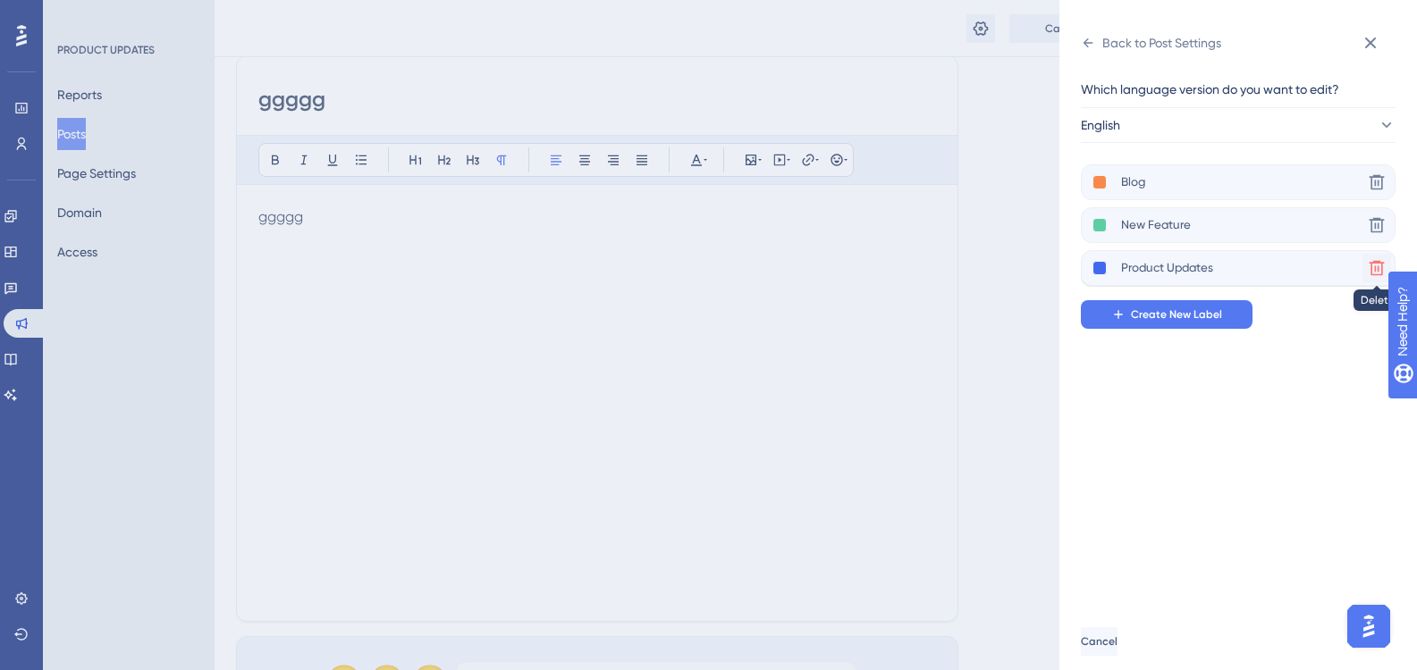
click at [1367, 264] on icon at bounding box center [1376, 268] width 18 height 18
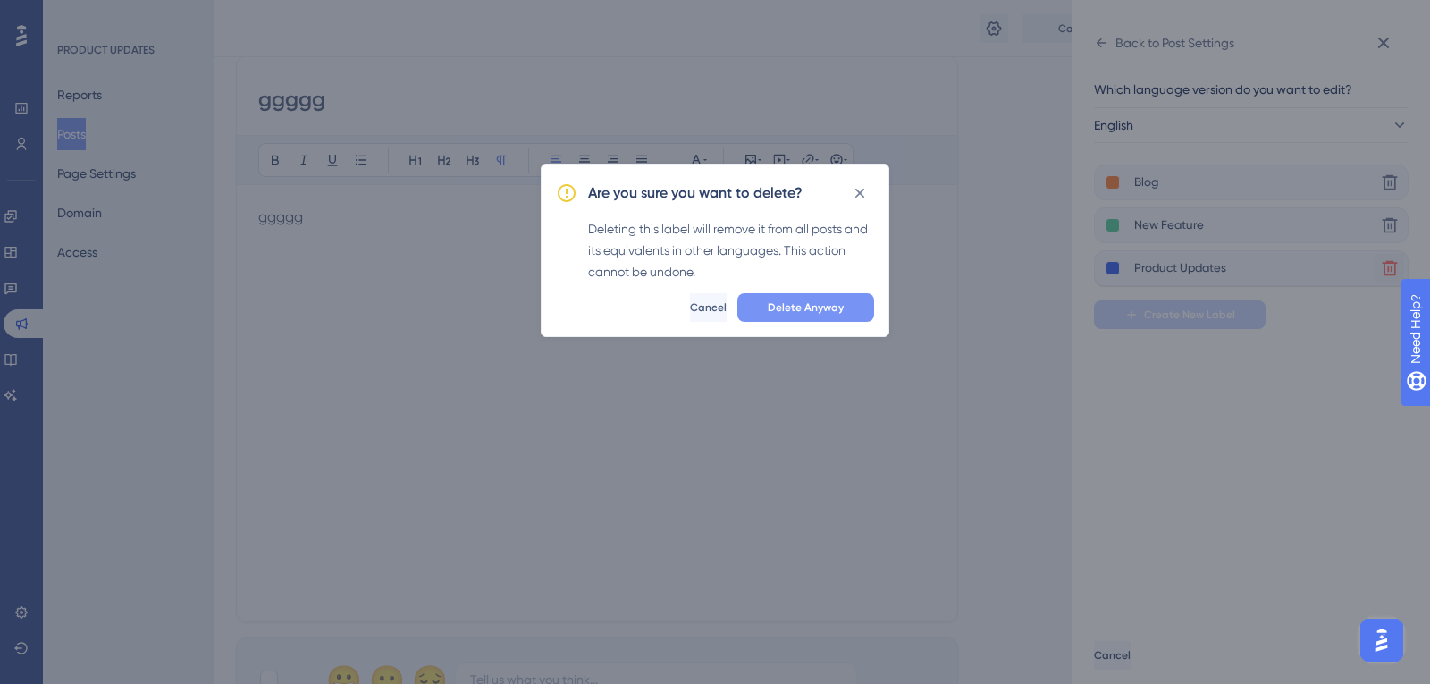
click at [845, 293] on button "Delete Anyway" at bounding box center [805, 307] width 137 height 29
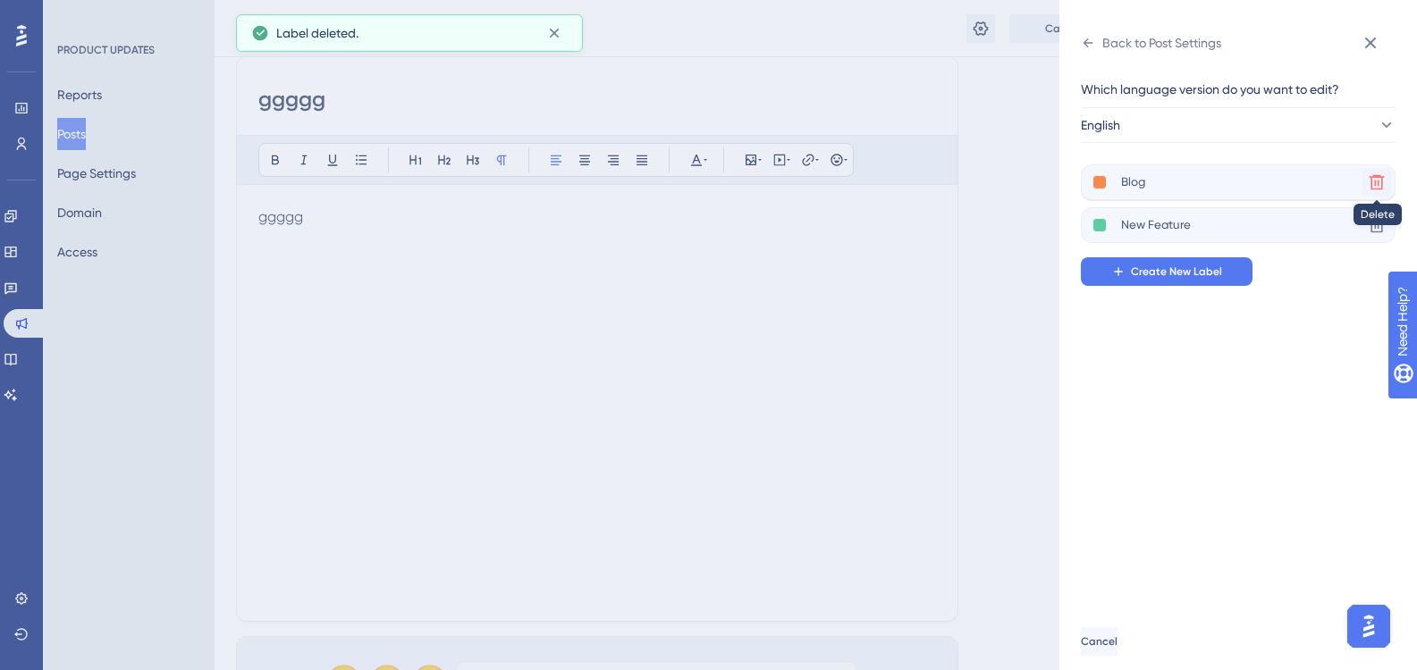
click at [1383, 178] on icon at bounding box center [1376, 182] width 15 height 15
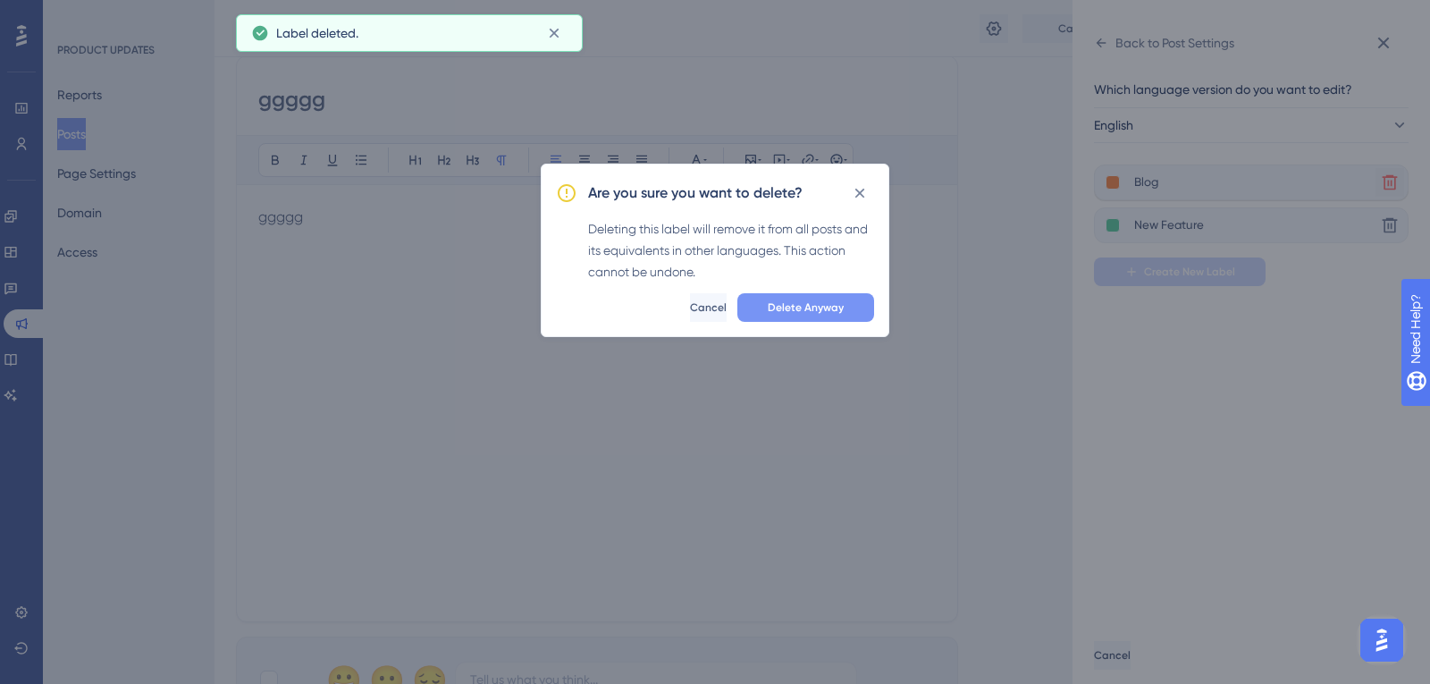
click at [791, 300] on span "Delete Anyway" at bounding box center [806, 307] width 76 height 14
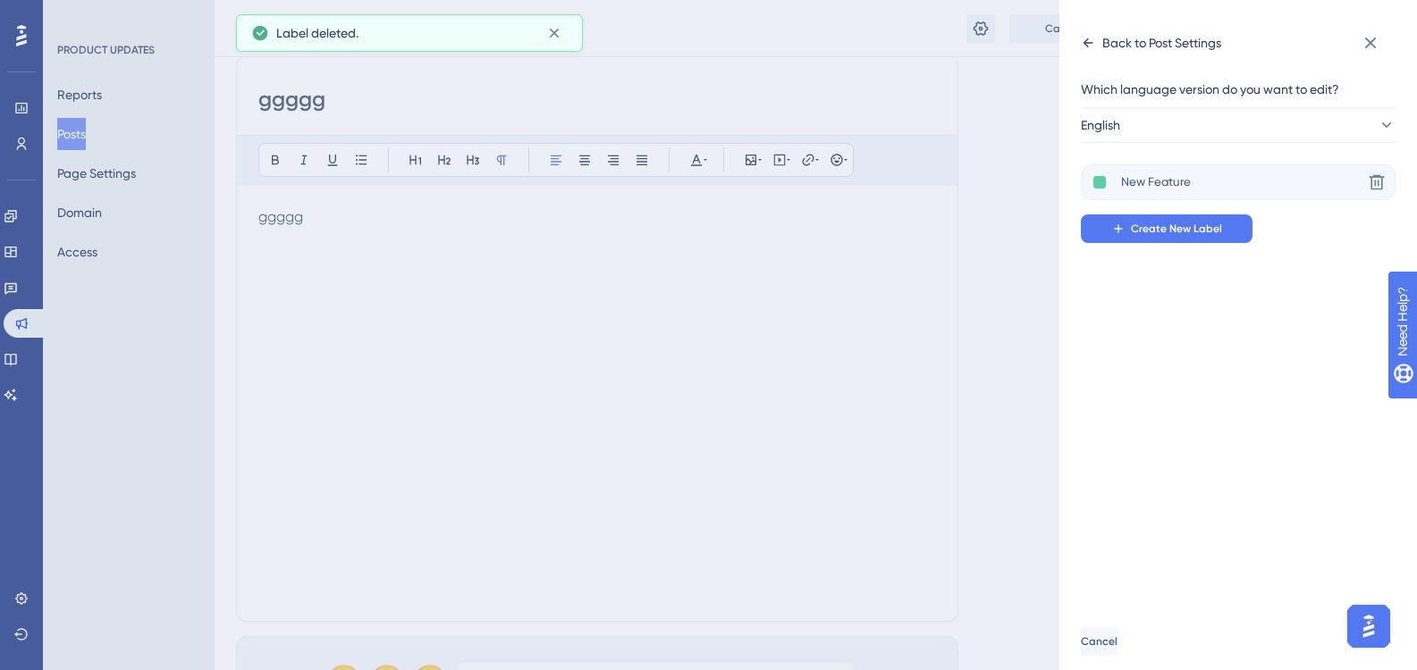
click at [1086, 41] on icon at bounding box center [1088, 42] width 10 height 9
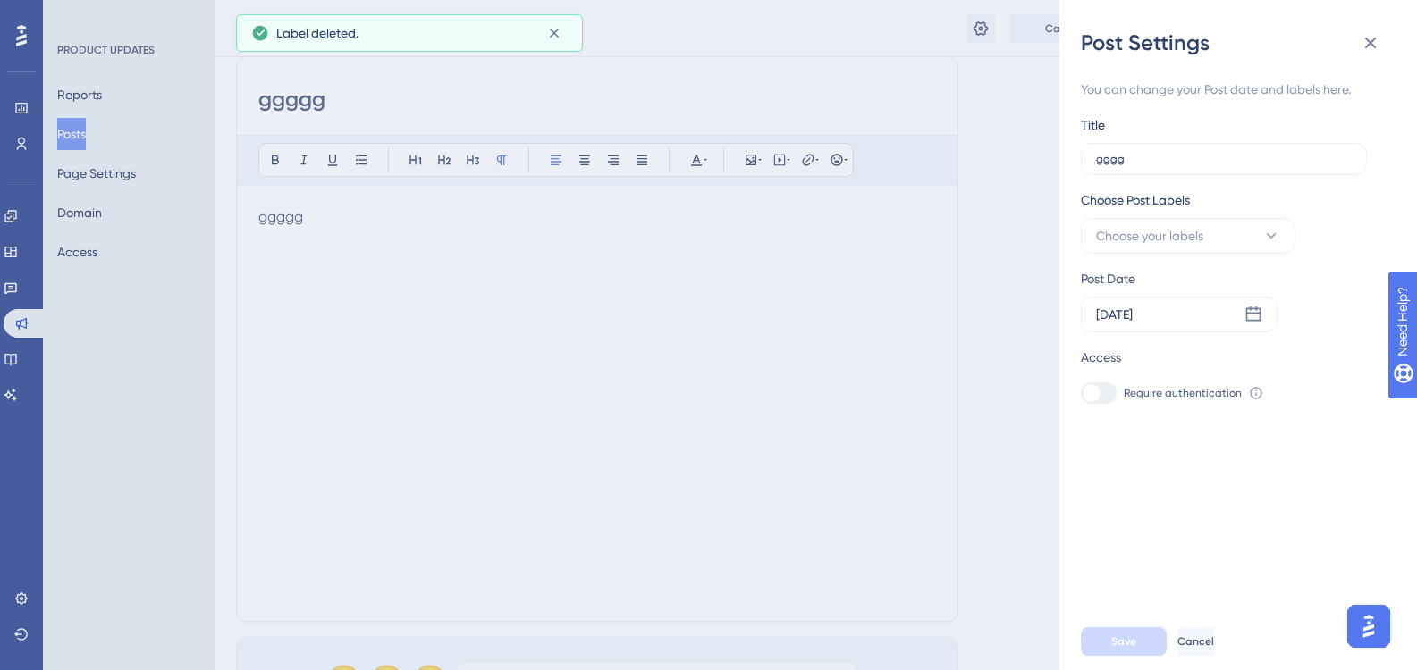
click at [105, 179] on div "Post Settings You can change your Post date and labels here. Title gggg Choose …" at bounding box center [708, 335] width 1417 height 670
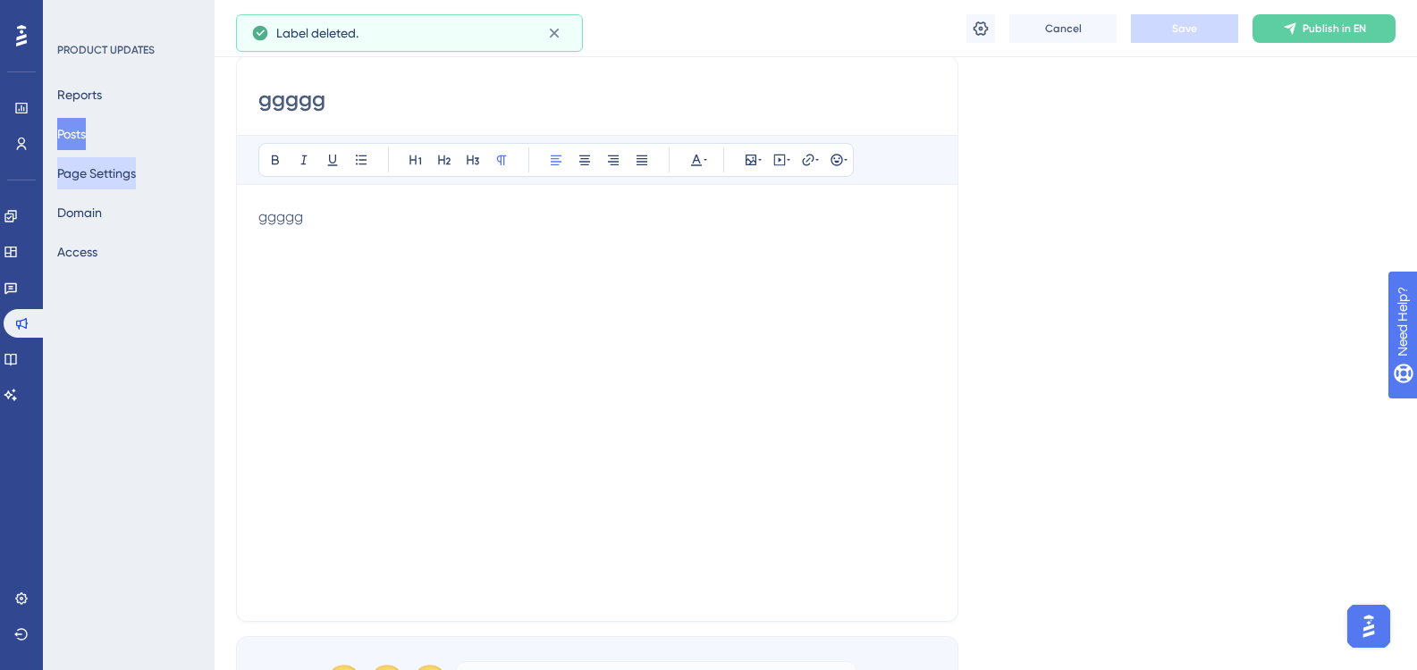
click at [105, 180] on button "Page Settings" at bounding box center [96, 173] width 79 height 32
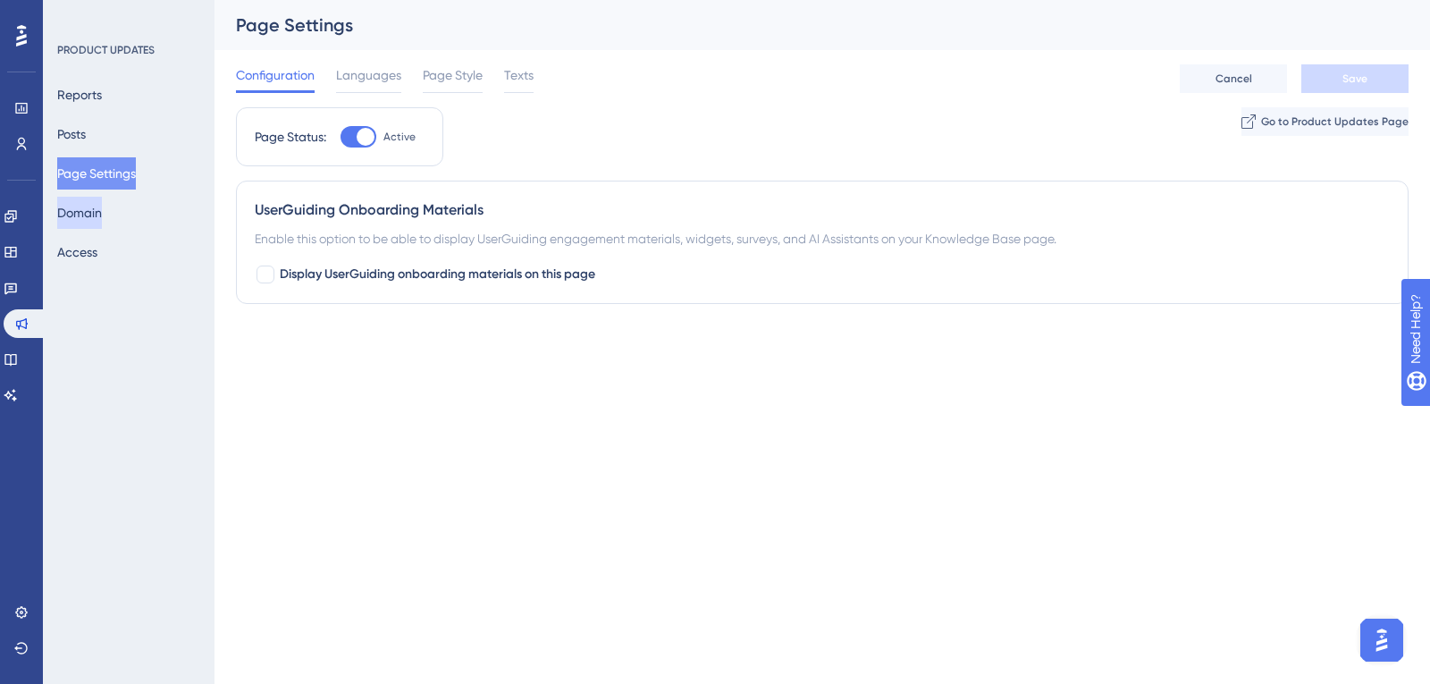
click at [96, 212] on button "Domain" at bounding box center [79, 213] width 45 height 32
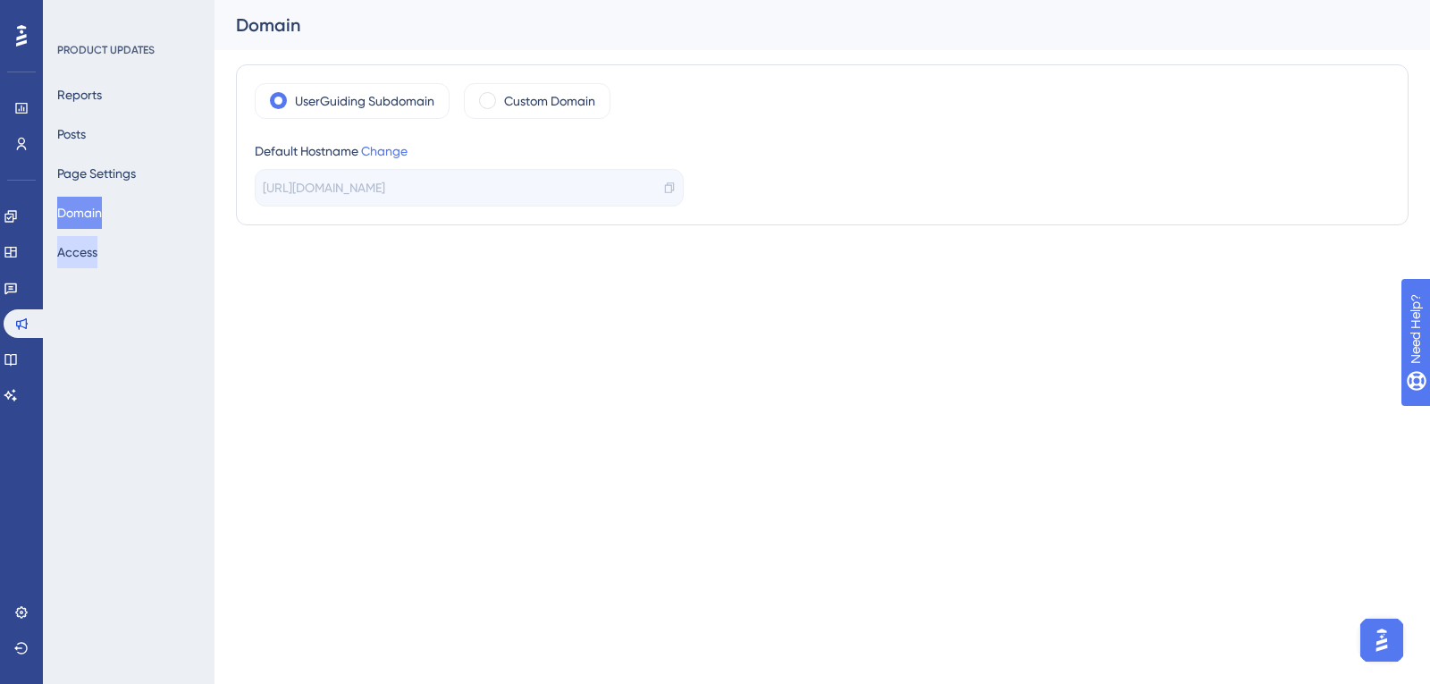
click at [84, 252] on button "Access" at bounding box center [77, 252] width 40 height 32
